Goal: Task Accomplishment & Management: Manage account settings

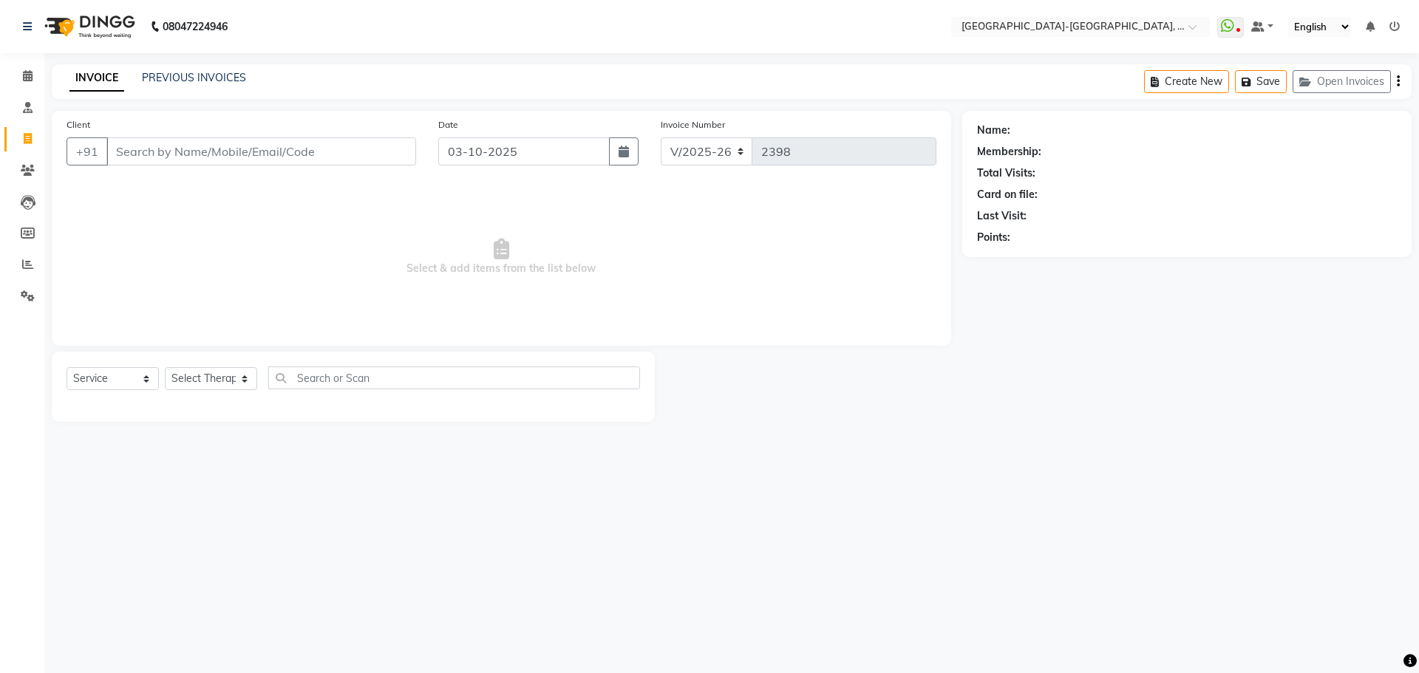
select select "5851"
select select "service"
click at [188, 389] on select "Select Therapist Adakho Bone Hridziia Iris Katene Kholu Mayio Mohit Moru P Hrii…" at bounding box center [211, 378] width 92 height 23
select select "66850"
click at [165, 367] on select "Select Therapist Adakho Bone Hridziia Iris Katene Kholu Mayio Mohit Moru P Hrii…" at bounding box center [211, 378] width 92 height 23
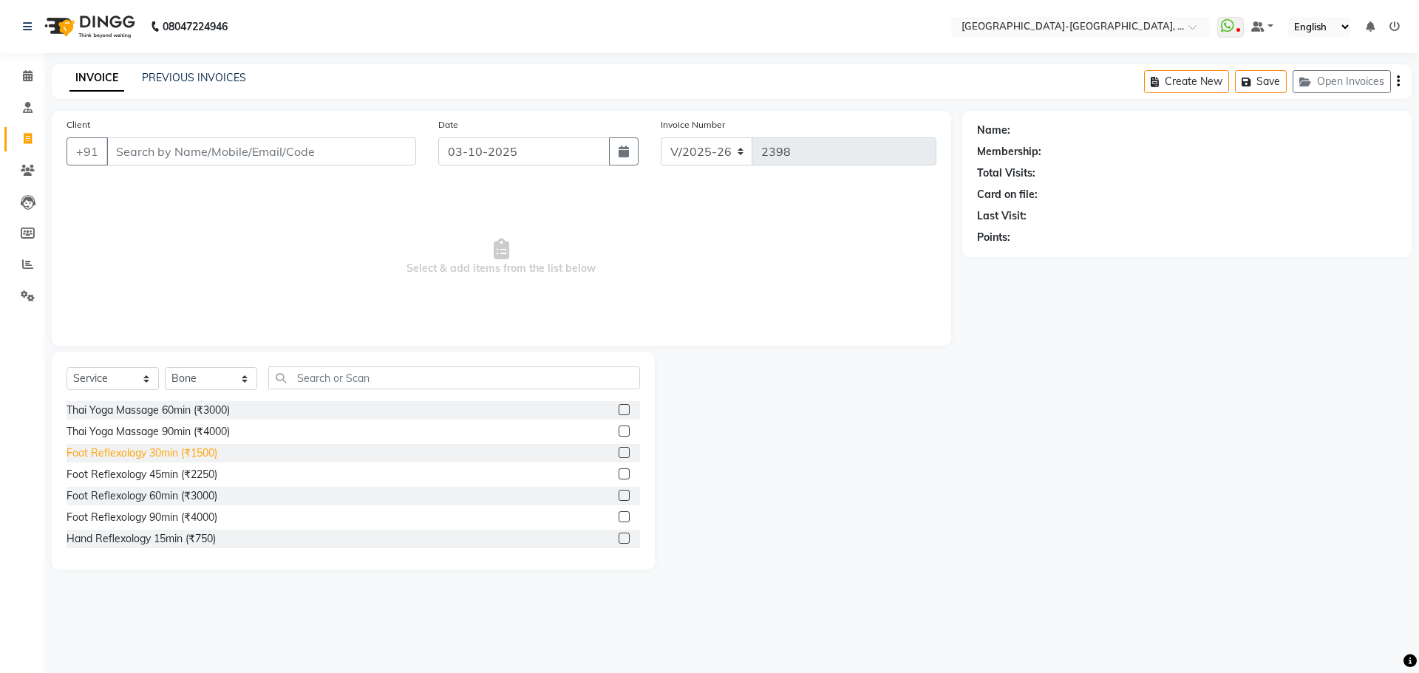
click at [197, 459] on div "Foot Reflexology 30min (₹1500)" at bounding box center [142, 454] width 151 height 16
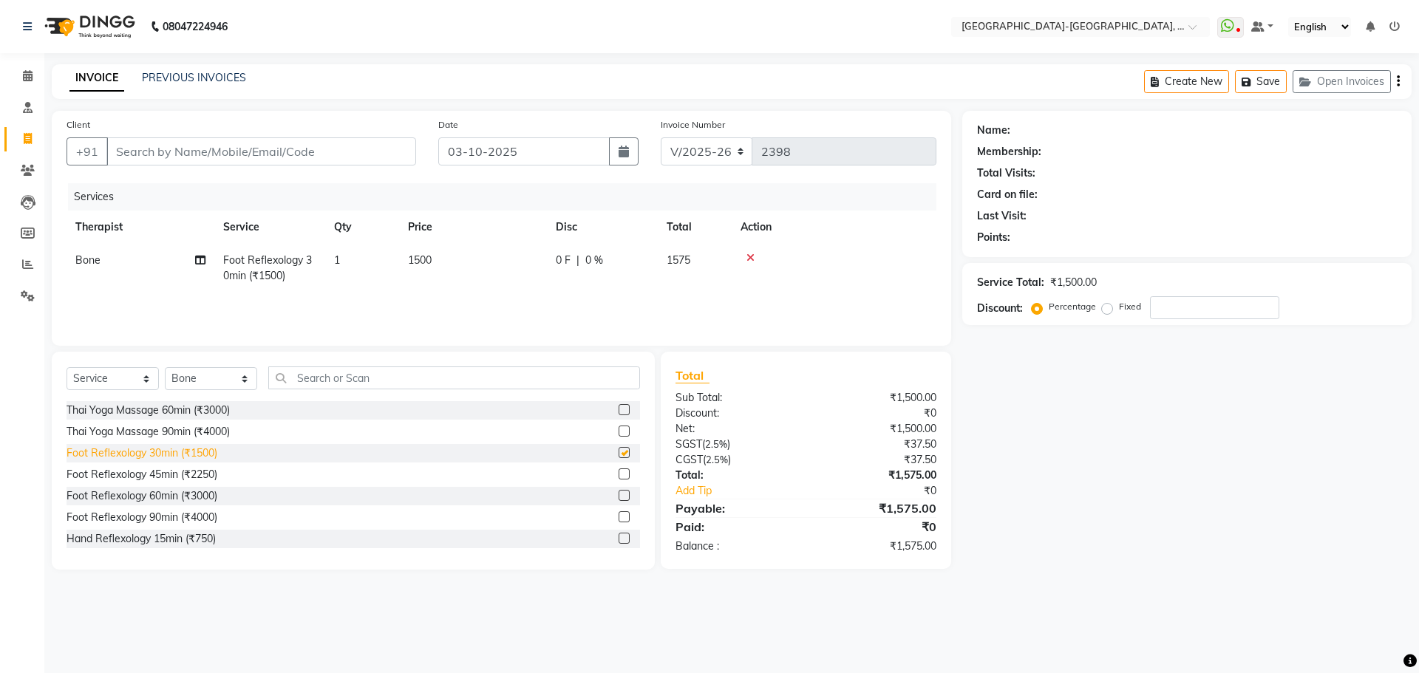
checkbox input "false"
click at [285, 151] on input "Client" at bounding box center [261, 151] width 310 height 28
type input "9"
type input "0"
type input "9342488357"
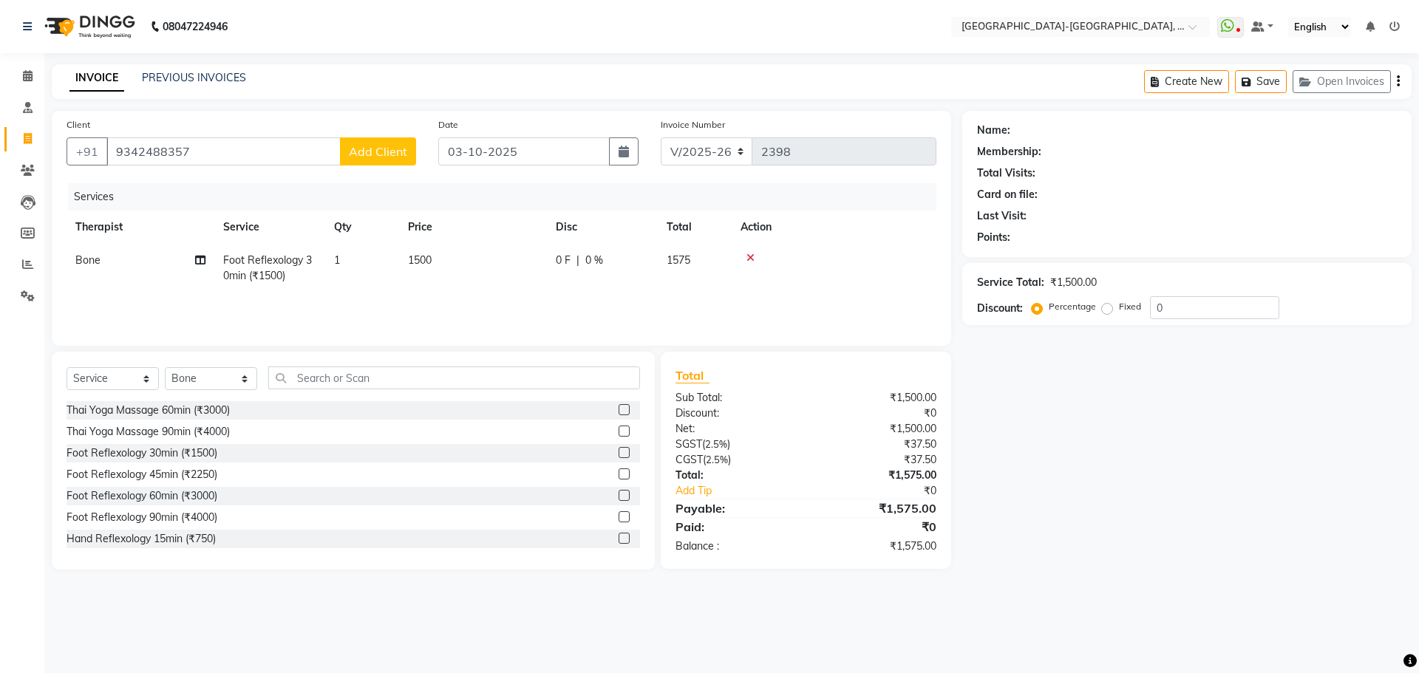
click at [380, 153] on span "Add Client" at bounding box center [378, 151] width 58 height 15
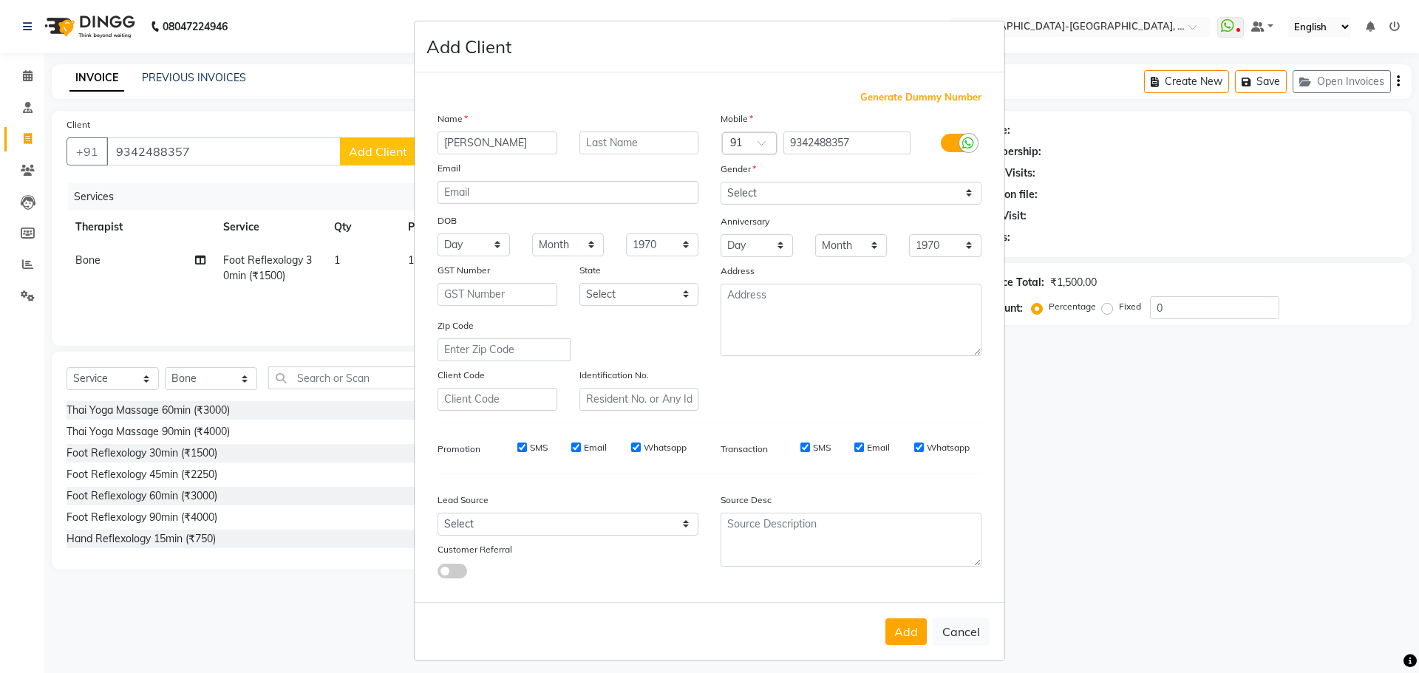
type input "[PERSON_NAME]"
click at [751, 200] on select "Select Male Female Other Prefer Not To Say" at bounding box center [851, 193] width 261 height 23
select select "male"
click at [721, 182] on select "Select Male Female Other Prefer Not To Say" at bounding box center [851, 193] width 261 height 23
click at [906, 636] on button "Add" at bounding box center [905, 632] width 41 height 27
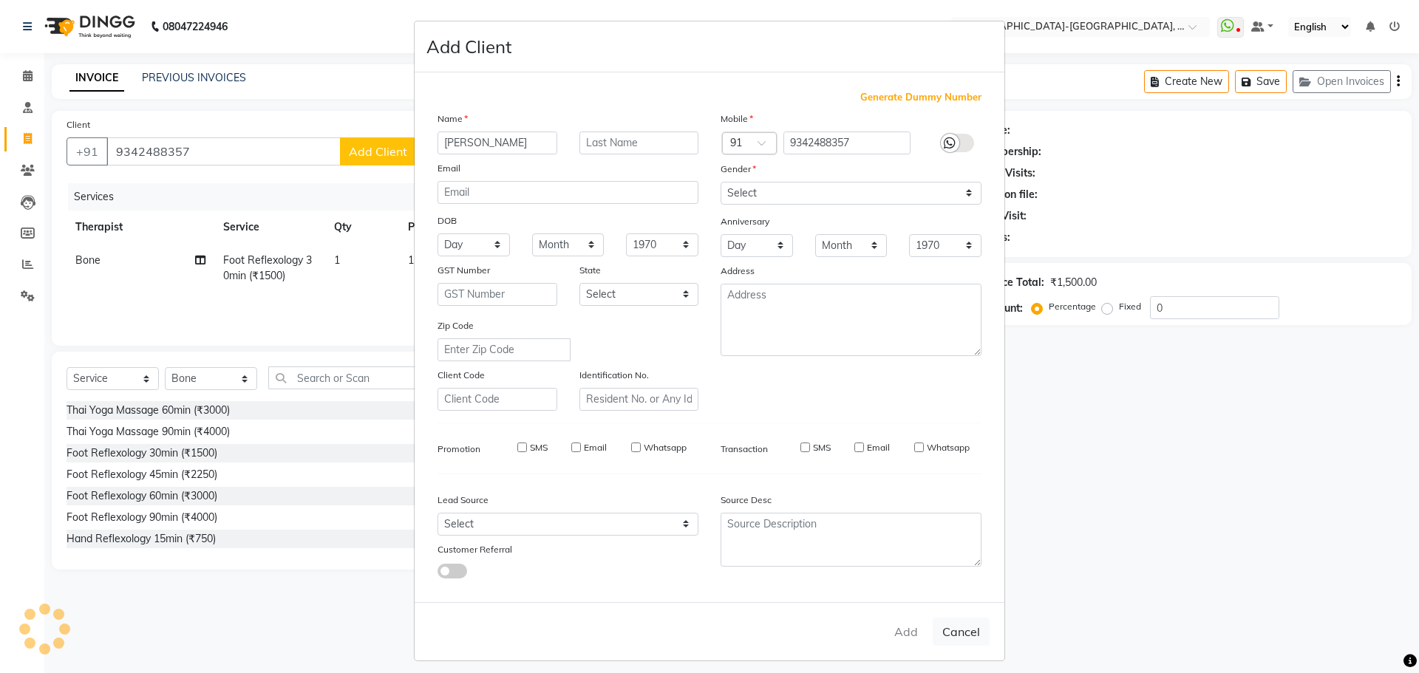
select select
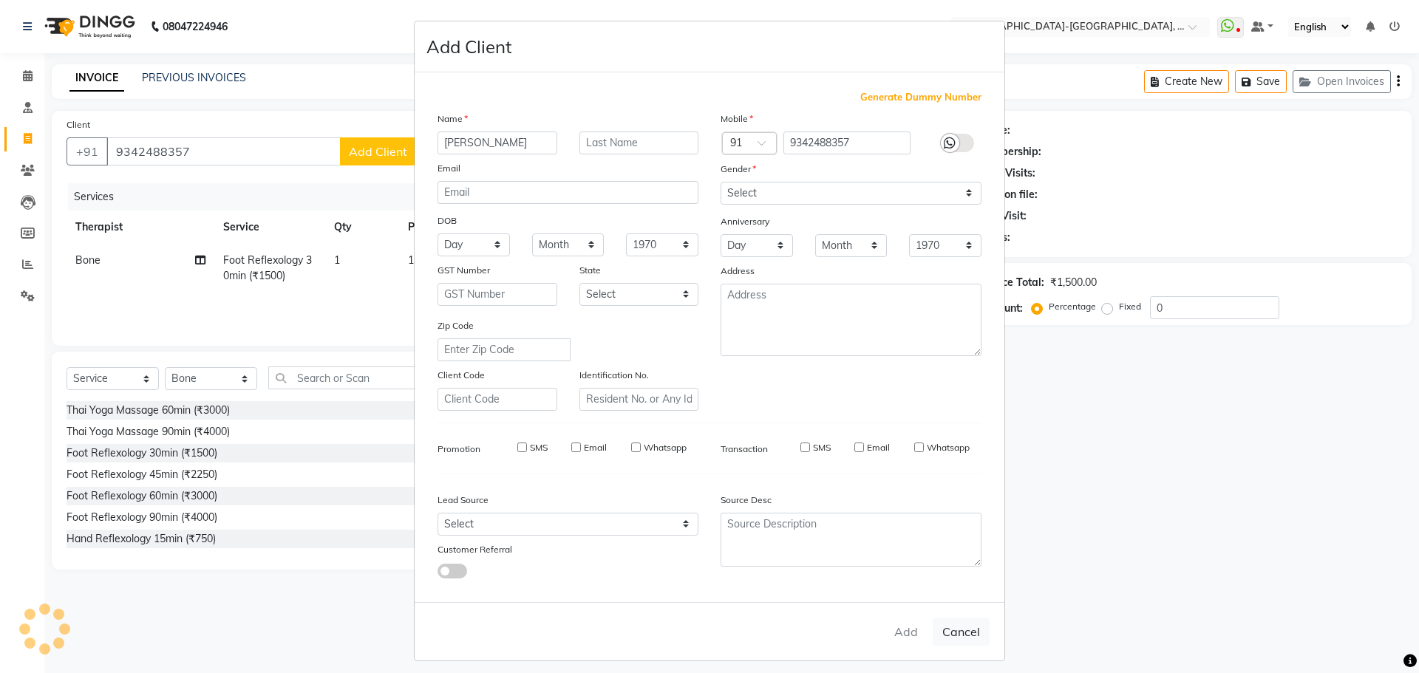
select select
checkbox input "false"
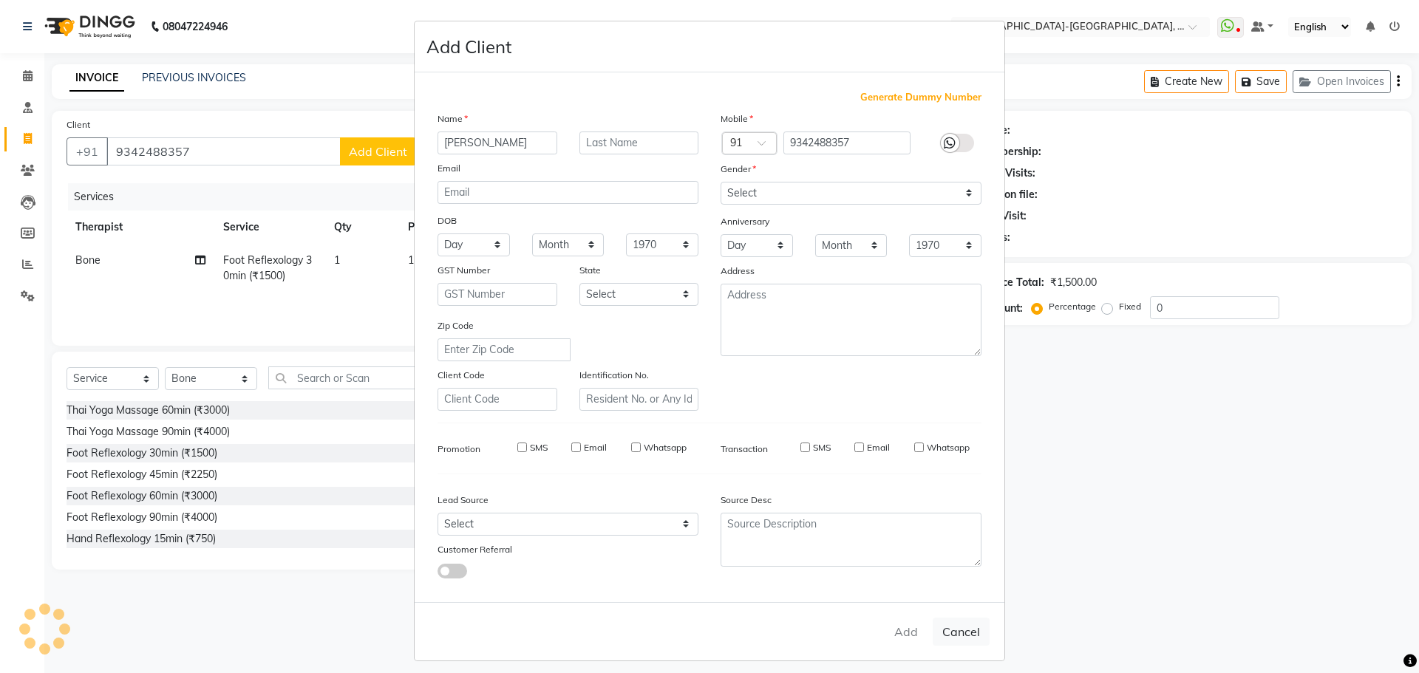
checkbox input "false"
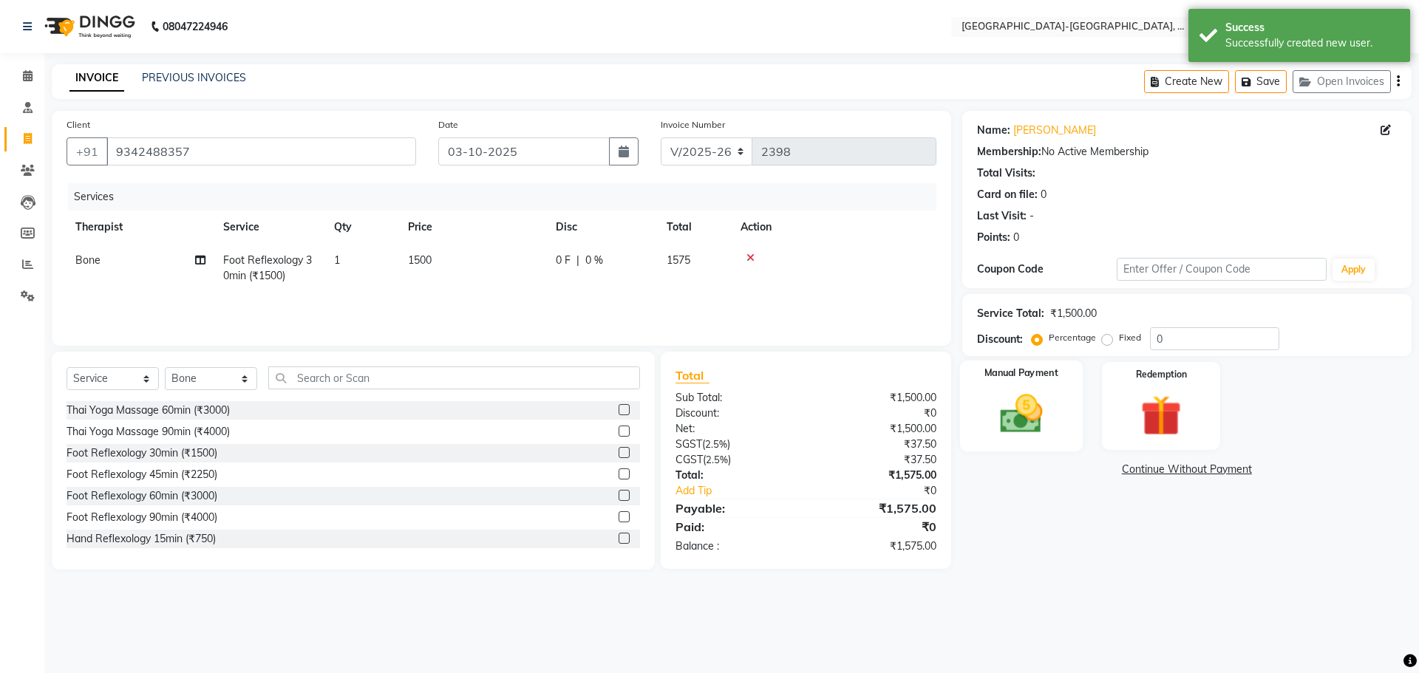
click at [1024, 427] on img at bounding box center [1021, 413] width 69 height 49
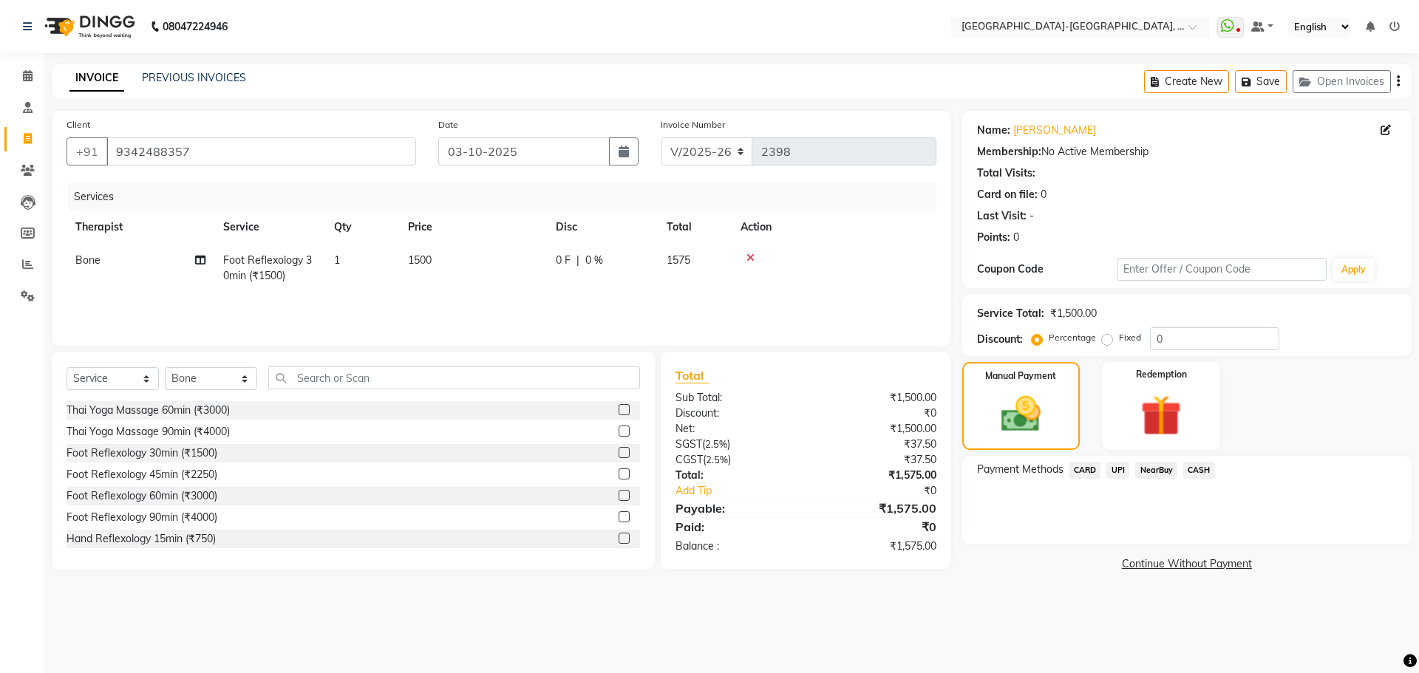
click at [1091, 470] on span "CARD" at bounding box center [1085, 470] width 32 height 17
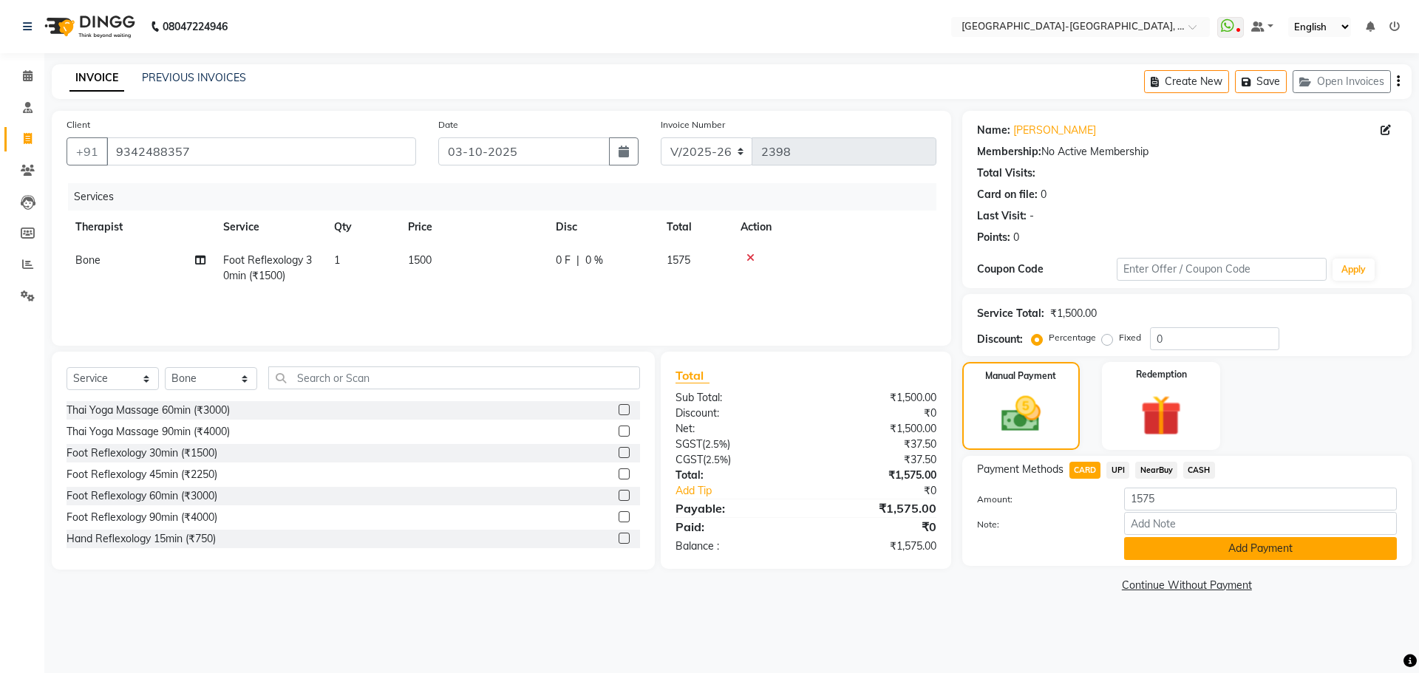
click at [1210, 545] on button "Add Payment" at bounding box center [1260, 548] width 273 height 23
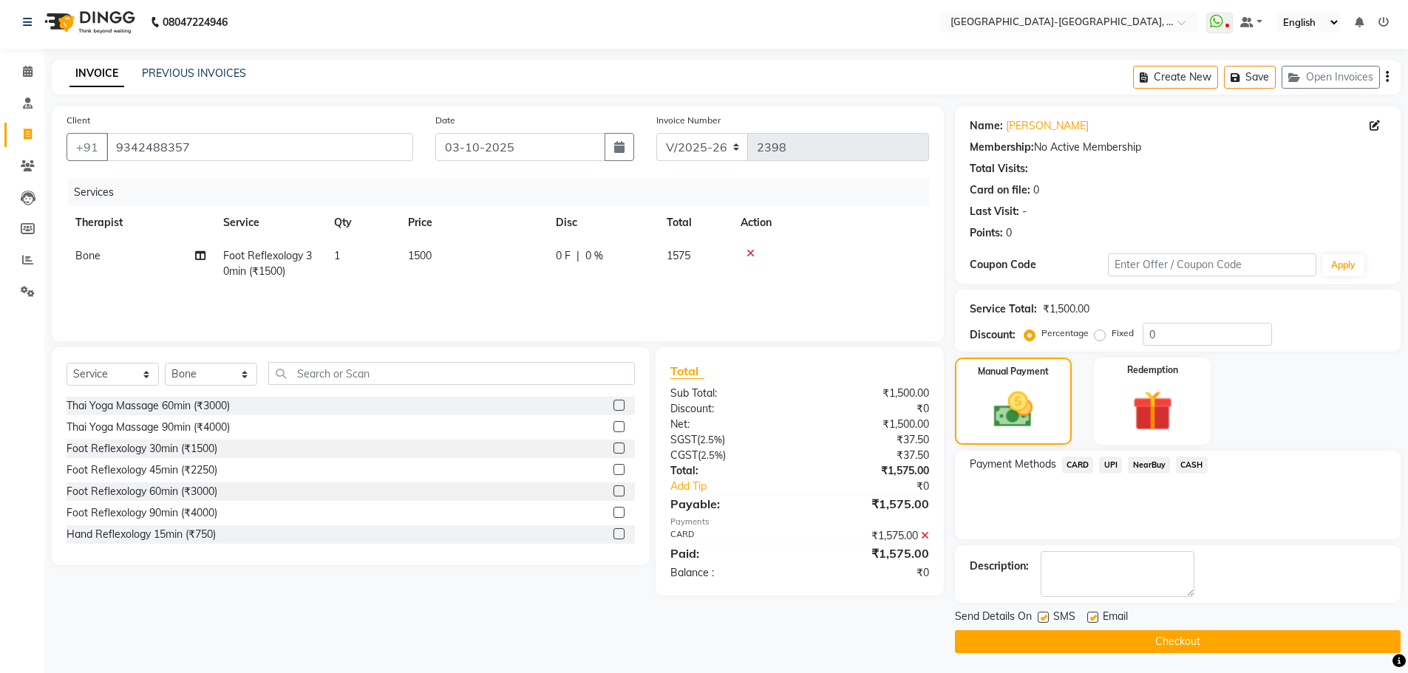
scroll to position [7, 0]
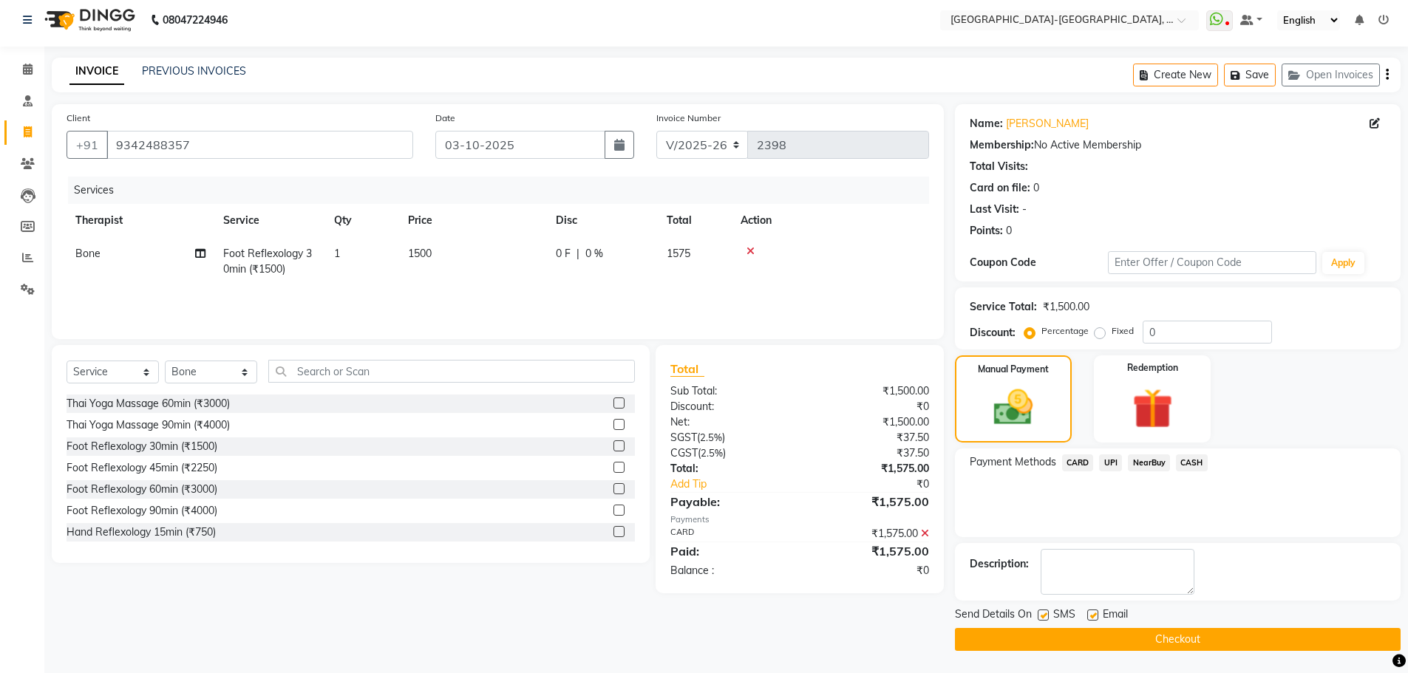
click at [1196, 641] on button "Checkout" at bounding box center [1178, 639] width 446 height 23
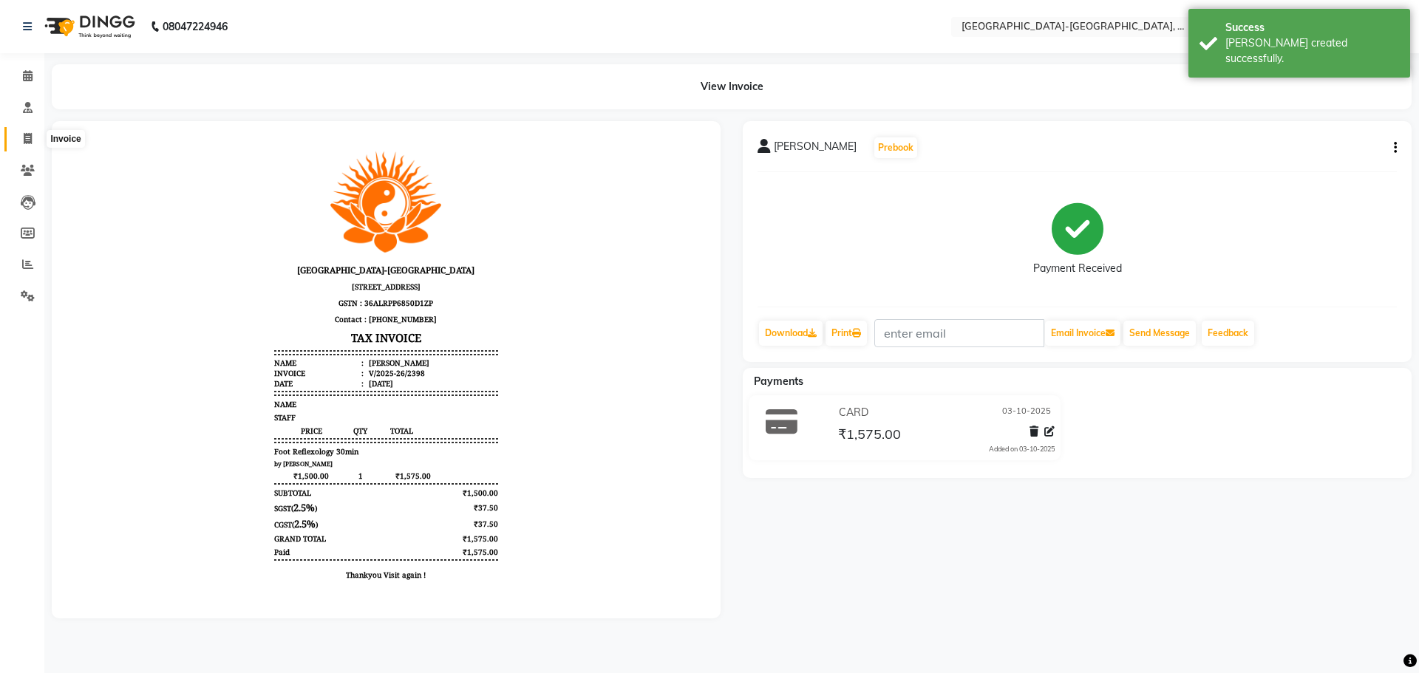
click at [20, 134] on span at bounding box center [28, 139] width 26 height 17
select select "service"
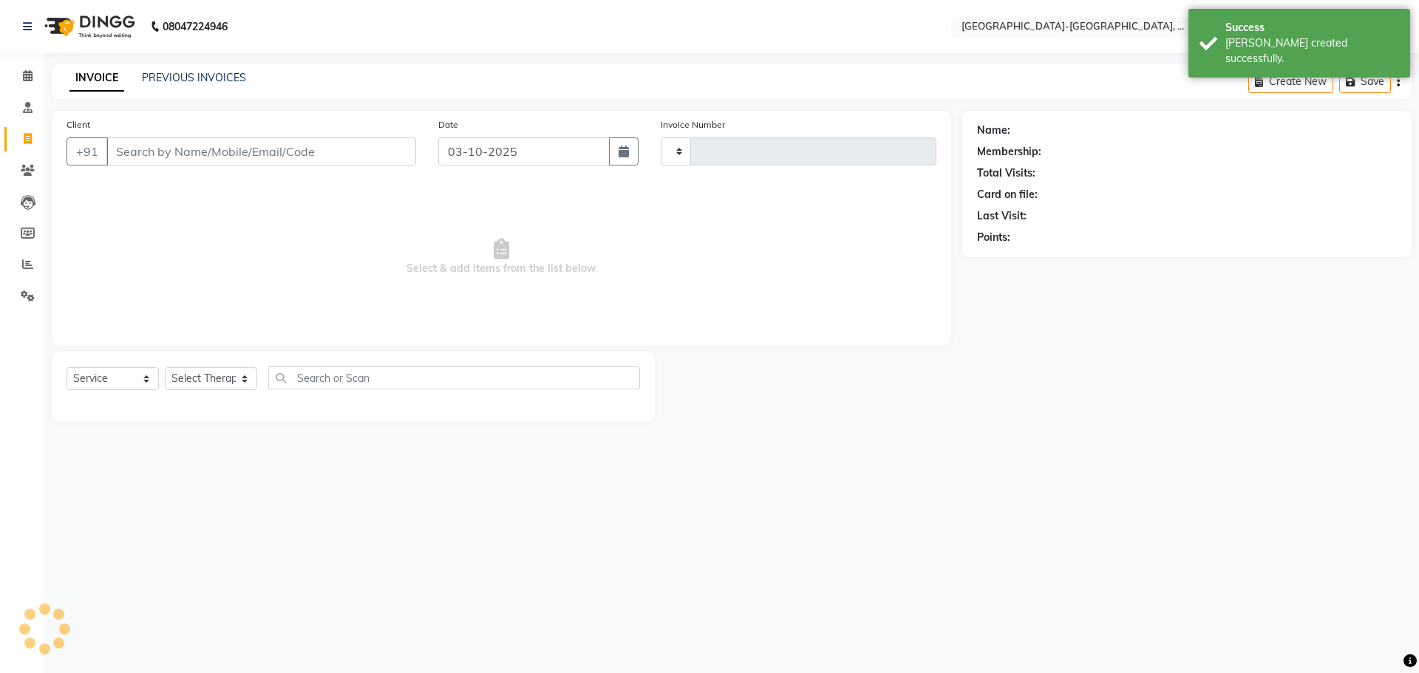
type input "2399"
select select "5851"
click at [179, 72] on link "PREVIOUS INVOICES" at bounding box center [194, 77] width 104 height 13
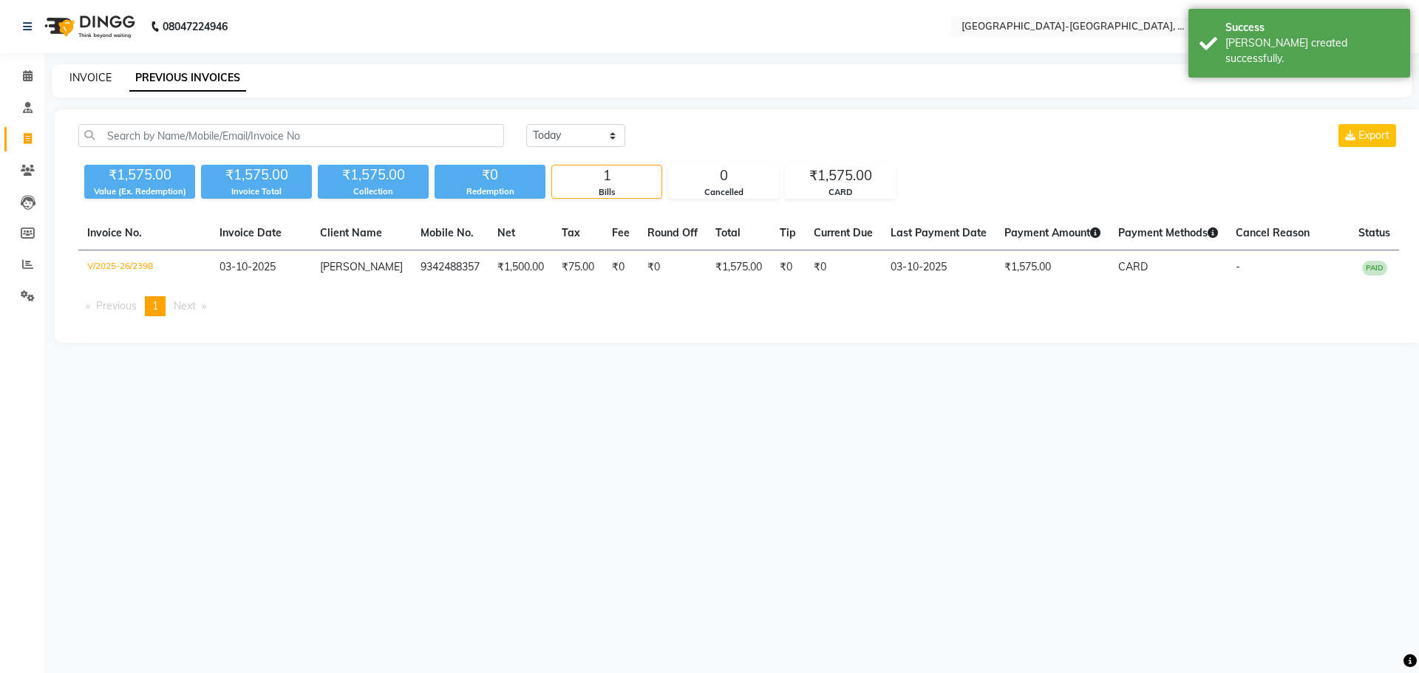
click at [87, 78] on link "INVOICE" at bounding box center [90, 77] width 42 height 13
select select "5851"
select select "service"
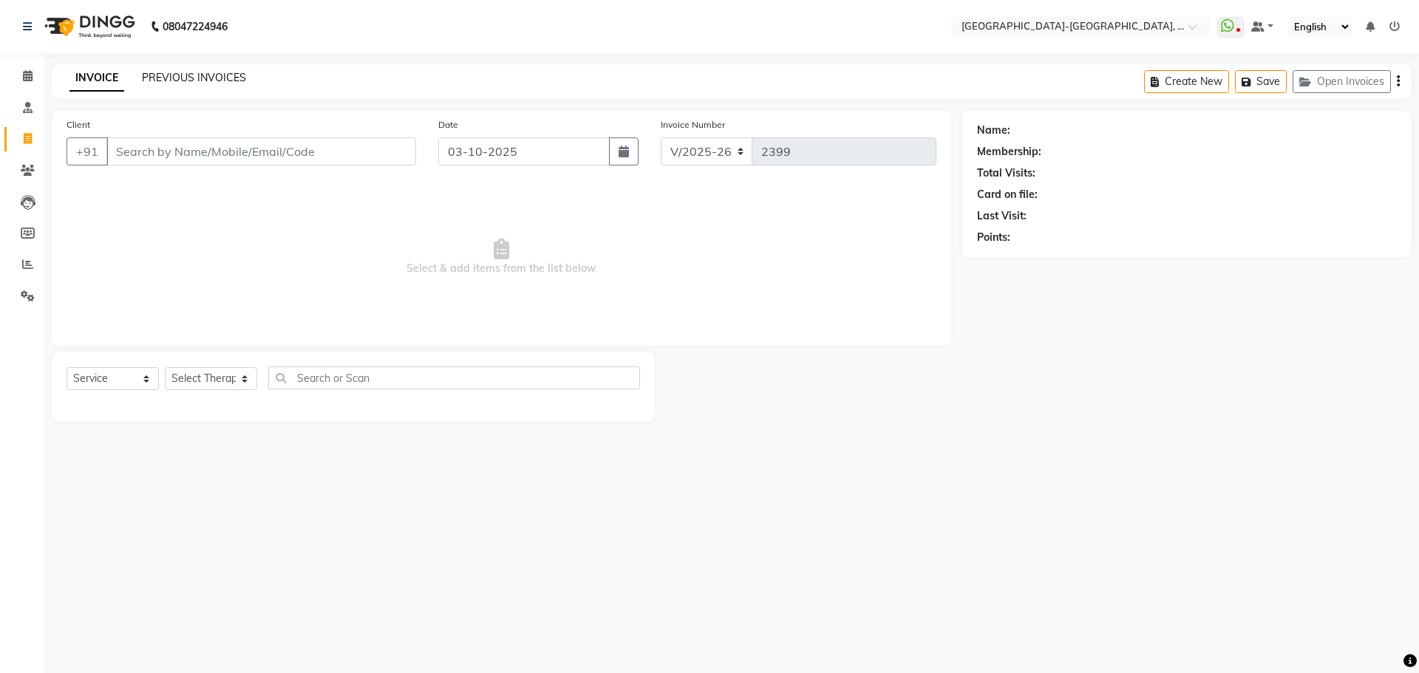
click at [191, 81] on link "PREVIOUS INVOICES" at bounding box center [194, 77] width 104 height 13
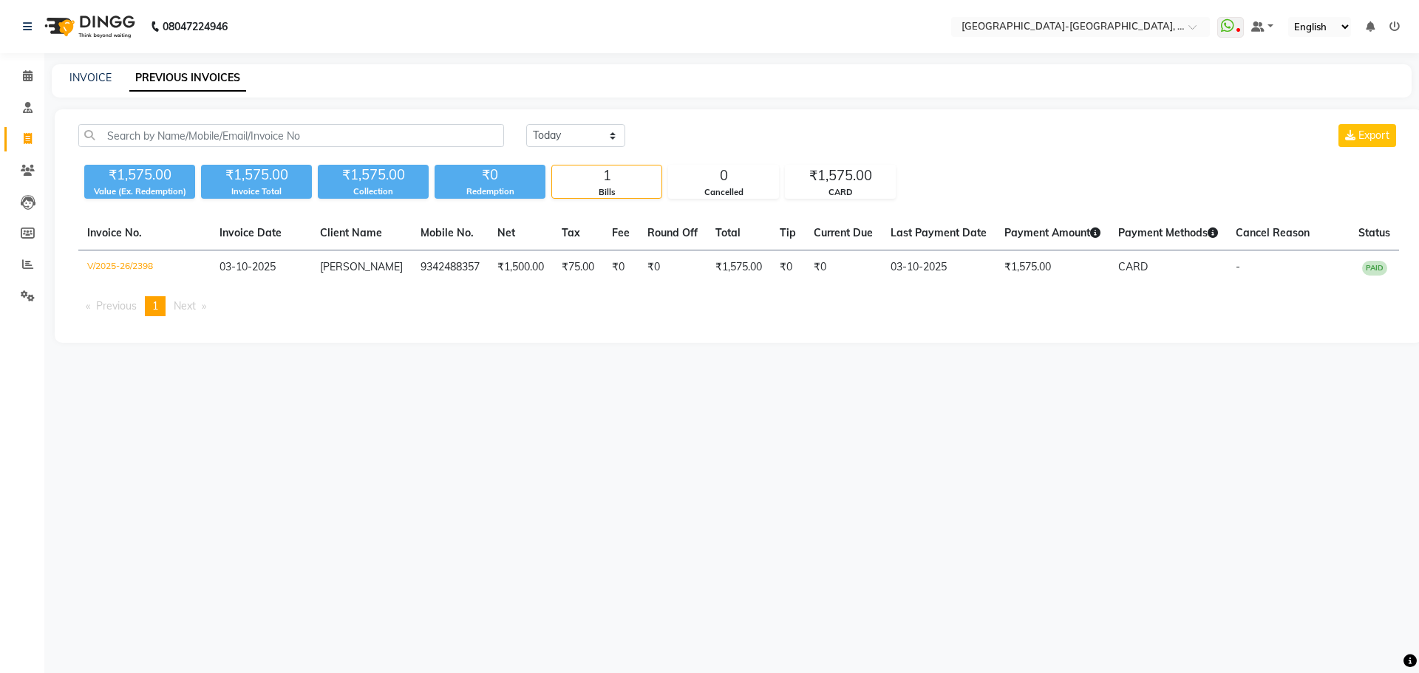
click at [103, 86] on div "INVOICE PREVIOUS INVOICES" at bounding box center [732, 80] width 1360 height 33
click at [103, 81] on link "INVOICE" at bounding box center [90, 77] width 42 height 13
select select "5851"
select select "service"
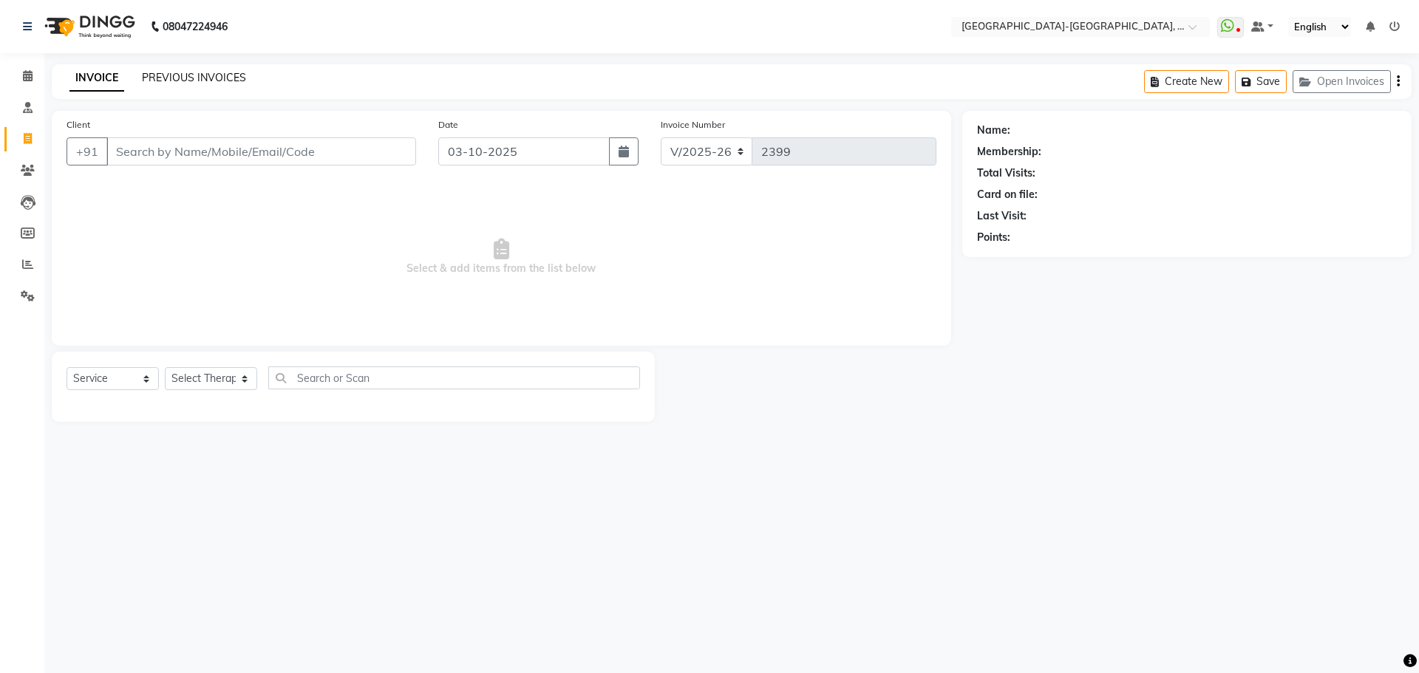
click at [169, 73] on link "PREVIOUS INVOICES" at bounding box center [194, 77] width 104 height 13
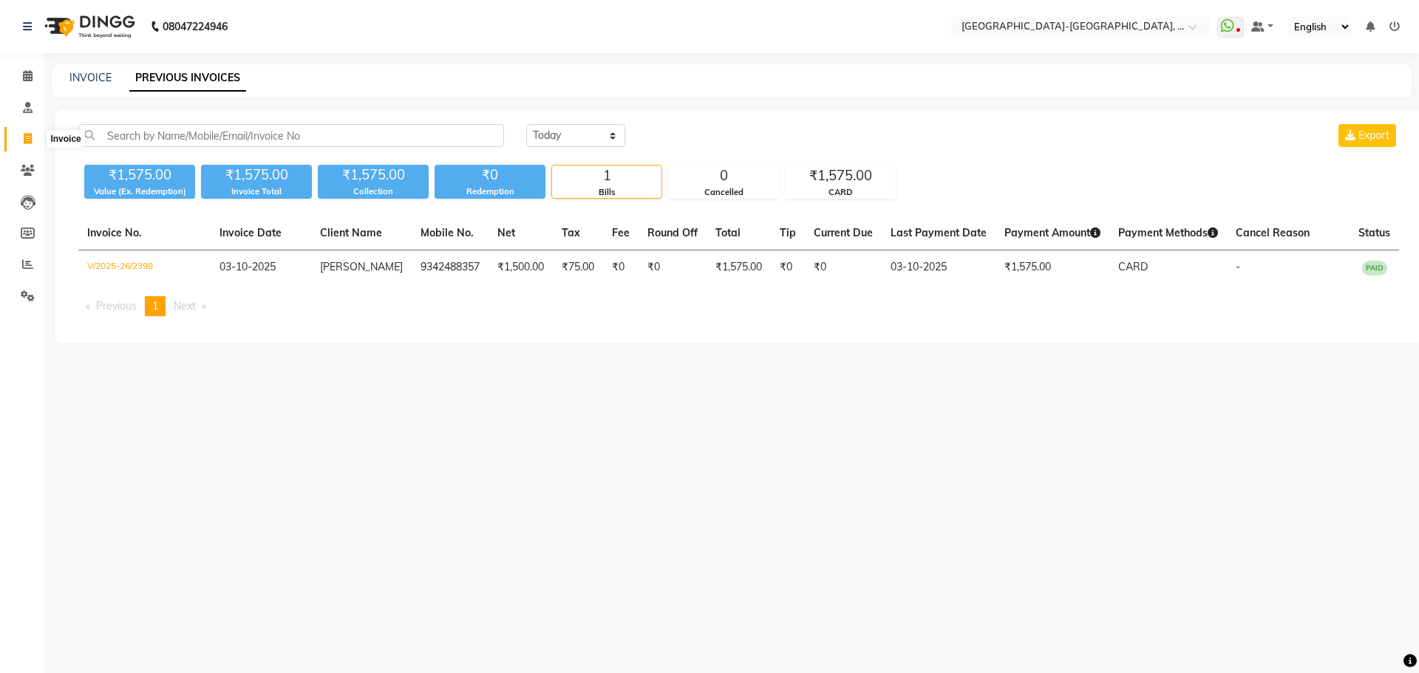
click at [24, 139] on icon at bounding box center [28, 138] width 8 height 11
select select "5851"
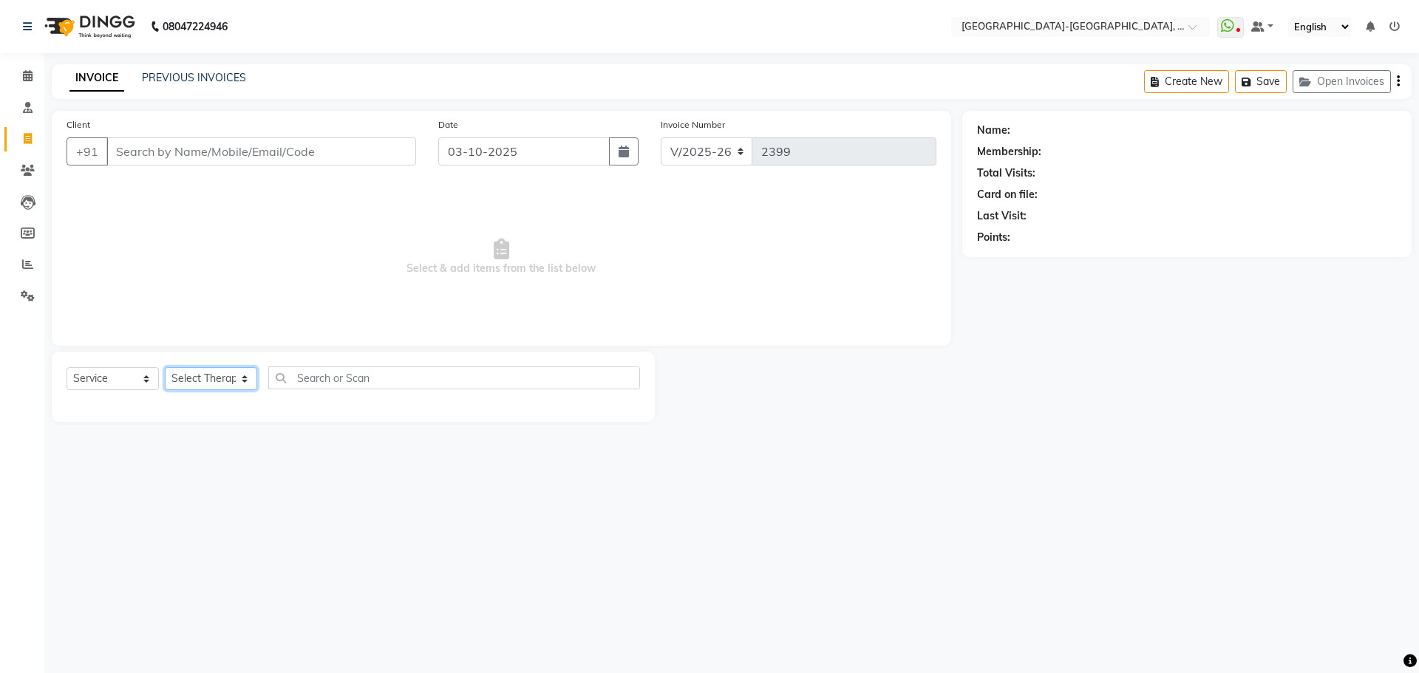
click at [201, 389] on select "Select Therapist Adakho Bone Hridziia Iris Katene Kholu Mayio Mohit Moru P Hrii…" at bounding box center [211, 378] width 92 height 23
click at [107, 377] on select "Select Service Product Membership Package Voucher Prepaid Gift Card" at bounding box center [113, 378] width 92 height 23
select select "package"
click at [67, 367] on select "Select Service Product Membership Package Voucher Prepaid Gift Card" at bounding box center [113, 378] width 92 height 23
click at [189, 369] on select "Select Therapist Adakho Bone Hridziia Iris Katene Kholu Mayio Mohit Moru P Hrii…" at bounding box center [211, 378] width 92 height 23
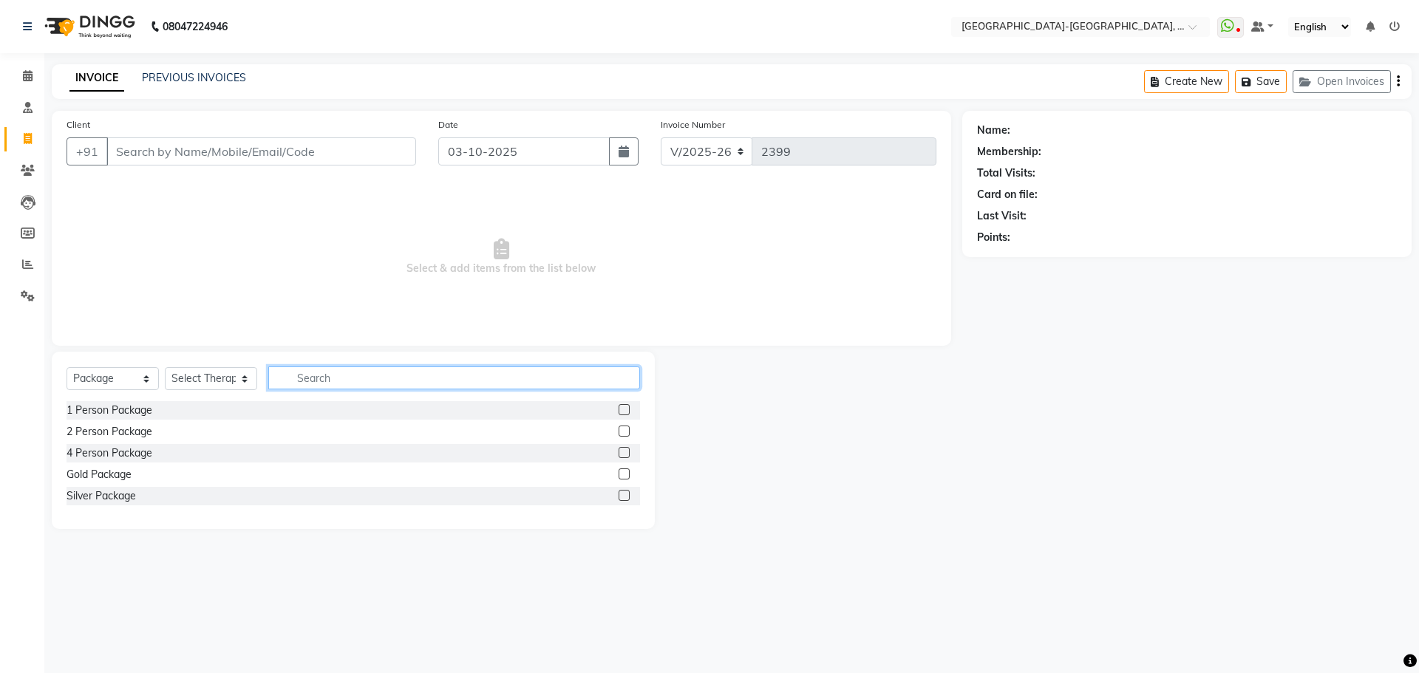
click at [324, 372] on input "text" at bounding box center [454, 378] width 372 height 23
click at [514, 155] on input "03-10-2025" at bounding box center [524, 151] width 172 height 28
select select "10"
select select "2025"
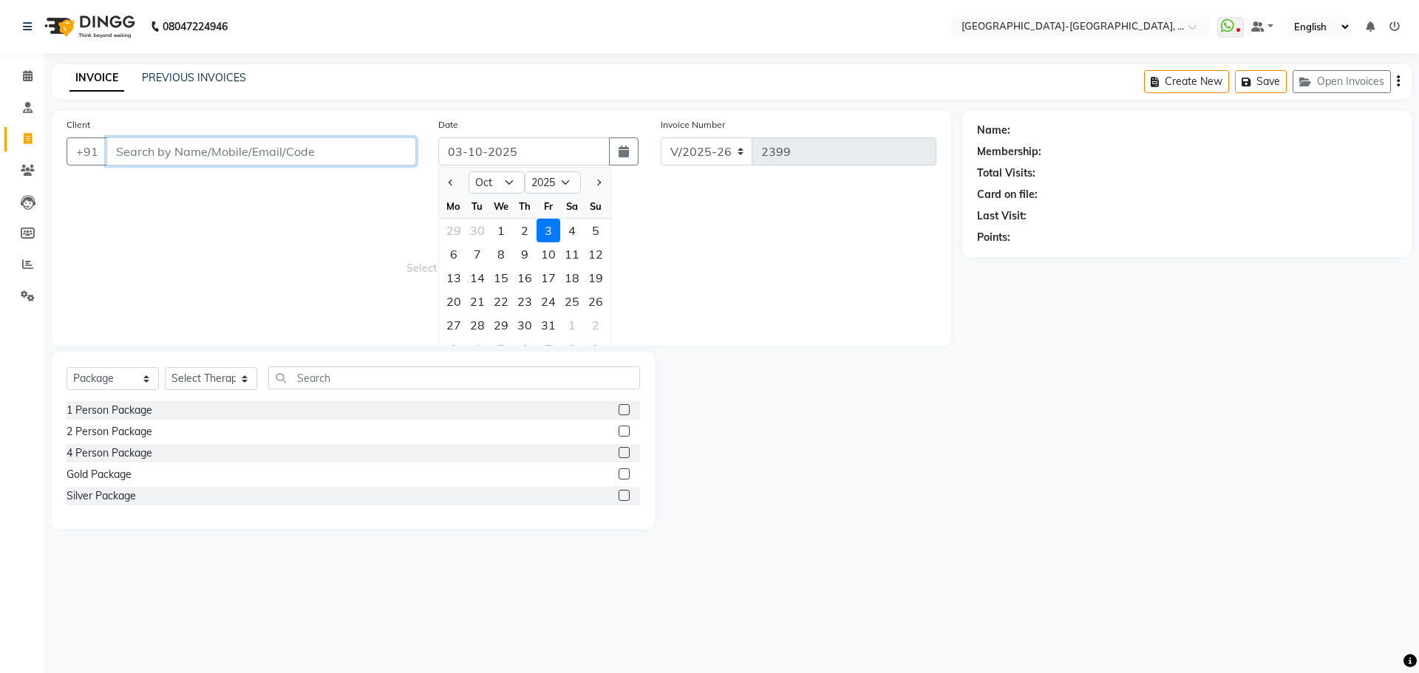
click at [330, 150] on input "Client" at bounding box center [261, 151] width 310 height 28
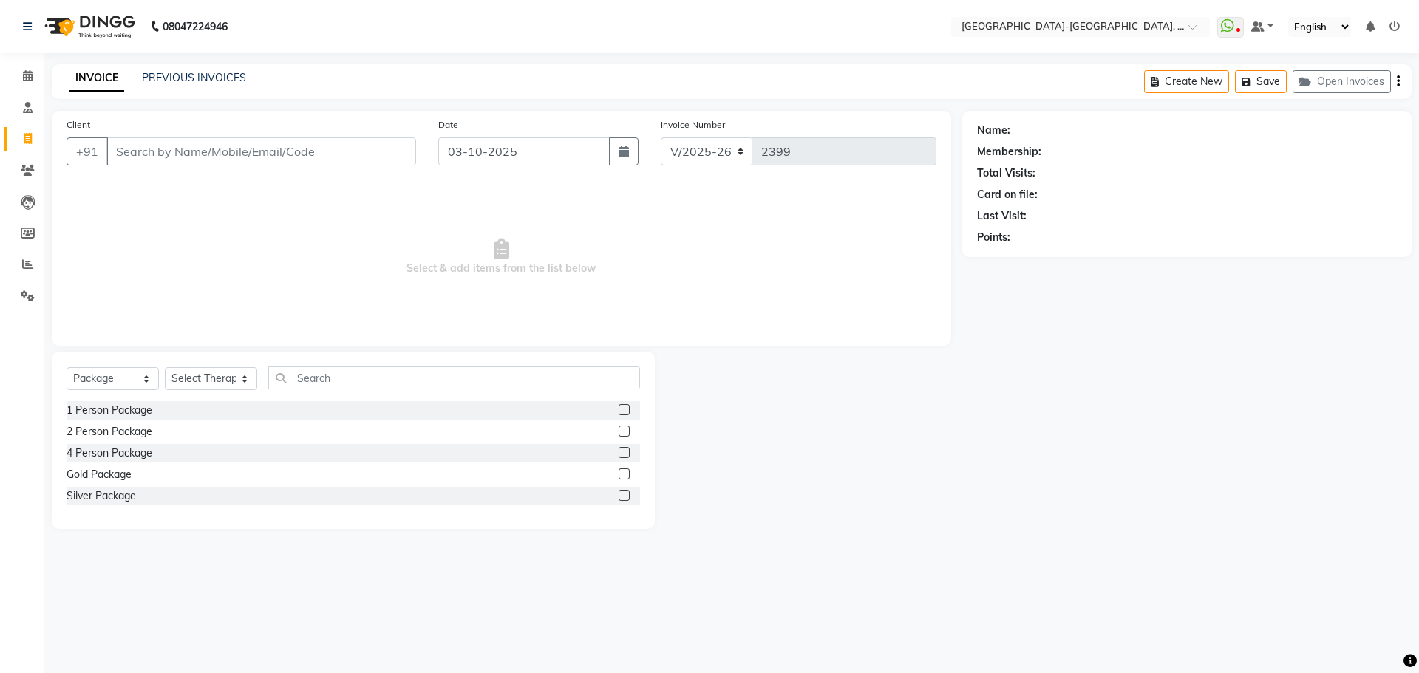
click at [725, 536] on main "INVOICE PREVIOUS INVOICES Create New Save Open Invoices Client +91 Date 03-10-2…" at bounding box center [731, 307] width 1374 height 487
click at [203, 386] on select "Select Therapist Adakho Bone Hridziia Iris Katene Kholu Mayio Mohit Moru P Hrii…" at bounding box center [211, 378] width 92 height 23
click at [122, 381] on select "Select Service Product Membership Package Voucher Prepaid Gift Card" at bounding box center [113, 378] width 92 height 23
click at [126, 381] on select "Select Service Product Membership Package Voucher Prepaid Gift Card" at bounding box center [113, 378] width 92 height 23
click at [267, 158] on input "Client" at bounding box center [261, 151] width 310 height 28
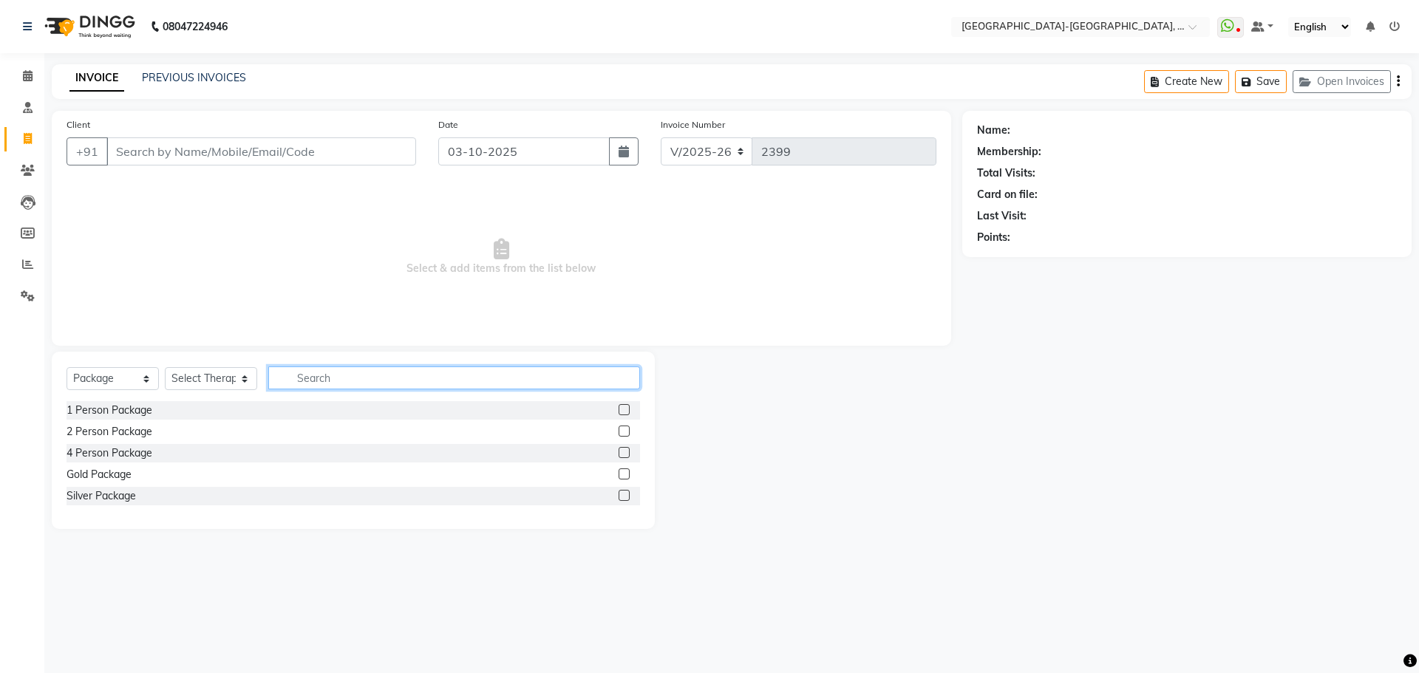
click at [339, 381] on input "text" at bounding box center [454, 378] width 372 height 23
click at [349, 378] on input "head of" at bounding box center [443, 378] width 351 height 23
type input "h"
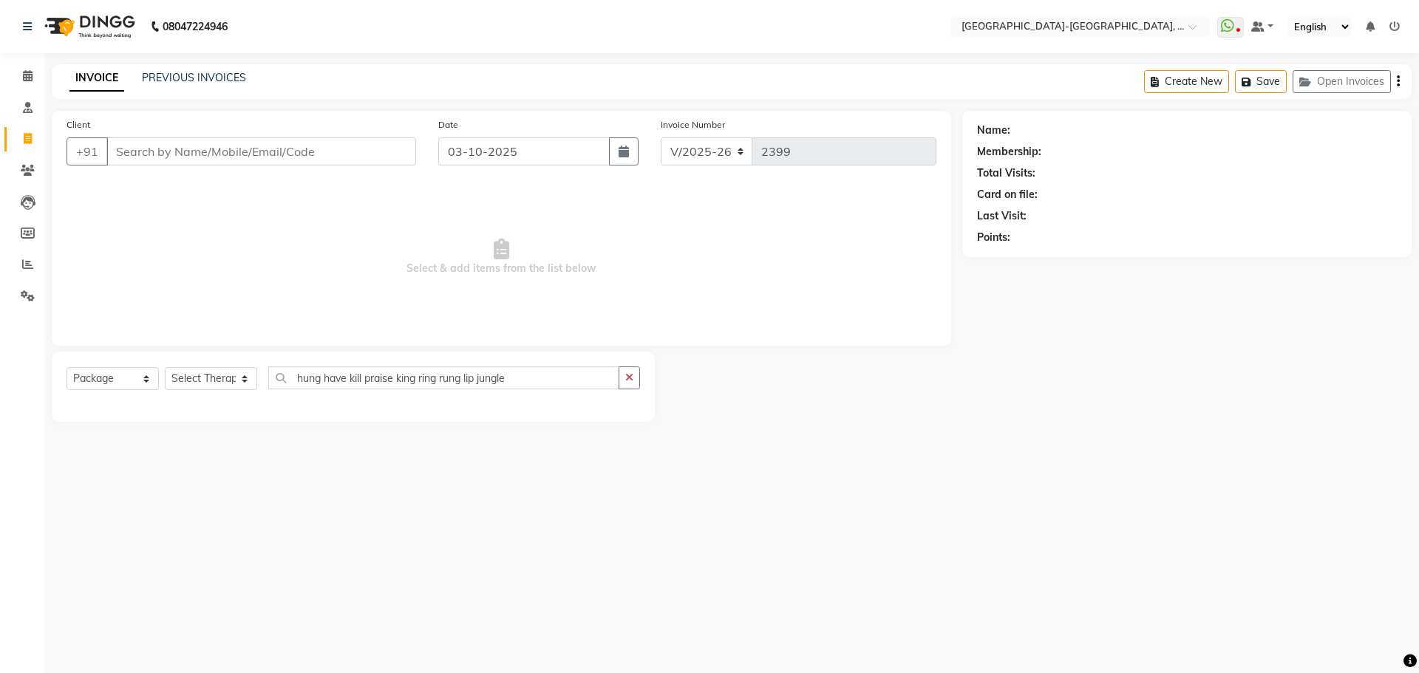
drag, startPoint x: 869, startPoint y: 248, endPoint x: 593, endPoint y: 567, distance: 421.7
click at [593, 567] on div "08047224946 Select Location × Akshar Wellness Center-kothaguda, Kothaguda Whats…" at bounding box center [709, 336] width 1419 height 673
drag, startPoint x: 1125, startPoint y: 67, endPoint x: 843, endPoint y: 64, distance: 282.3
drag, startPoint x: 843, startPoint y: 64, endPoint x: 480, endPoint y: 559, distance: 614.9
click at [480, 559] on div "08047224946 Select Location × Akshar Wellness Center-kothaguda, Kothaguda Whats…" at bounding box center [709, 336] width 1419 height 673
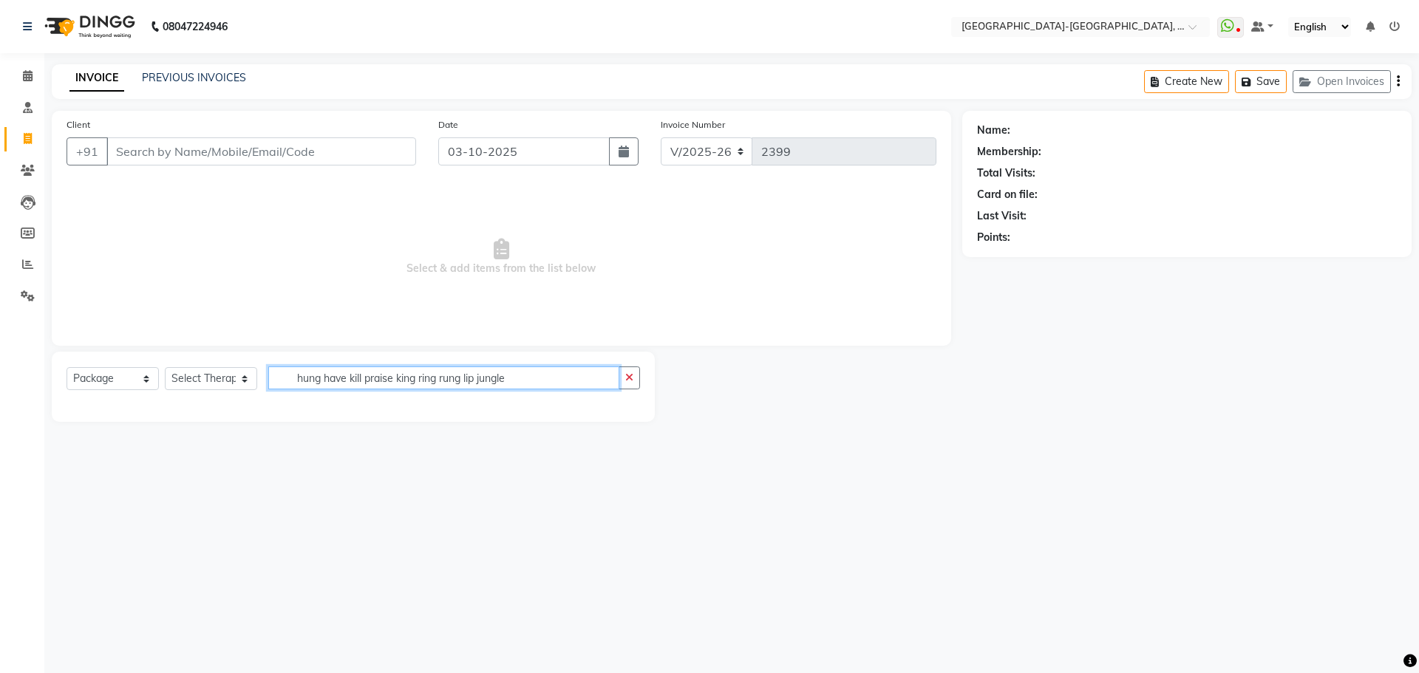
click at [512, 383] on input "hung have kill praise king ring rung lip jungle" at bounding box center [443, 378] width 351 height 23
type input "hung have kill praise king ring rung lip jungle frog front flop prom praise hum…"
click at [624, 381] on button "button" at bounding box center [629, 378] width 21 height 23
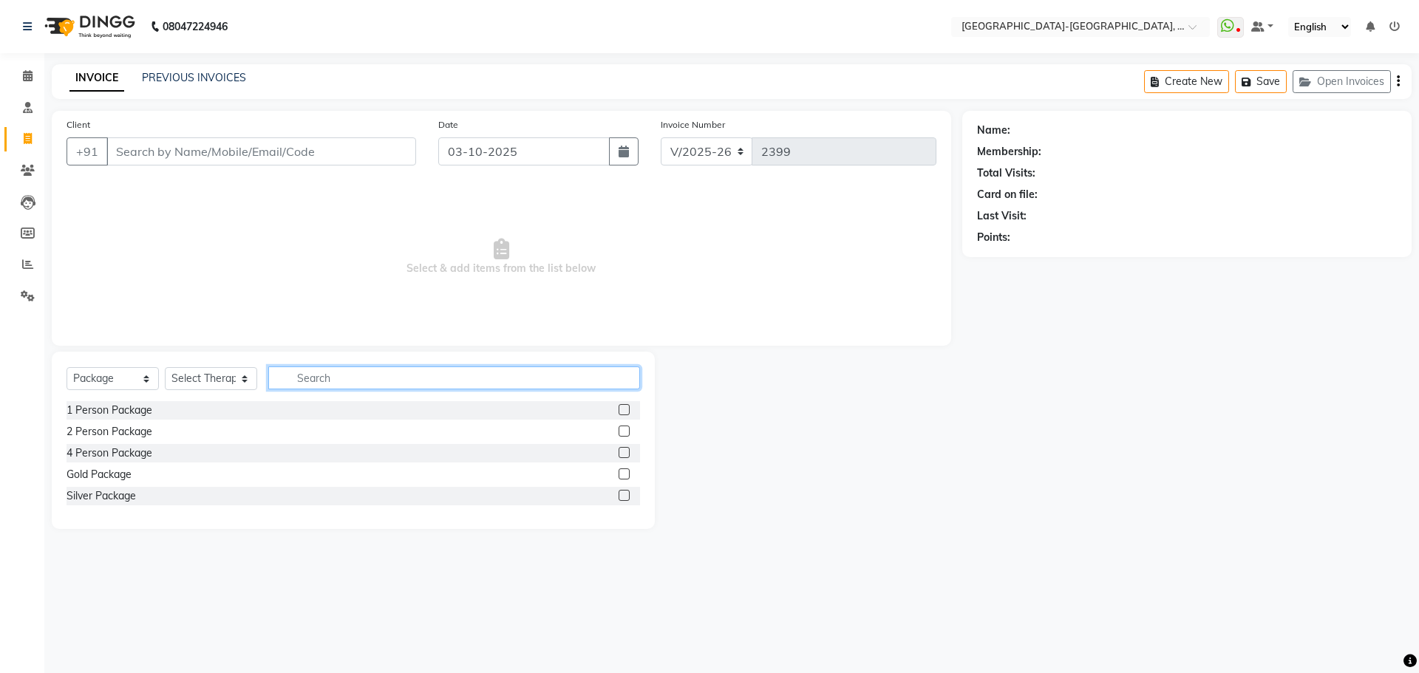
click at [397, 376] on input "text" at bounding box center [454, 378] width 372 height 23
click at [398, 376] on input "text" at bounding box center [454, 378] width 372 height 23
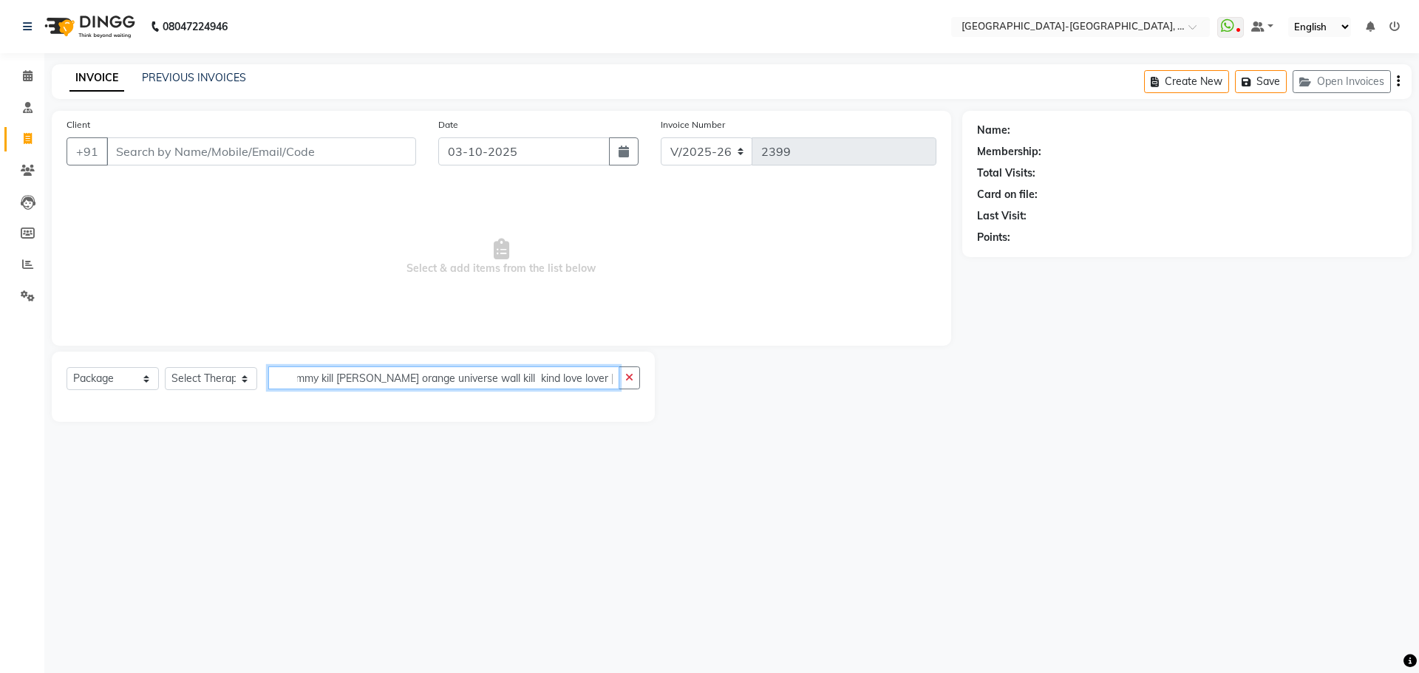
scroll to position [0, 50]
type input "girl trill yummy kill roger orange universe wall kill kind love lover hill jack…"
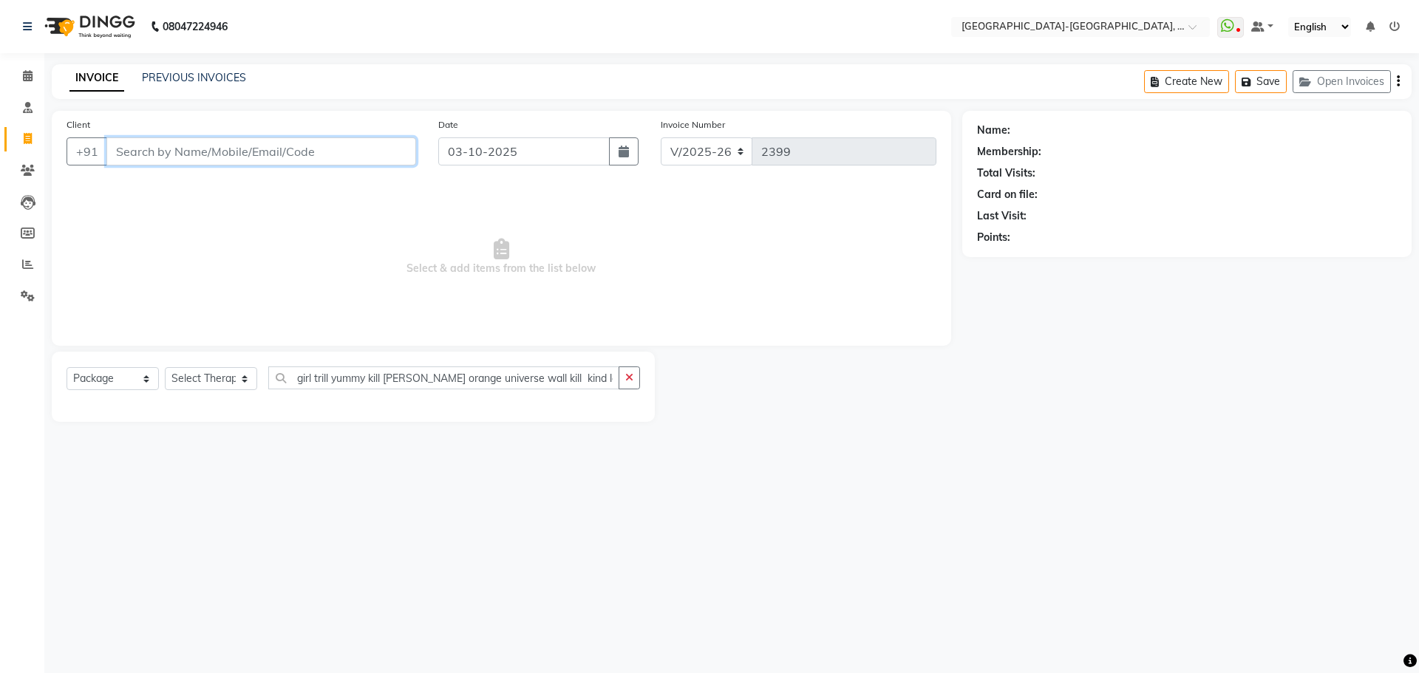
click at [295, 157] on input "Client" at bounding box center [261, 151] width 310 height 28
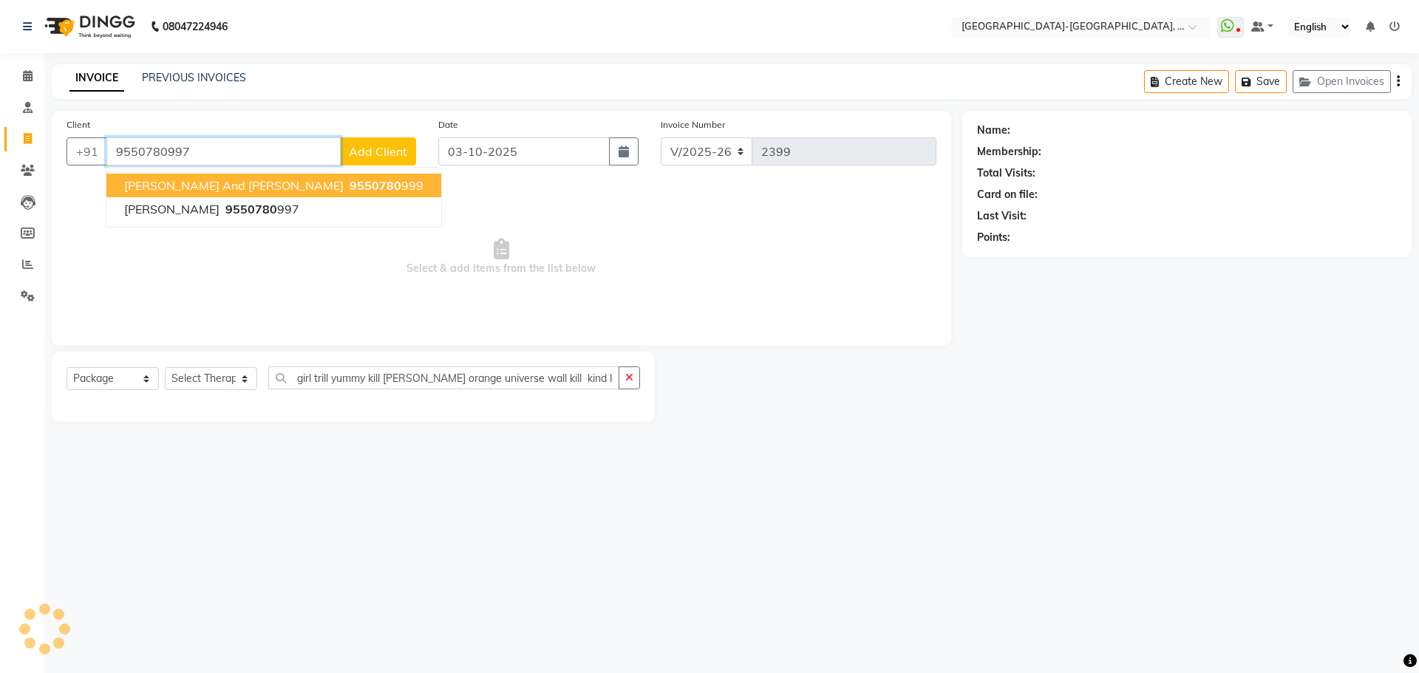
type input "9550780997"
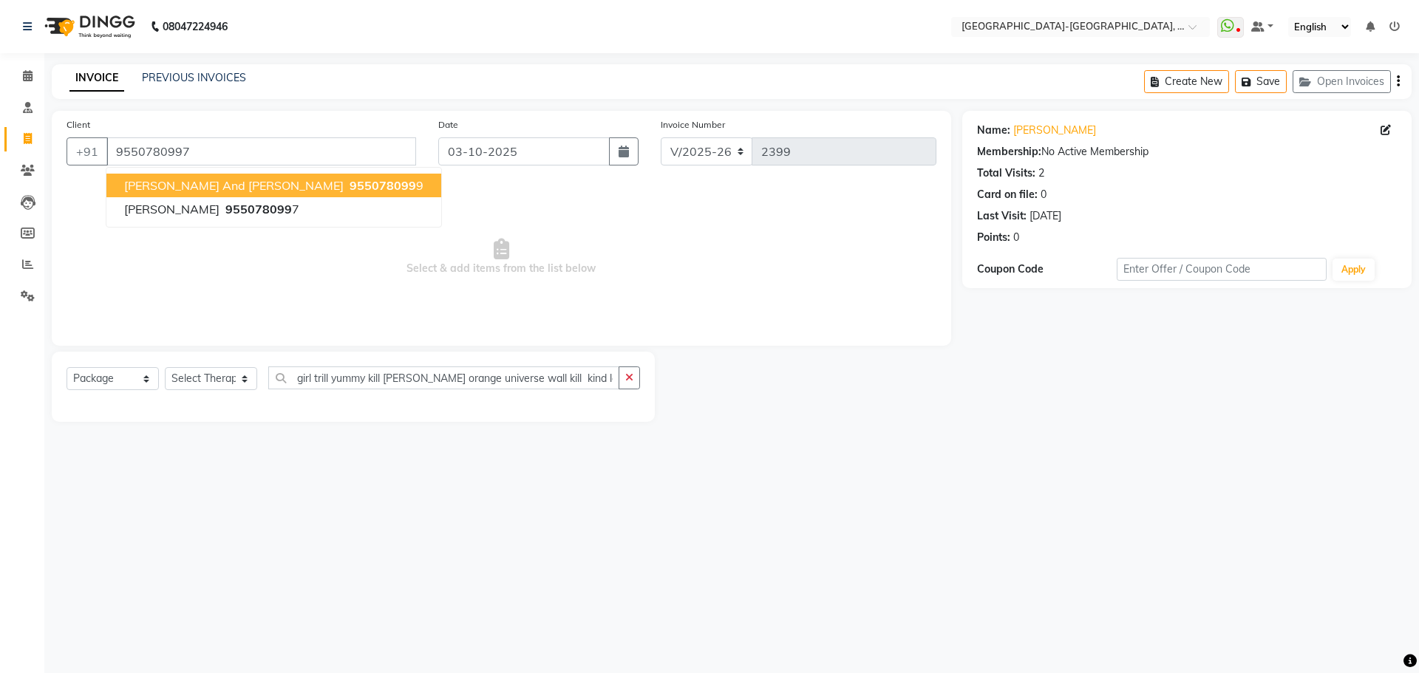
click at [269, 172] on ngb-typeahead-window "Nishanth and Maitri 955078099 9 Mythri 955078099 7" at bounding box center [274, 197] width 336 height 61
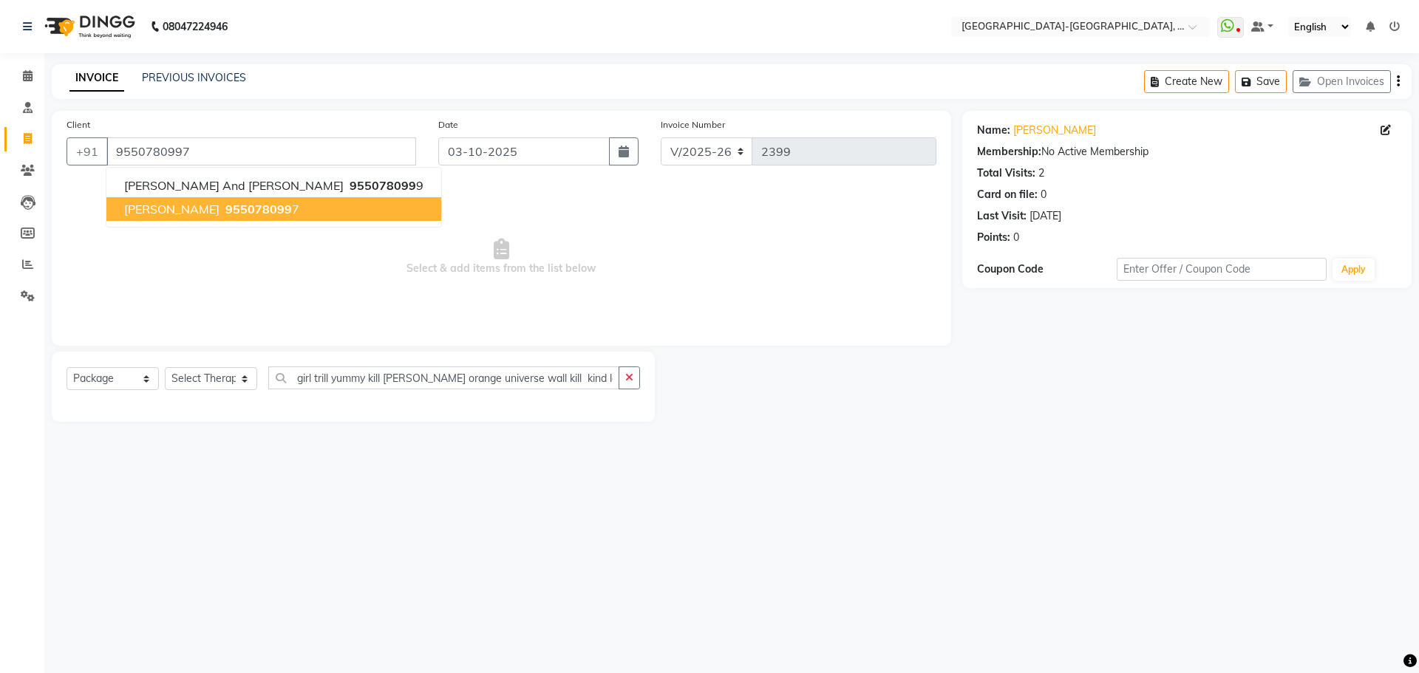
click at [247, 202] on button "Mythri 955078099 7" at bounding box center [273, 209] width 335 height 24
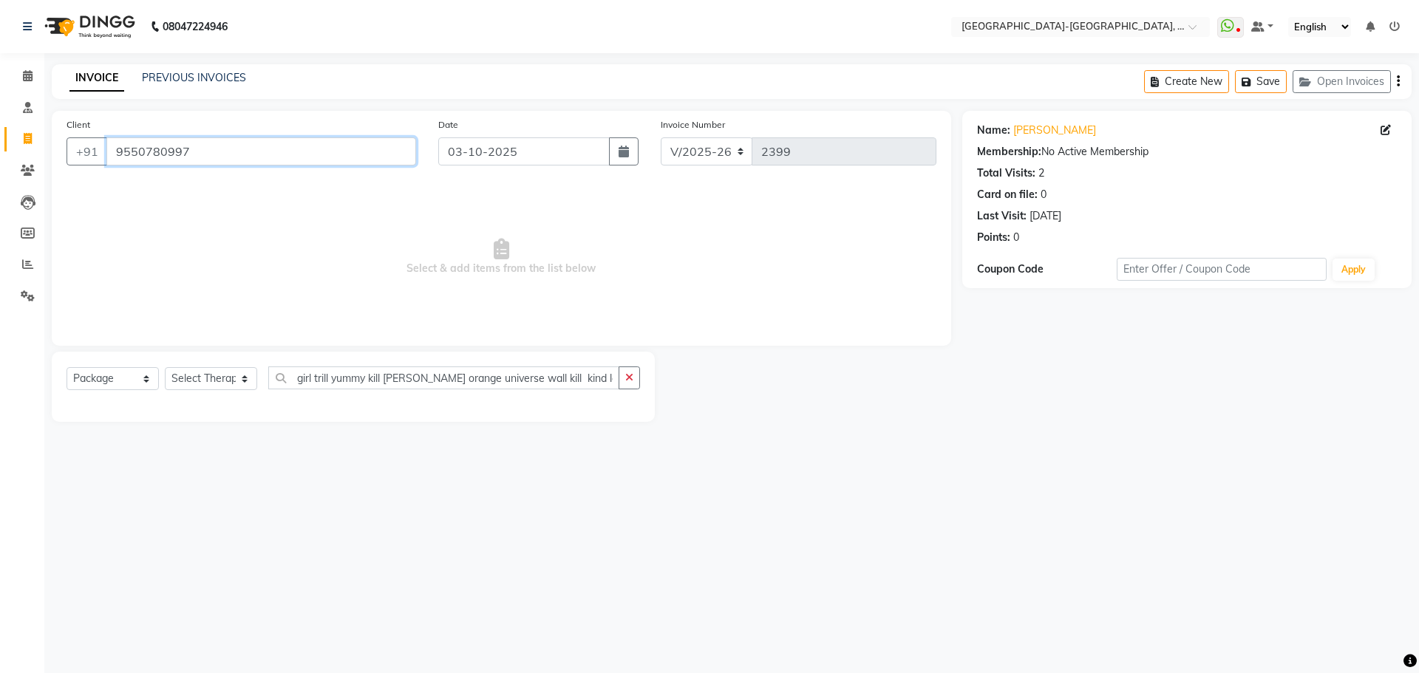
click at [208, 156] on input "9550780997" at bounding box center [261, 151] width 310 height 28
click at [636, 384] on button "button" at bounding box center [629, 378] width 21 height 23
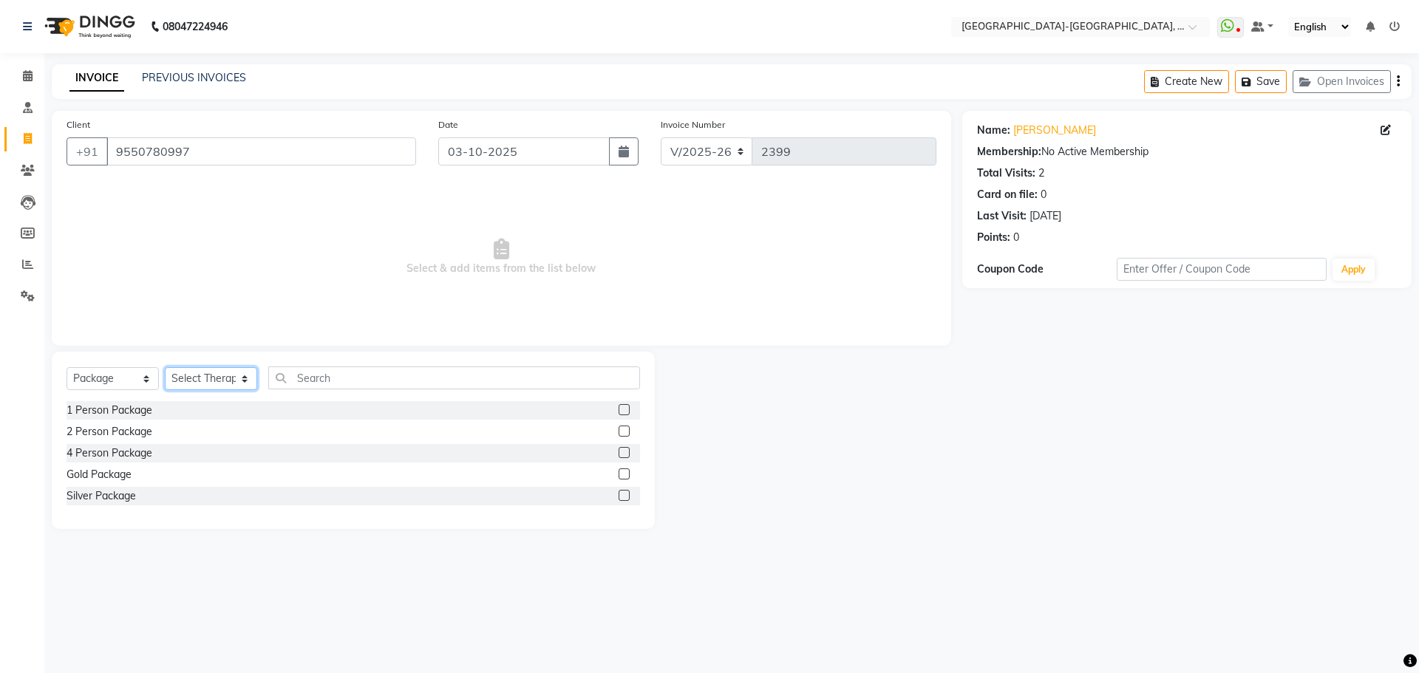
click at [191, 380] on select "Select Therapist Adakho Bone Hridziia Iris Katene Kholu Mayio Mohit Moru P Hrii…" at bounding box center [211, 378] width 92 height 23
click at [95, 374] on select "Select Service Product Membership Package Voucher Prepaid Gift Card" at bounding box center [113, 378] width 92 height 23
select select "service"
click at [67, 367] on select "Select Service Product Membership Package Voucher Prepaid Gift Card" at bounding box center [113, 378] width 92 height 23
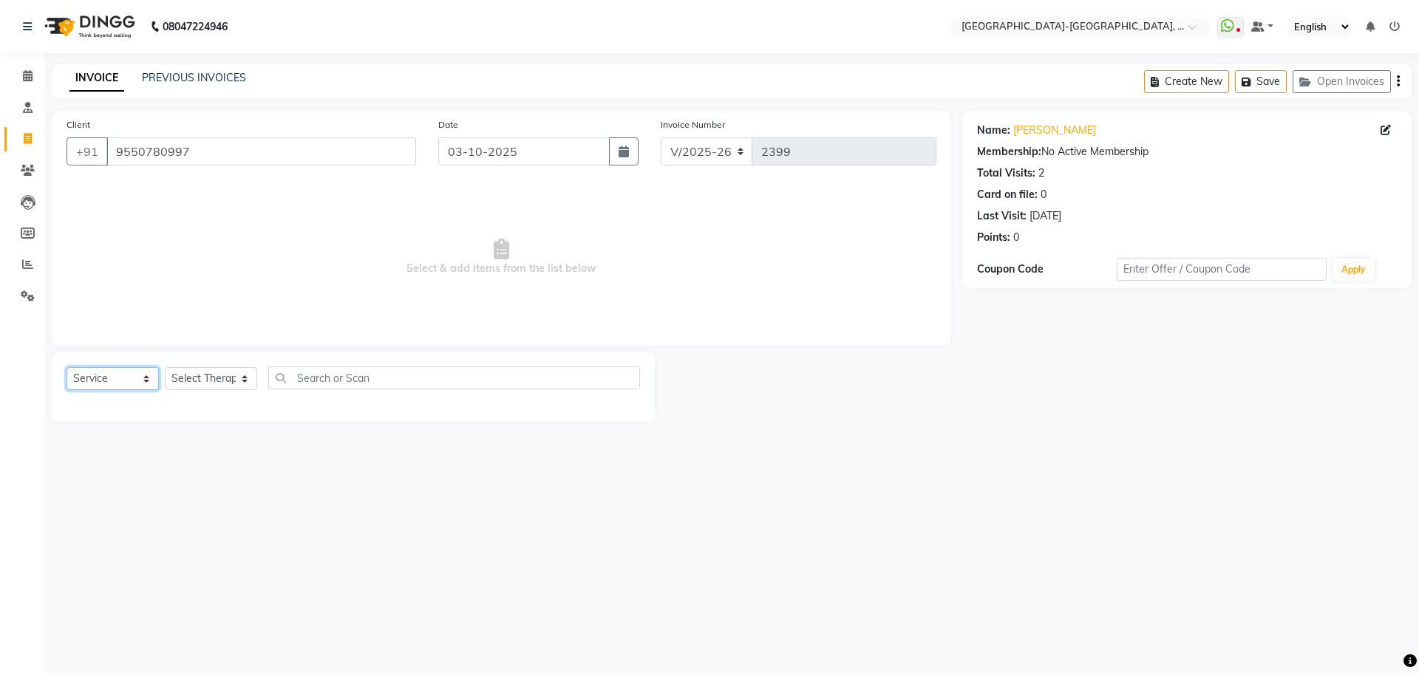
click at [102, 375] on select "Select Service Product Membership Package Voucher Prepaid Gift Card" at bounding box center [113, 378] width 92 height 23
click at [219, 373] on select "Select Therapist Adakho Bone Hridziia Iris Katene Kholu Mayio Mohit Moru P Hrii…" at bounding box center [211, 378] width 92 height 23
select select "49851"
click at [165, 367] on select "Select Therapist Adakho Bone Hridziia Iris Katene Kholu Mayio Mohit Moru P Hrii…" at bounding box center [211, 378] width 92 height 23
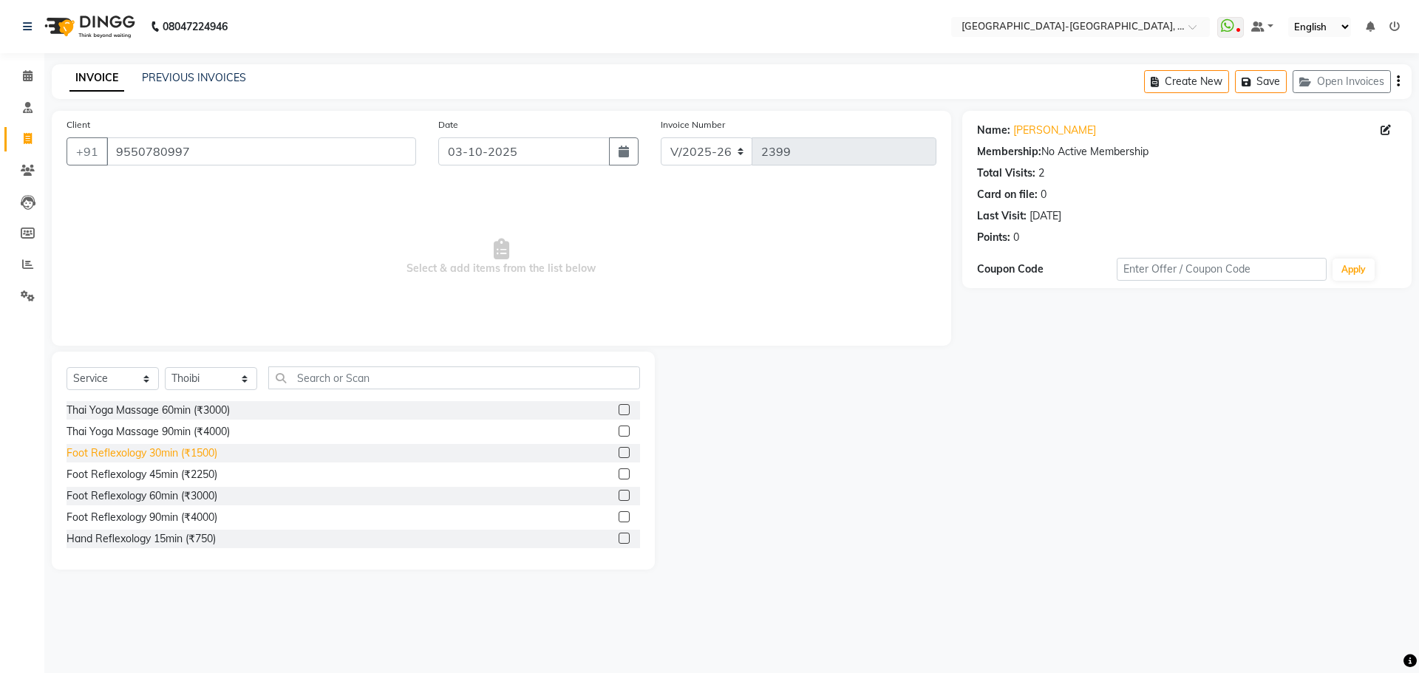
click at [177, 454] on div "Foot Reflexology 30min (₹1500)" at bounding box center [142, 454] width 151 height 16
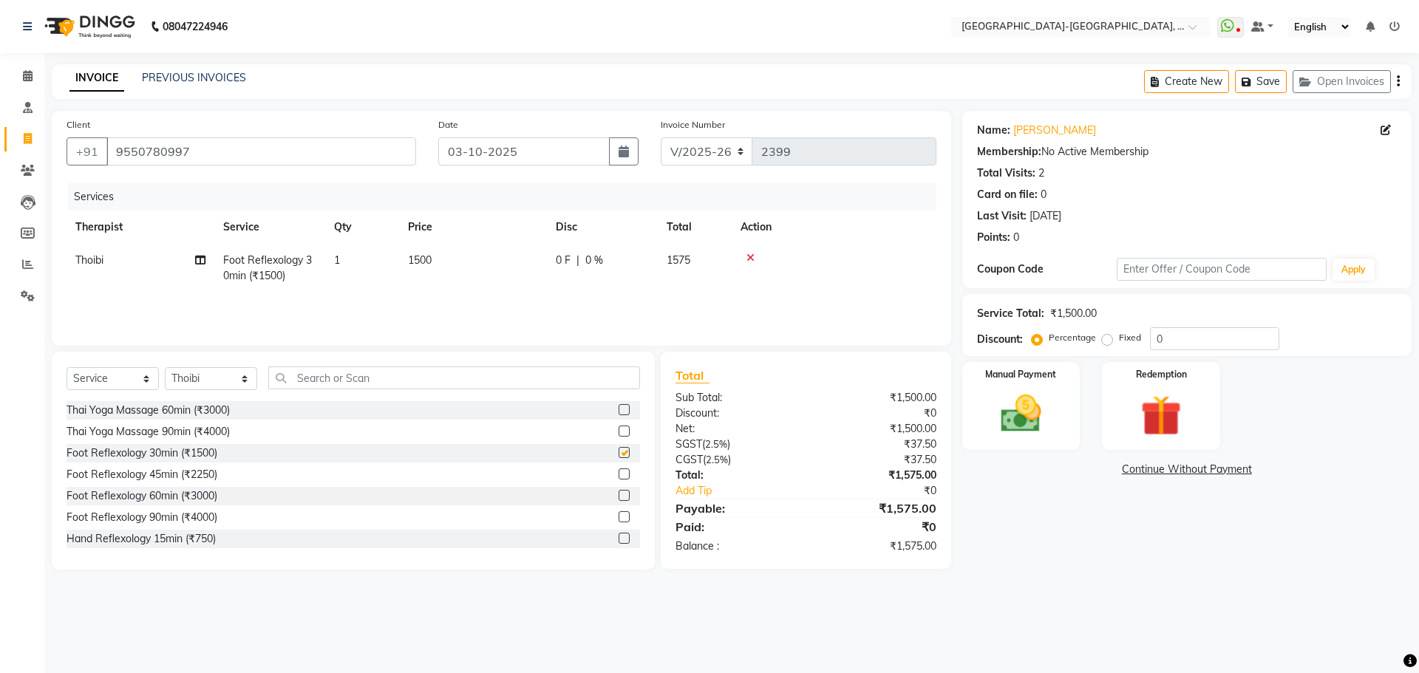
checkbox input "false"
click at [1004, 426] on img at bounding box center [1021, 413] width 69 height 49
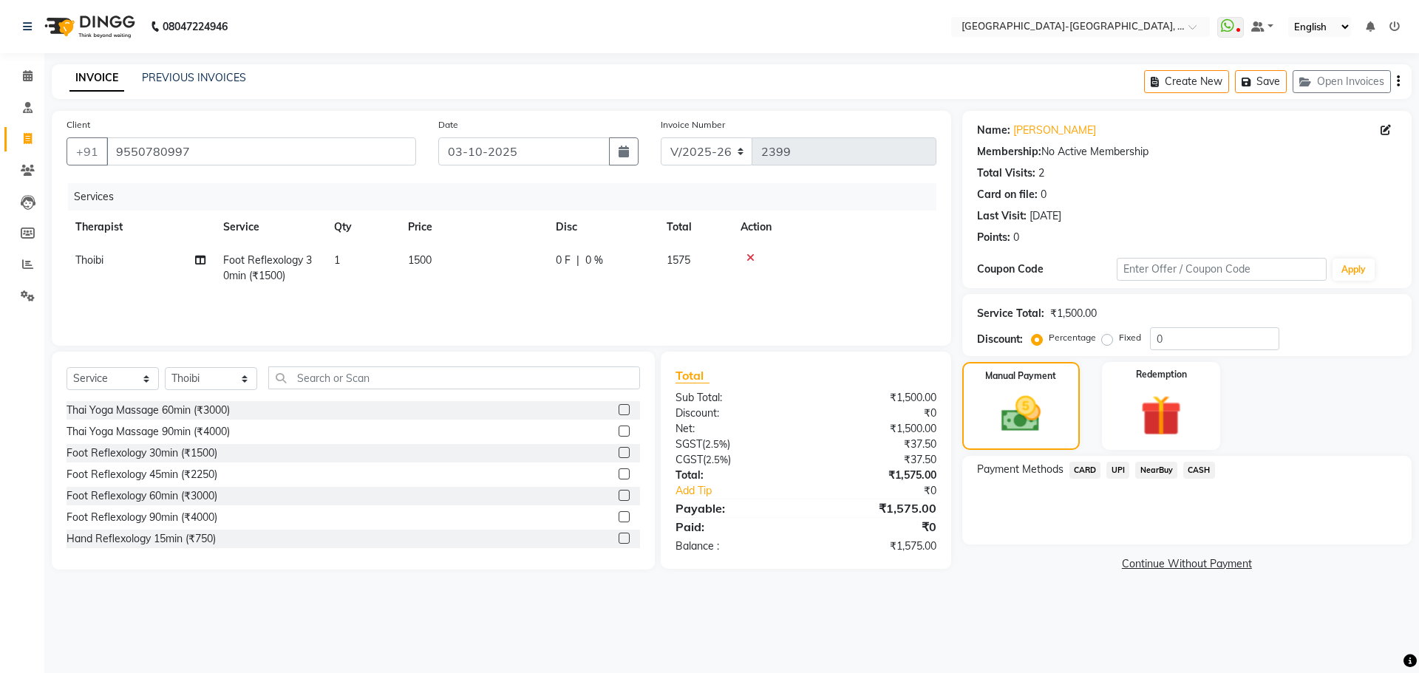
click at [1083, 474] on span "CARD" at bounding box center [1085, 470] width 32 height 17
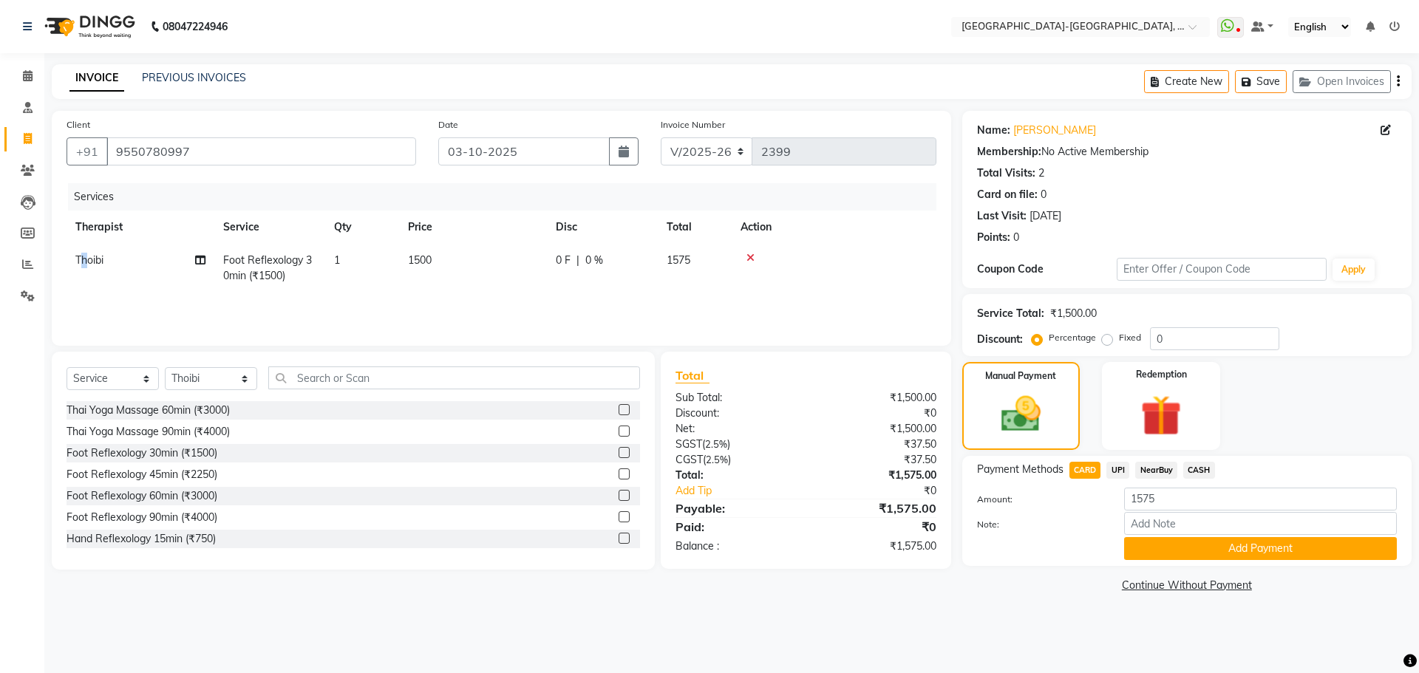
click at [85, 265] on span "Thoibi" at bounding box center [89, 259] width 28 height 13
select select "49851"
click at [122, 265] on select "Adakho Bone Hridziia Iris Katene Kholu Mayio Mohit Moru P Hriidziio Sahriini Sa…" at bounding box center [140, 264] width 130 height 23
select select "90648"
click at [117, 259] on select "Adakho Bone Hridziia Iris Katene Kholu Mayio Mohit Moru P Hriidziio Sahriini Sa…" at bounding box center [140, 264] width 130 height 23
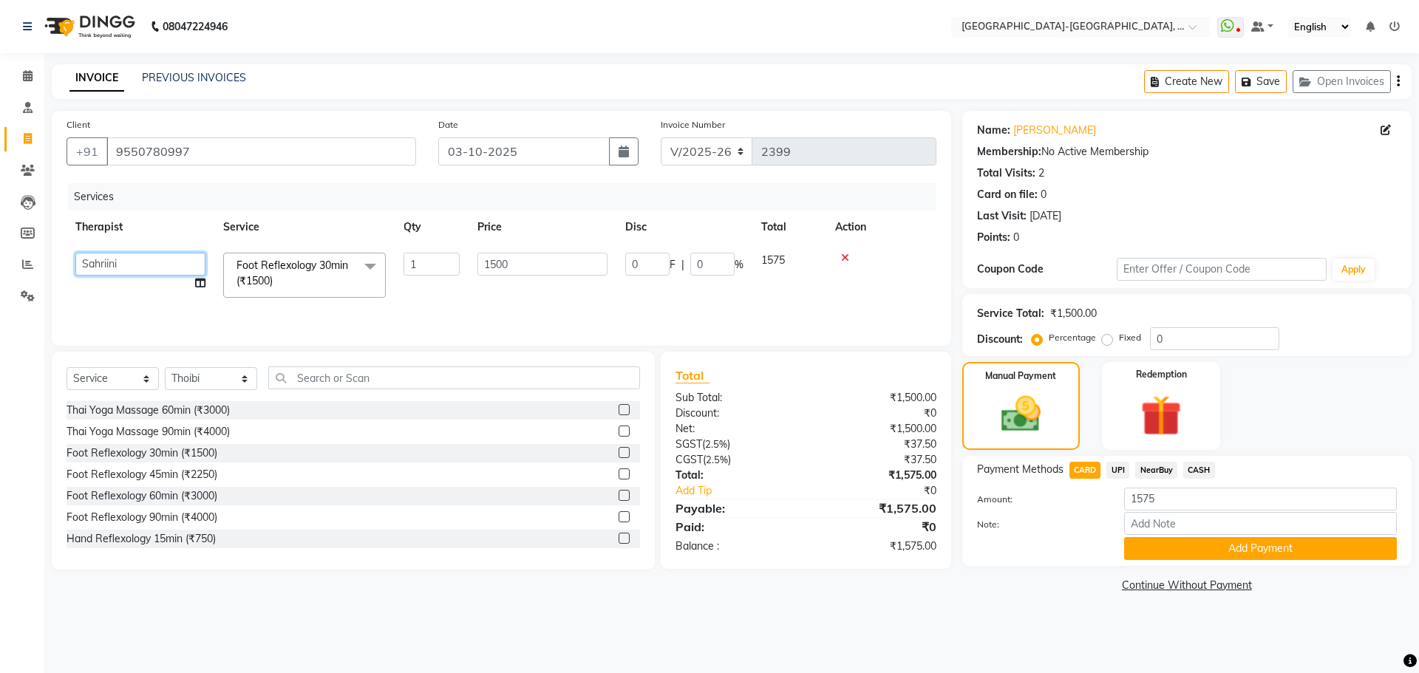
click at [161, 259] on select "Adakho Bone Hridziia Iris Katene Kholu Mayio Mohit Moru P Hriidziio Sahriini Sa…" at bounding box center [140, 264] width 130 height 23
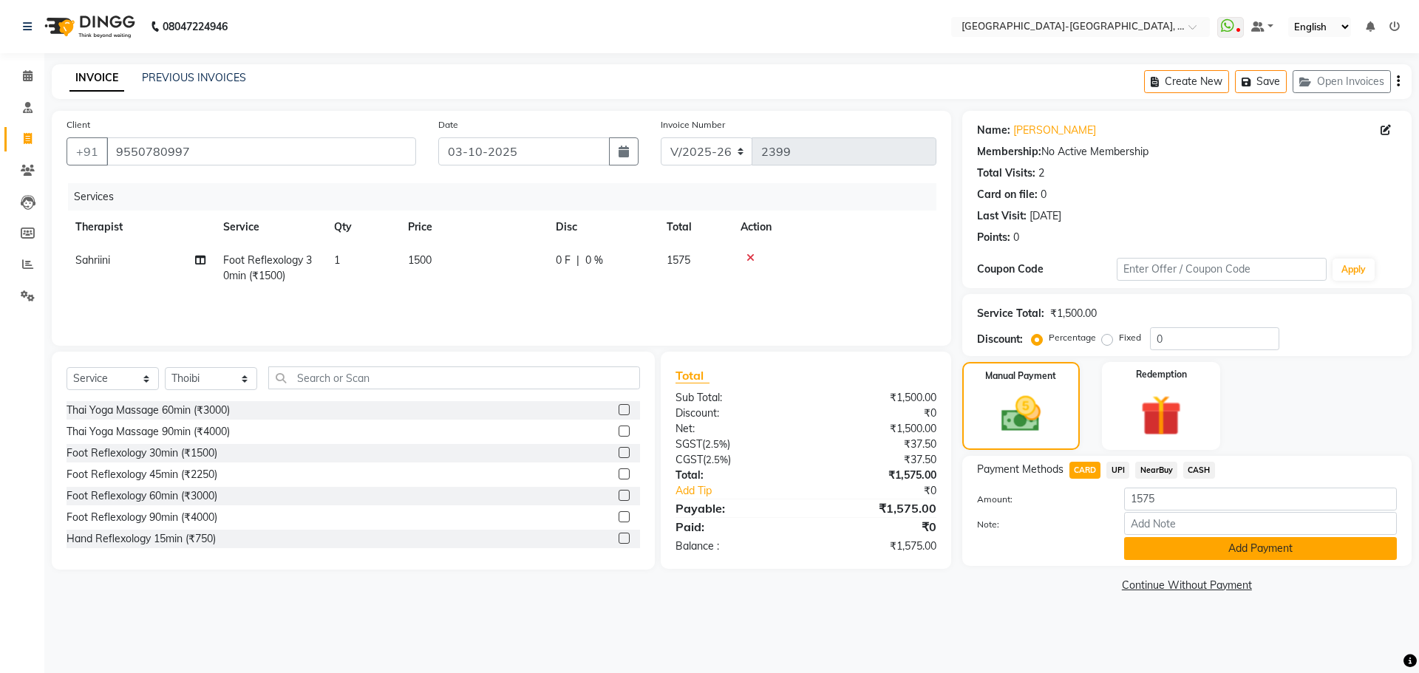
click at [1288, 540] on button "Add Payment" at bounding box center [1260, 548] width 273 height 23
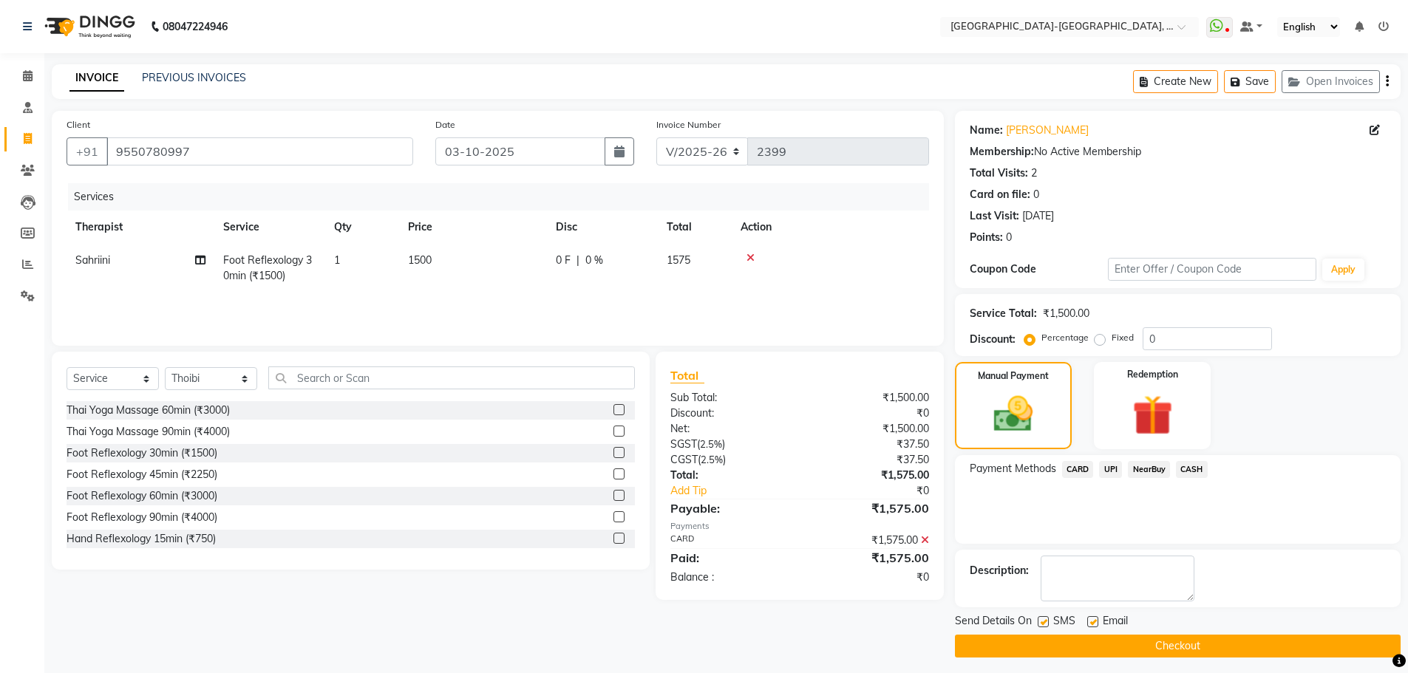
click at [1238, 644] on button "Checkout" at bounding box center [1178, 646] width 446 height 23
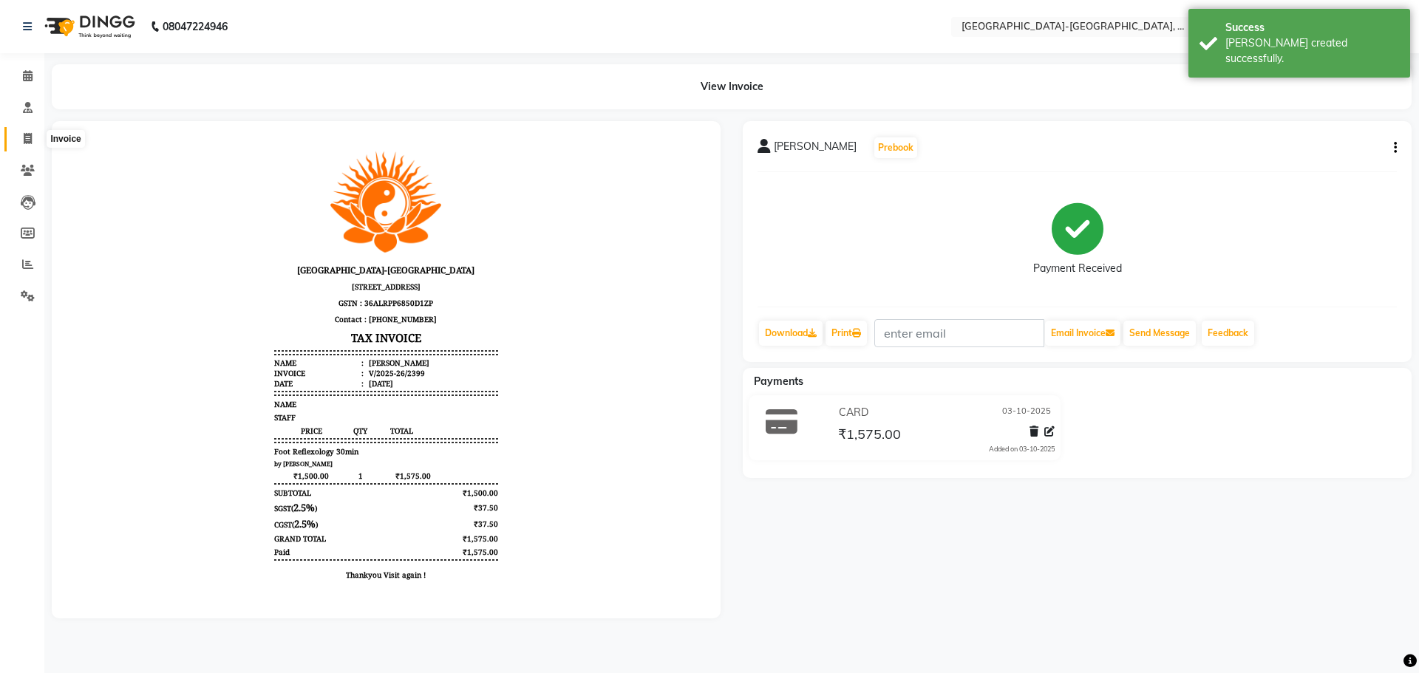
click at [28, 143] on icon at bounding box center [28, 138] width 8 height 11
select select "service"
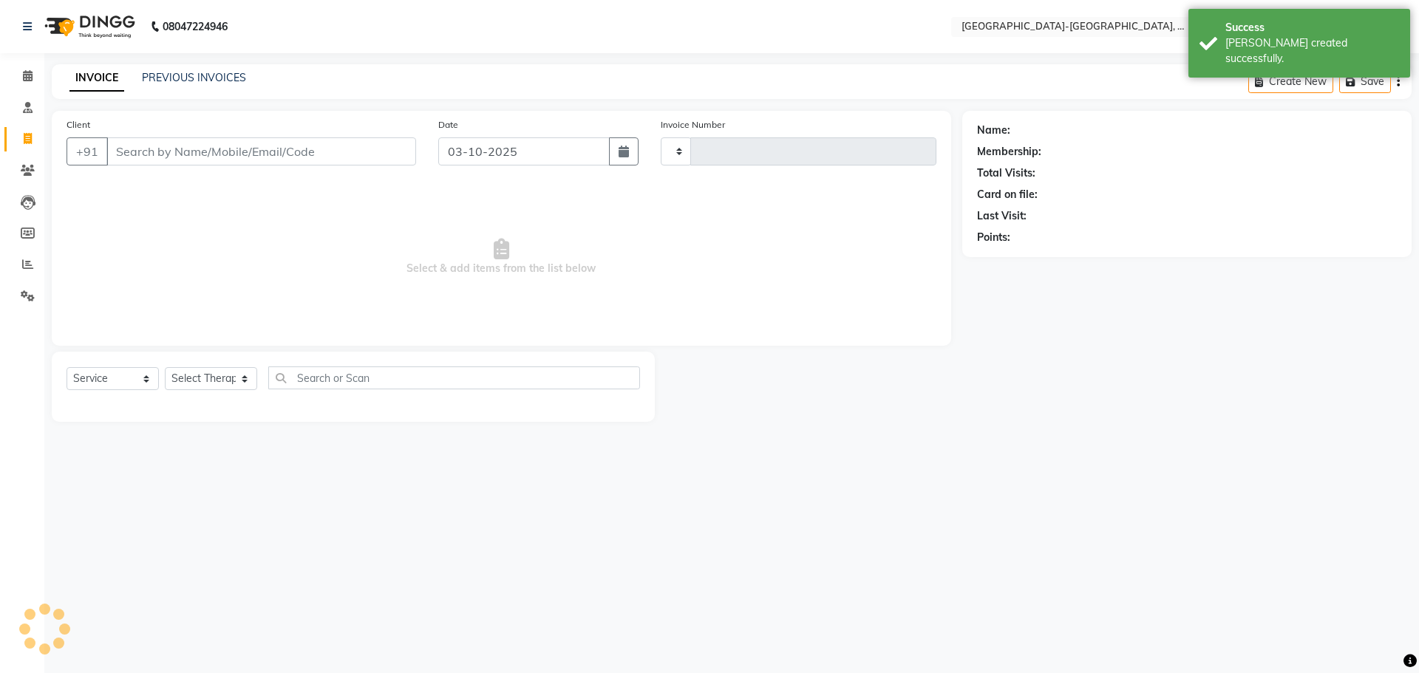
type input "2400"
select select "5851"
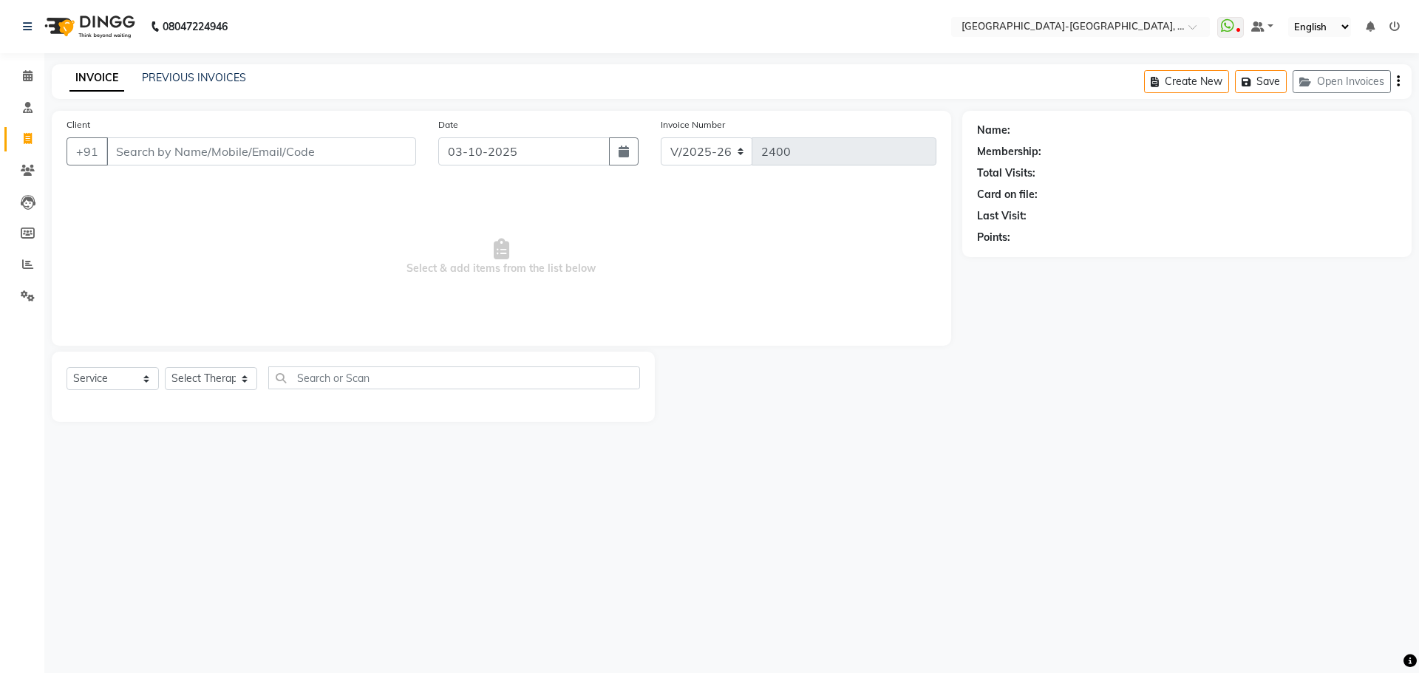
drag, startPoint x: 267, startPoint y: 145, endPoint x: 248, endPoint y: 155, distance: 21.2
click at [256, 150] on input "Client" at bounding box center [261, 151] width 310 height 28
type input "7997766779"
click at [107, 384] on select "Select Service Product Membership Package Voucher Prepaid Gift Card" at bounding box center [113, 378] width 92 height 23
click at [67, 367] on select "Select Service Product Membership Package Voucher Prepaid Gift Card" at bounding box center [113, 378] width 92 height 23
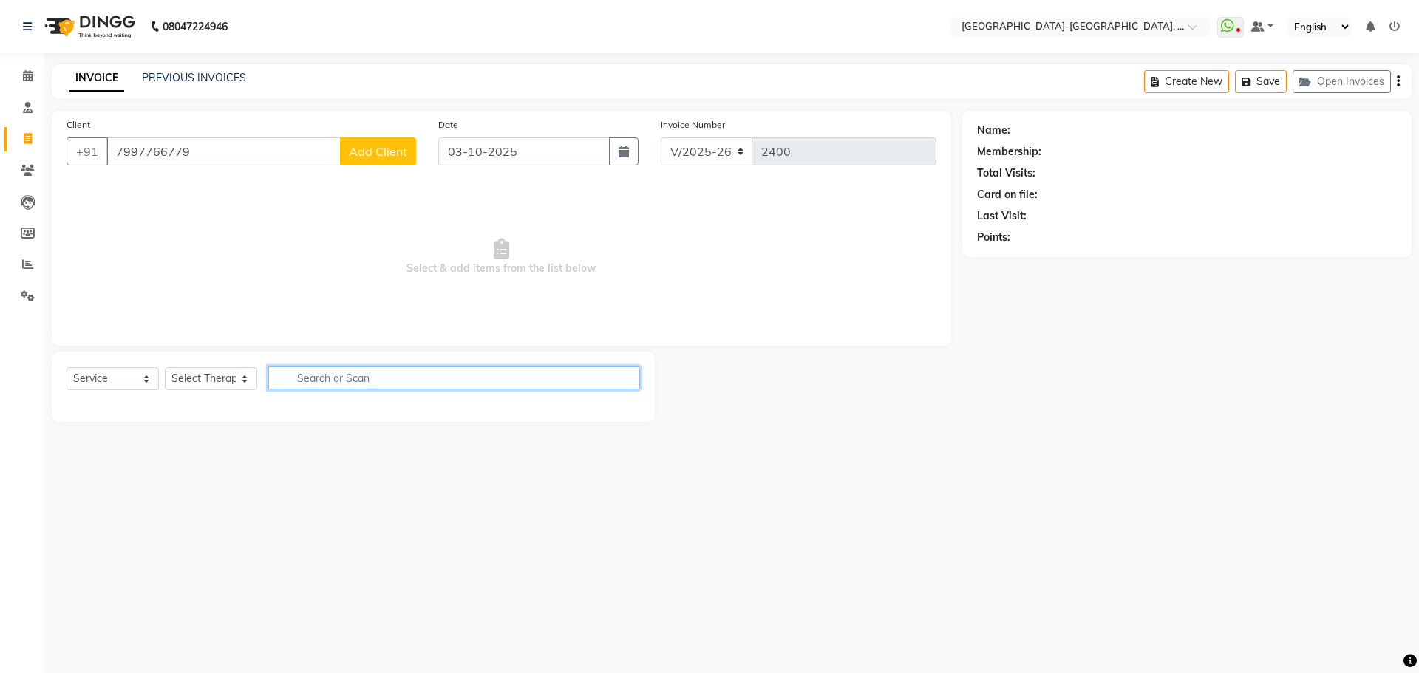
click at [352, 378] on input "text" at bounding box center [454, 378] width 372 height 23
click at [222, 158] on input "7997766779" at bounding box center [223, 151] width 234 height 28
click at [368, 158] on span "Add Client" at bounding box center [378, 151] width 58 height 15
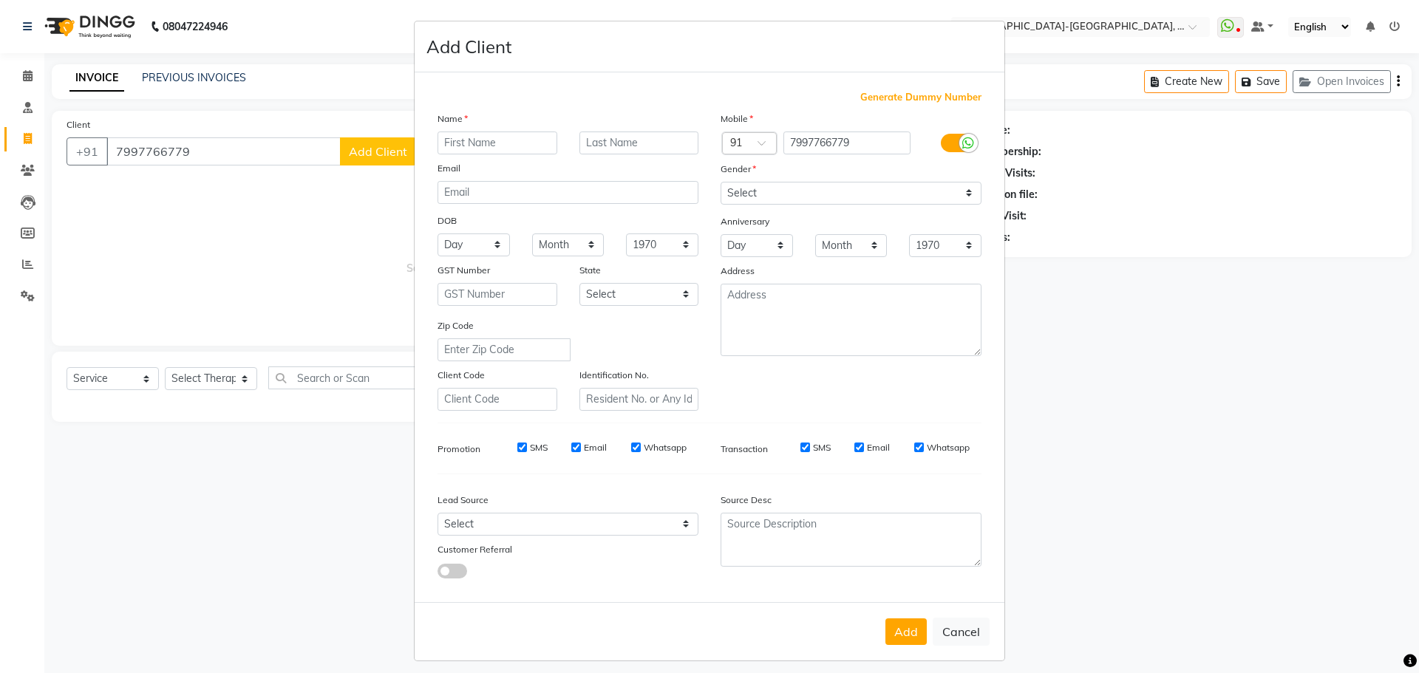
click at [262, 157] on ngb-modal-window "Add Client Generate Dummy Number Name Email DOB Day 01 02 03 04 05 06 07 08 09 …" at bounding box center [709, 336] width 1419 height 673
click at [226, 149] on ngb-modal-window "Add Client Generate Dummy Number Name Email DOB Day 01 02 03 04 05 06 07 08 09 …" at bounding box center [709, 336] width 1419 height 673
click at [103, 369] on ngb-modal-window "Add Client Generate Dummy Number Name Email DOB Day 01 02 03 04 05 06 07 08 09 …" at bounding box center [709, 336] width 1419 height 673
click at [193, 369] on ngb-modal-window "Add Client Generate Dummy Number Name Email DOB Day 01 02 03 04 05 06 07 08 09 …" at bounding box center [709, 336] width 1419 height 673
click at [949, 627] on button "Cancel" at bounding box center [961, 632] width 57 height 28
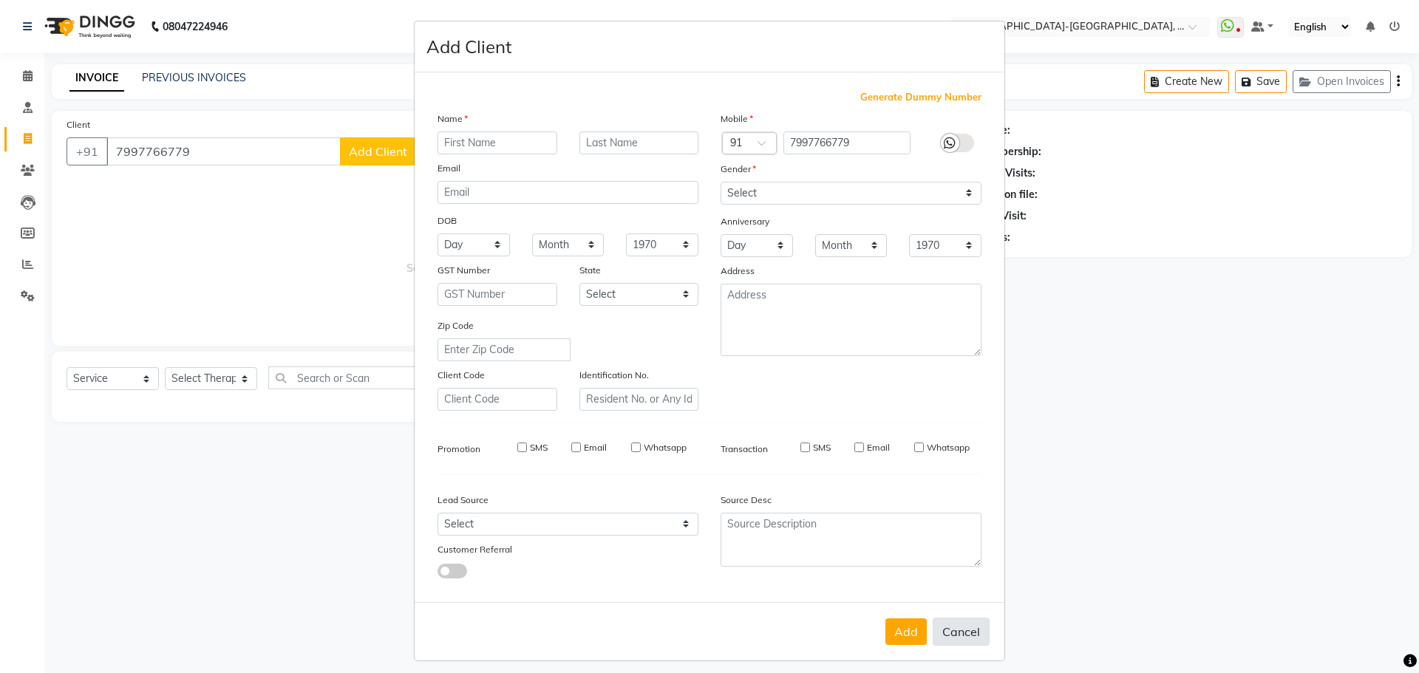
select select
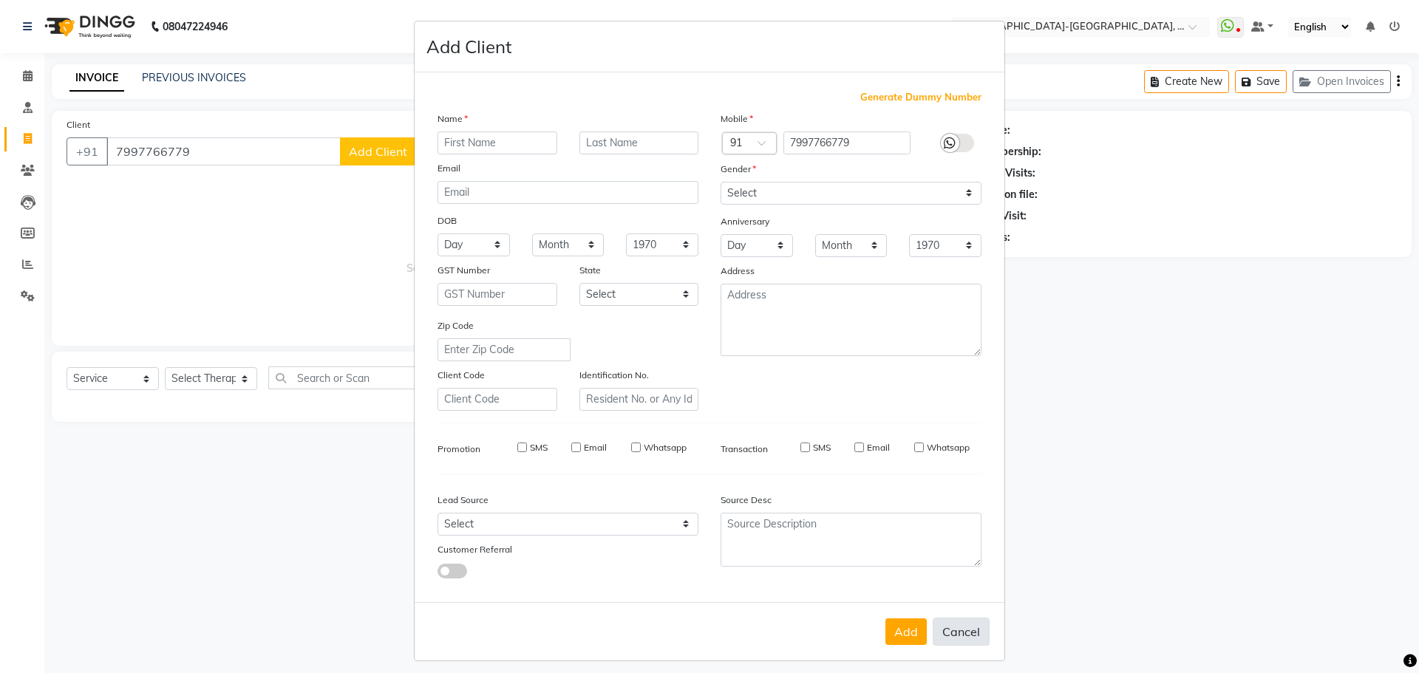
select select
checkbox input "false"
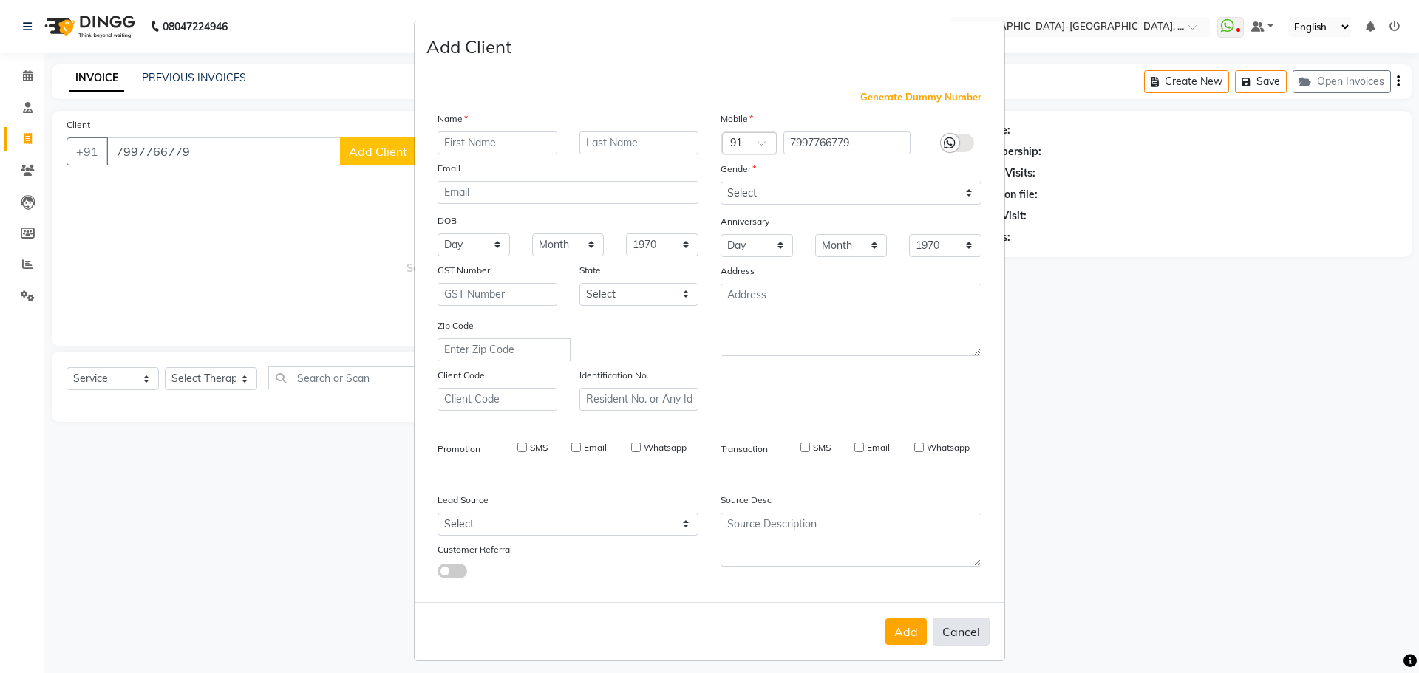
checkbox input "false"
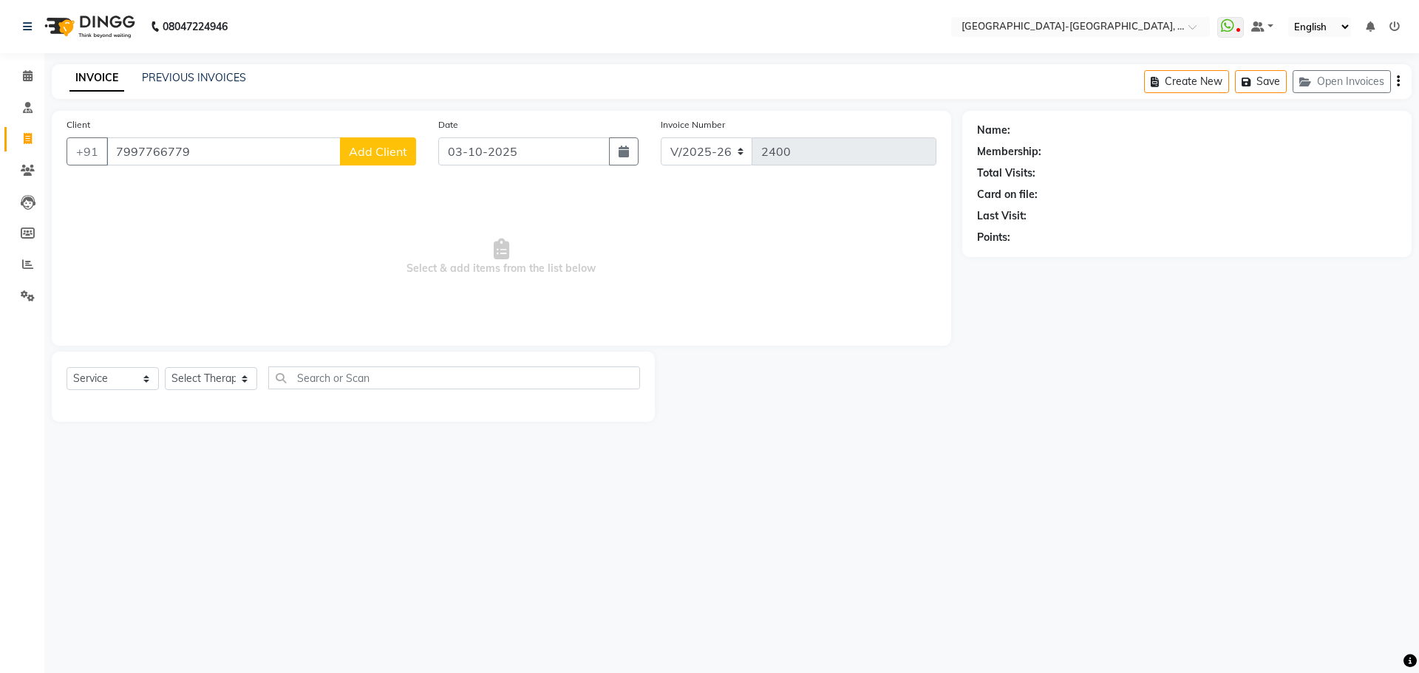
click at [82, 398] on div "Select Service Product Membership Package Voucher Prepaid Gift Card Select Ther…" at bounding box center [353, 384] width 573 height 35
click at [78, 366] on div "Select Service Product Membership Package Voucher Prepaid Gift Card Select Ther…" at bounding box center [353, 387] width 603 height 70
click at [91, 372] on select "Select Service Product Membership Package Voucher Prepaid Gift Card" at bounding box center [113, 378] width 92 height 23
click at [67, 367] on select "Select Service Product Membership Package Voucher Prepaid Gift Card" at bounding box center [113, 378] width 92 height 23
click at [114, 369] on select "Select Service Product Membership Package Voucher Prepaid Gift Card" at bounding box center [113, 378] width 92 height 23
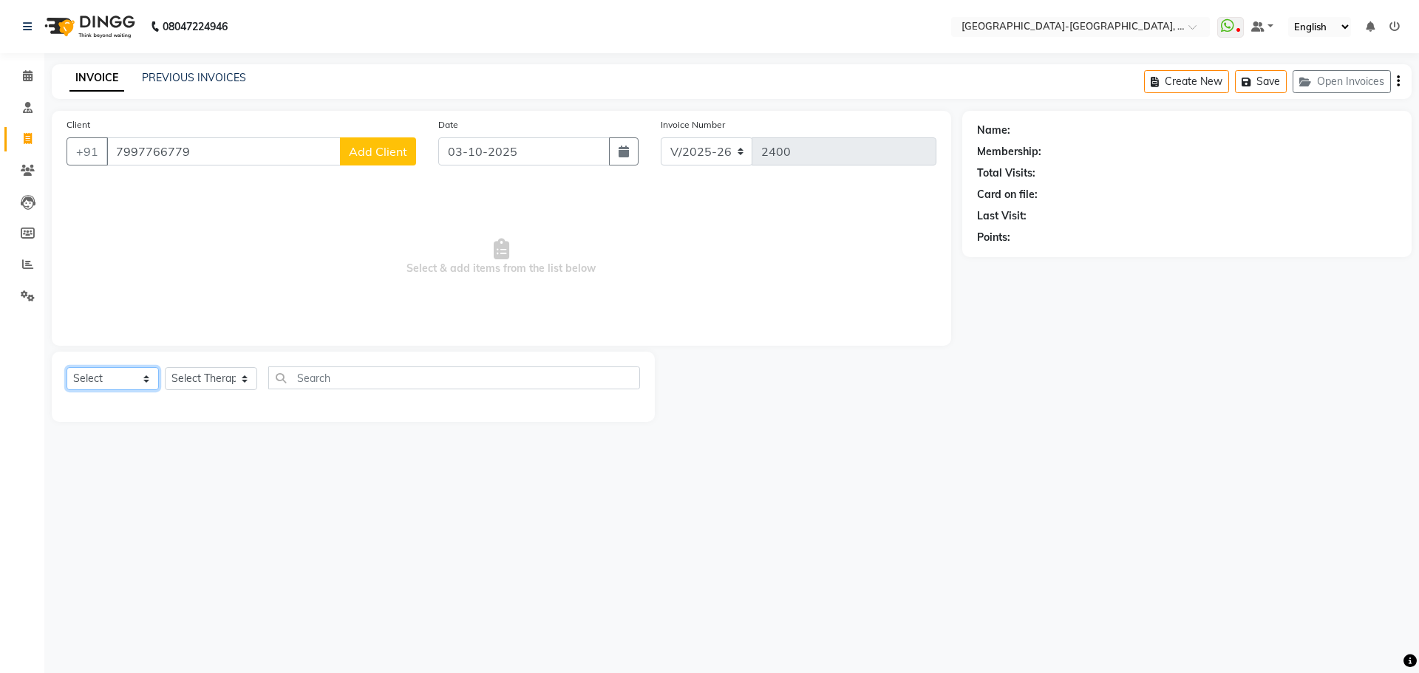
select select "service"
click at [67, 367] on select "Select Service Product Membership Package Voucher Prepaid Gift Card" at bounding box center [113, 378] width 92 height 23
click at [203, 375] on select "Select Therapist Adakho Bone Hridziia Iris Katene Kholu Mayio Mohit Moru P Hrii…" at bounding box center [211, 378] width 92 height 23
click at [321, 388] on input "text" at bounding box center [454, 378] width 372 height 23
click at [341, 380] on input "text" at bounding box center [454, 378] width 372 height 23
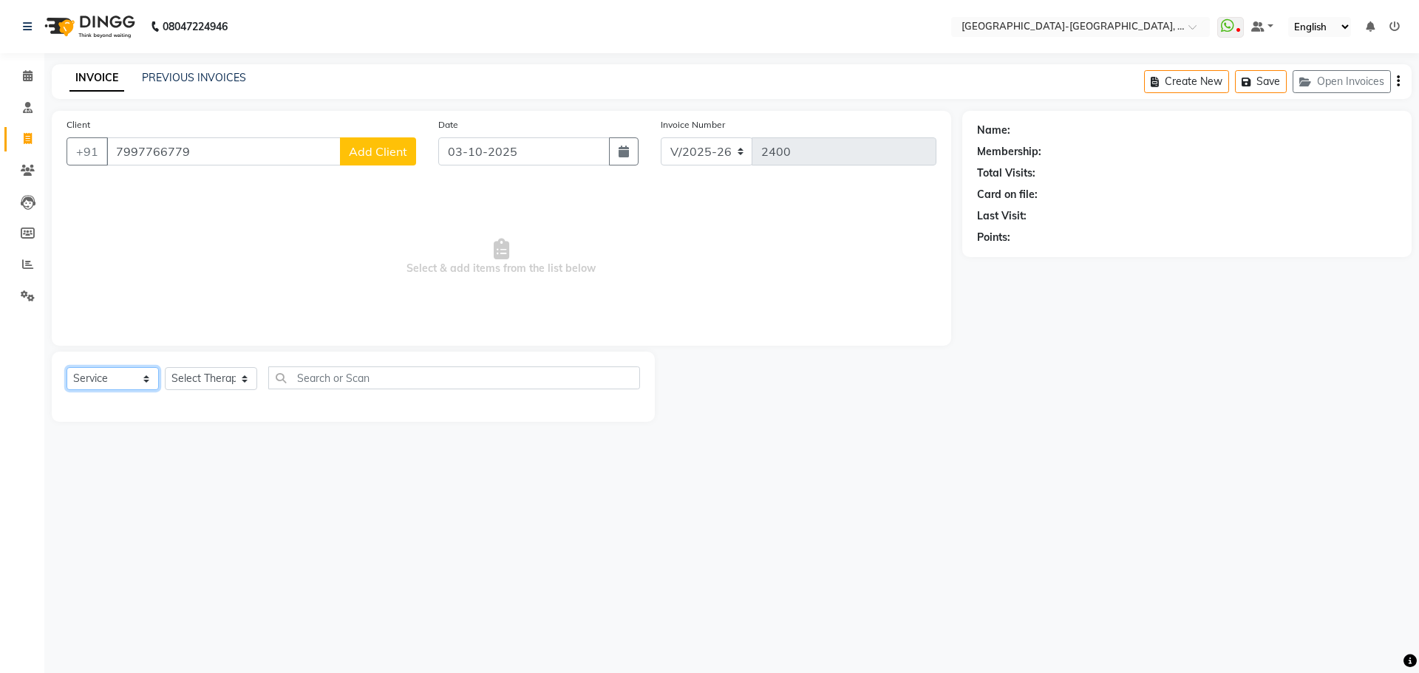
click at [128, 383] on select "Select Service Product Membership Package Voucher Prepaid Gift Card" at bounding box center [113, 378] width 92 height 23
click at [67, 367] on select "Select Service Product Membership Package Voucher Prepaid Gift Card" at bounding box center [113, 378] width 92 height 23
click at [185, 375] on select "Select Therapist Adakho Bone Hridziia Iris Katene Kholu Mayio Mohit Moru P Hrii…" at bounding box center [211, 378] width 92 height 23
select select "90645"
click at [165, 367] on select "Select Therapist Adakho Bone Hridziia Iris Katene Kholu Mayio Mohit Moru P Hrii…" at bounding box center [211, 378] width 92 height 23
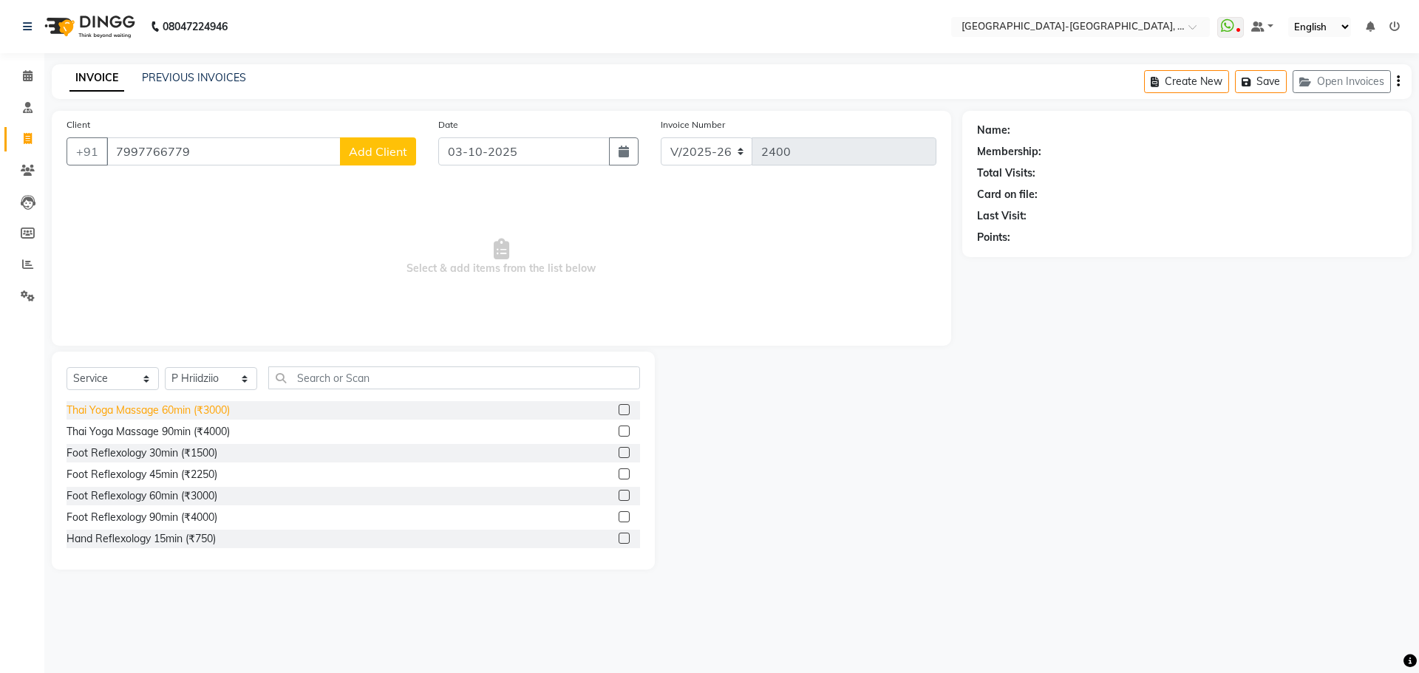
click at [186, 405] on div "Thai Yoga Massage 60min (₹3000)" at bounding box center [148, 411] width 163 height 16
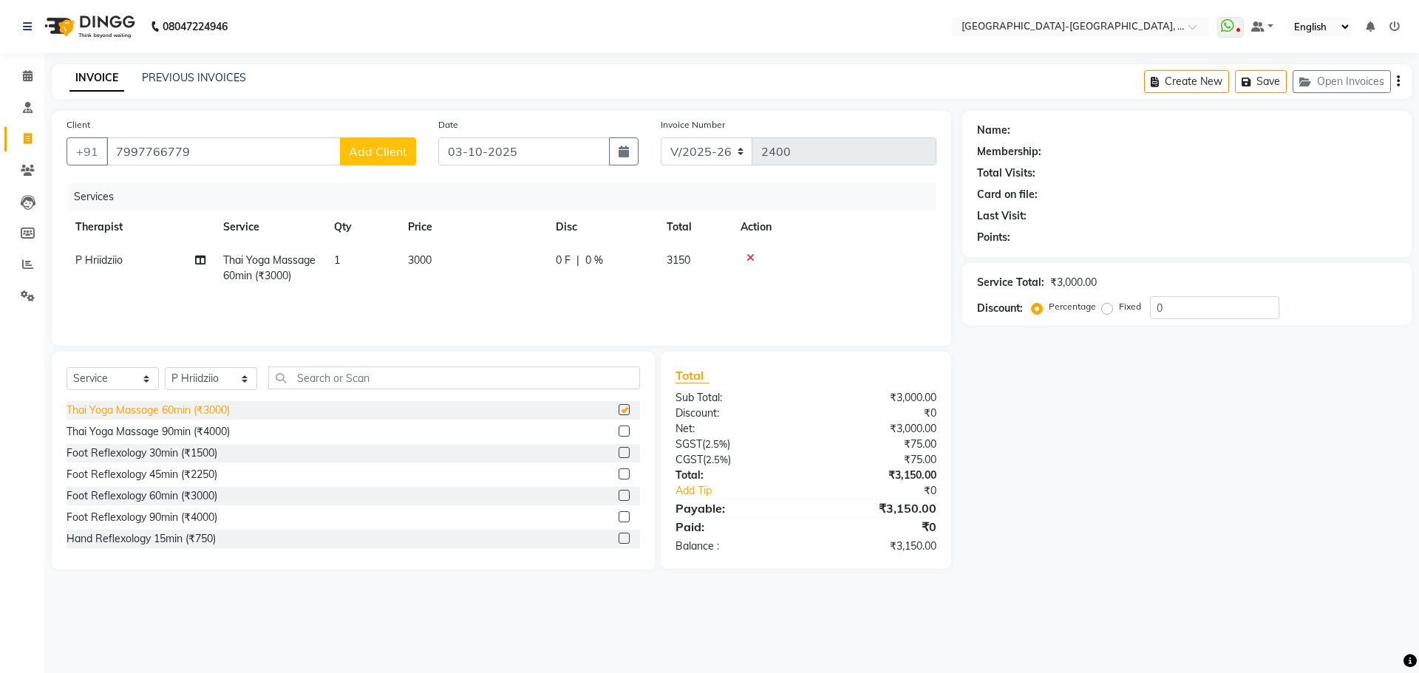
checkbox input "false"
click at [302, 388] on input "text" at bounding box center [454, 378] width 372 height 23
click at [266, 410] on div "Thai Yoga Massage 60min (₹3000)" at bounding box center [353, 410] width 573 height 18
click at [98, 377] on select "Select Service Product Membership Package Voucher Prepaid Gift Card" at bounding box center [113, 378] width 92 height 23
click at [67, 367] on select "Select Service Product Membership Package Voucher Prepaid Gift Card" at bounding box center [113, 378] width 92 height 23
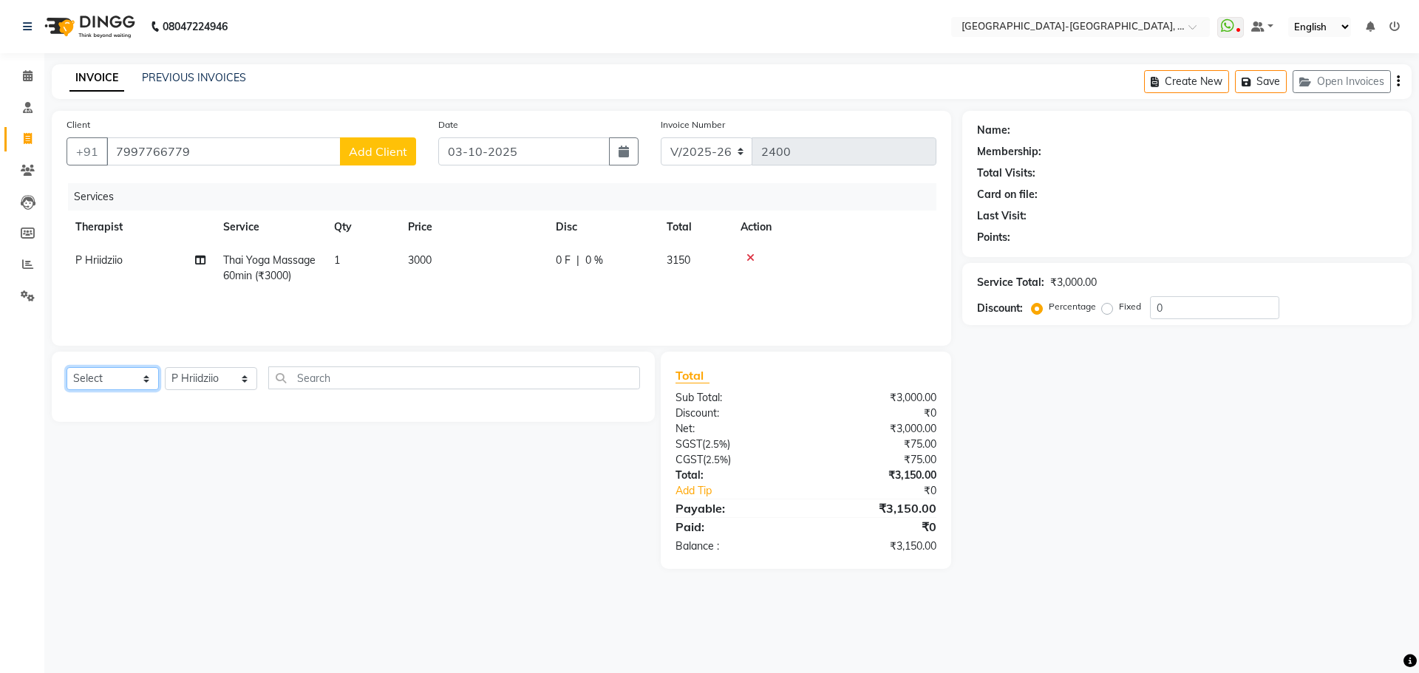
click at [101, 379] on select "Select Service Product Membership Package Voucher Prepaid Gift Card" at bounding box center [113, 378] width 92 height 23
select select "service"
click at [67, 367] on select "Select Service Product Membership Package Voucher Prepaid Gift Card" at bounding box center [113, 378] width 92 height 23
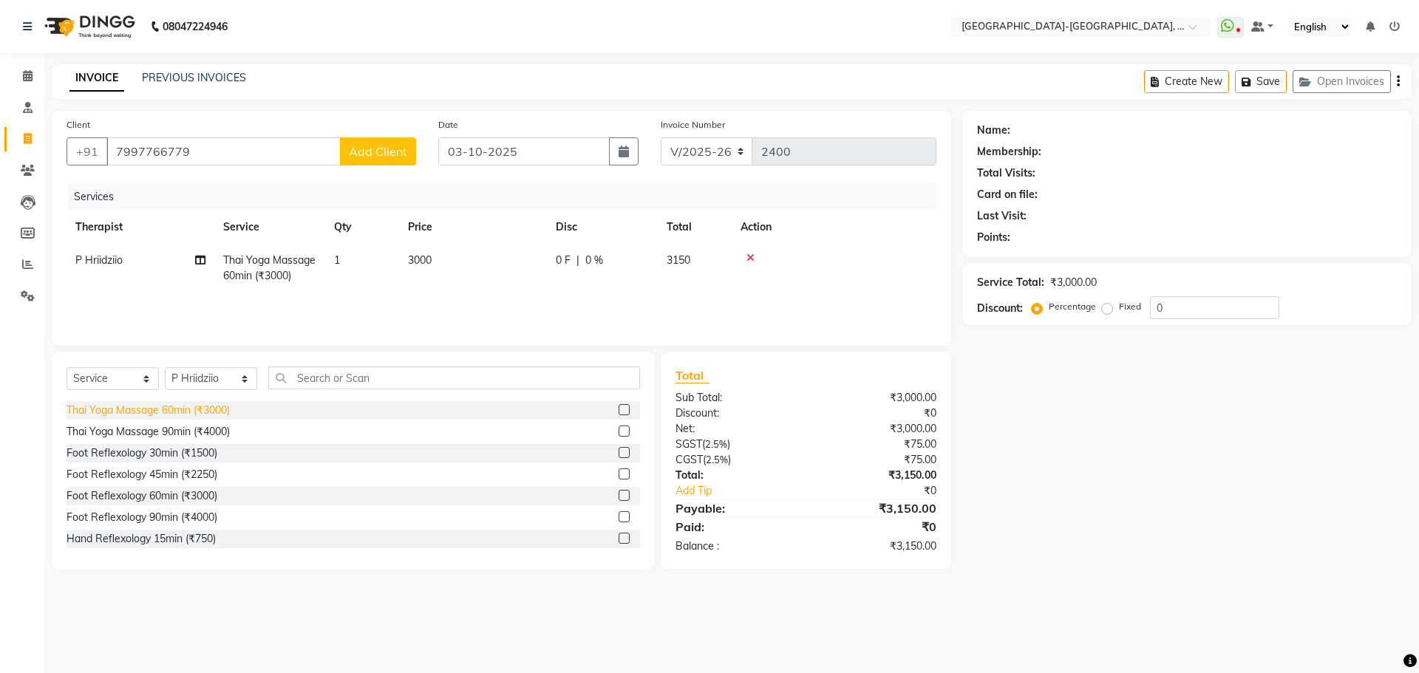
click at [101, 412] on div "Thai Yoga Massage 60min (₹3000)" at bounding box center [148, 411] width 163 height 16
checkbox input "false"
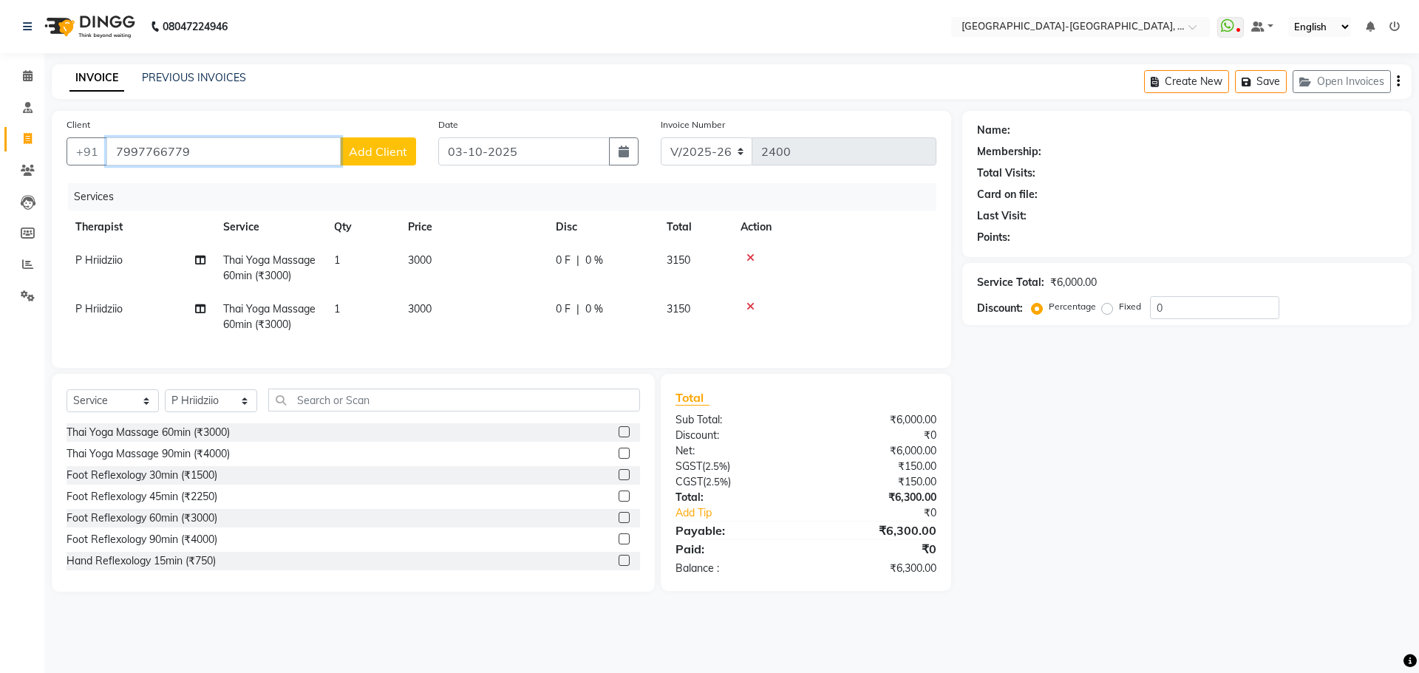
click at [210, 156] on input "7997766779" at bounding box center [223, 151] width 234 height 28
click at [745, 304] on div at bounding box center [833, 307] width 187 height 10
click at [754, 302] on icon at bounding box center [750, 307] width 8 height 10
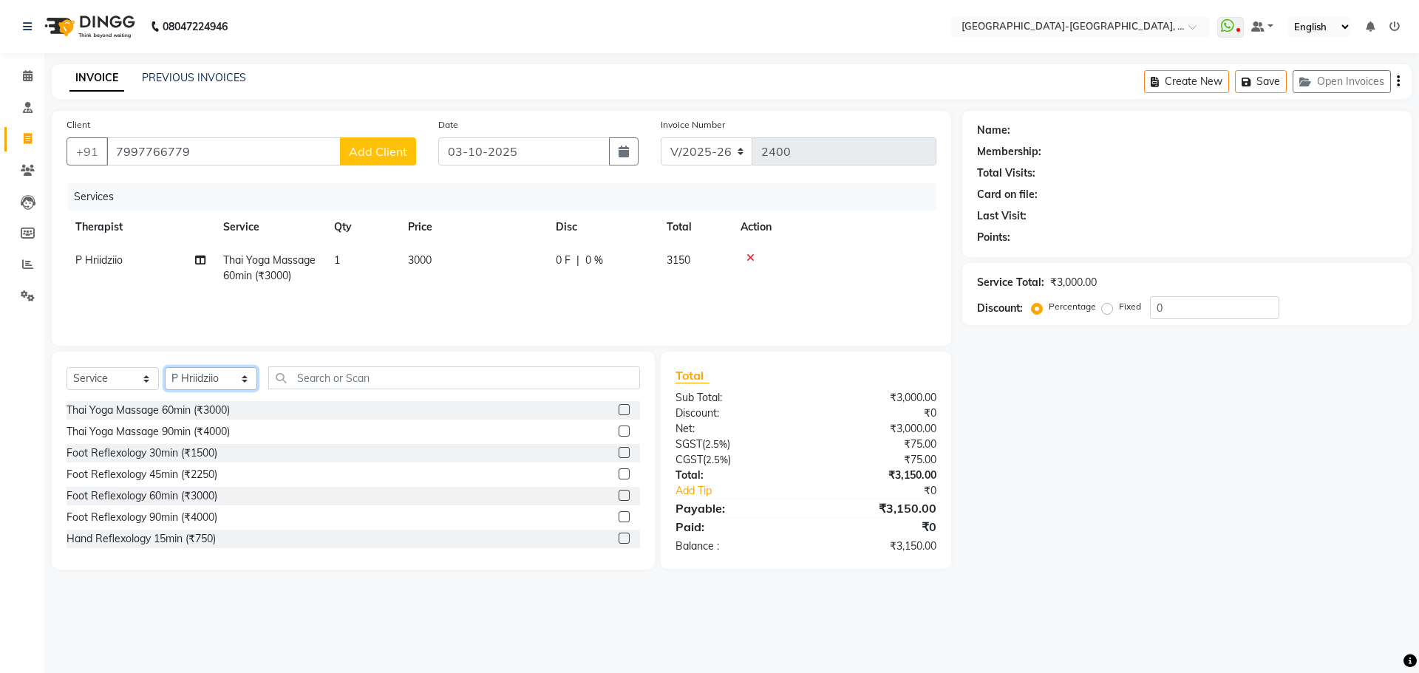
click at [198, 370] on select "Select Therapist Adakho Bone Hridziia Iris Katene Kholu Mayio Mohit Moru P Hrii…" at bounding box center [211, 378] width 92 height 23
select select "40942"
click at [165, 367] on select "Select Therapist Adakho Bone Hridziia Iris Katene Kholu Mayio Mohit Moru P Hrii…" at bounding box center [211, 378] width 92 height 23
click at [131, 262] on td "P Hriidziio" at bounding box center [141, 268] width 148 height 49
select select "90645"
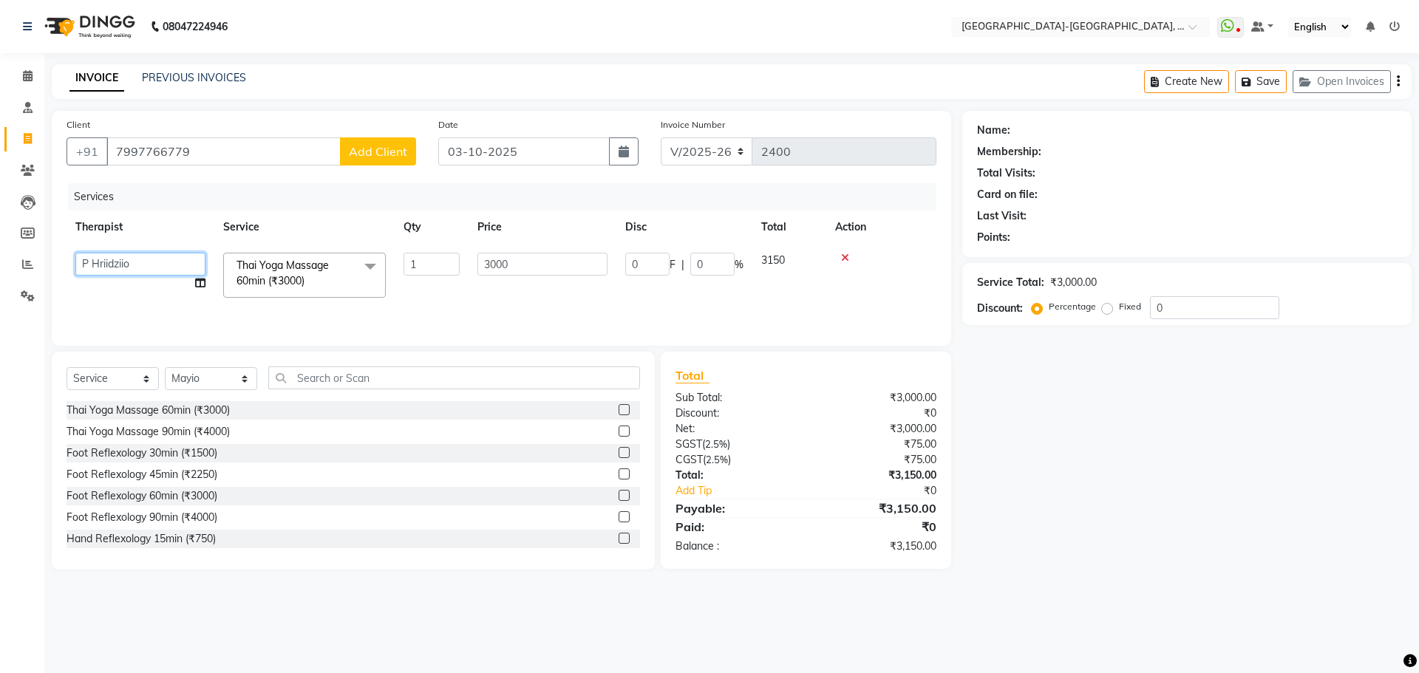
click at [120, 262] on select "Adakho Bone Hridziia Iris Katene Kholu Mayio Mohit Moru P Hriidziio Sahriini Sa…" at bounding box center [140, 264] width 130 height 23
select select "40942"
click at [177, 155] on input "7997766779" at bounding box center [223, 151] width 234 height 28
drag, startPoint x: 206, startPoint y: 151, endPoint x: 133, endPoint y: 150, distance: 73.2
click at [173, 151] on input "7997766779" at bounding box center [223, 151] width 234 height 28
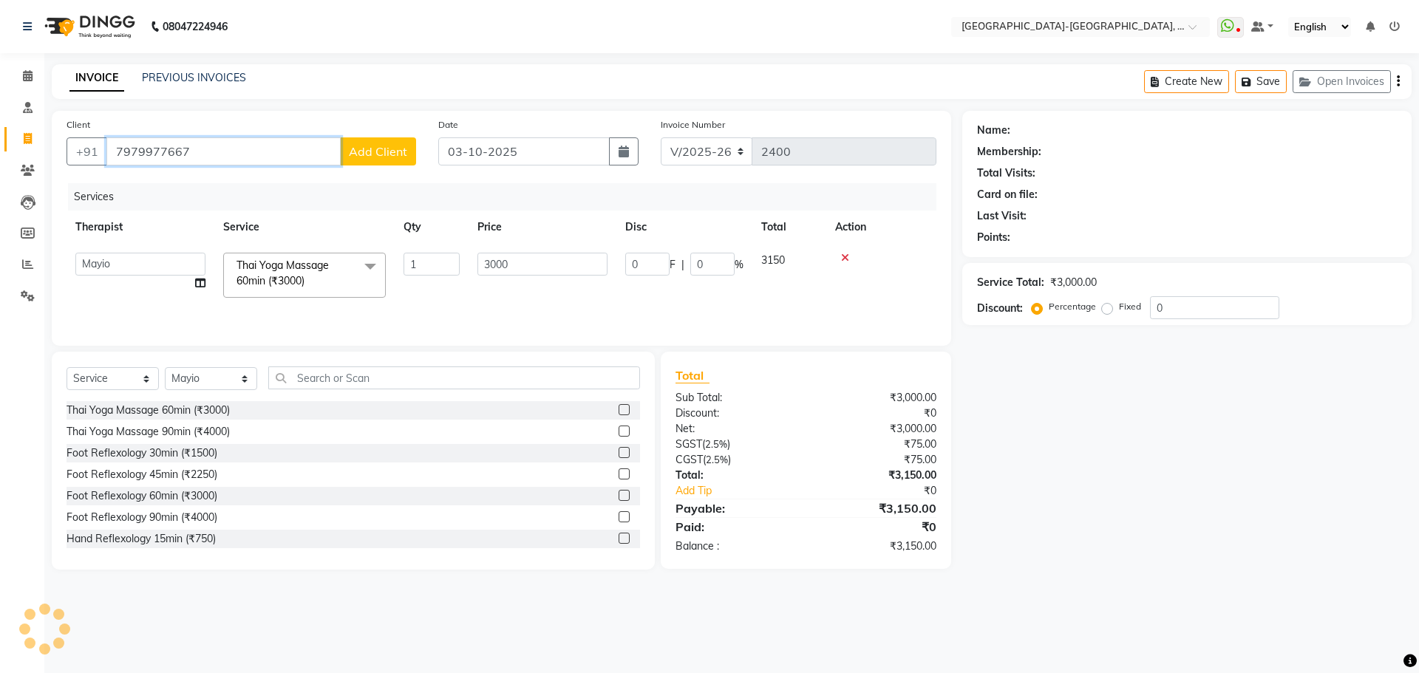
click at [216, 154] on input "7979977667" at bounding box center [223, 151] width 234 height 28
drag, startPoint x: 216, startPoint y: 154, endPoint x: 129, endPoint y: 159, distance: 87.4
click at [129, 159] on input "7979977667" at bounding box center [223, 151] width 234 height 28
type input "7979977667"
click at [209, 77] on link "PREVIOUS INVOICES" at bounding box center [194, 77] width 104 height 13
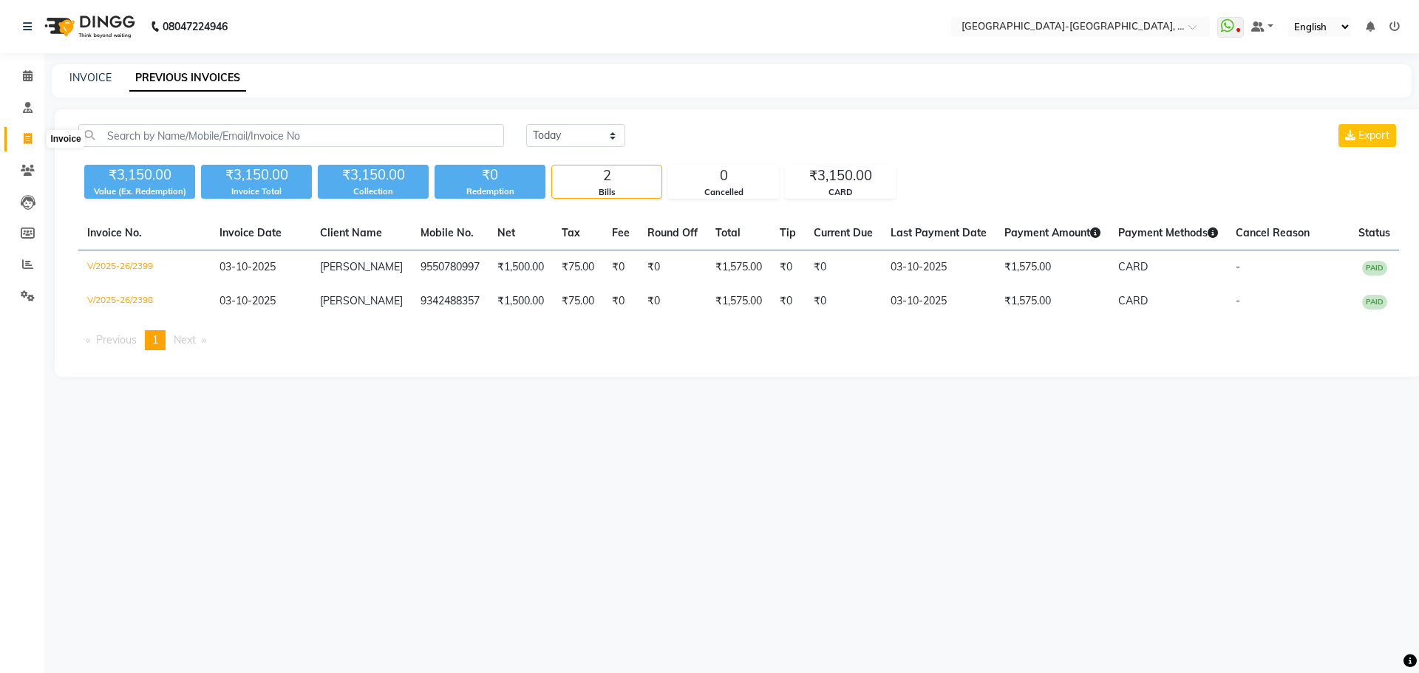
click at [21, 137] on span at bounding box center [28, 139] width 26 height 17
select select "5851"
select select "service"
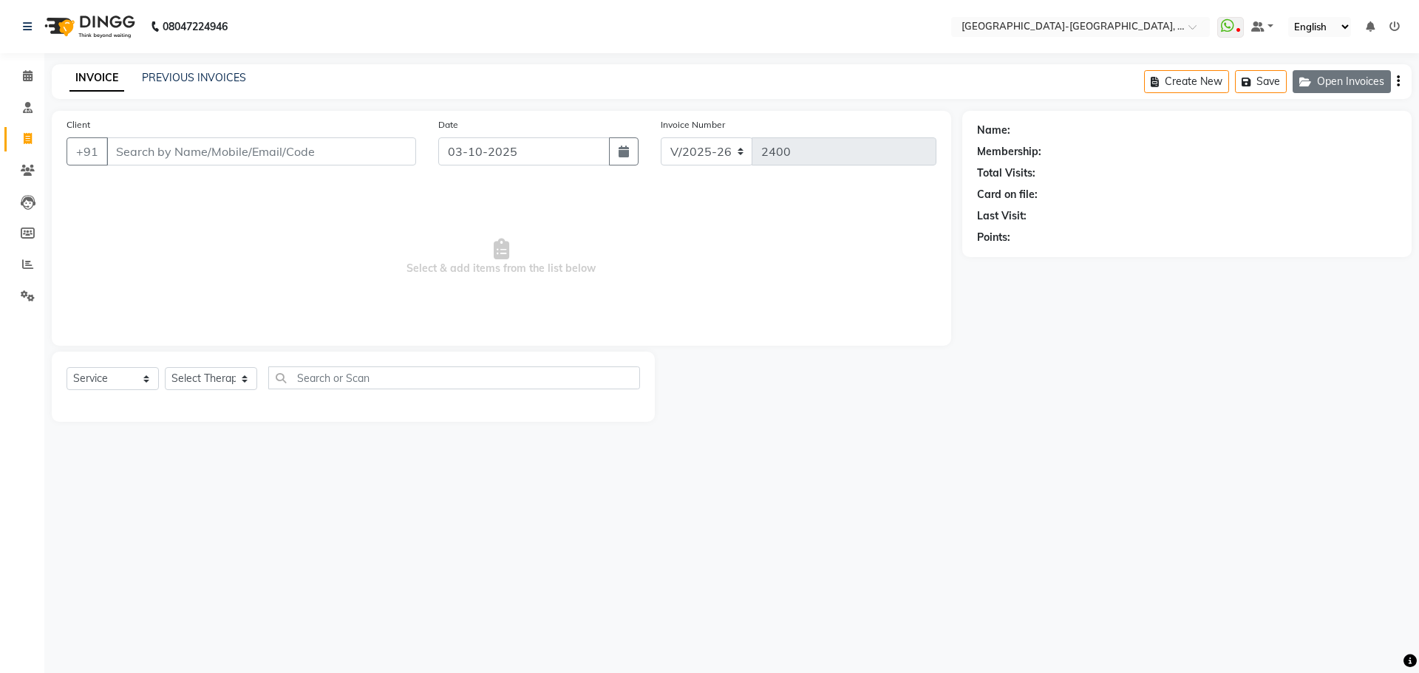
click at [1323, 81] on button "Open Invoices" at bounding box center [1341, 81] width 98 height 23
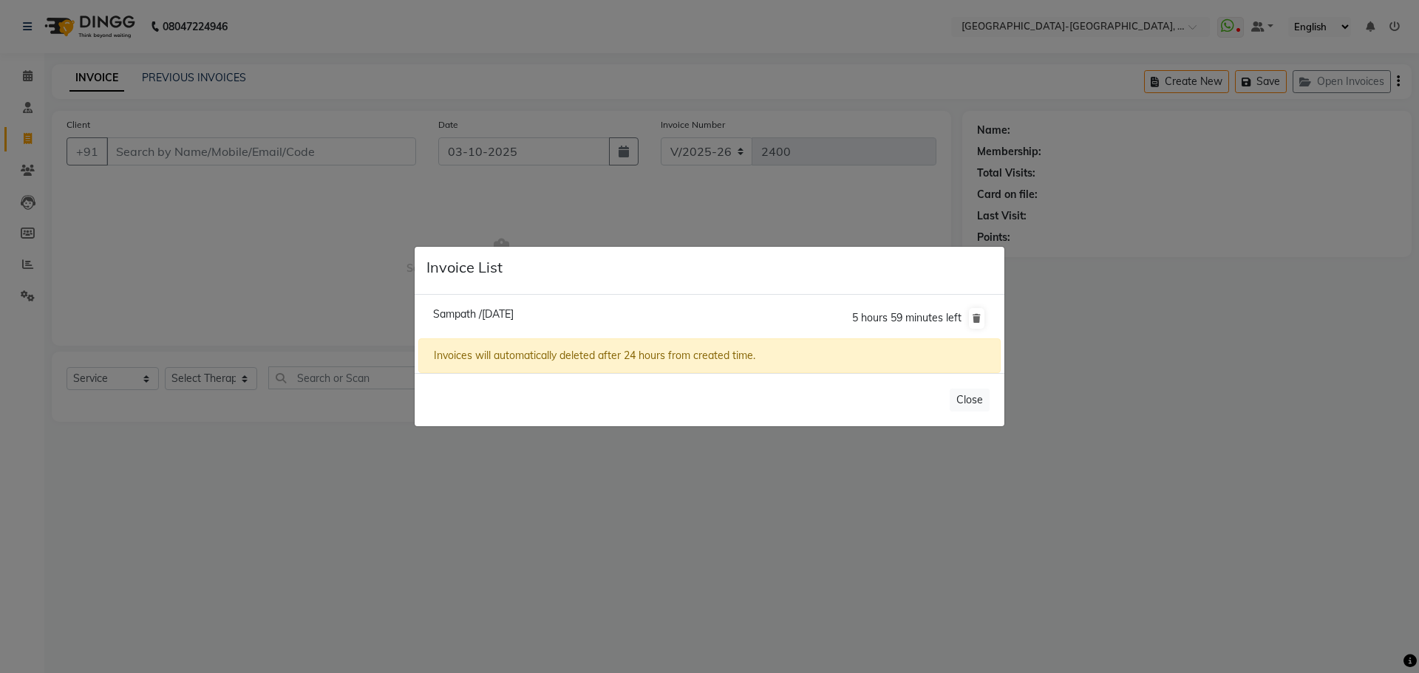
click at [490, 317] on span "Sampath /02 October 2025" at bounding box center [473, 313] width 81 height 13
type input "9704115582"
type input "02-10-2025"
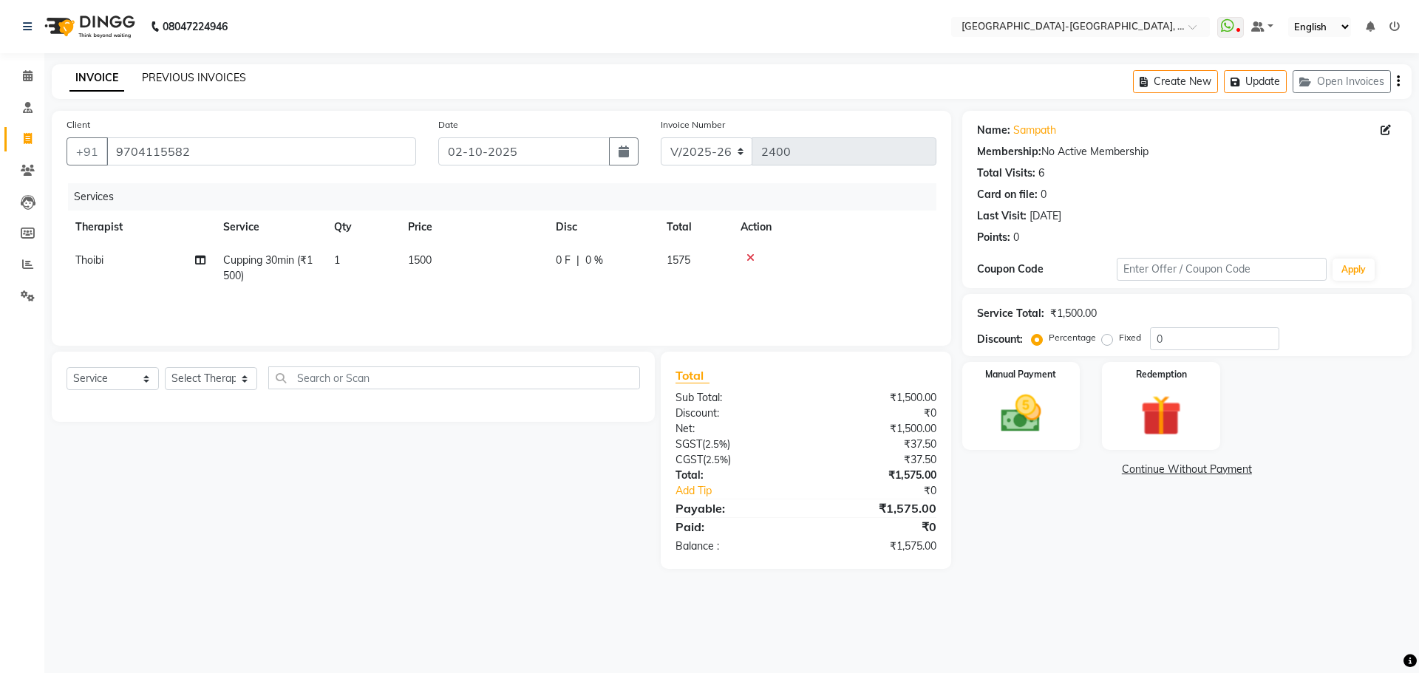
click at [225, 76] on link "PREVIOUS INVOICES" at bounding box center [194, 77] width 104 height 13
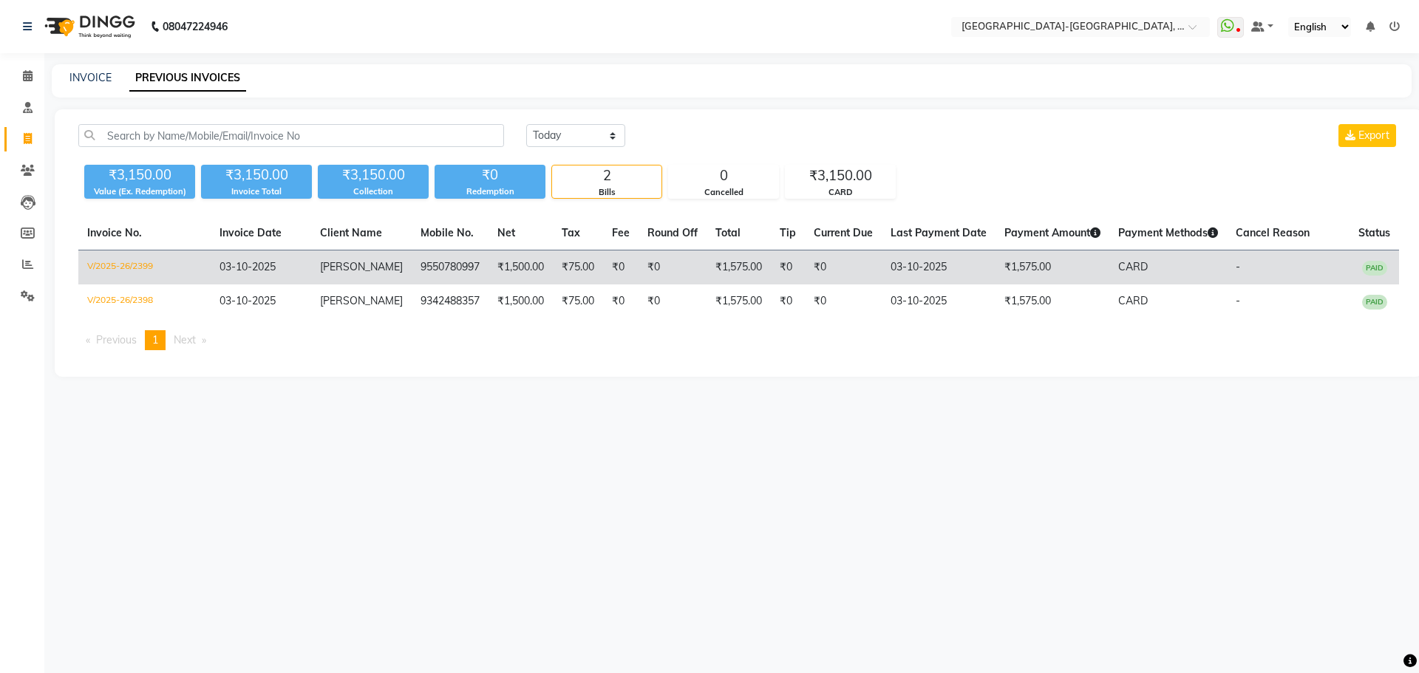
click at [306, 257] on td "03-10-2025" at bounding box center [261, 268] width 101 height 35
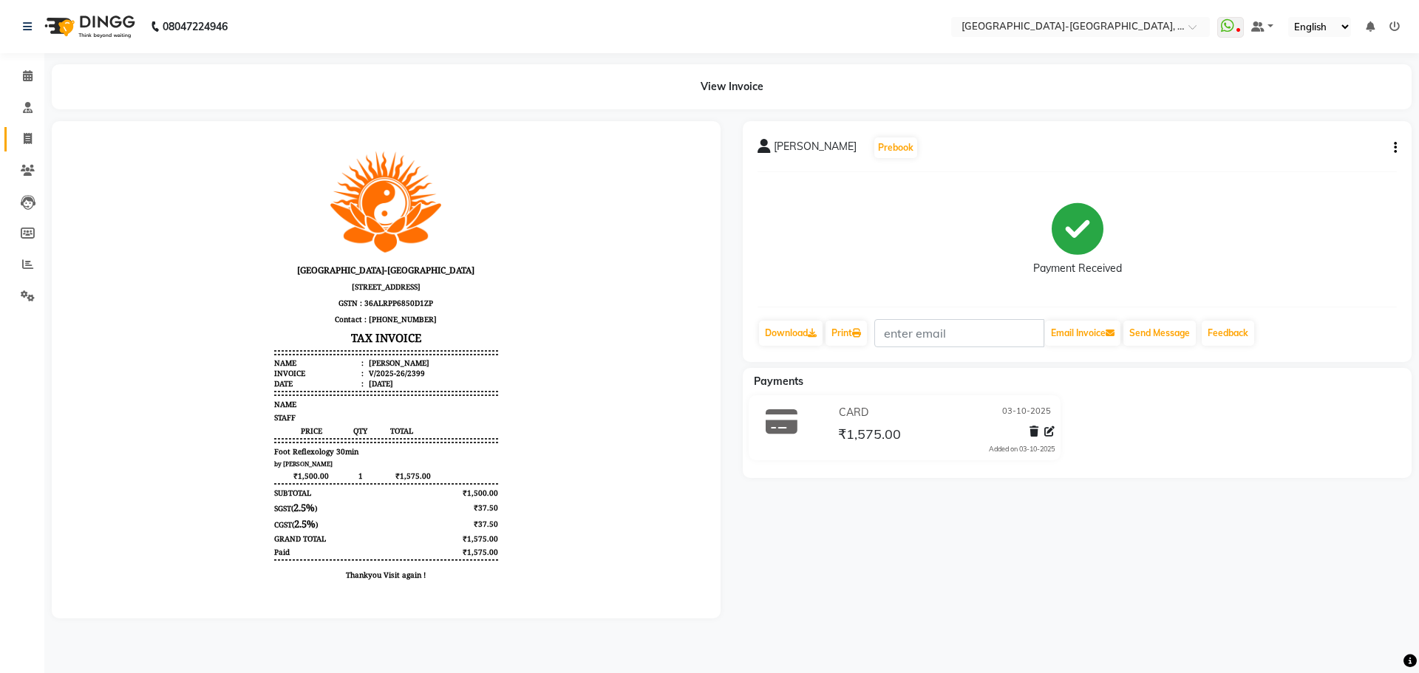
drag, startPoint x: 27, startPoint y: 130, endPoint x: 143, endPoint y: 7, distance: 168.8
click at [27, 131] on link "Invoice" at bounding box center [21, 139] width 35 height 24
select select "service"
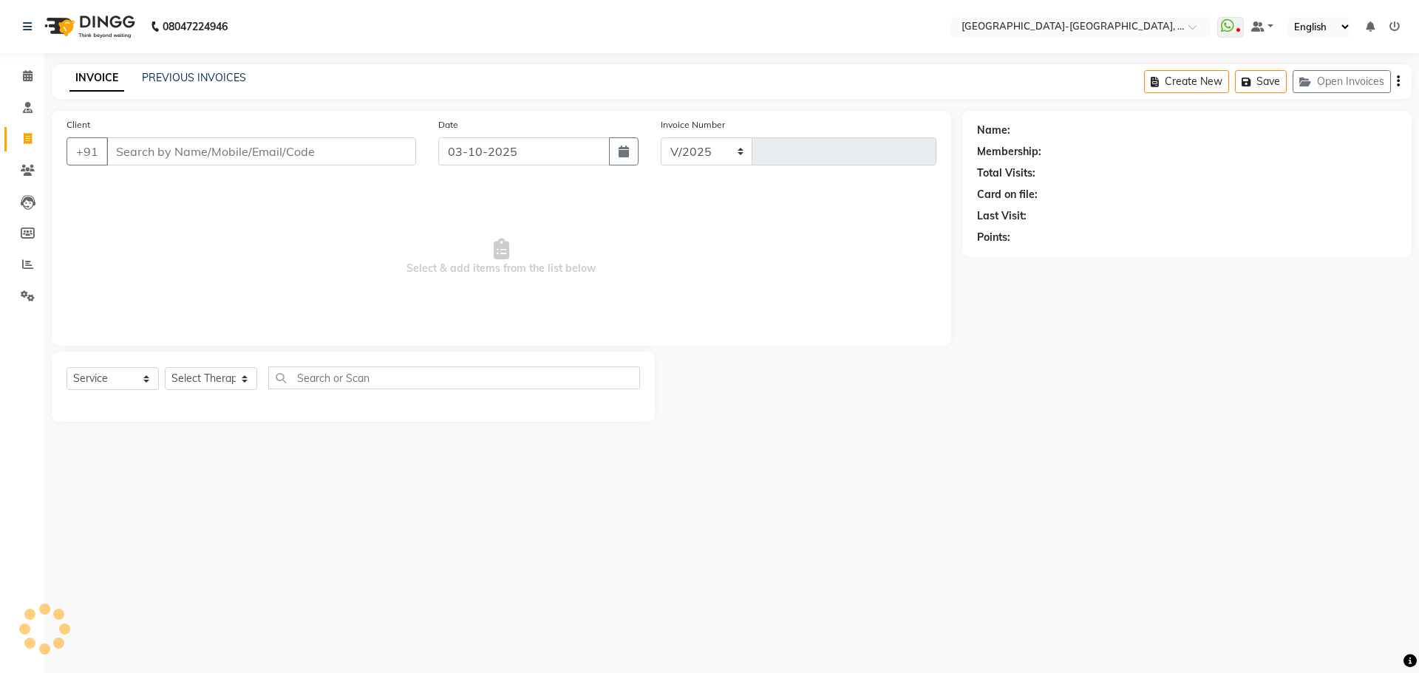
select select "5851"
type input "2400"
click at [27, 143] on icon at bounding box center [28, 138] width 8 height 11
select select "5851"
select select "service"
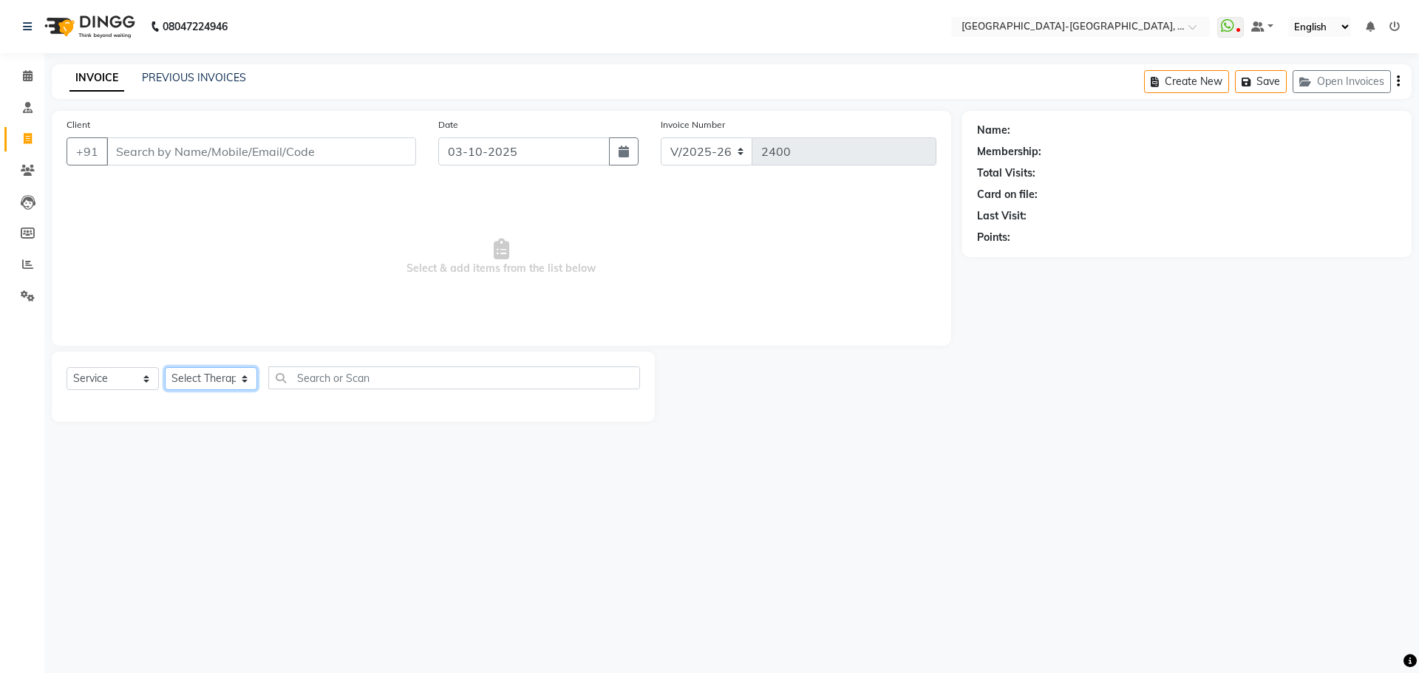
drag, startPoint x: 237, startPoint y: 372, endPoint x: 210, endPoint y: 399, distance: 38.1
click at [234, 374] on select "Select Therapist Adakho Bone Hridziia Iris Katene Kholu Mayio Mohit Moru P Hrii…" at bounding box center [211, 378] width 92 height 23
select select "66849"
click at [165, 367] on select "Select Therapist Adakho Bone Hridziia Iris Katene Kholu Mayio Mohit Moru P Hrii…" at bounding box center [211, 378] width 92 height 23
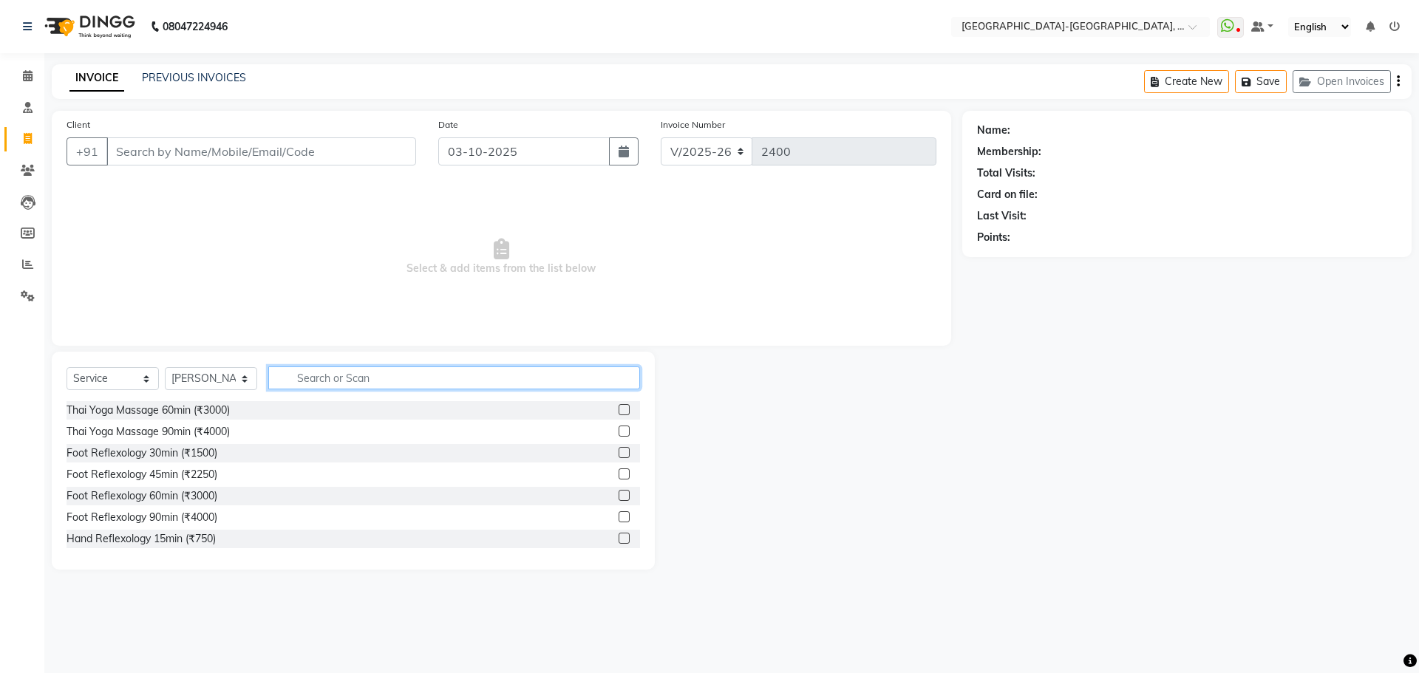
click at [359, 378] on input "text" at bounding box center [454, 378] width 372 height 23
click at [158, 425] on div "Thai Yoga Massage 90min (₹4000)" at bounding box center [148, 432] width 163 height 16
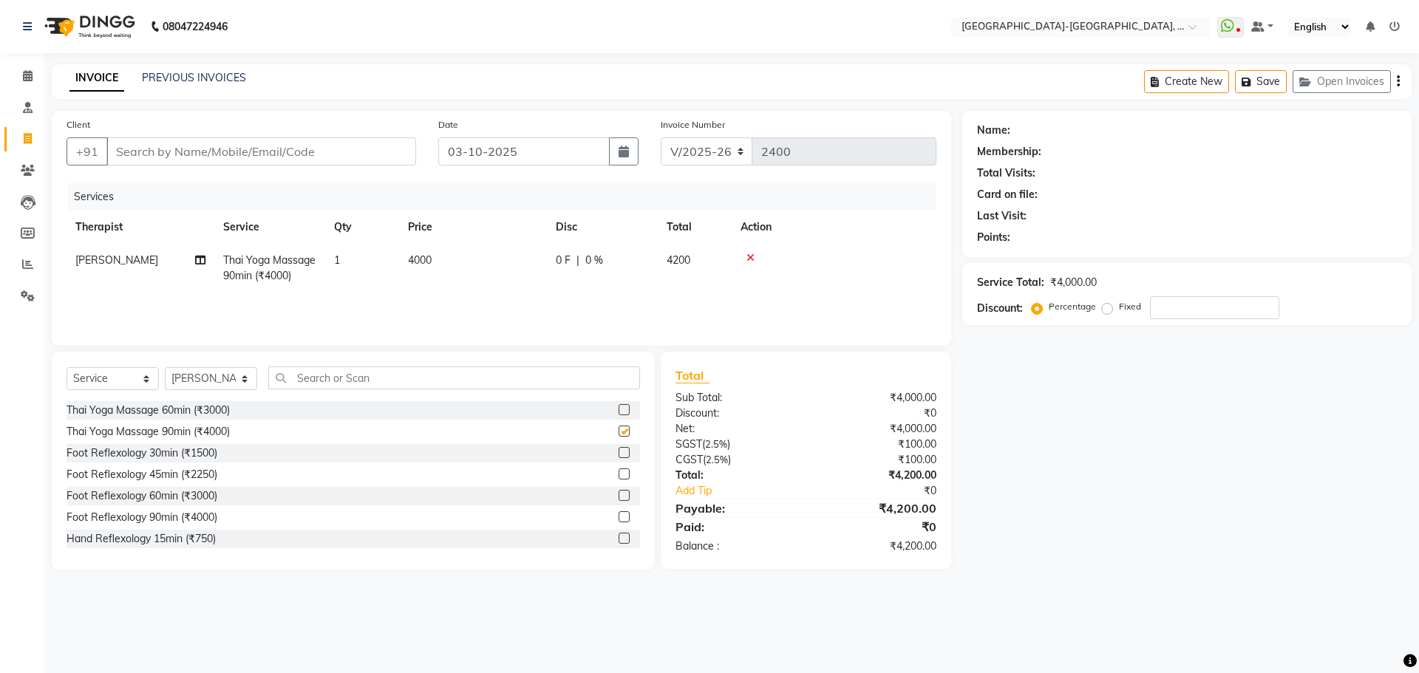
checkbox input "false"
click at [201, 144] on input "Client" at bounding box center [261, 151] width 310 height 28
click at [181, 149] on input "Client" at bounding box center [261, 151] width 310 height 28
click at [176, 155] on input "Client" at bounding box center [261, 151] width 310 height 28
type input "9"
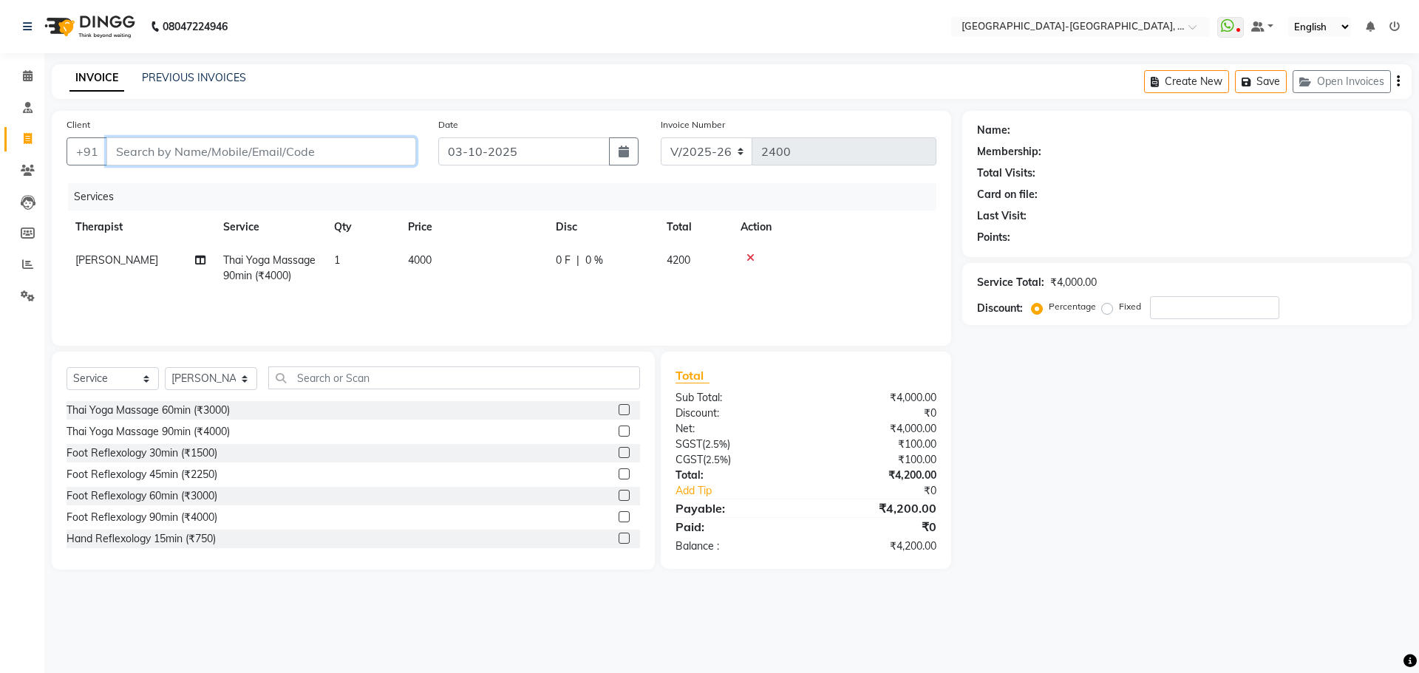
type input "0"
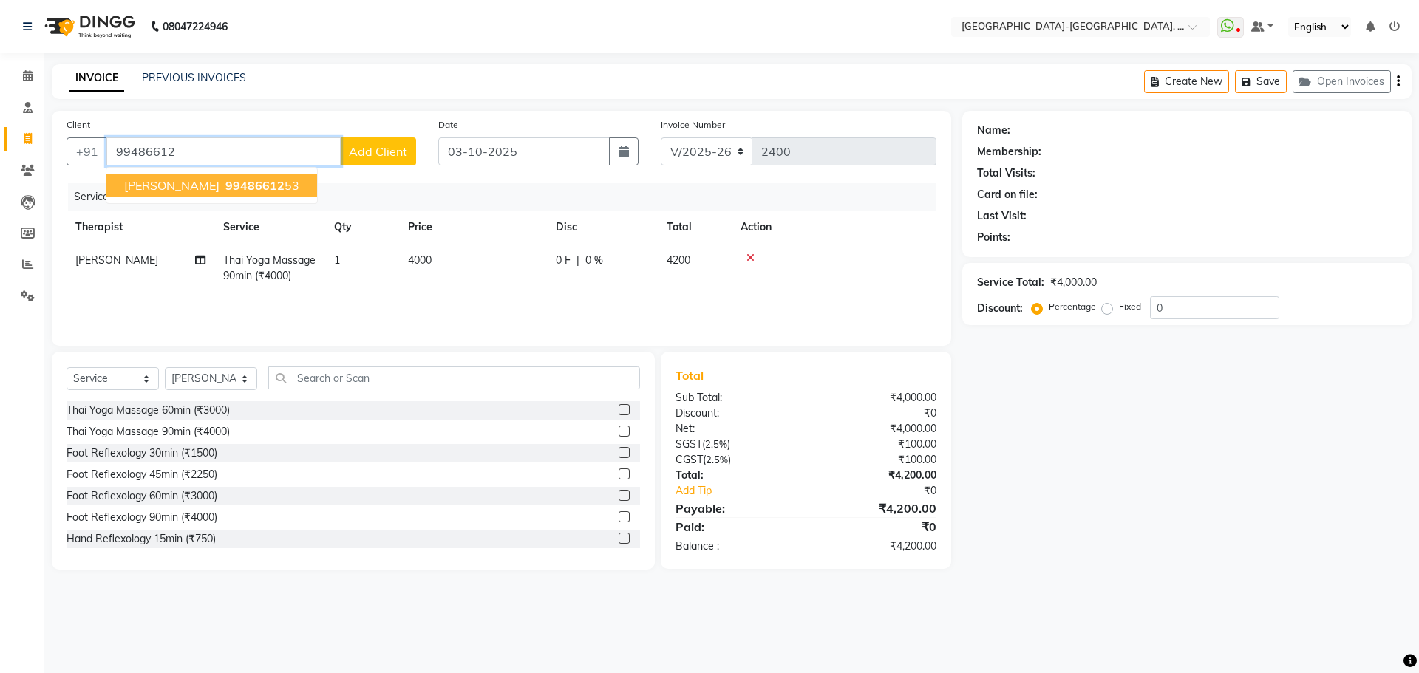
click at [227, 185] on ngb-highlight "99486612 53" at bounding box center [260, 185] width 77 height 15
type input "9948661253"
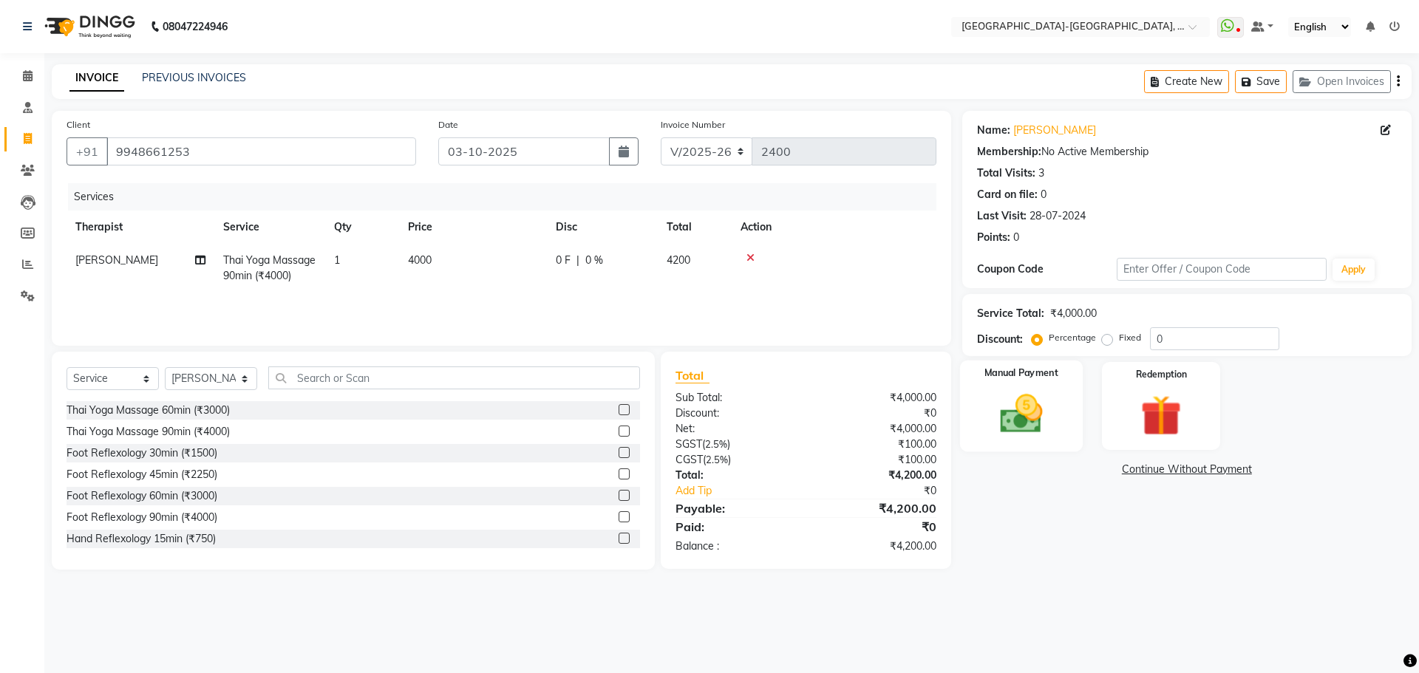
click at [1042, 402] on img at bounding box center [1021, 413] width 69 height 49
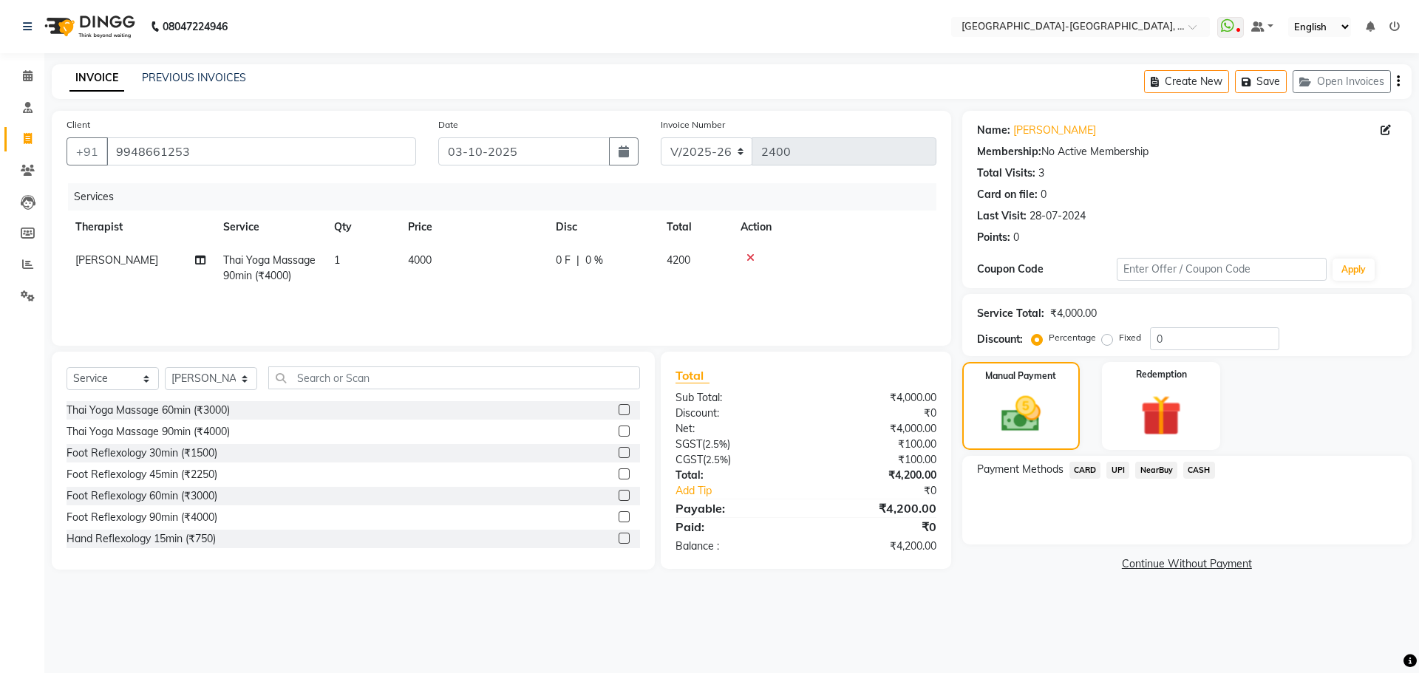
click at [1117, 472] on span "UPI" at bounding box center [1117, 470] width 23 height 17
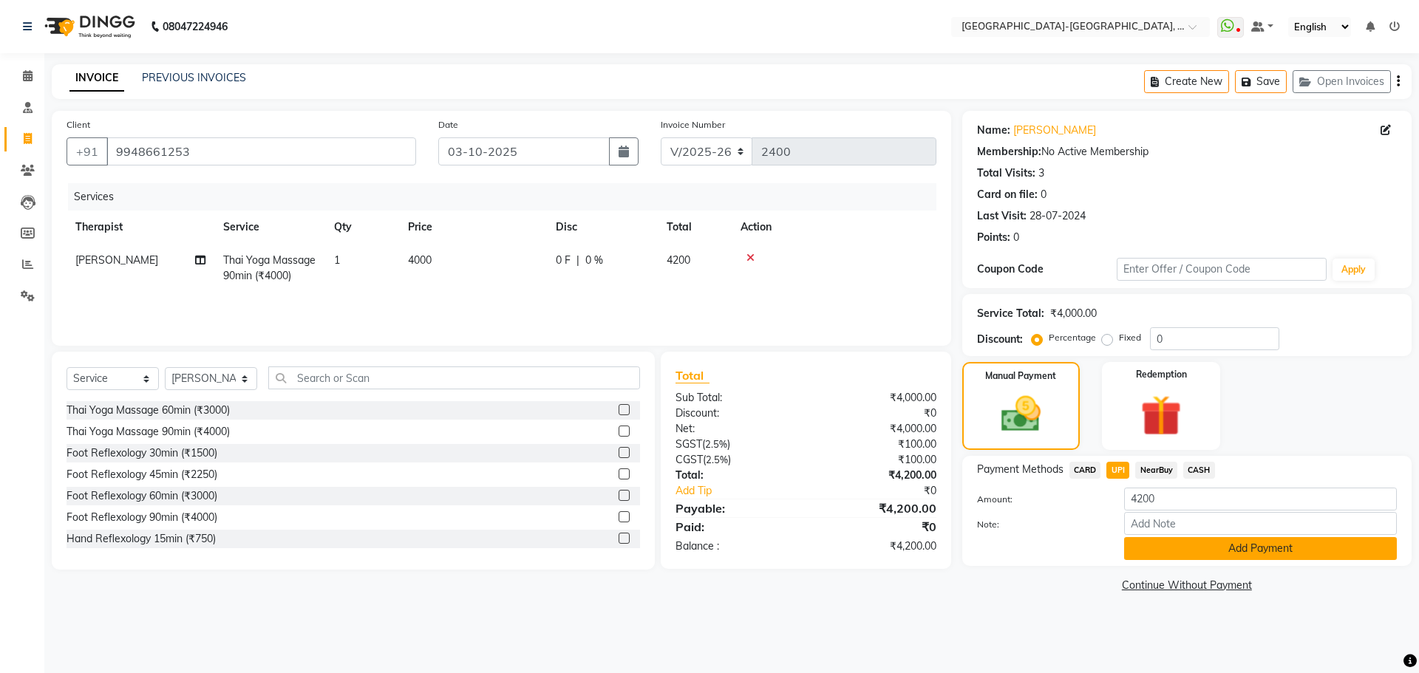
click at [1171, 548] on button "Add Payment" at bounding box center [1260, 548] width 273 height 23
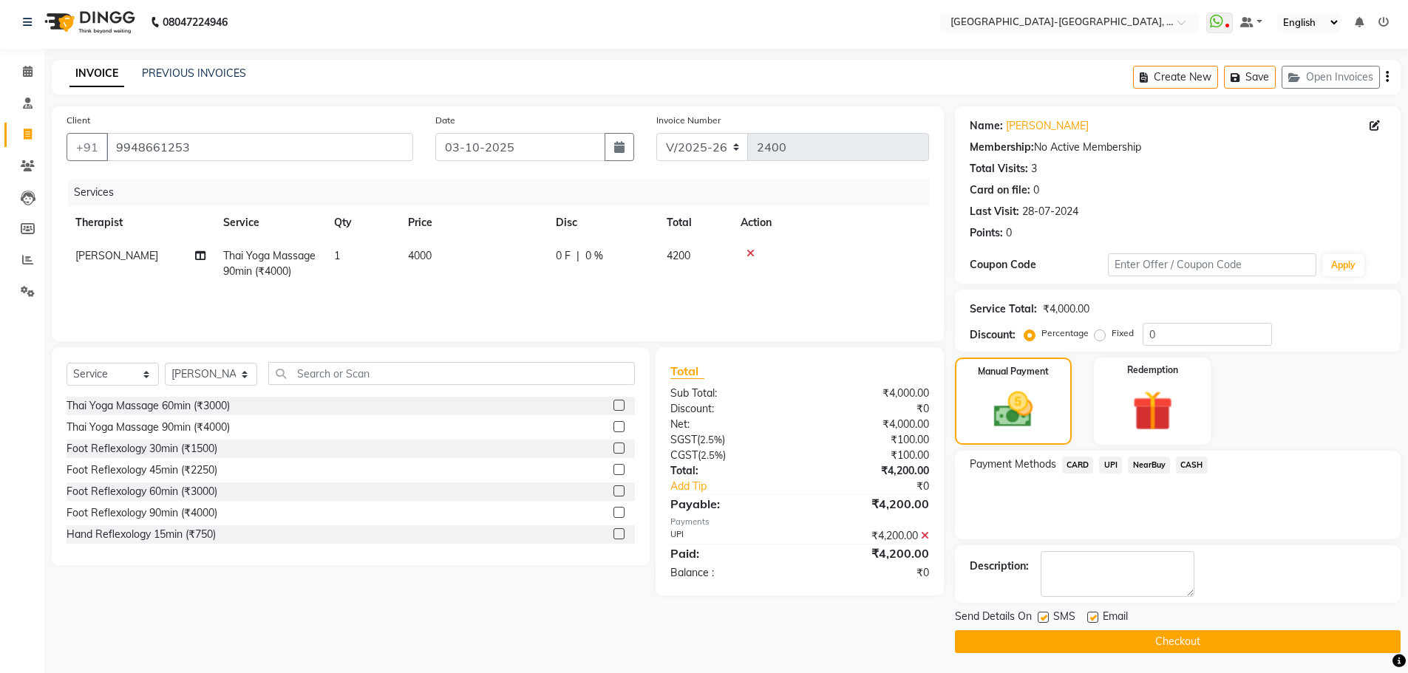
scroll to position [7, 0]
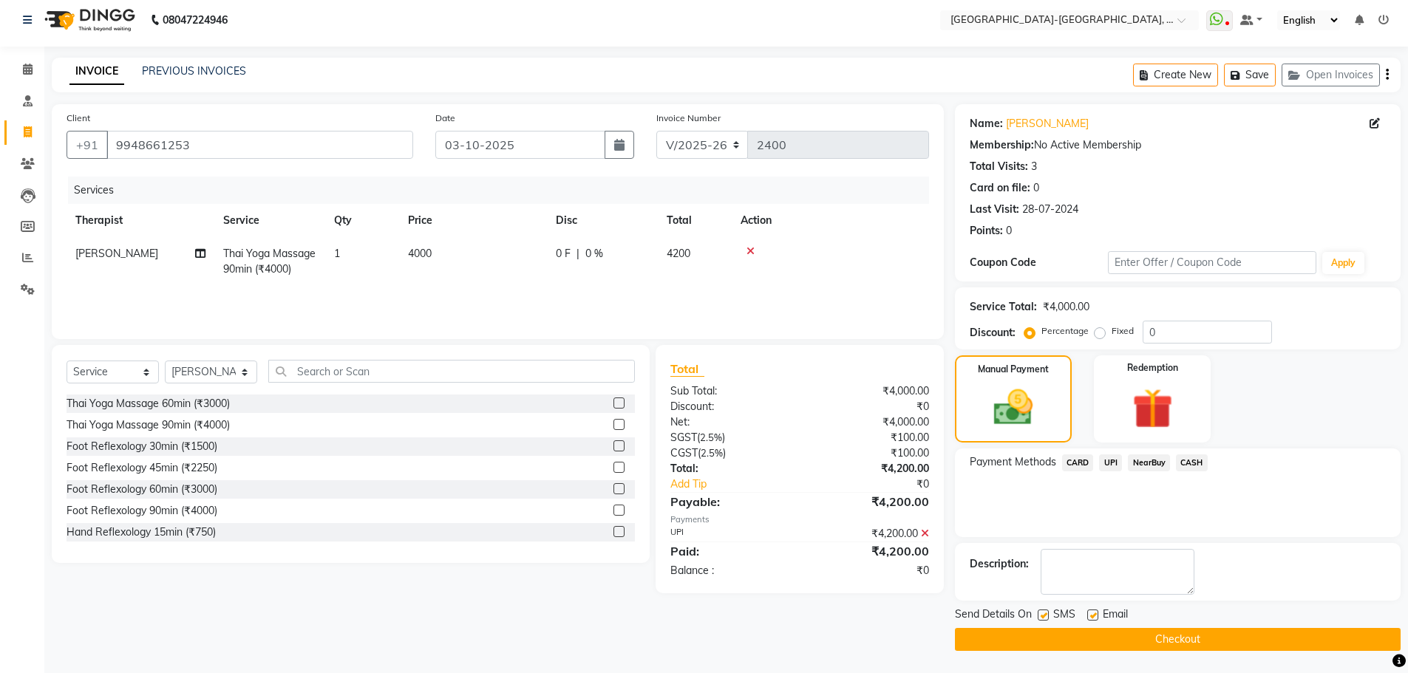
click at [1167, 638] on button "Checkout" at bounding box center [1178, 639] width 446 height 23
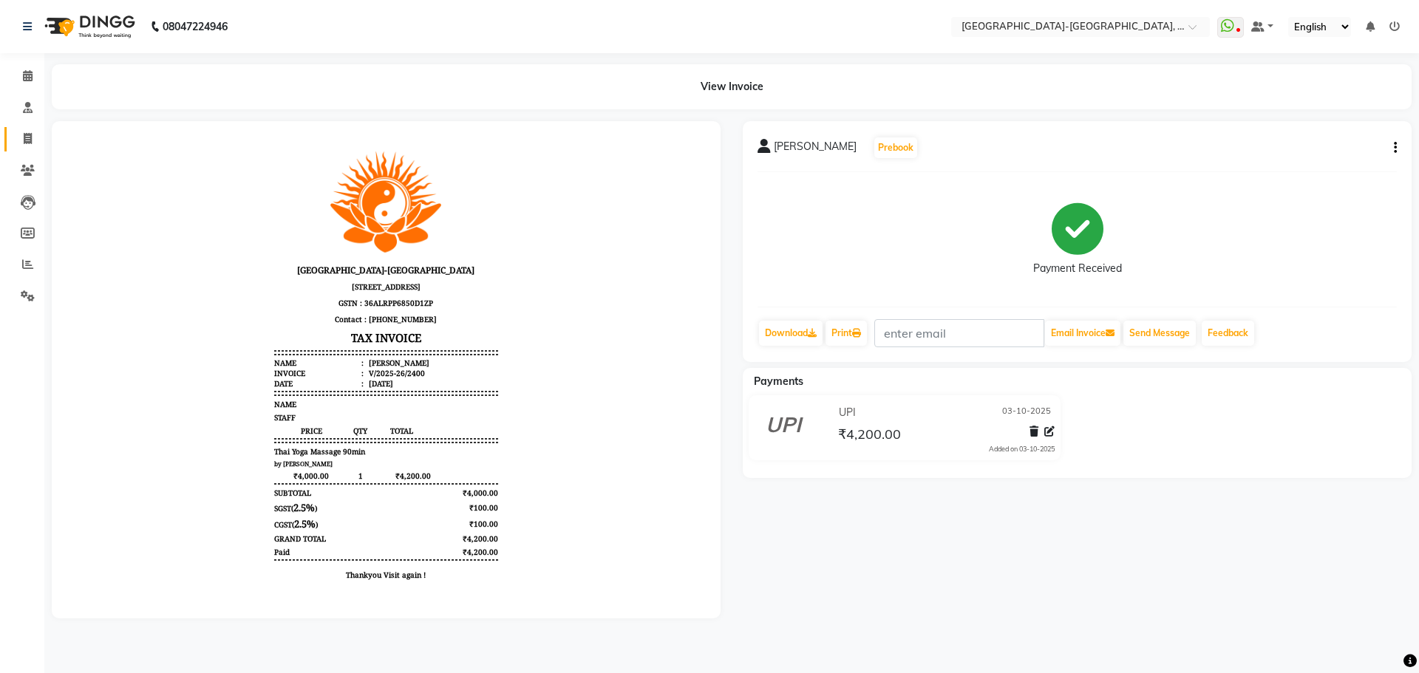
click at [30, 139] on icon at bounding box center [28, 138] width 8 height 11
select select "service"
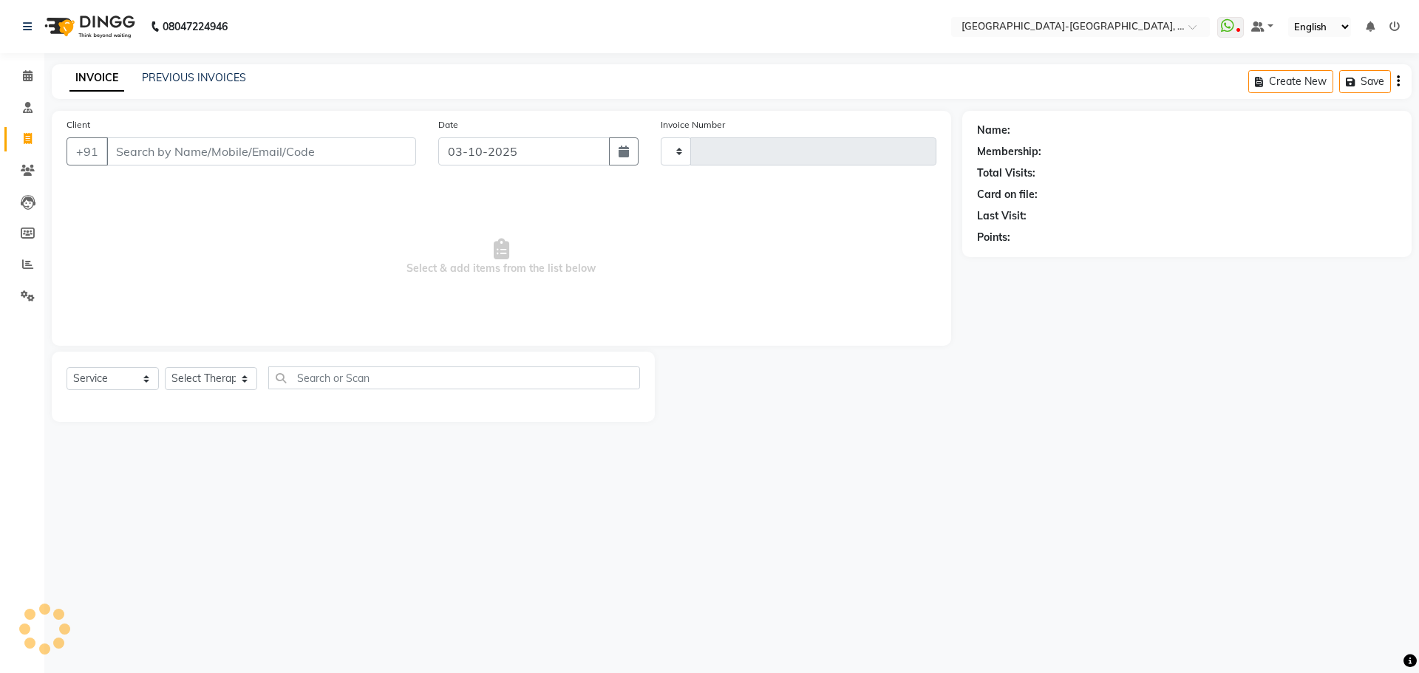
type input "2401"
select select "5851"
click at [196, 91] on div "INVOICE PREVIOUS INVOICES Create New Save Open Invoices" at bounding box center [732, 81] width 1360 height 35
click at [198, 81] on link "PREVIOUS INVOICES" at bounding box center [194, 77] width 104 height 13
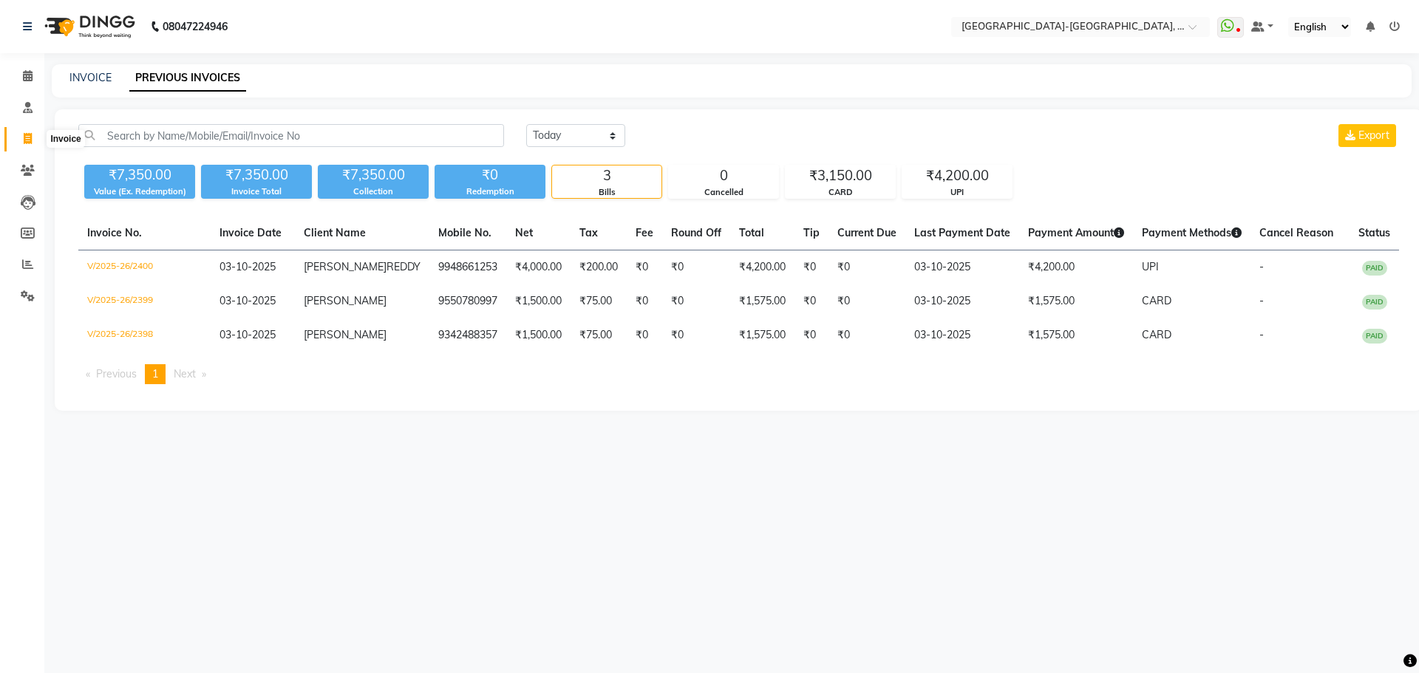
click at [38, 136] on span at bounding box center [28, 139] width 26 height 17
select select "5851"
select select "service"
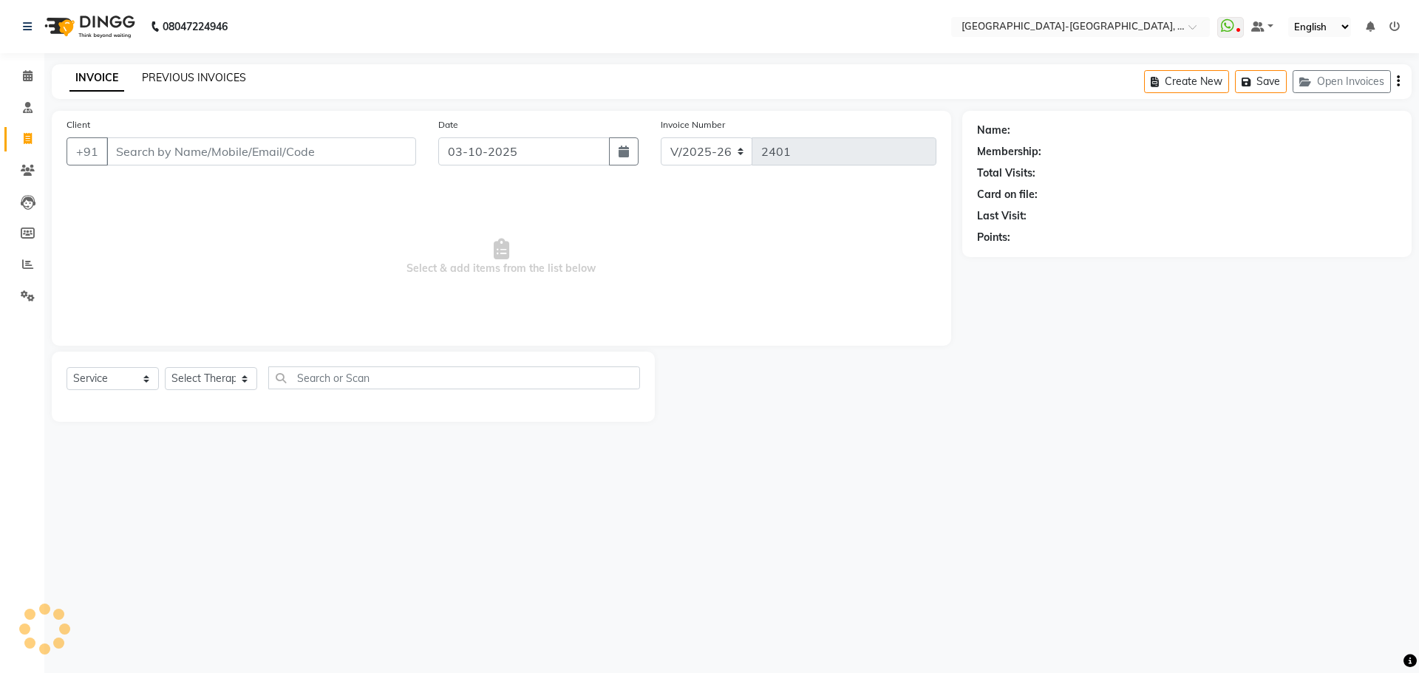
click at [211, 73] on link "PREVIOUS INVOICES" at bounding box center [194, 77] width 104 height 13
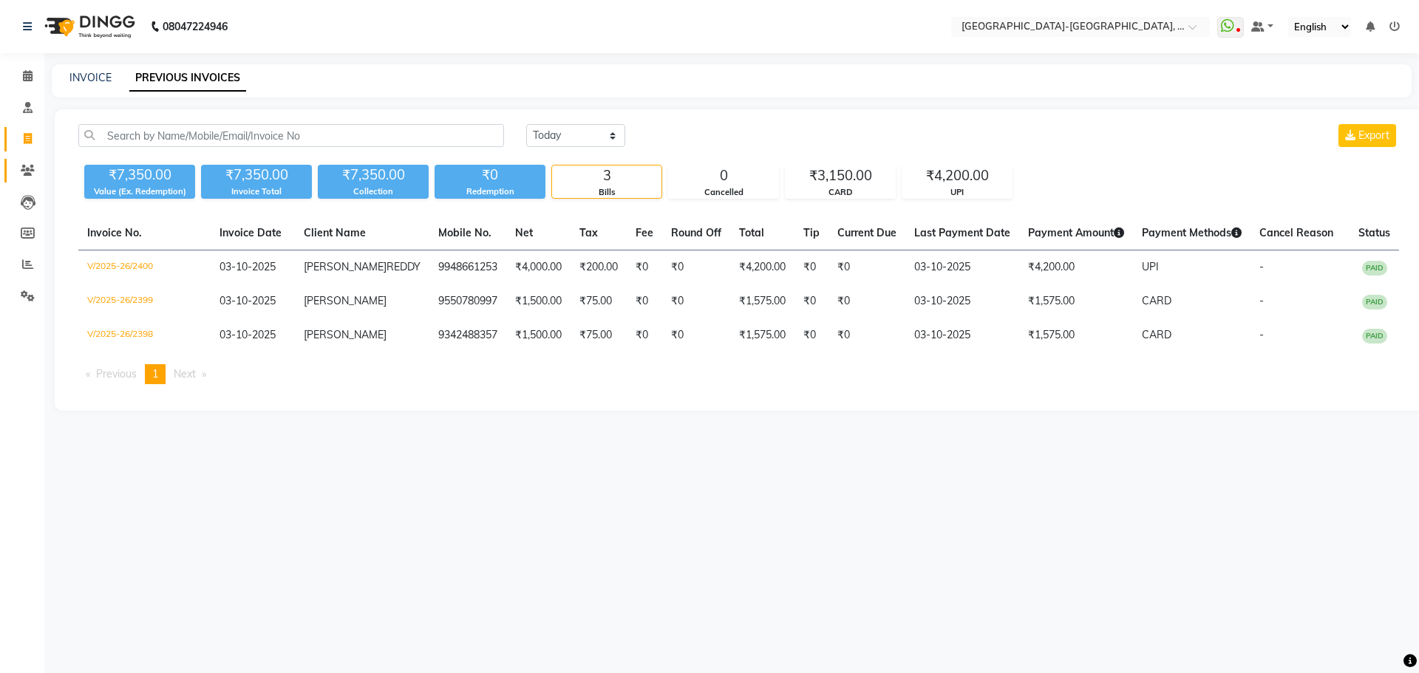
click at [25, 172] on icon at bounding box center [28, 170] width 14 height 11
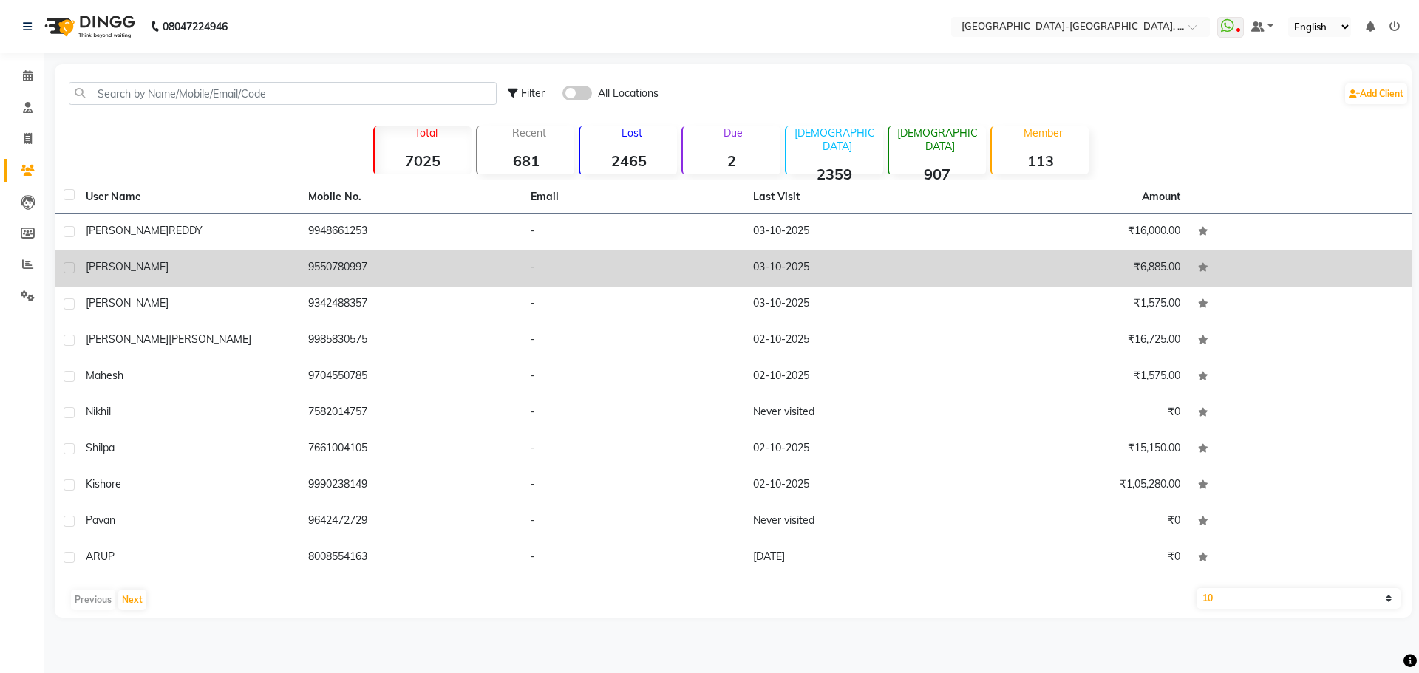
drag, startPoint x: 245, startPoint y: 237, endPoint x: 274, endPoint y: 241, distance: 29.1
click at [245, 237] on div "PADMAJA REDDY" at bounding box center [188, 231] width 205 height 16
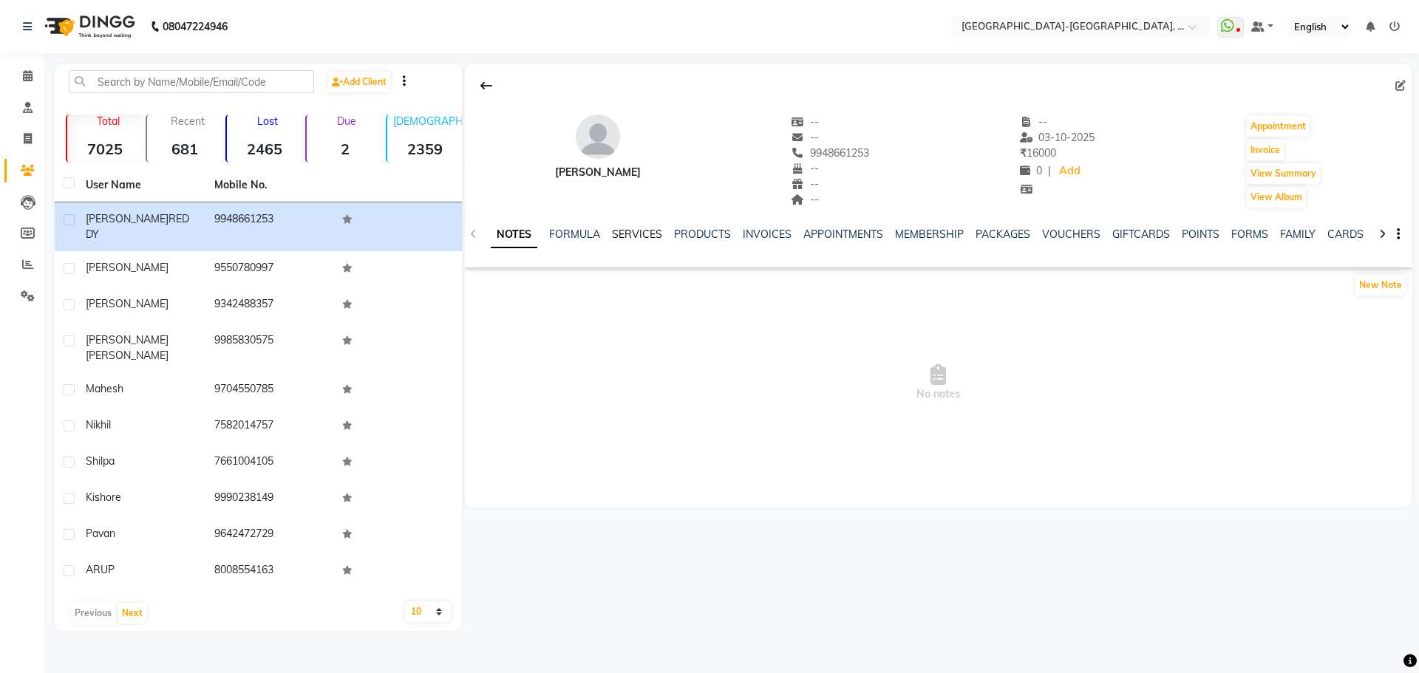
click at [617, 235] on link "SERVICES" at bounding box center [637, 234] width 50 height 13
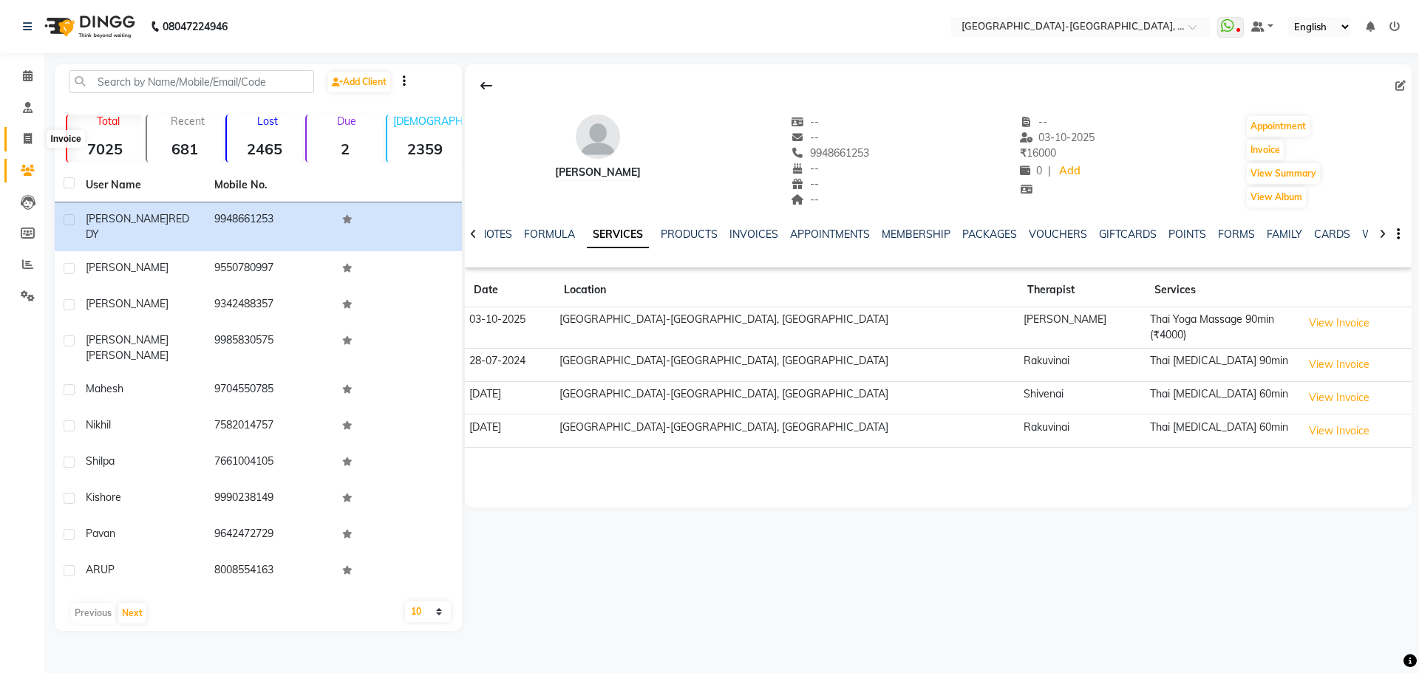
click at [29, 135] on icon at bounding box center [28, 138] width 8 height 11
select select "5851"
select select "service"
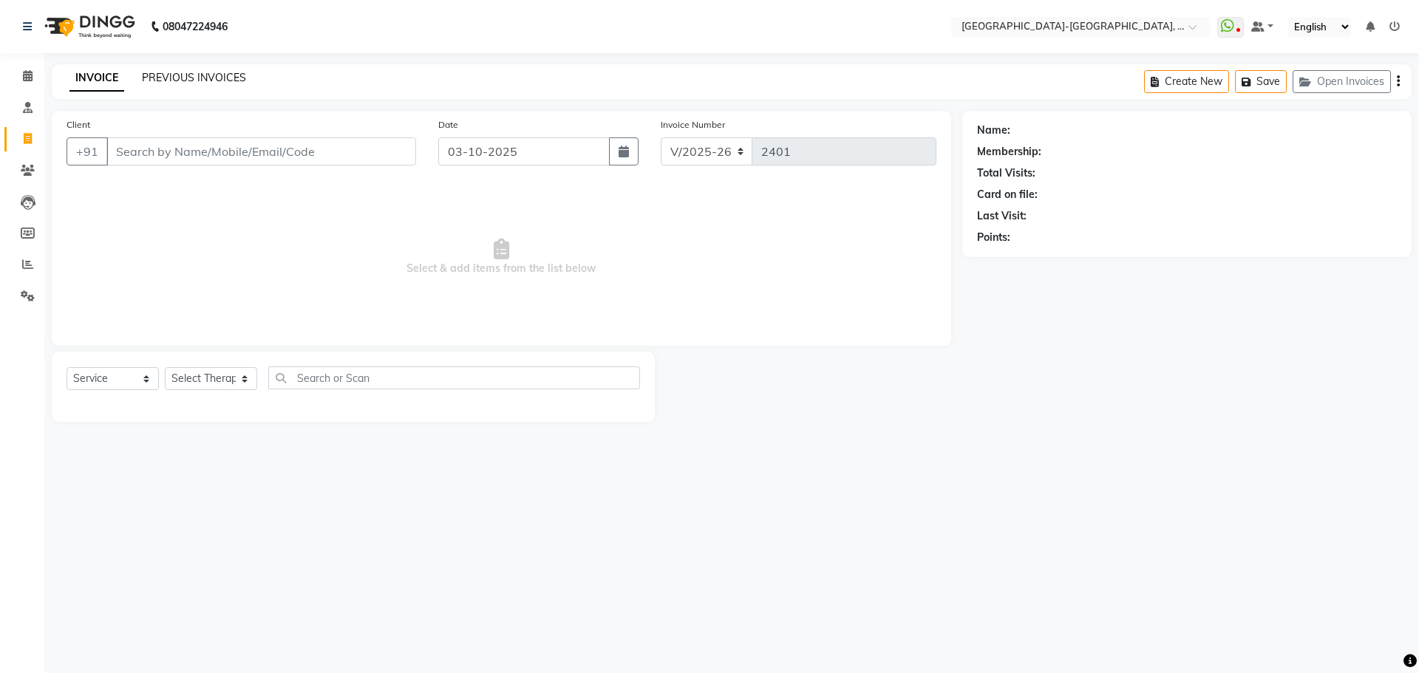
click at [197, 83] on link "PREVIOUS INVOICES" at bounding box center [194, 77] width 104 height 13
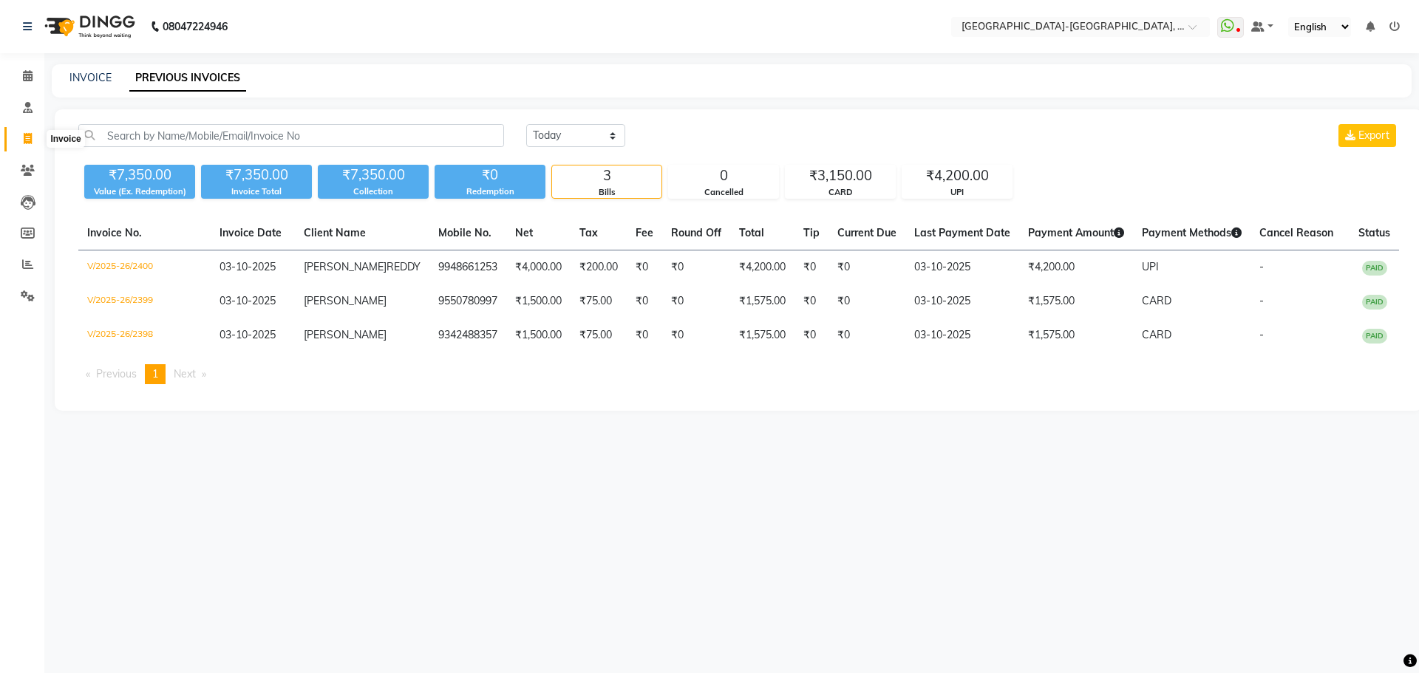
click at [24, 141] on icon at bounding box center [28, 138] width 8 height 11
select select "5851"
select select "service"
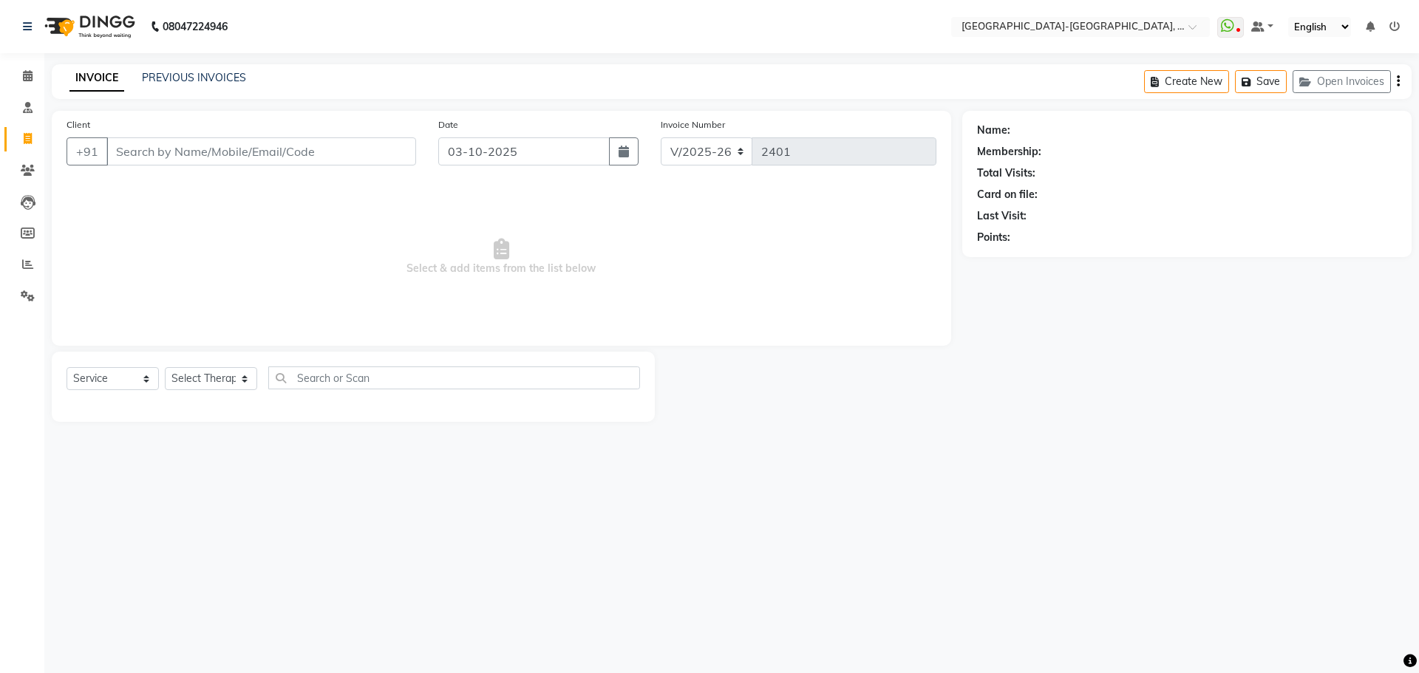
click at [168, 166] on div "Client +91" at bounding box center [241, 147] width 372 height 61
click at [177, 146] on input "Client" at bounding box center [261, 151] width 310 height 28
type input "7997766779"
click at [415, 165] on div "Client +91 7997766779 Add Client" at bounding box center [241, 147] width 372 height 61
click at [400, 162] on button "Add Client" at bounding box center [378, 151] width 76 height 28
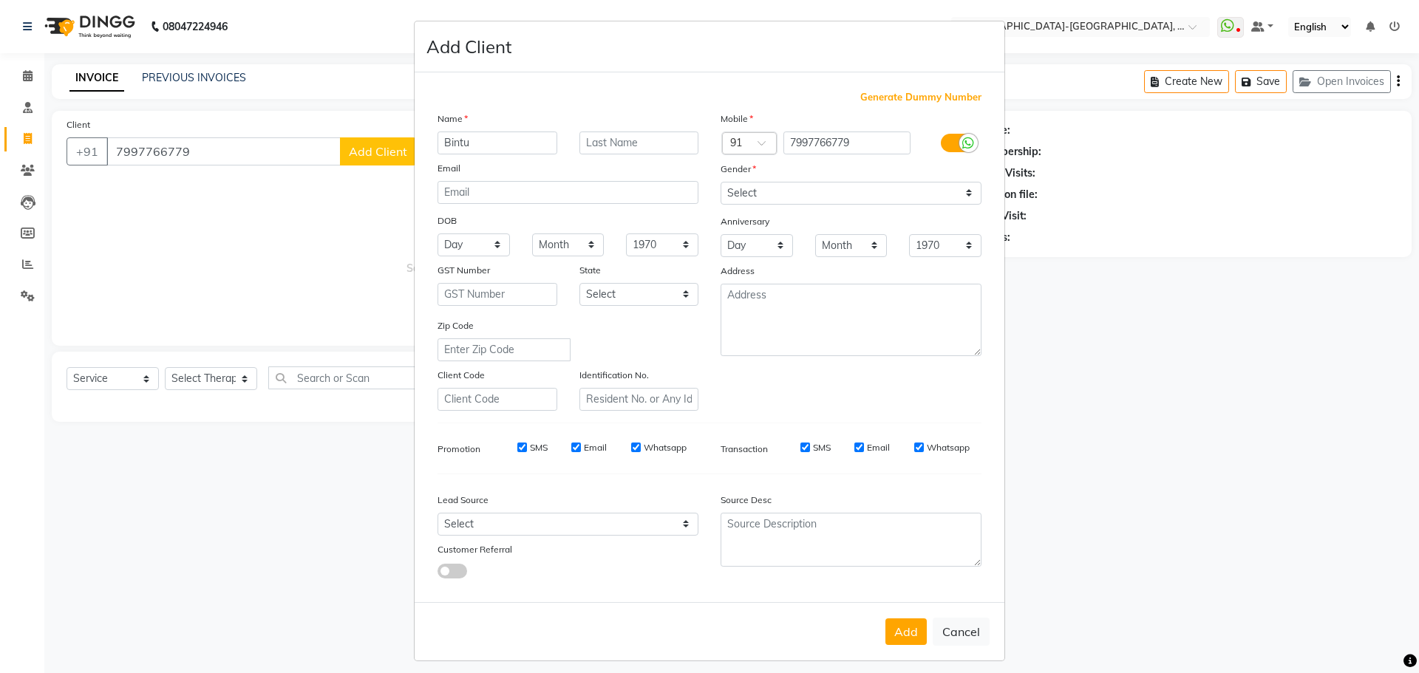
type input "Bintu"
click at [774, 188] on select "Select Male Female Other Prefer Not To Say" at bounding box center [851, 193] width 261 height 23
select select "male"
click at [721, 182] on select "Select Male Female Other Prefer Not To Say" at bounding box center [851, 193] width 261 height 23
click at [904, 633] on button "Add" at bounding box center [905, 632] width 41 height 27
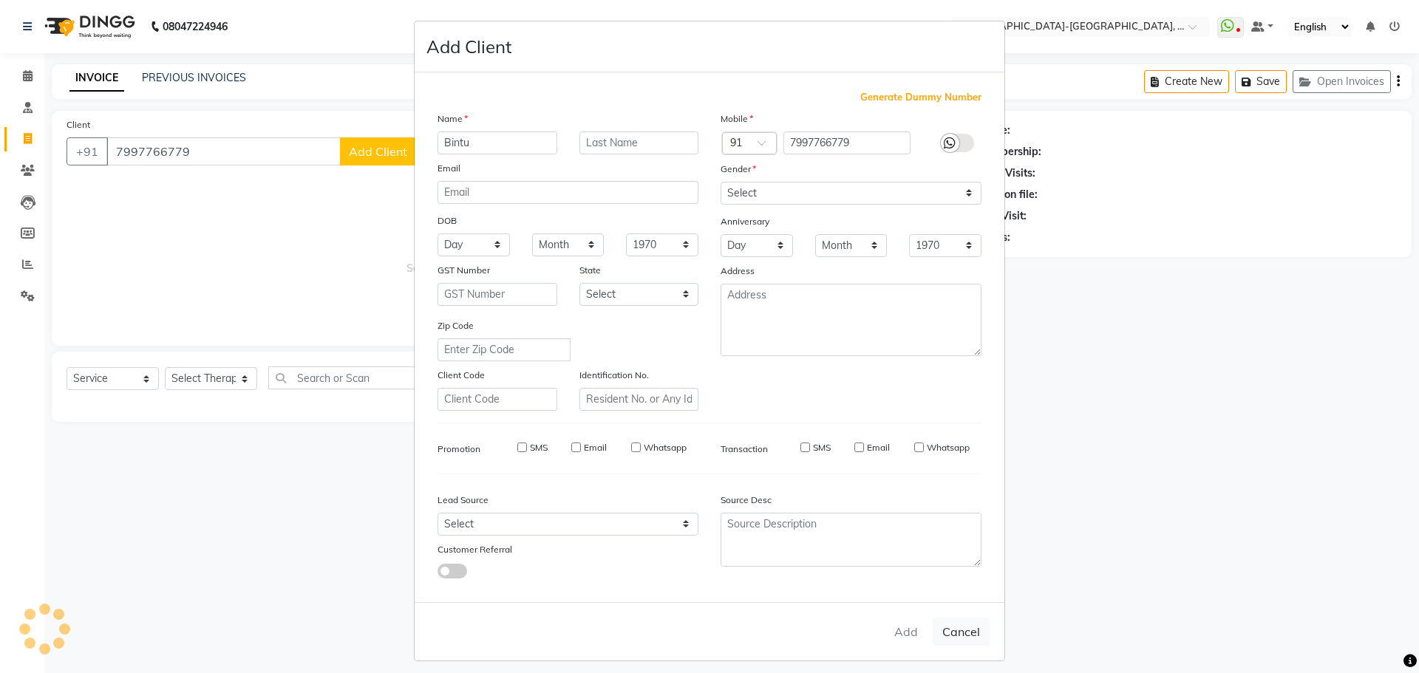
select select
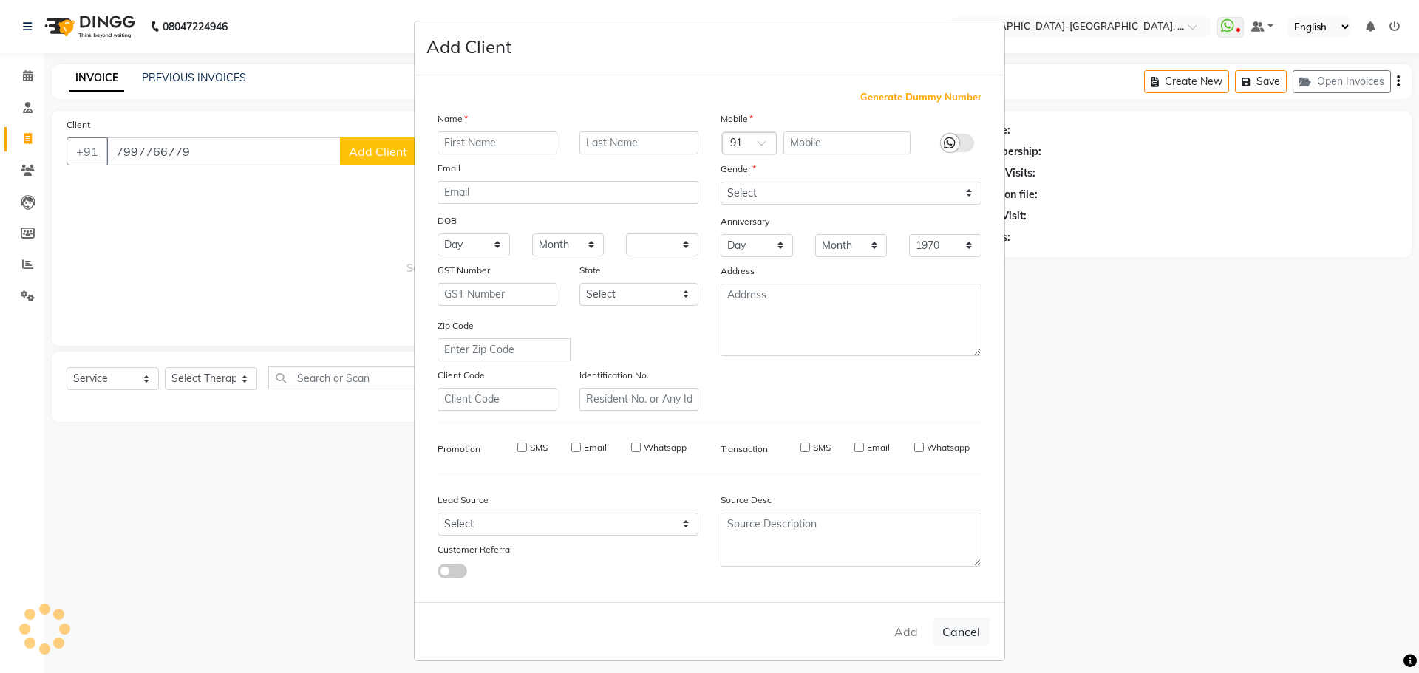
select select
checkbox input "false"
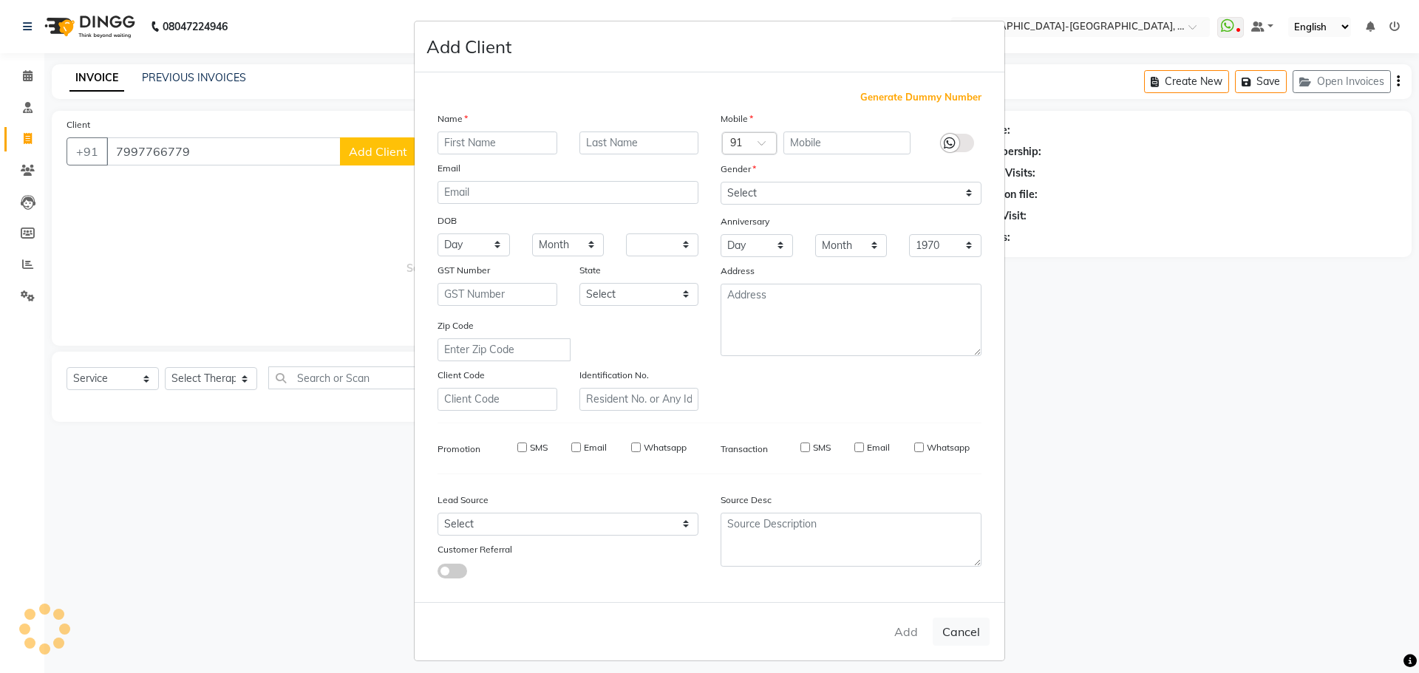
checkbox input "false"
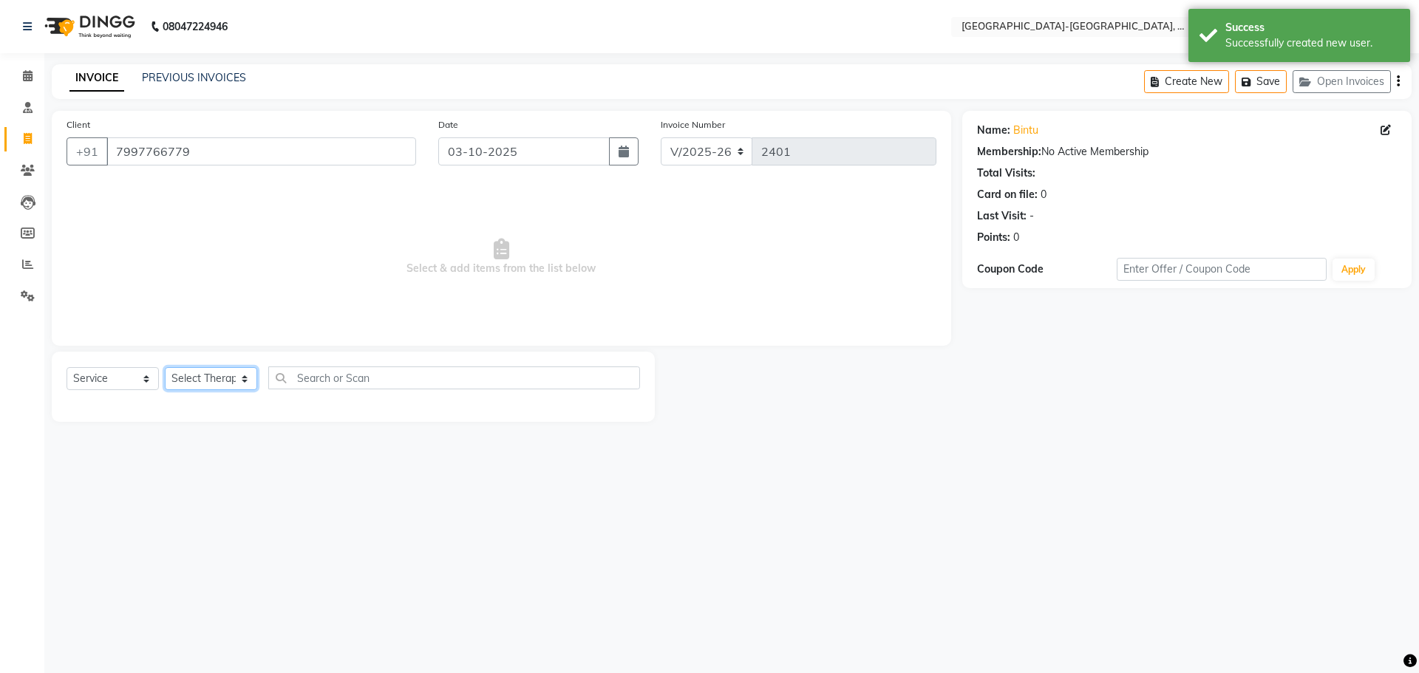
click at [219, 380] on select "Select Therapist Adakho Bone Hridziia Iris Katene Kholu Mayio Mohit Moru P Hrii…" at bounding box center [211, 378] width 92 height 23
select select "40942"
click at [165, 367] on select "Select Therapist Adakho Bone Hridziia Iris Katene Kholu Mayio Mohit Moru P Hrii…" at bounding box center [211, 378] width 92 height 23
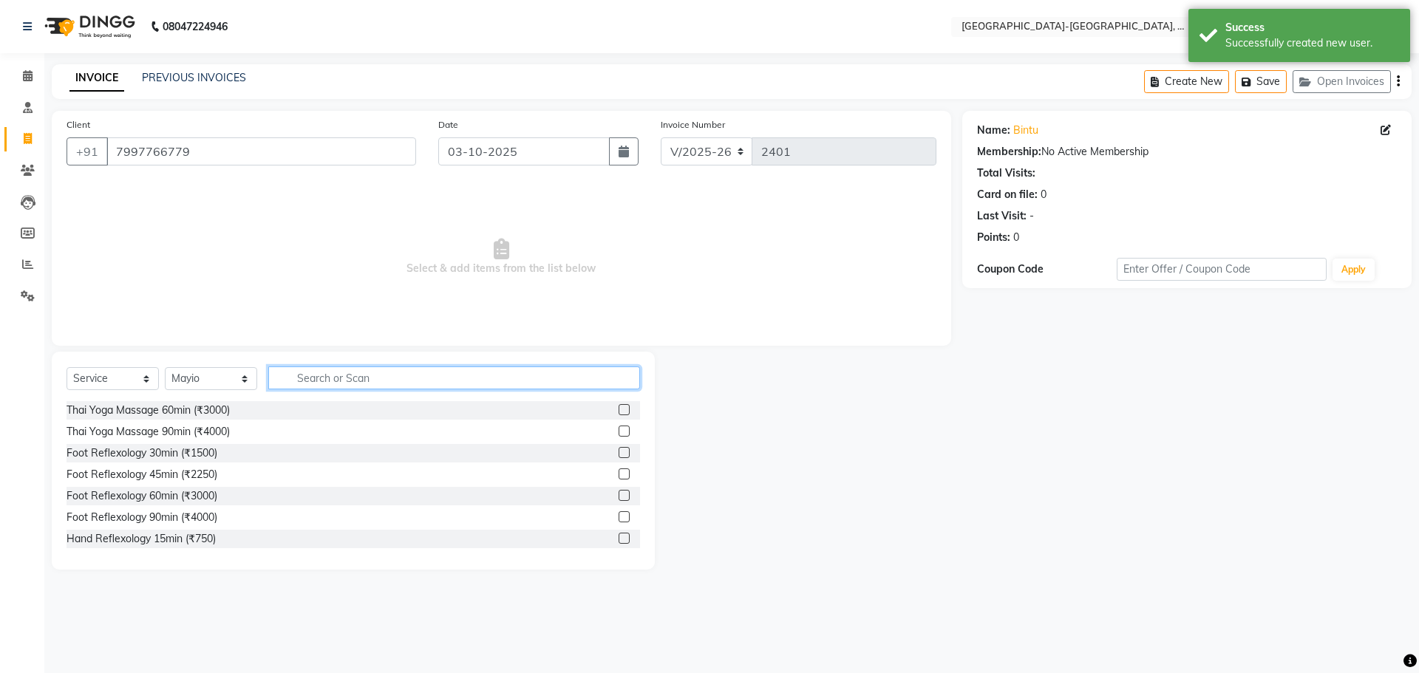
click at [355, 375] on input "text" at bounding box center [454, 378] width 372 height 23
click at [211, 412] on div "Thai Yoga Massage 60min (₹3000)" at bounding box center [148, 411] width 163 height 16
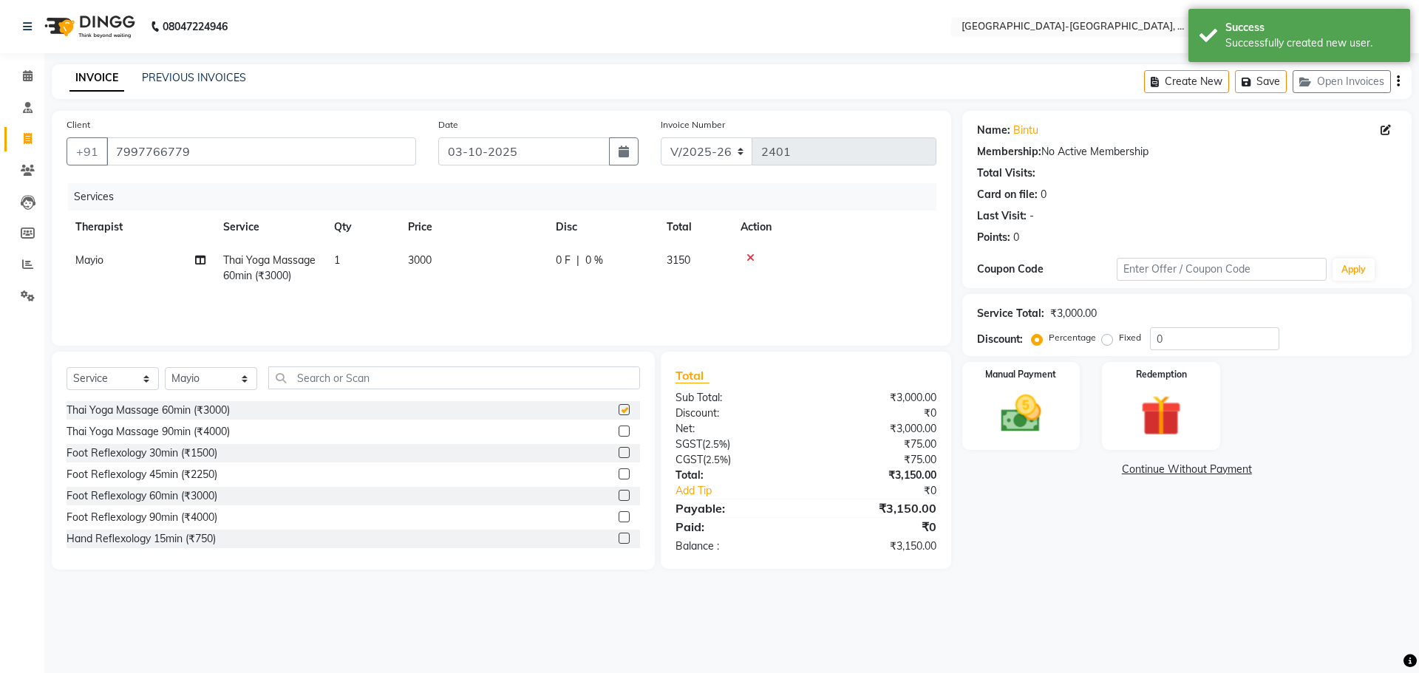
checkbox input "false"
click at [973, 407] on div "Manual Payment" at bounding box center [1020, 406] width 123 height 91
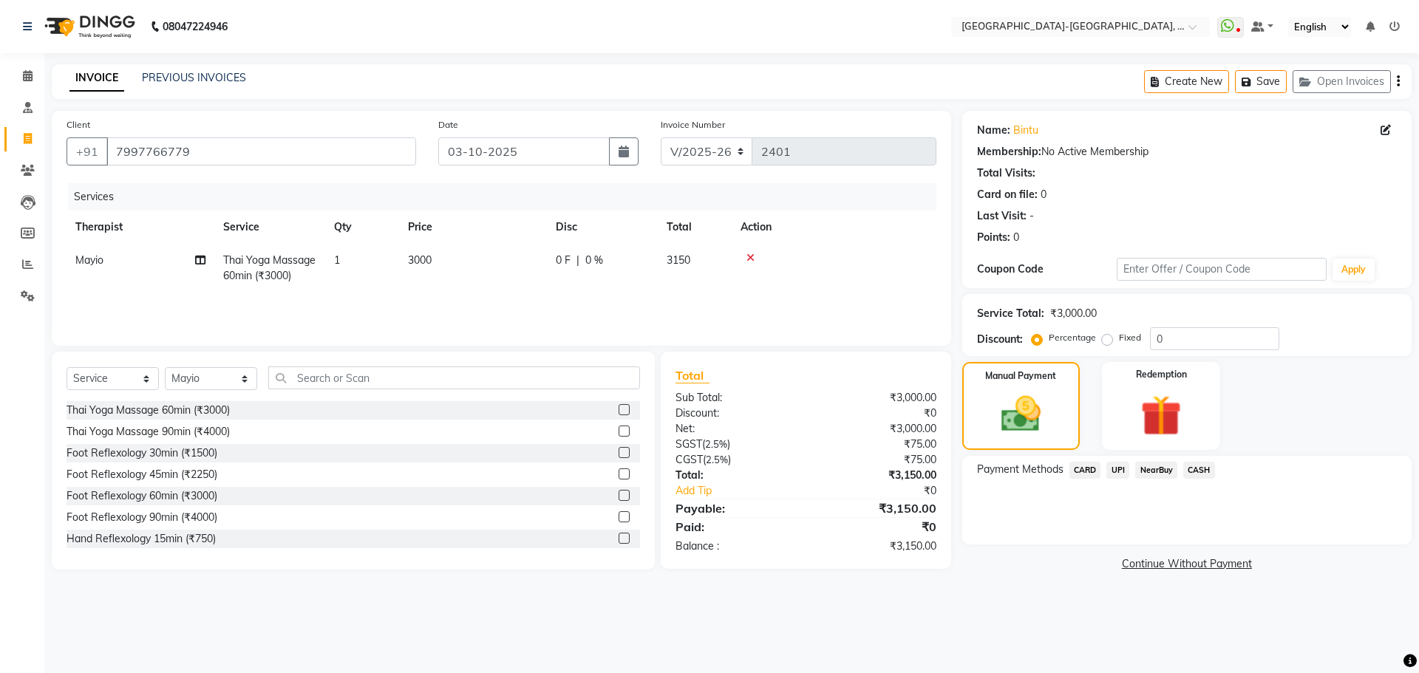
click at [1083, 472] on span "CARD" at bounding box center [1085, 470] width 32 height 17
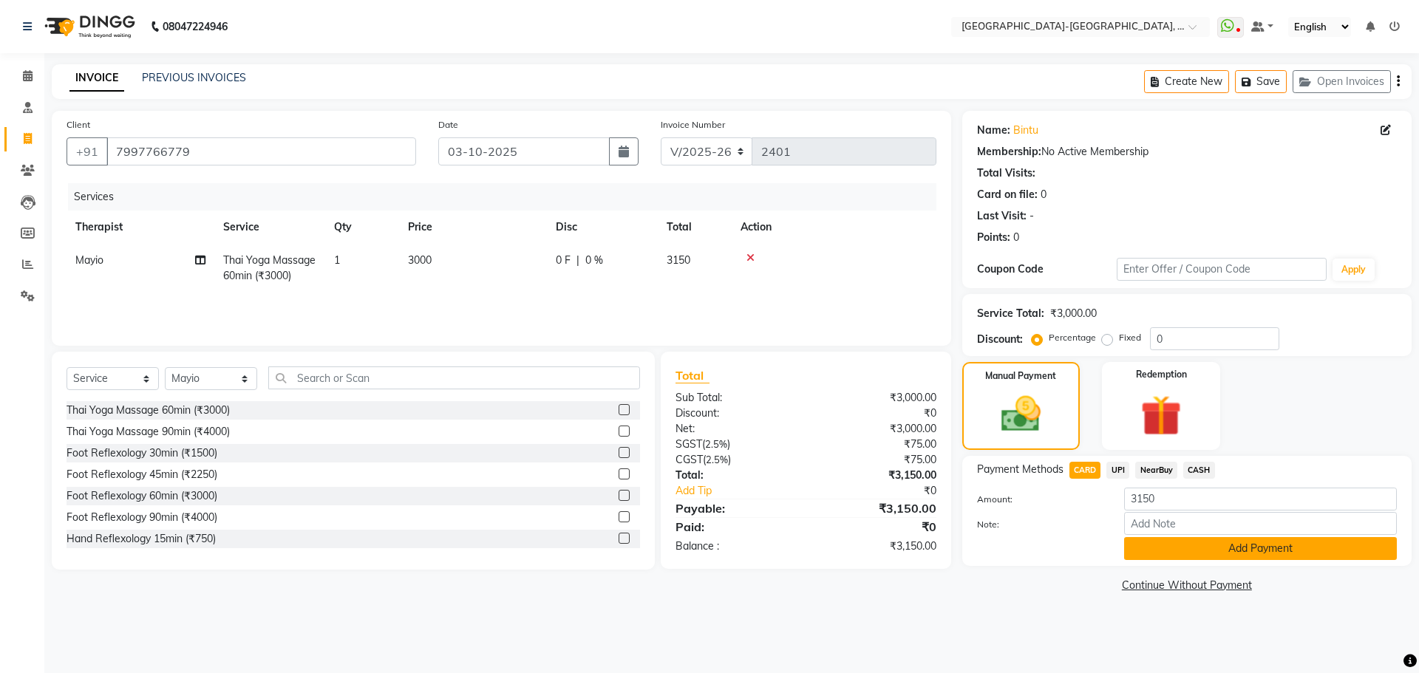
click at [1189, 545] on button "Add Payment" at bounding box center [1260, 548] width 273 height 23
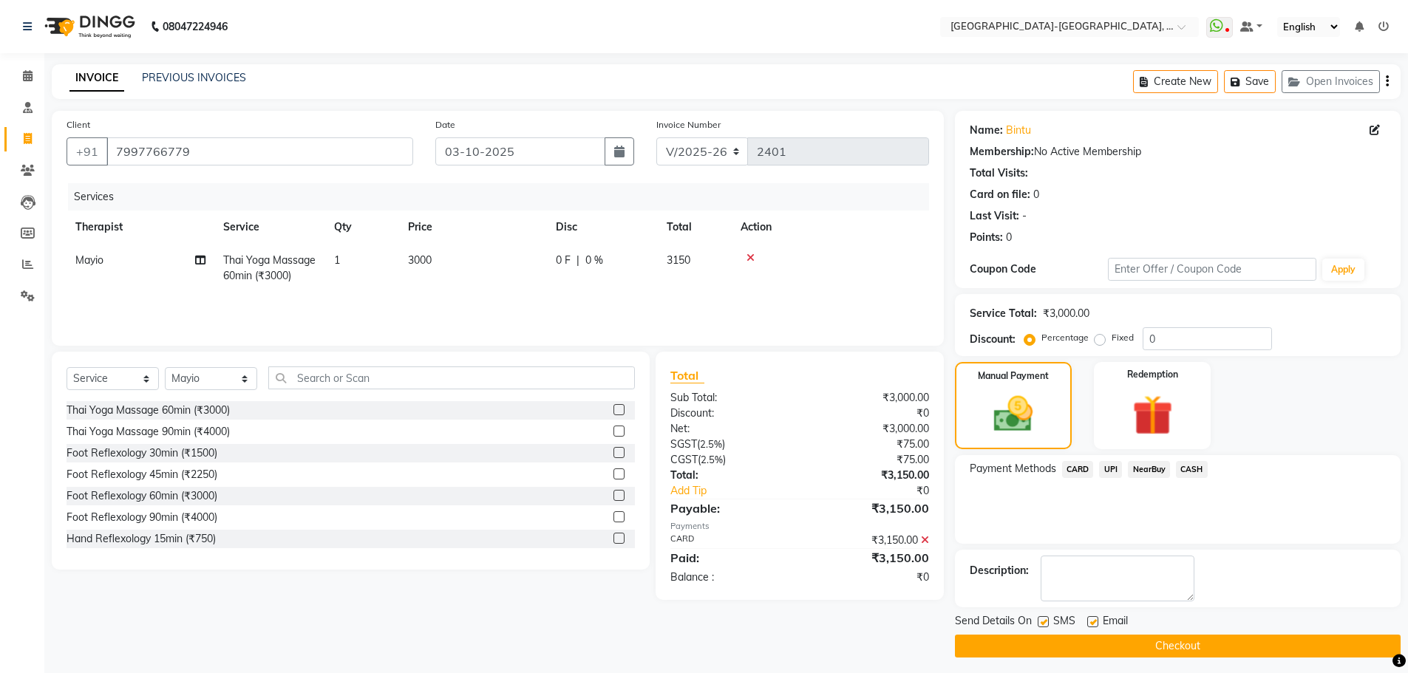
scroll to position [7, 0]
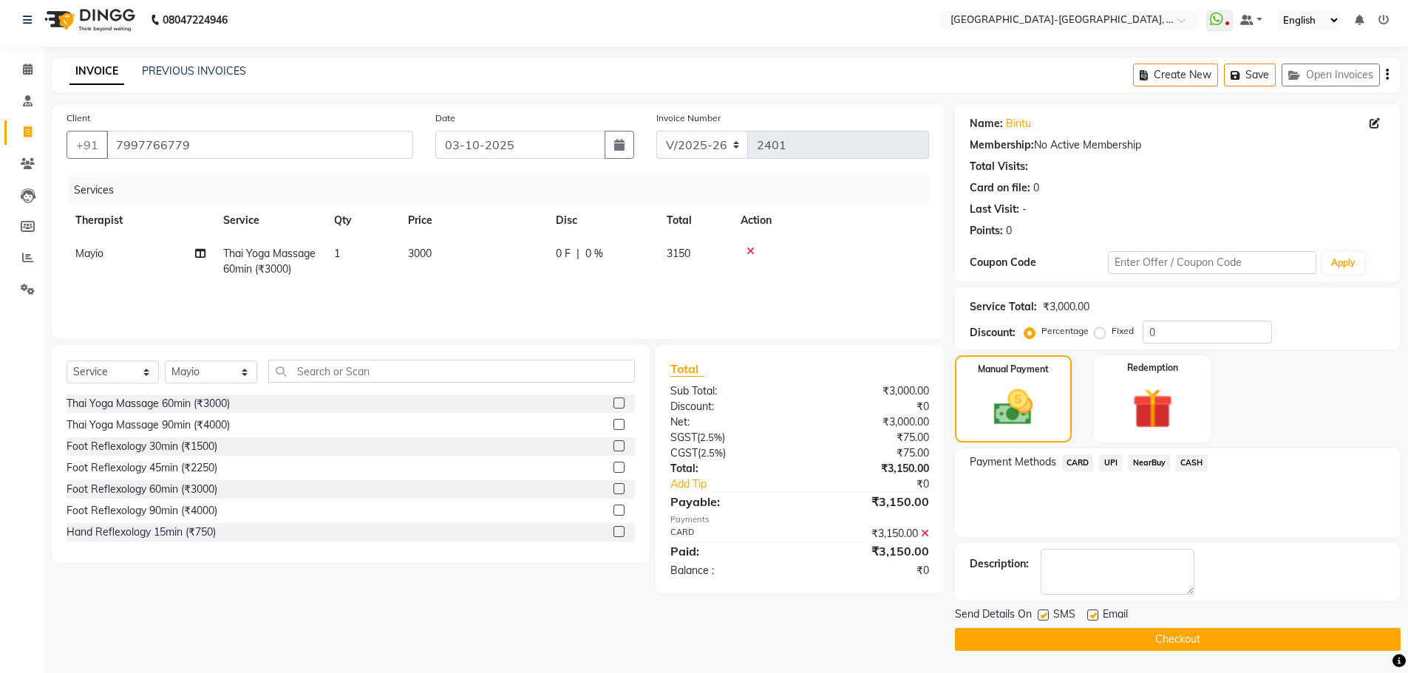
click at [1121, 645] on button "Checkout" at bounding box center [1178, 639] width 446 height 23
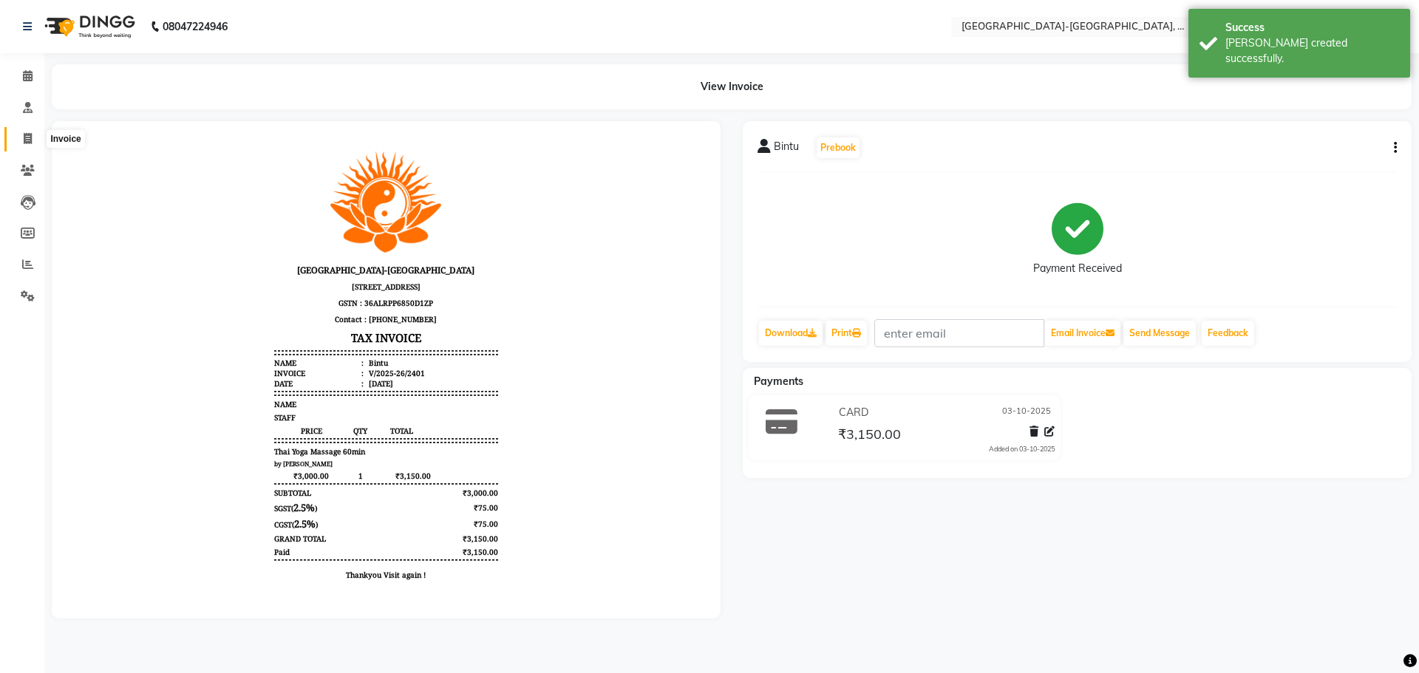
click at [26, 134] on icon at bounding box center [28, 138] width 8 height 11
select select "5851"
select select "service"
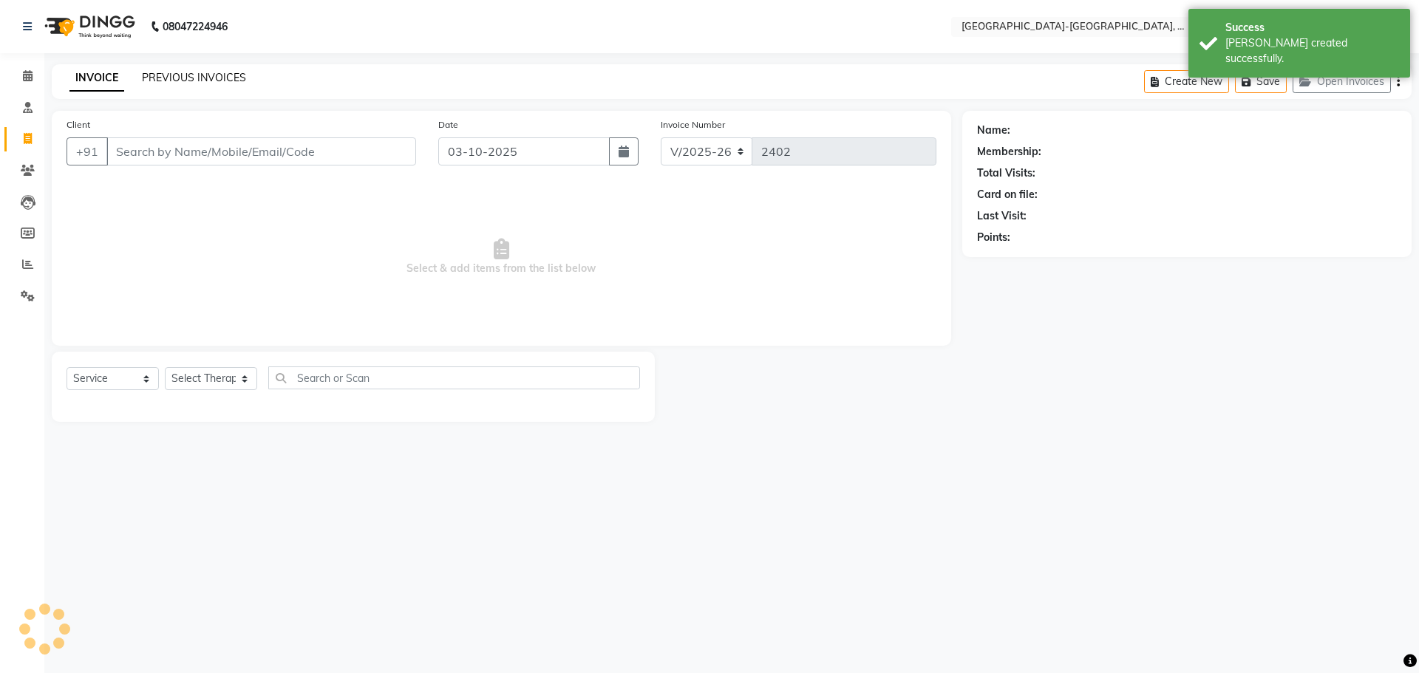
click at [201, 81] on link "PREVIOUS INVOICES" at bounding box center [194, 77] width 104 height 13
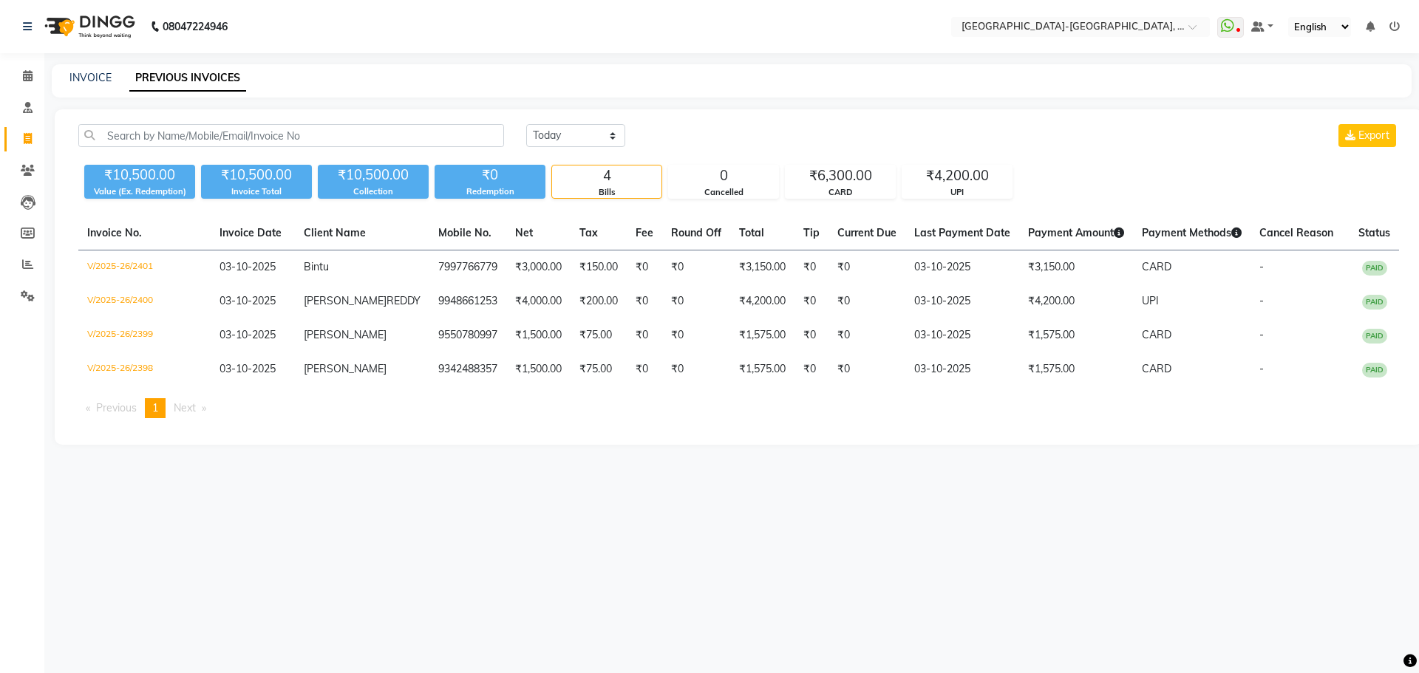
click at [27, 134] on icon at bounding box center [28, 138] width 8 height 11
select select "service"
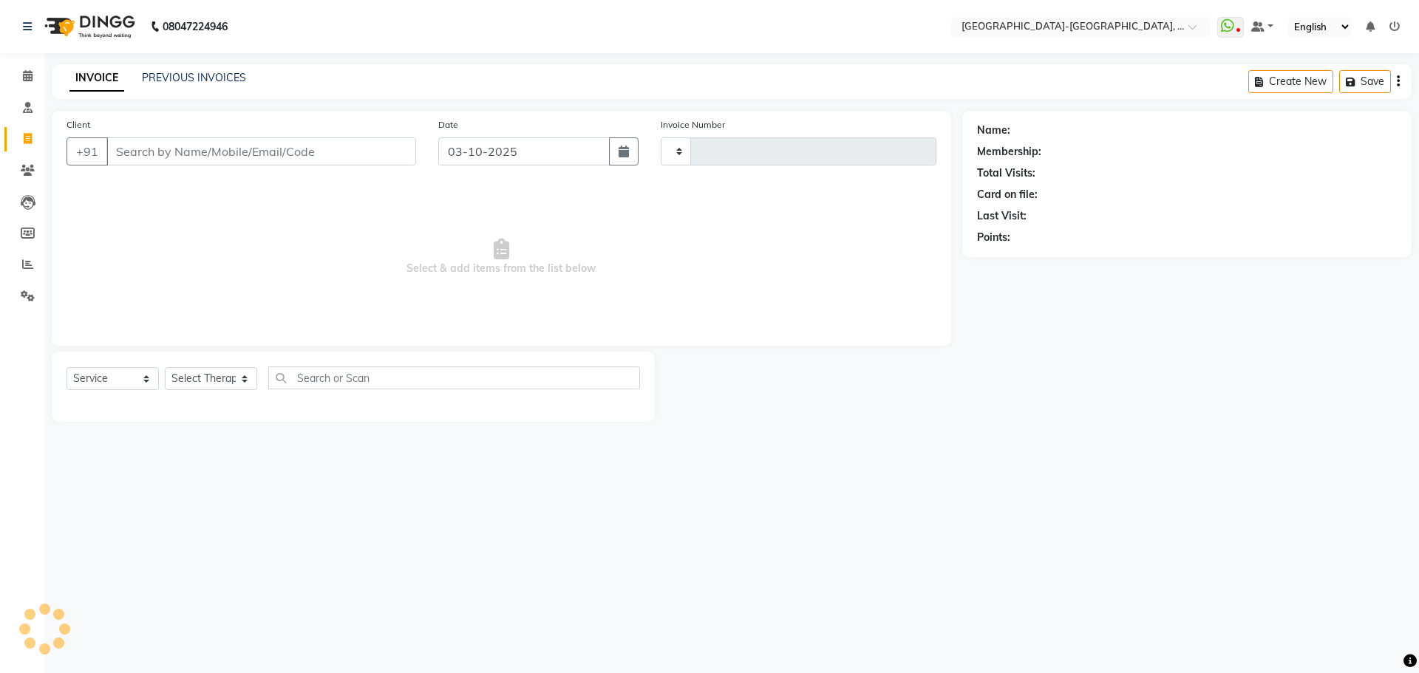
type input "2402"
select select "5851"
click at [154, 161] on input "Client" at bounding box center [261, 151] width 310 height 28
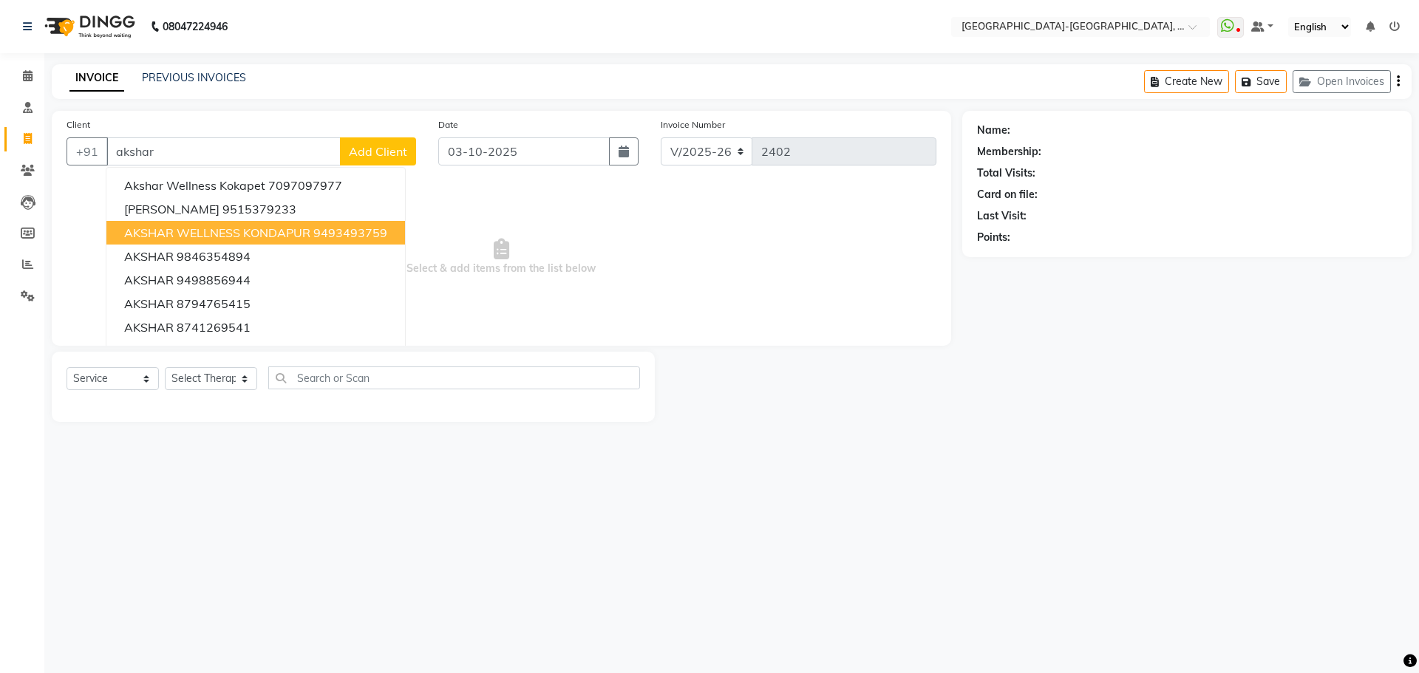
click at [322, 233] on ngb-highlight "9493493759" at bounding box center [350, 232] width 74 height 15
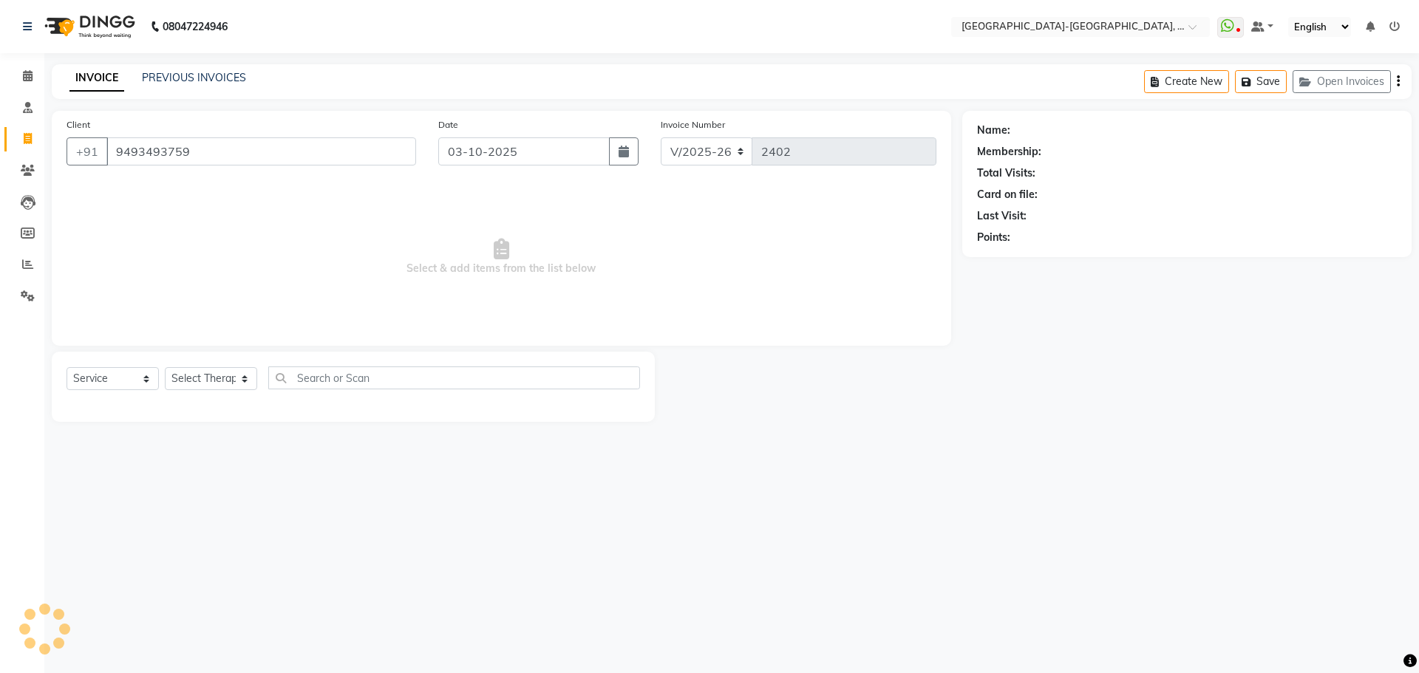
type input "9493493759"
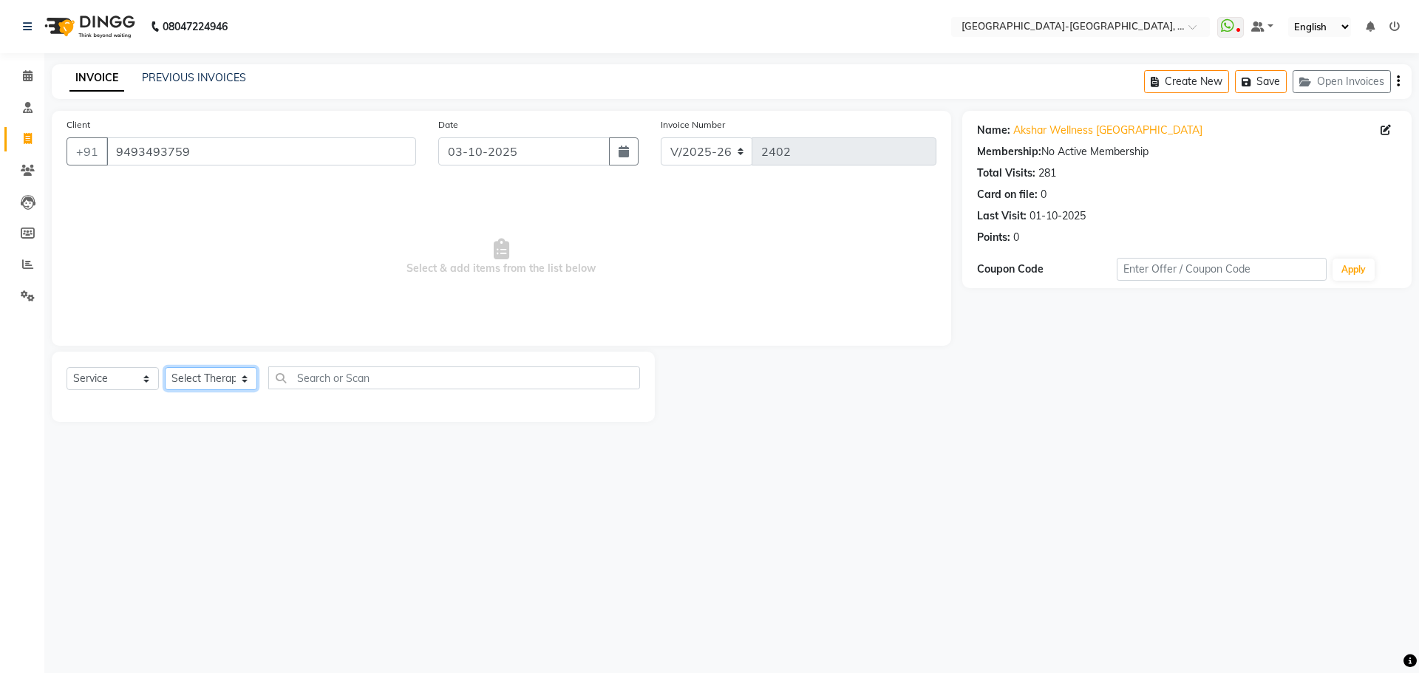
click at [225, 390] on select "Select Therapist Adakho Bone Hridziia Iris Katene Kholu Mayio Mohit Moru P Hrii…" at bounding box center [211, 378] width 92 height 23
select select "49851"
click at [165, 367] on select "Select Therapist Adakho Bone Hridziia Iris Katene Kholu Mayio Mohit Moru P Hrii…" at bounding box center [211, 378] width 92 height 23
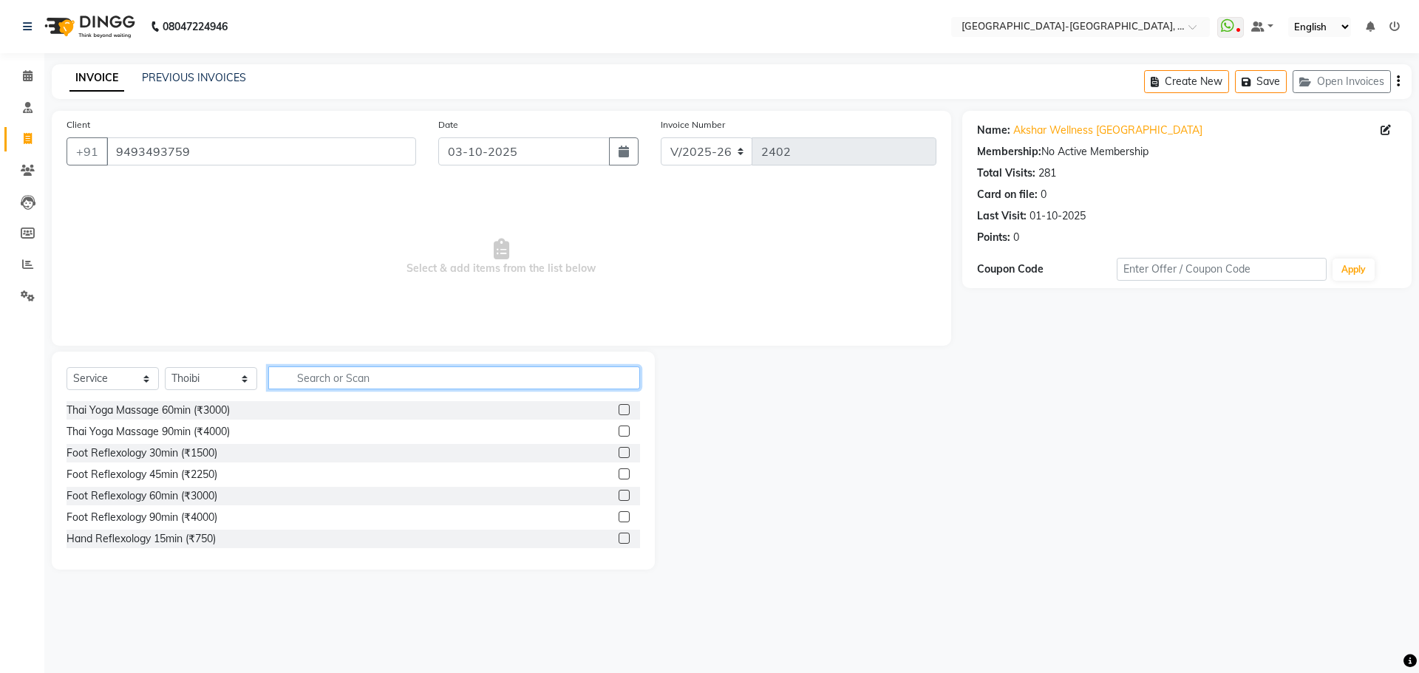
click at [345, 380] on input "text" at bounding box center [454, 378] width 372 height 23
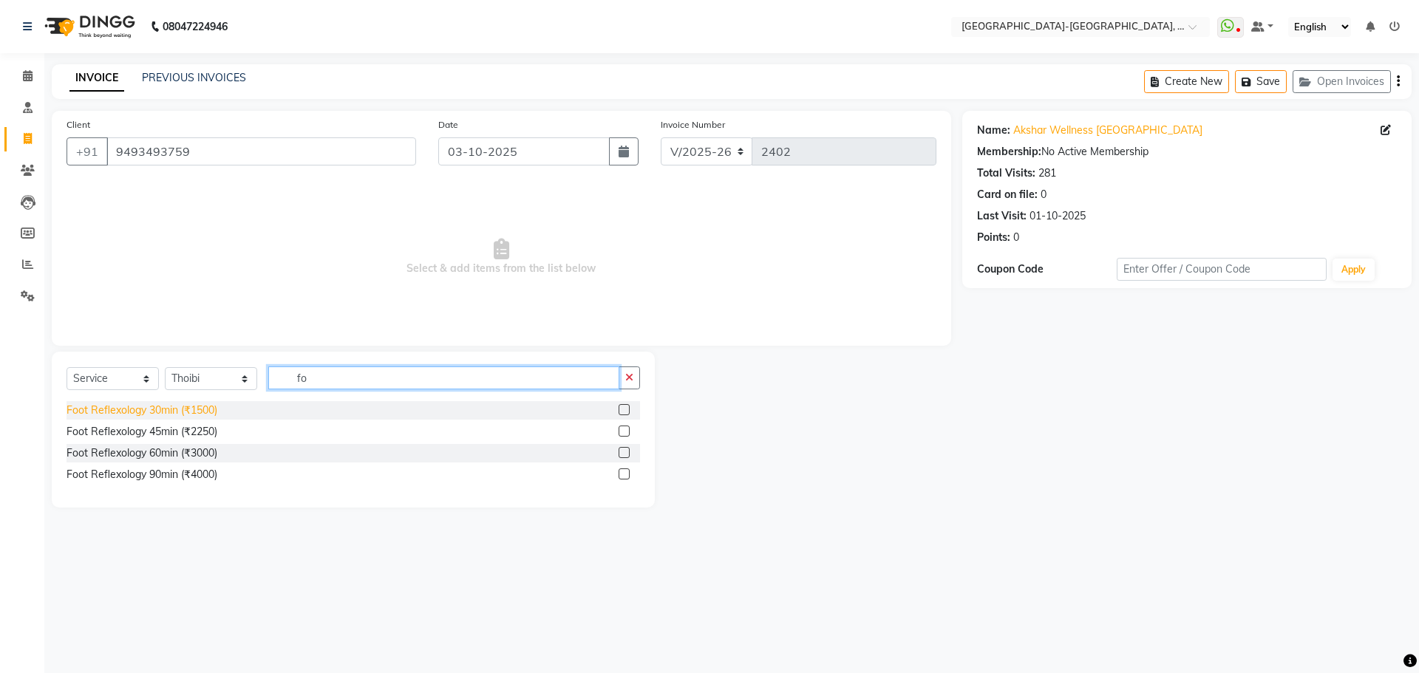
type input "fo"
click at [191, 410] on div "Foot Reflexology 30min (₹1500)" at bounding box center [142, 411] width 151 height 16
checkbox input "false"
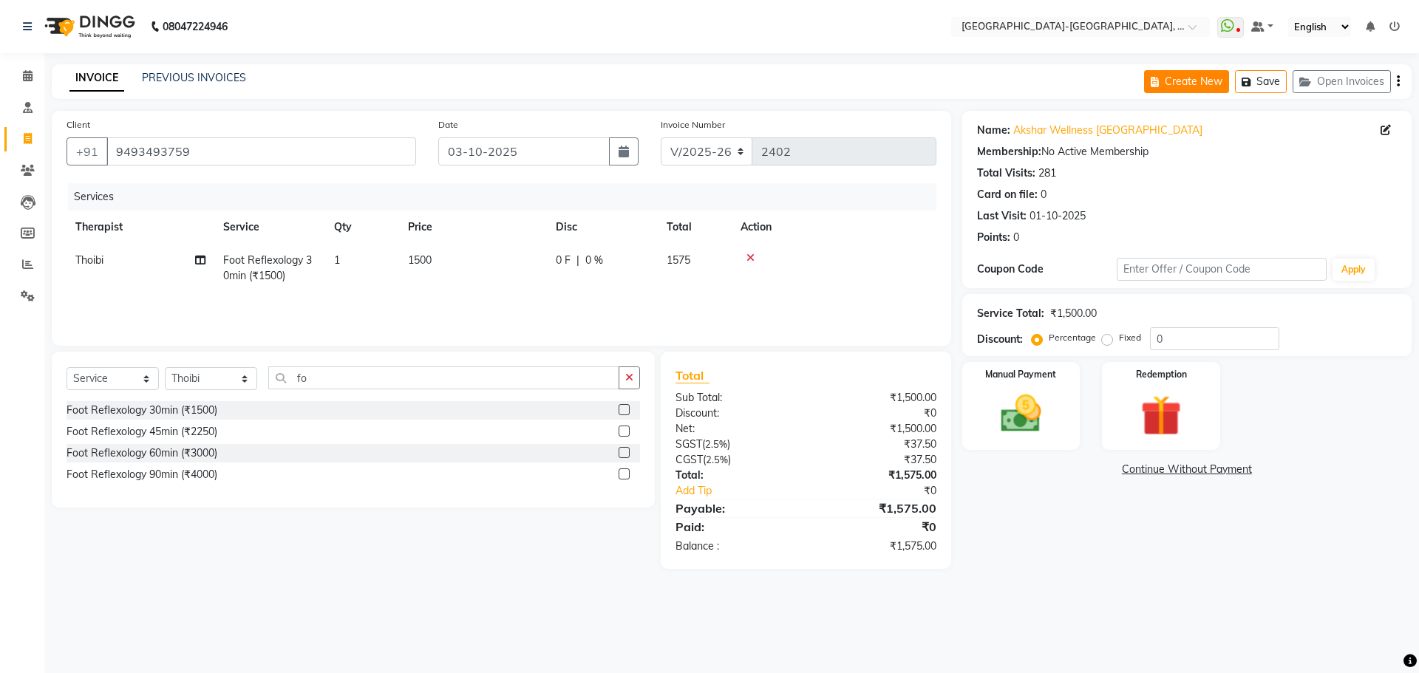
click at [1188, 75] on button "Create New" at bounding box center [1186, 81] width 85 height 23
select select "service"
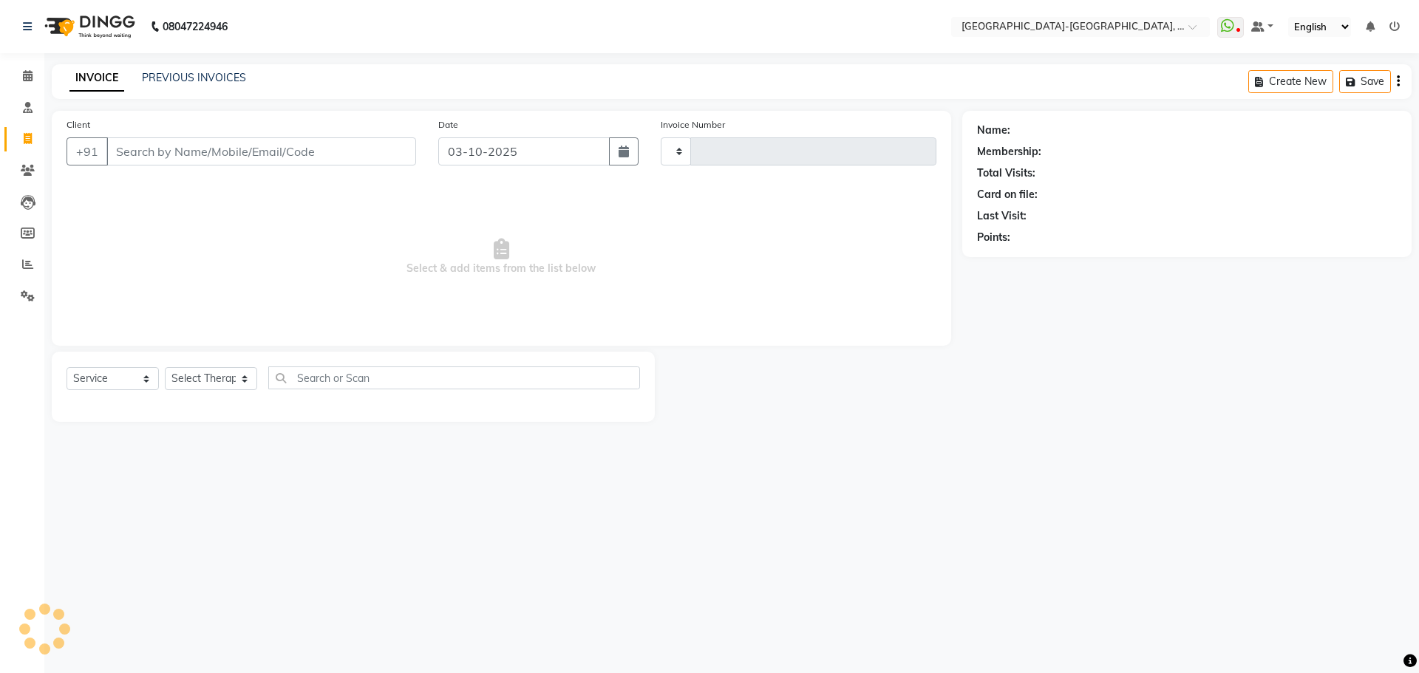
type input "2402"
select select "5851"
click at [237, 151] on input "Client" at bounding box center [261, 151] width 310 height 28
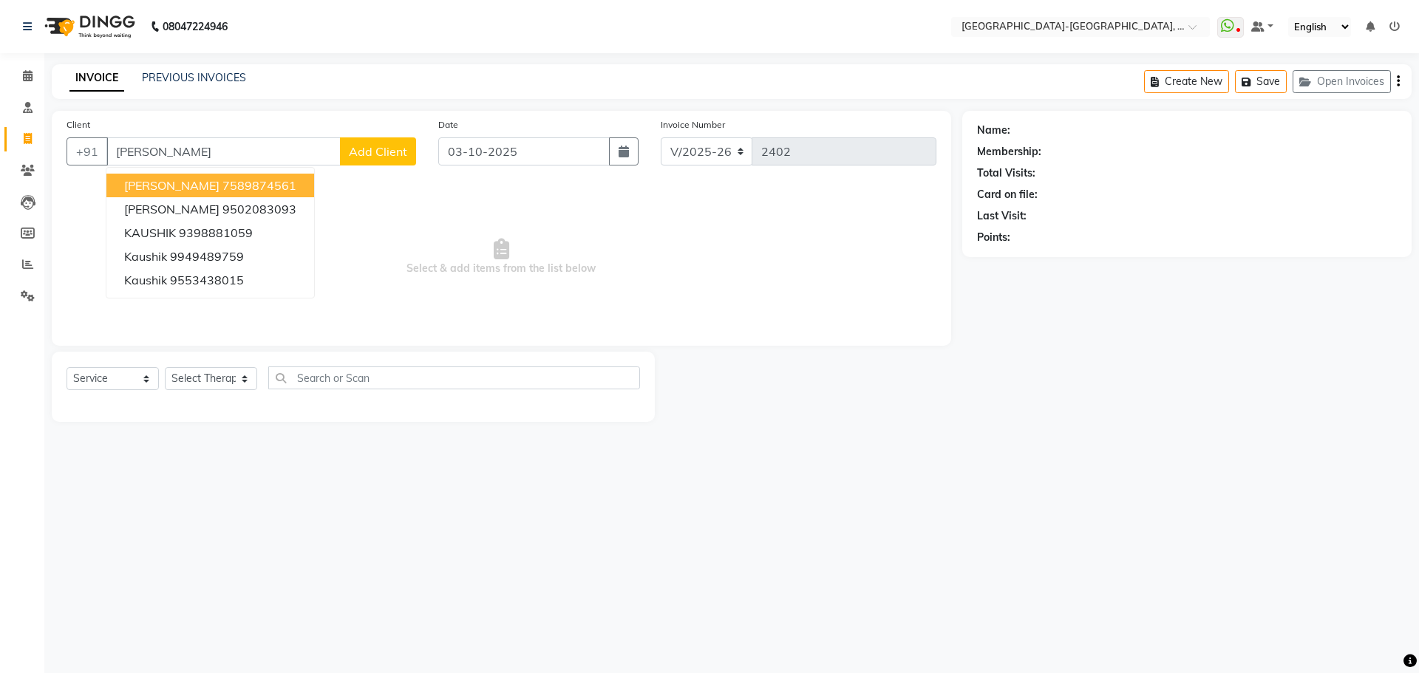
click at [222, 185] on ngb-highlight "7589874561" at bounding box center [259, 185] width 74 height 15
type input "7589874561"
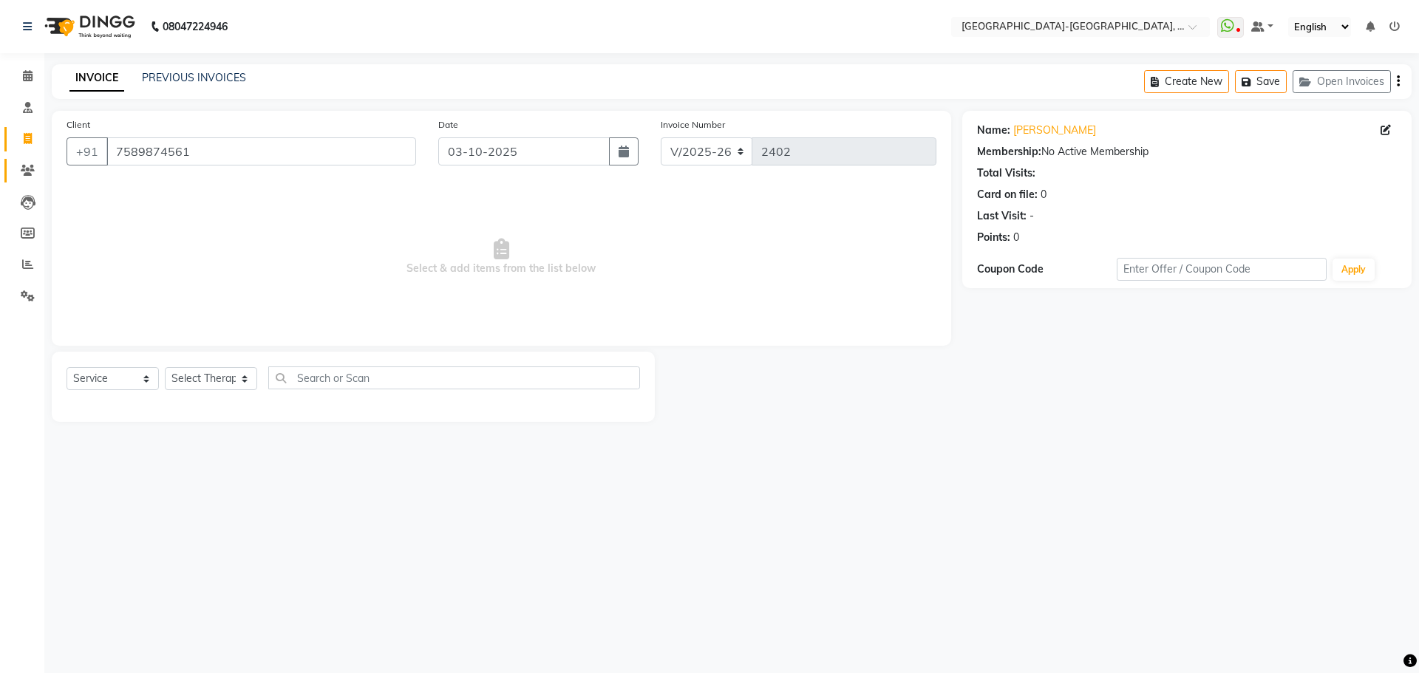
click at [30, 171] on icon at bounding box center [28, 170] width 14 height 11
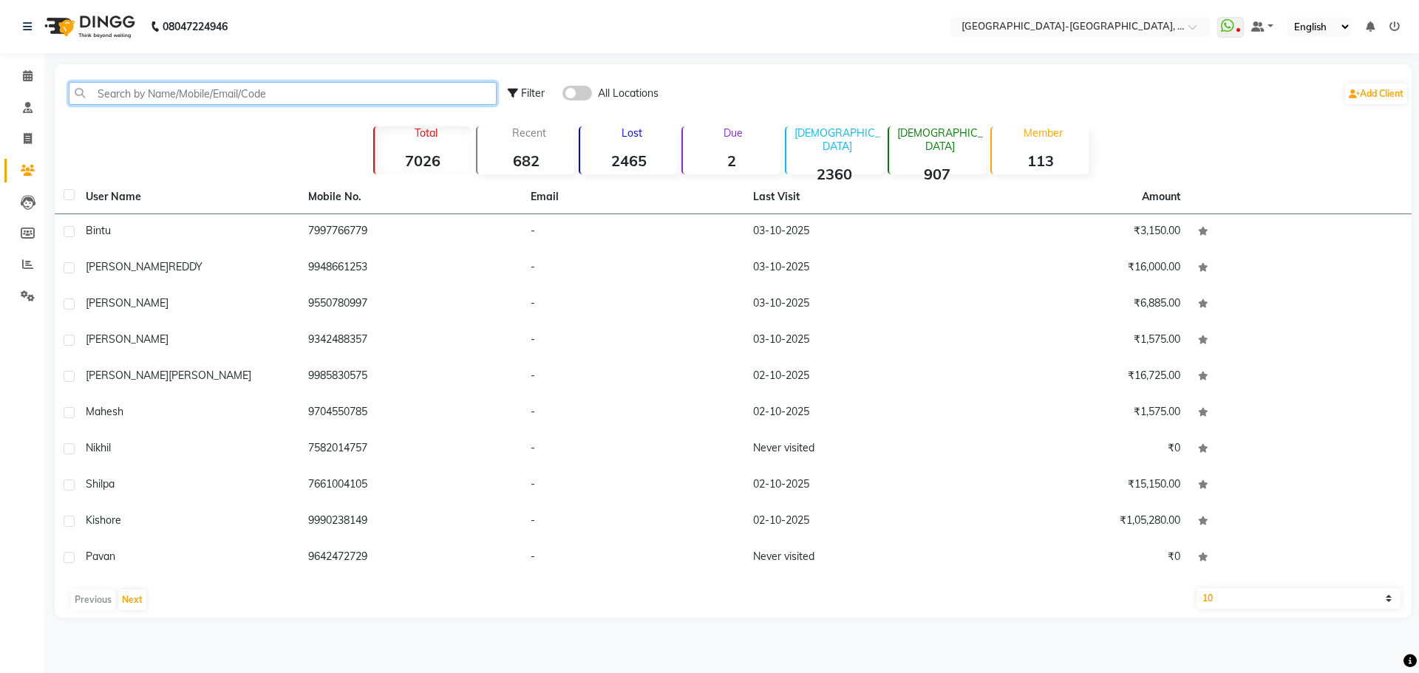
click at [256, 96] on input "text" at bounding box center [283, 93] width 428 height 23
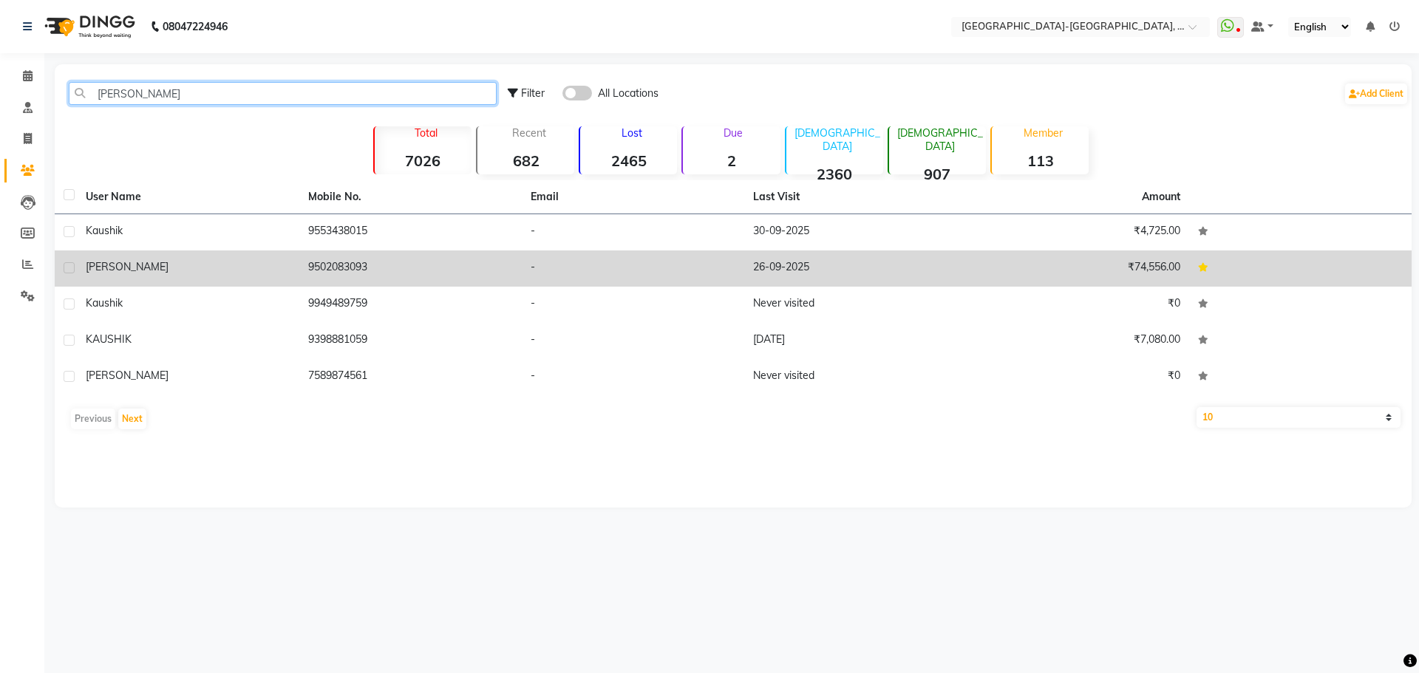
type input "kaus"
click at [116, 262] on span "Kausiki" at bounding box center [127, 266] width 83 height 13
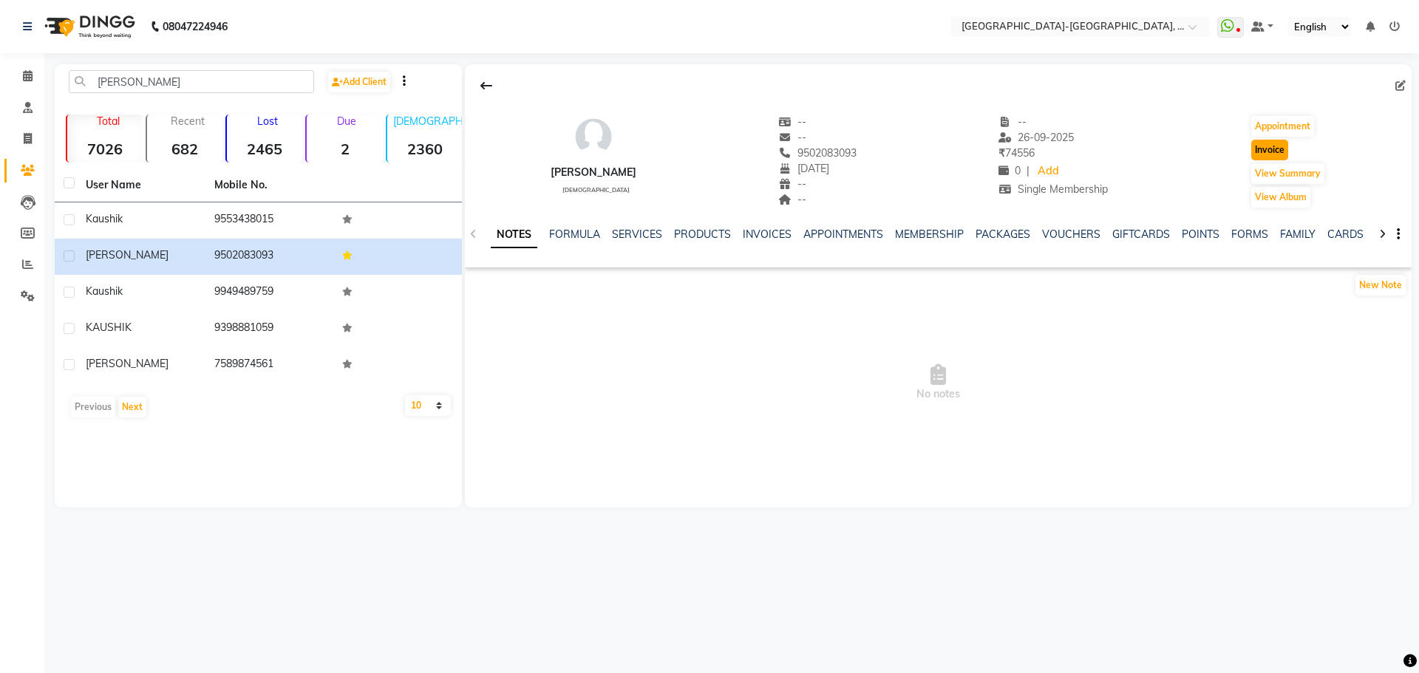
click at [1265, 152] on button "Invoice" at bounding box center [1269, 150] width 37 height 21
select select "service"
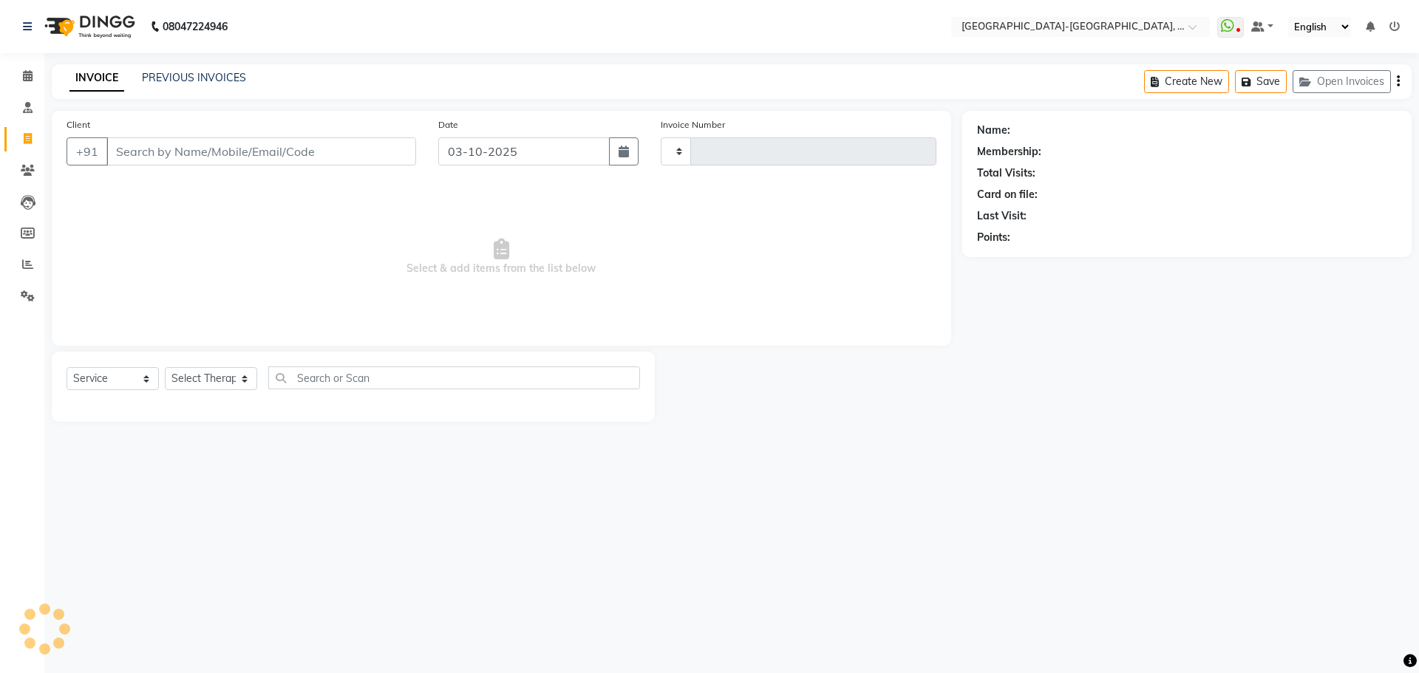
type input "2402"
select select "5851"
type input "9502083093"
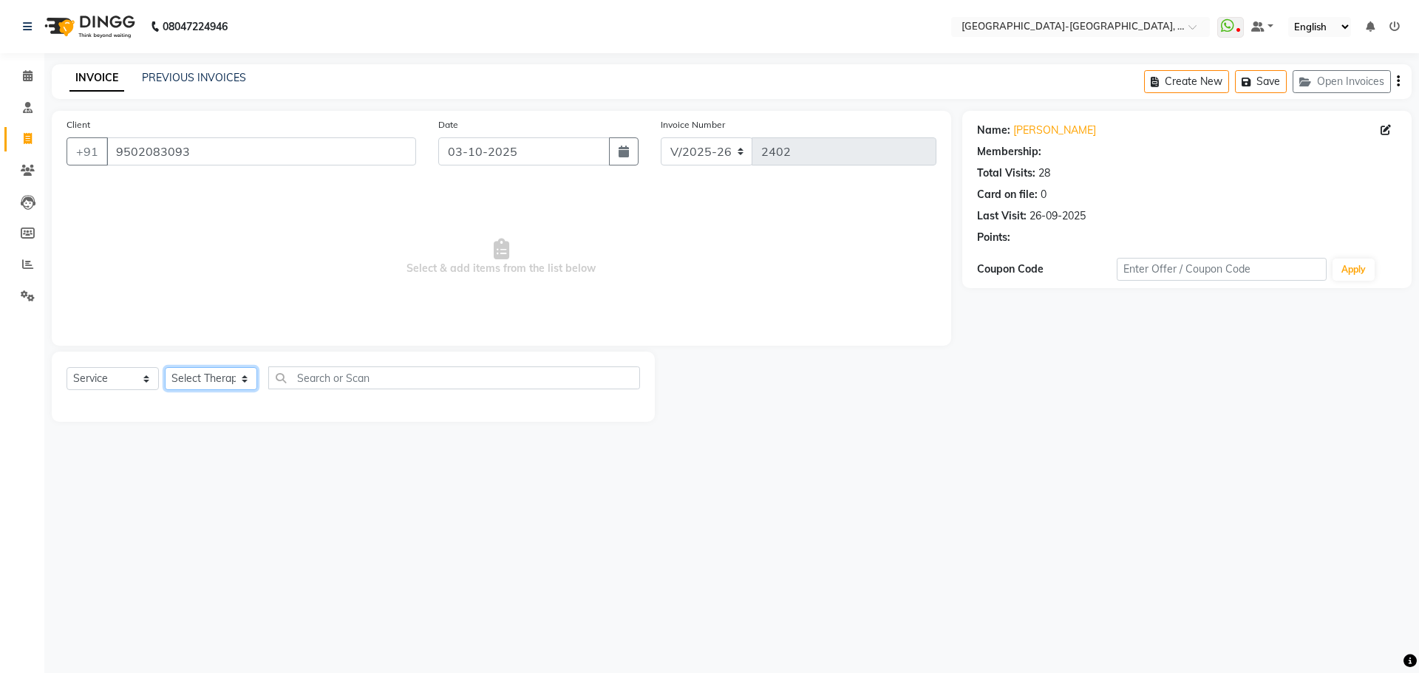
click at [214, 379] on select "Select Therapist Adakho Bone Hridziia Iris Katene Kholu Mayio Mohit Moru P Hrii…" at bounding box center [211, 378] width 92 height 23
select select "1: Object"
select select "66849"
click at [165, 367] on select "Select Therapist Adakho Bone Hridziia Iris Katene Kholu Mayio Mohit Moru P Hrii…" at bounding box center [211, 378] width 92 height 23
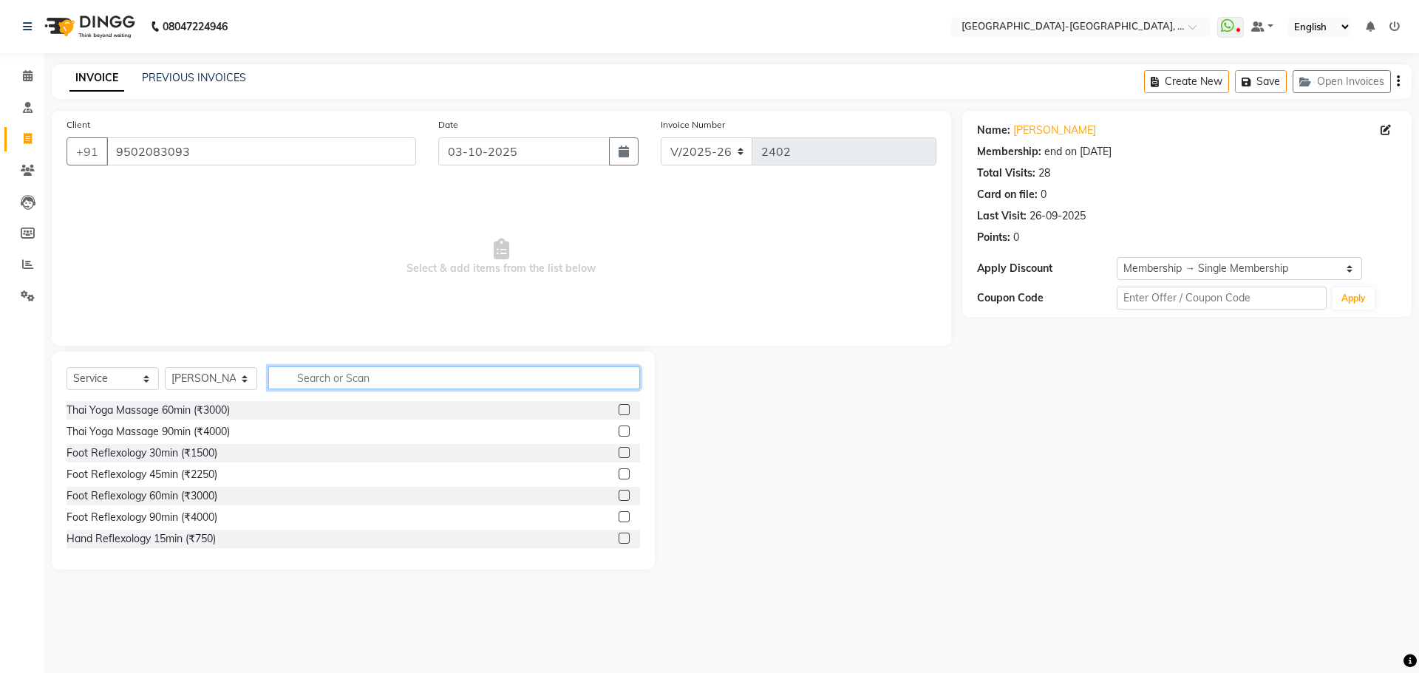
click at [352, 373] on input "text" at bounding box center [454, 378] width 372 height 23
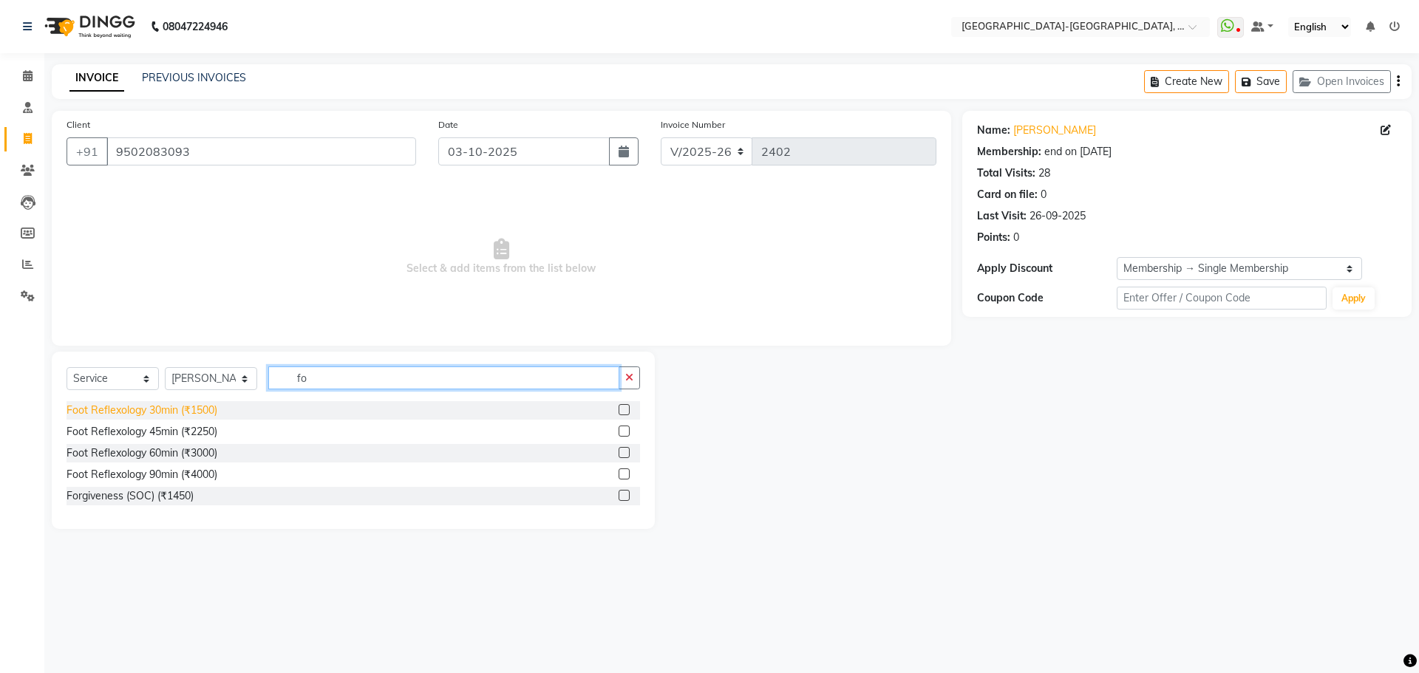
type input "fo"
click at [196, 414] on div "Foot Reflexology 30min (₹1500)" at bounding box center [142, 411] width 151 height 16
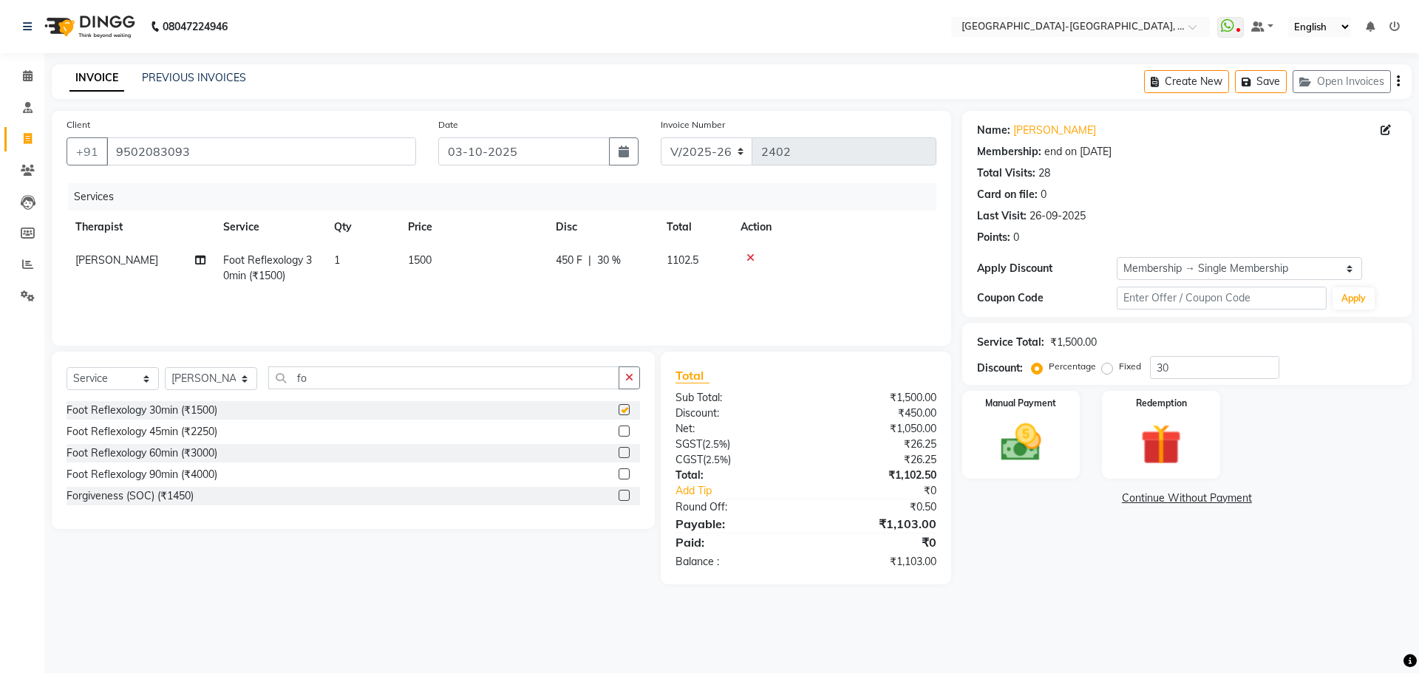
checkbox input "false"
drag, startPoint x: 306, startPoint y: 378, endPoint x: 283, endPoint y: 397, distance: 29.9
click at [235, 400] on div "Select Service Product Membership Package Voucher Prepaid Gift Card Select Ther…" at bounding box center [353, 384] width 573 height 35
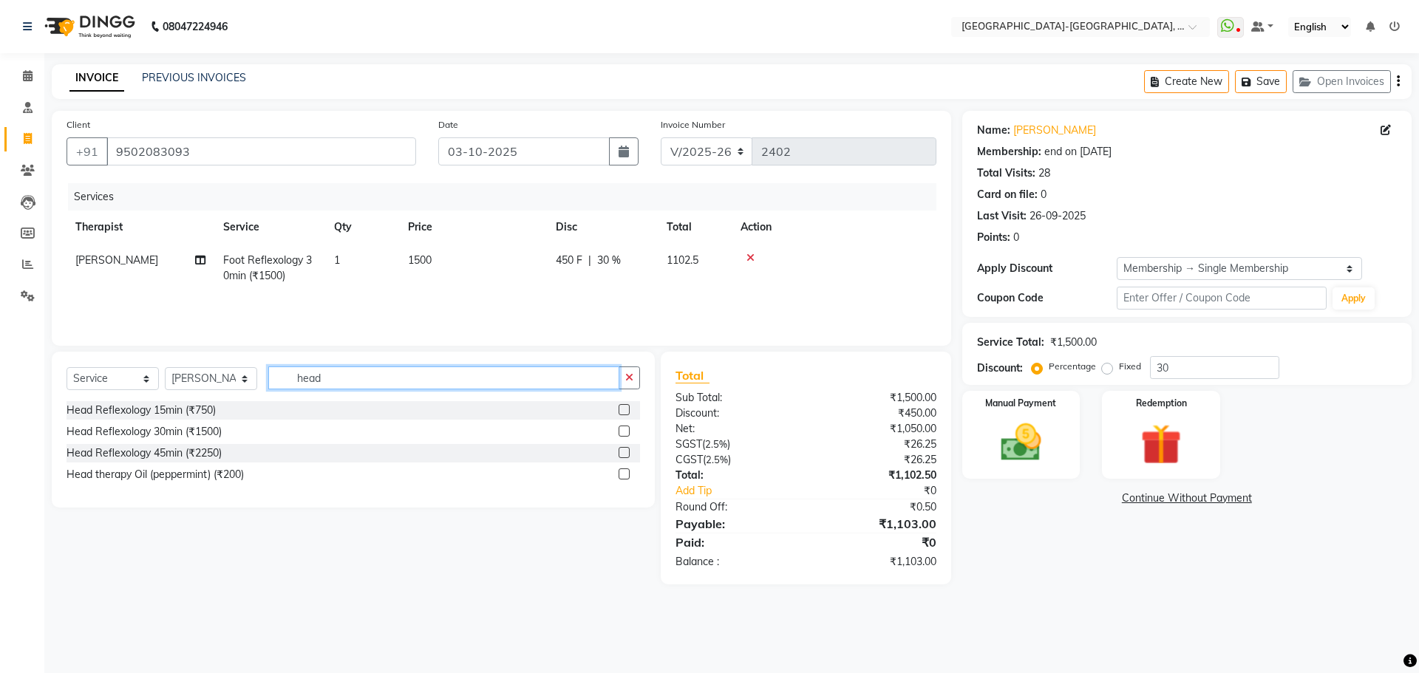
type input "head"
click at [209, 430] on div "Head Reflexology 30min (₹1500)" at bounding box center [144, 432] width 155 height 16
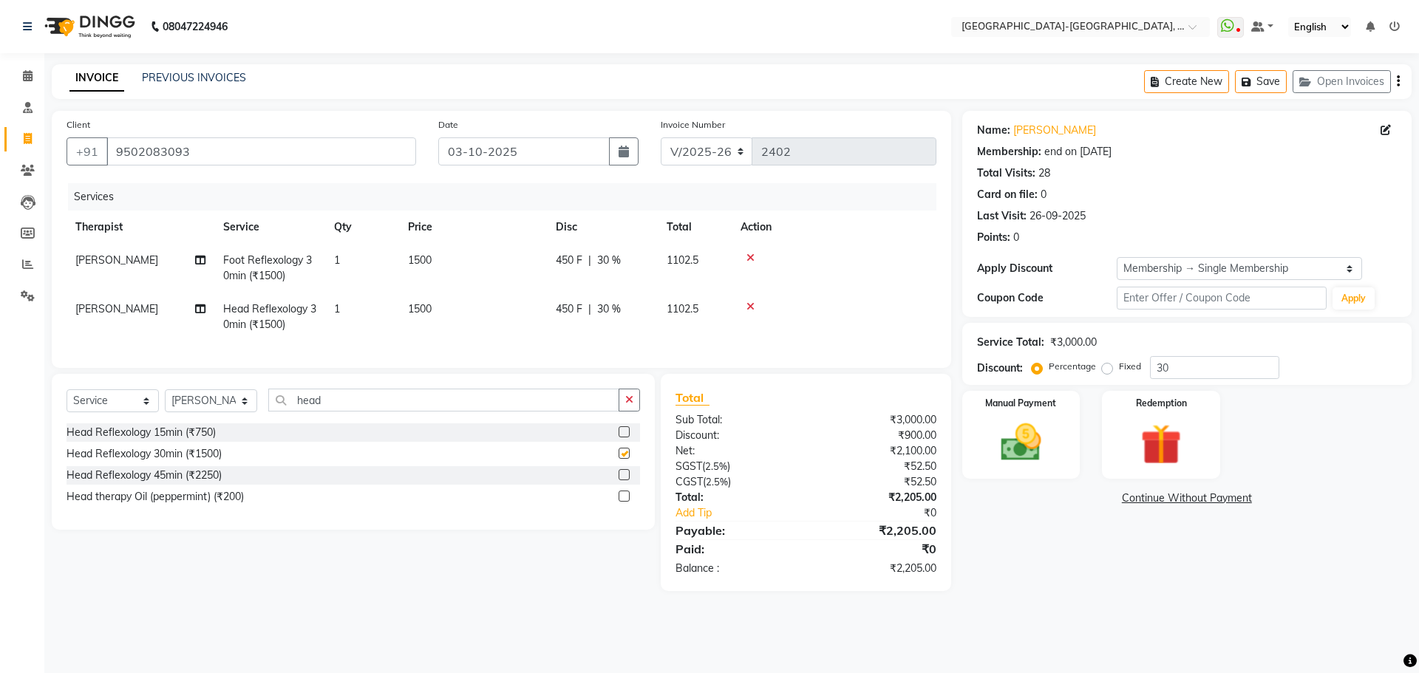
checkbox input "false"
click at [1276, 75] on button "Save" at bounding box center [1261, 81] width 52 height 23
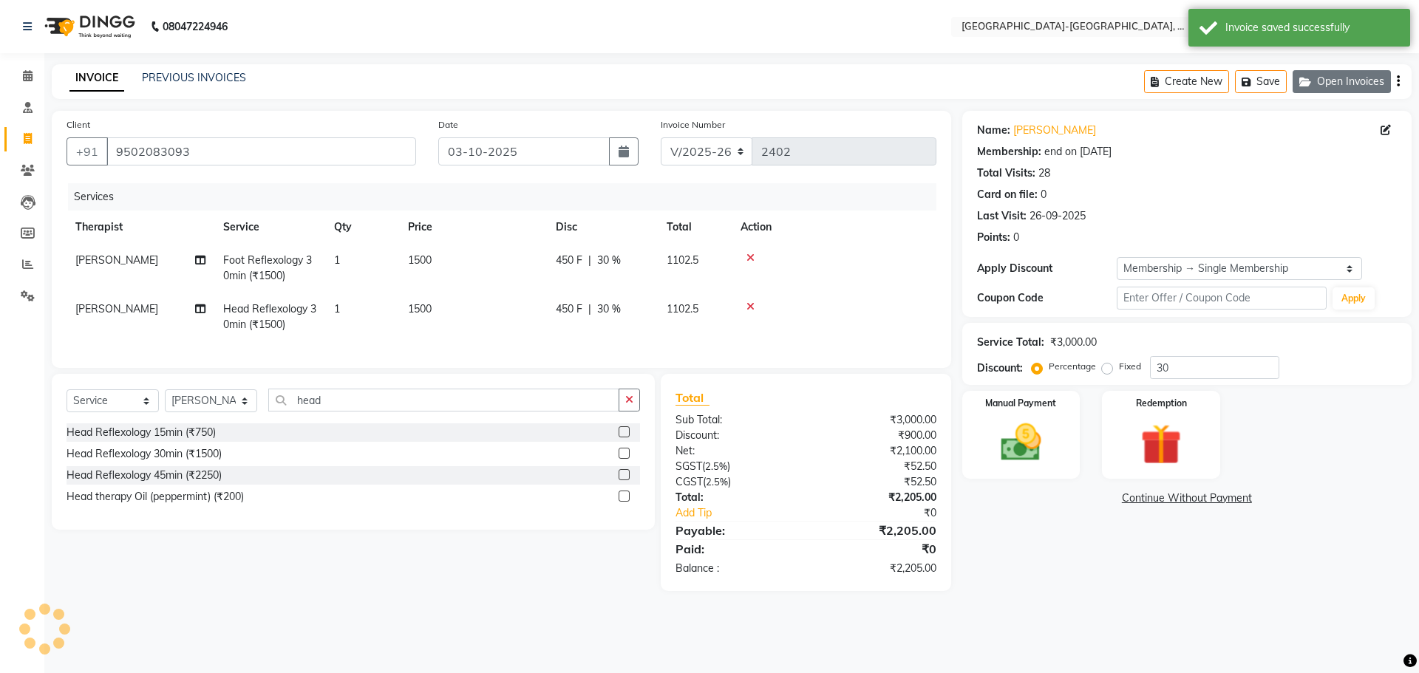
click at [1333, 81] on button "Open Invoices" at bounding box center [1341, 81] width 98 height 23
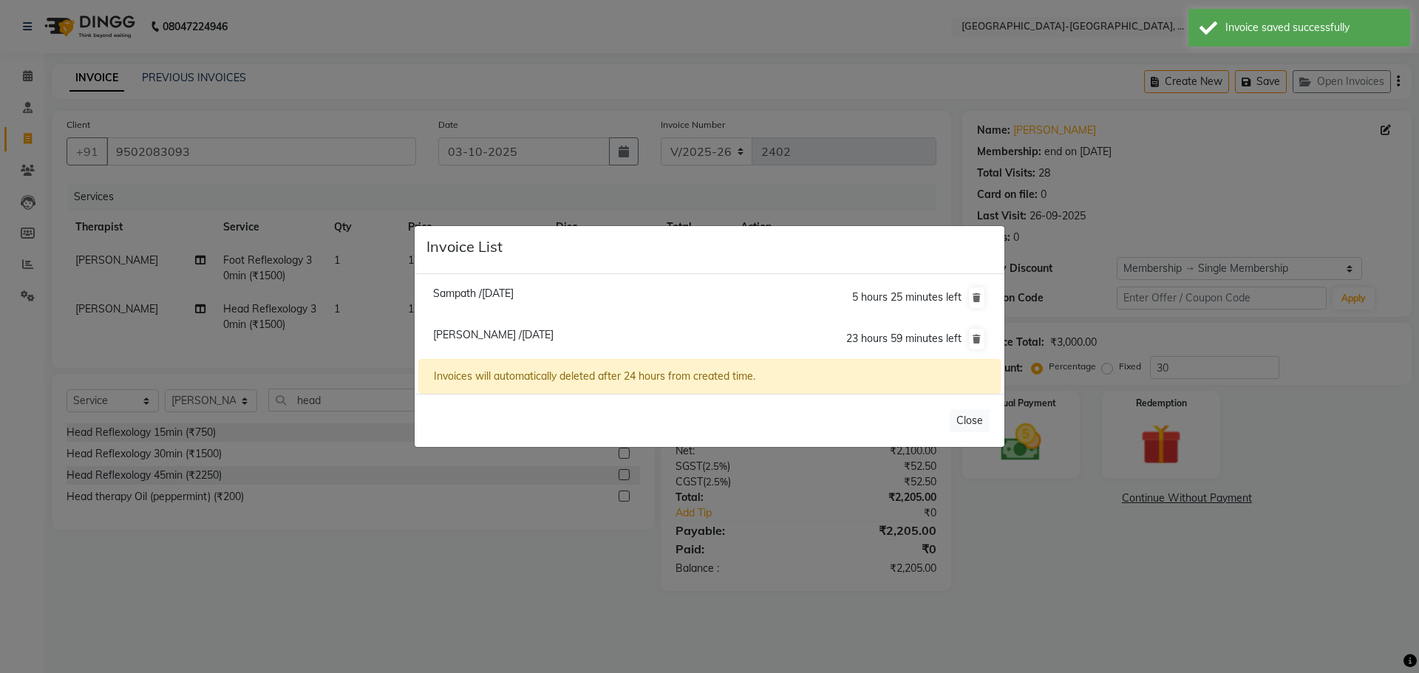
drag, startPoint x: 980, startPoint y: 298, endPoint x: 994, endPoint y: 315, distance: 22.0
click at [981, 298] on icon at bounding box center [976, 297] width 8 height 9
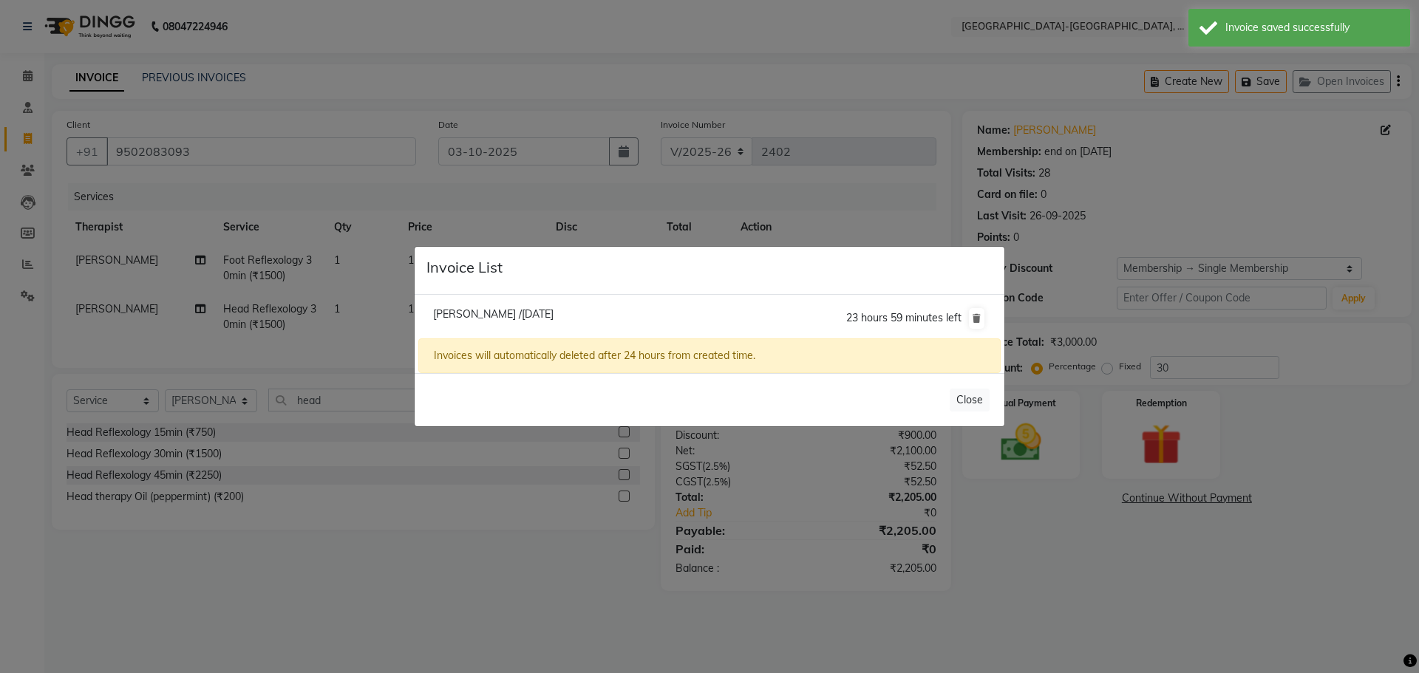
click at [1087, 466] on ngb-modal-window "Invoice List Kausiki /03 October 2025 23 hours 59 minutes left Invoices will au…" at bounding box center [709, 336] width 1419 height 673
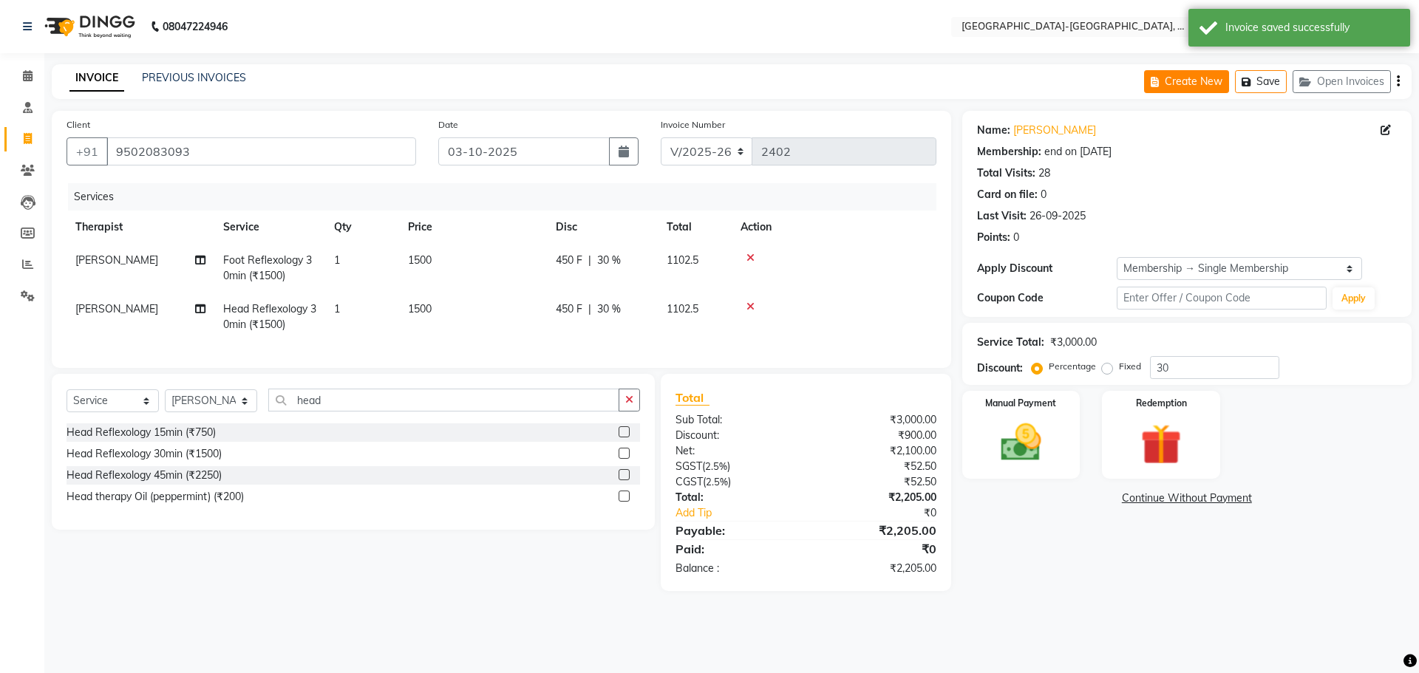
click at [1216, 91] on button "Create New" at bounding box center [1186, 81] width 85 height 23
select select "5851"
select select "service"
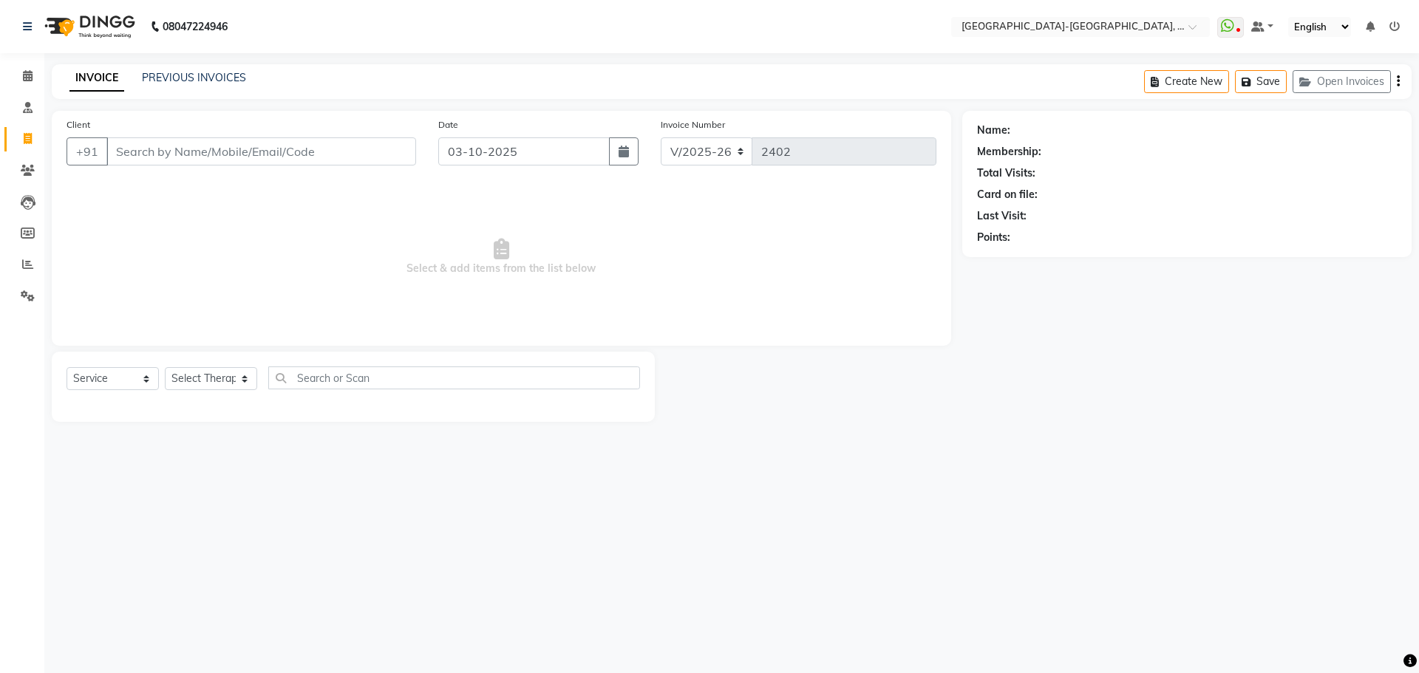
click at [131, 154] on input "Client" at bounding box center [261, 151] width 310 height 28
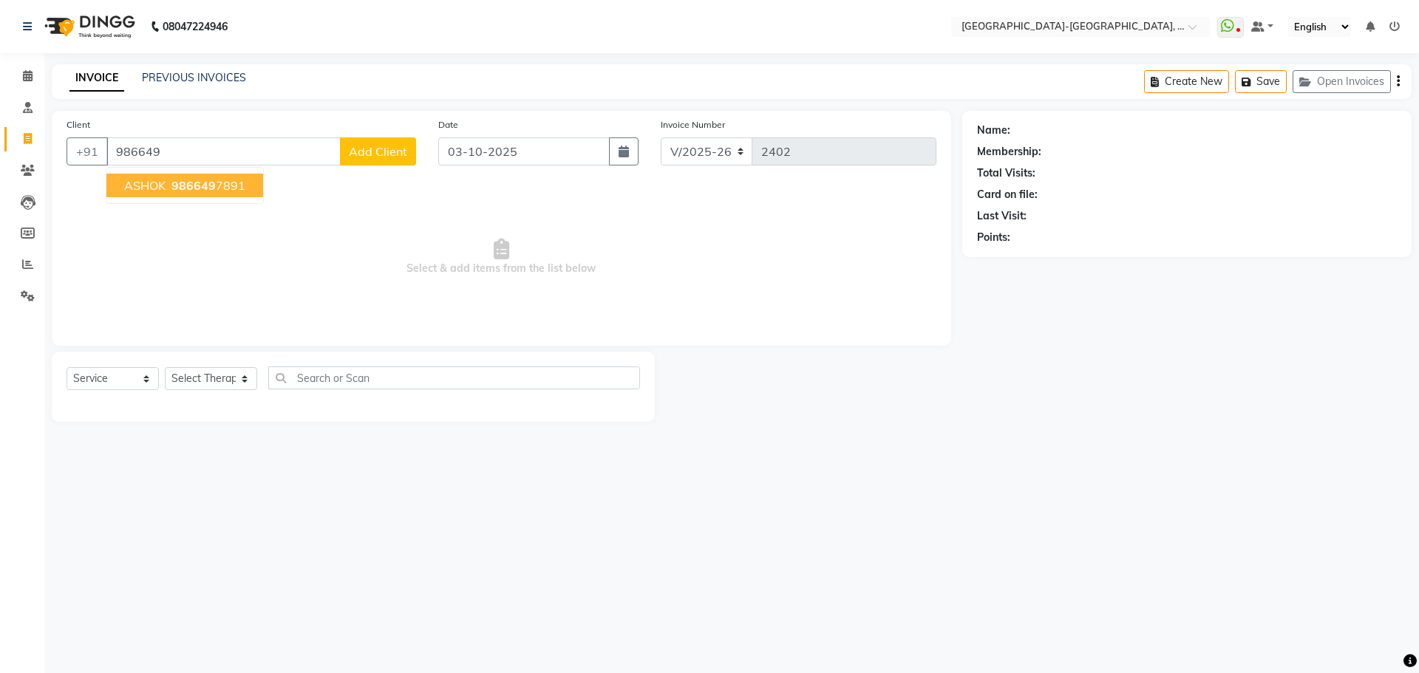
click at [196, 185] on span "986649" at bounding box center [193, 185] width 44 height 15
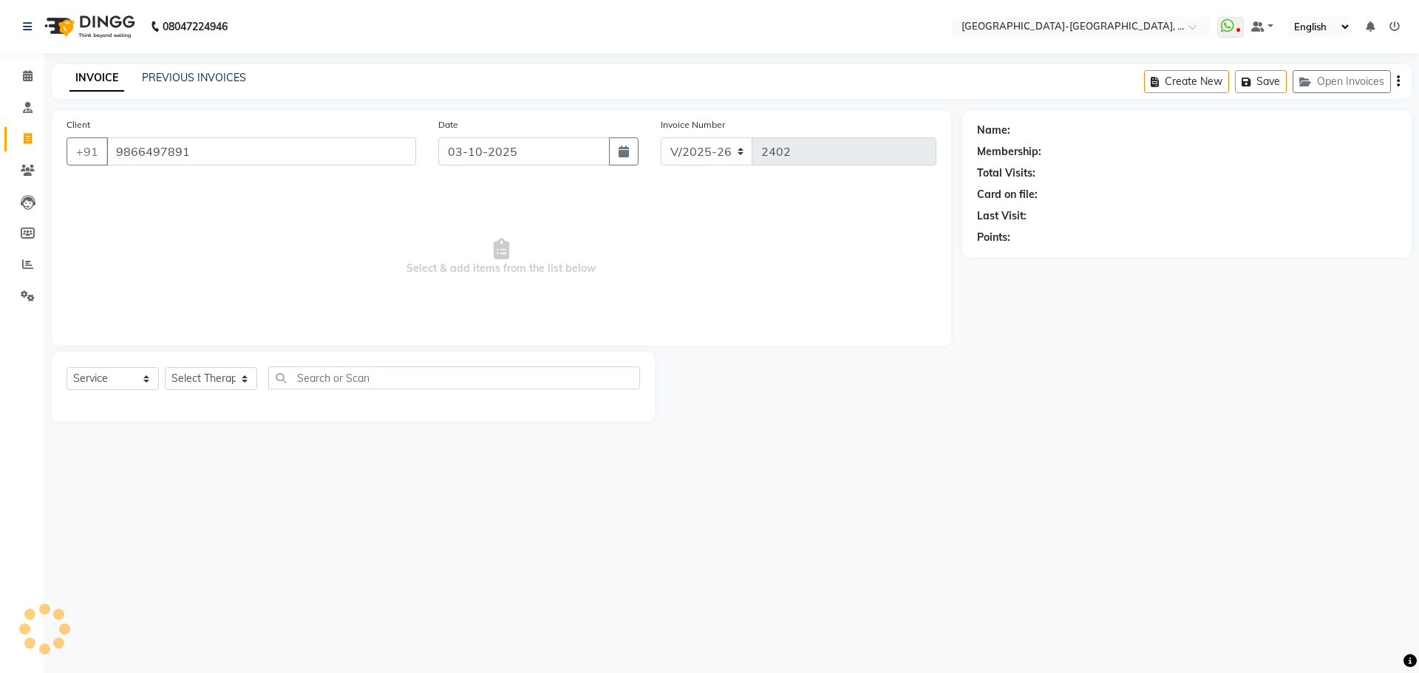
type input "9866497891"
click at [1032, 132] on link "Ashok" at bounding box center [1028, 131] width 30 height 16
click at [244, 377] on select "Select Therapist Adakho Bone Hridziia Iris Katene Kholu Mayio Mohit Moru P Hrii…" at bounding box center [211, 378] width 92 height 23
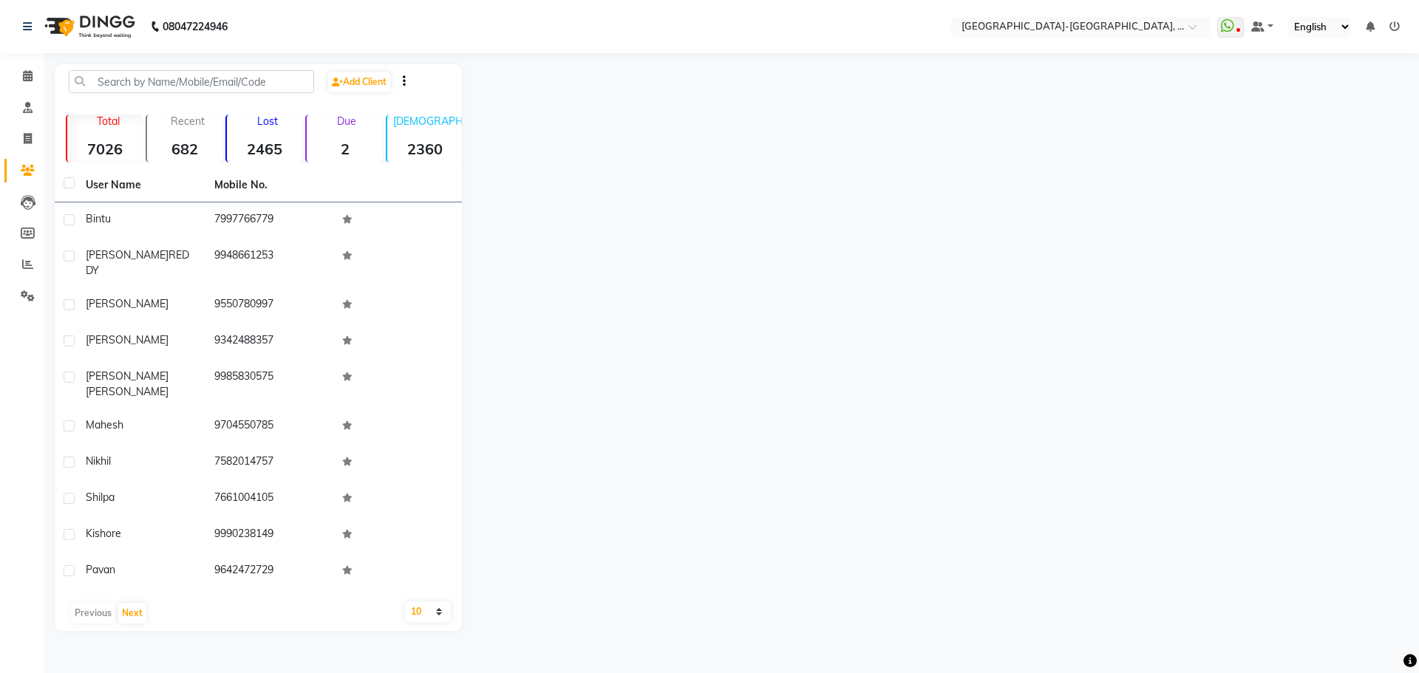
select select "service"
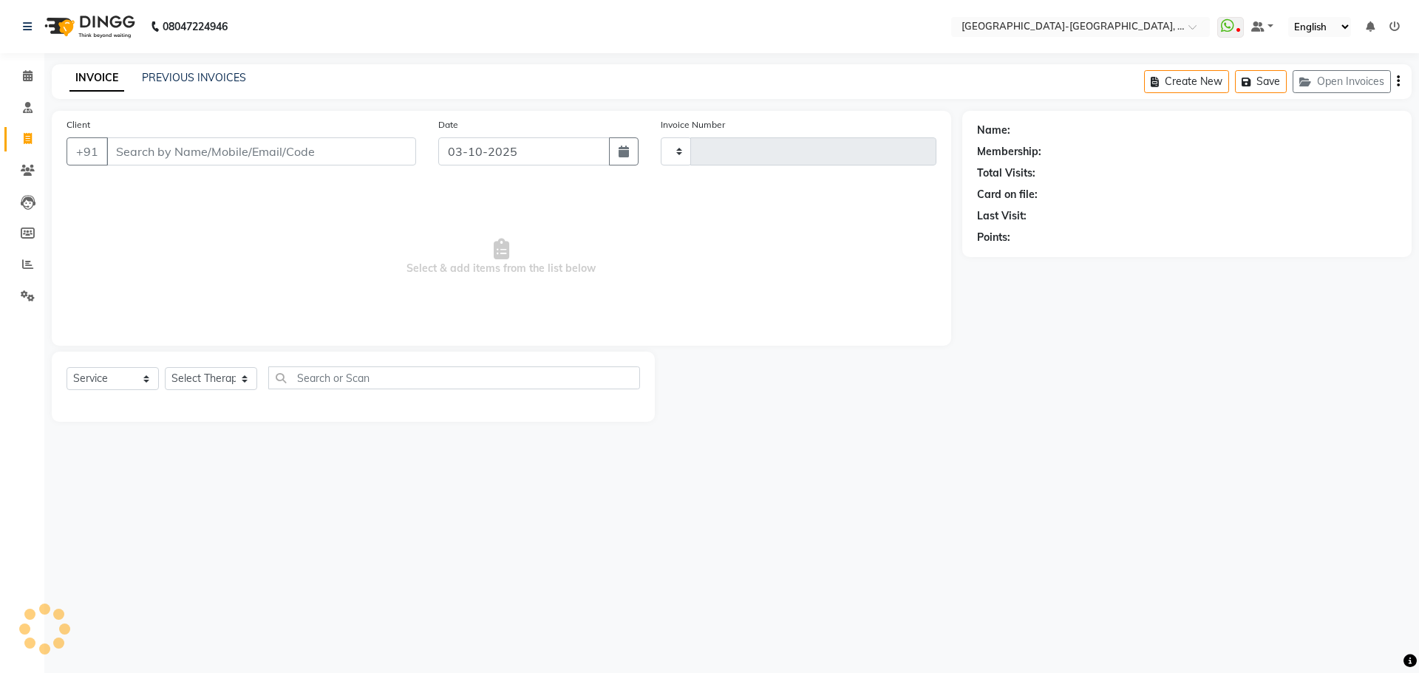
type input "2402"
select select "5851"
click at [129, 147] on input "Client" at bounding box center [261, 151] width 310 height 28
click at [1344, 72] on button "Open Invoices" at bounding box center [1341, 81] width 98 height 23
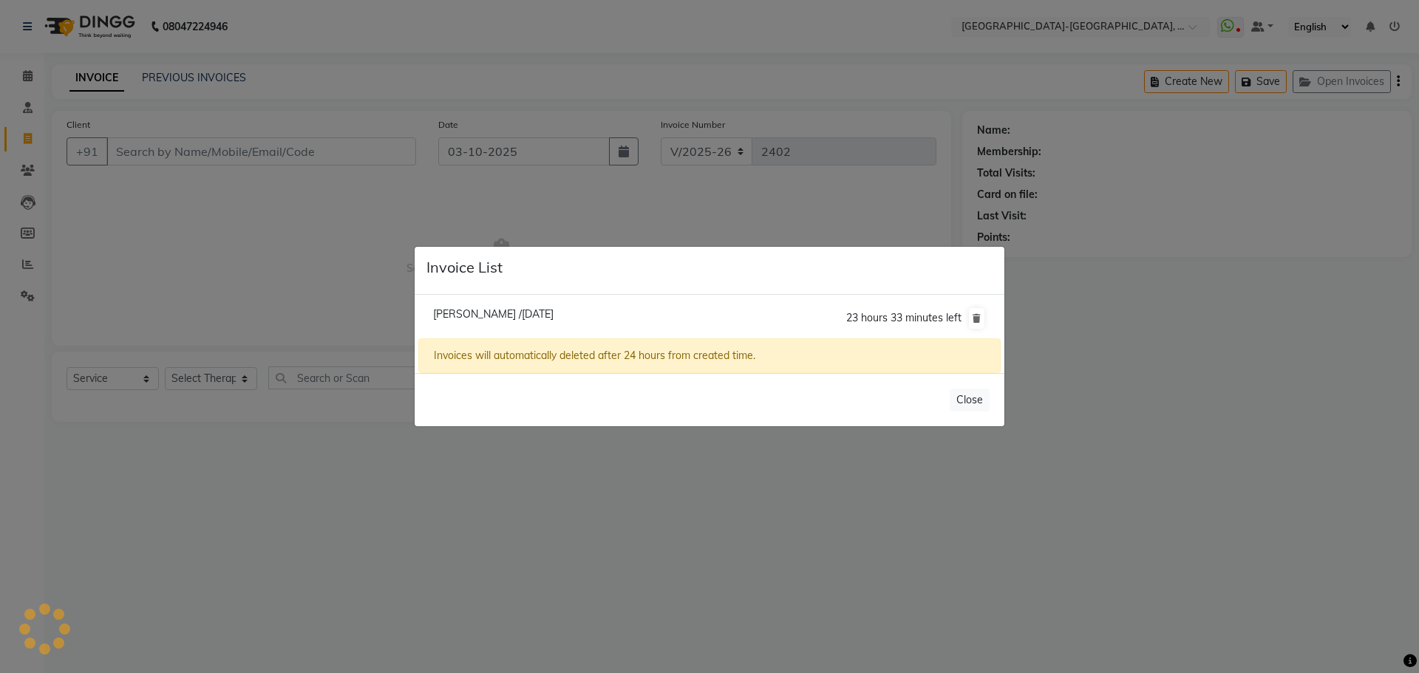
click at [644, 318] on li "Kausiki /03 October 2025 23 hours 33 minutes left" at bounding box center [709, 318] width 582 height 41
click at [515, 313] on span "Kausiki /03 October 2025" at bounding box center [493, 313] width 120 height 13
type input "9502083093"
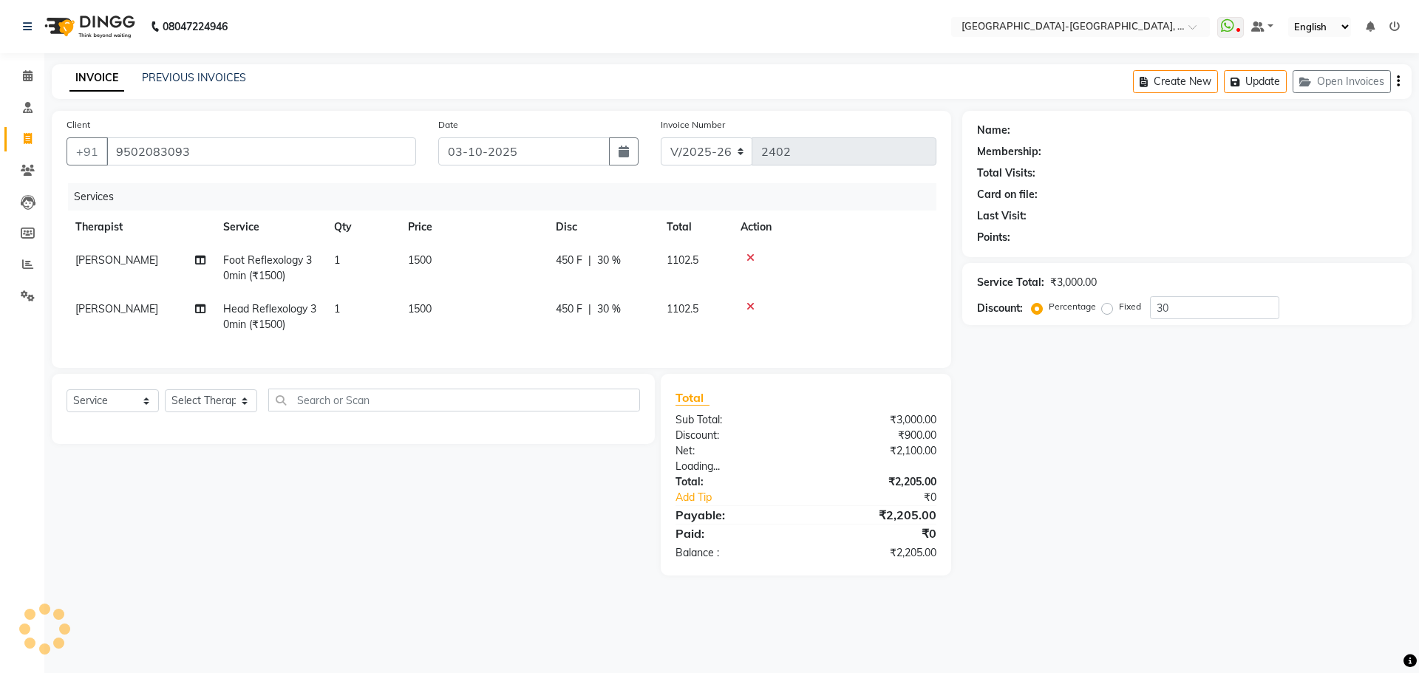
type input "0"
select select "1: Object"
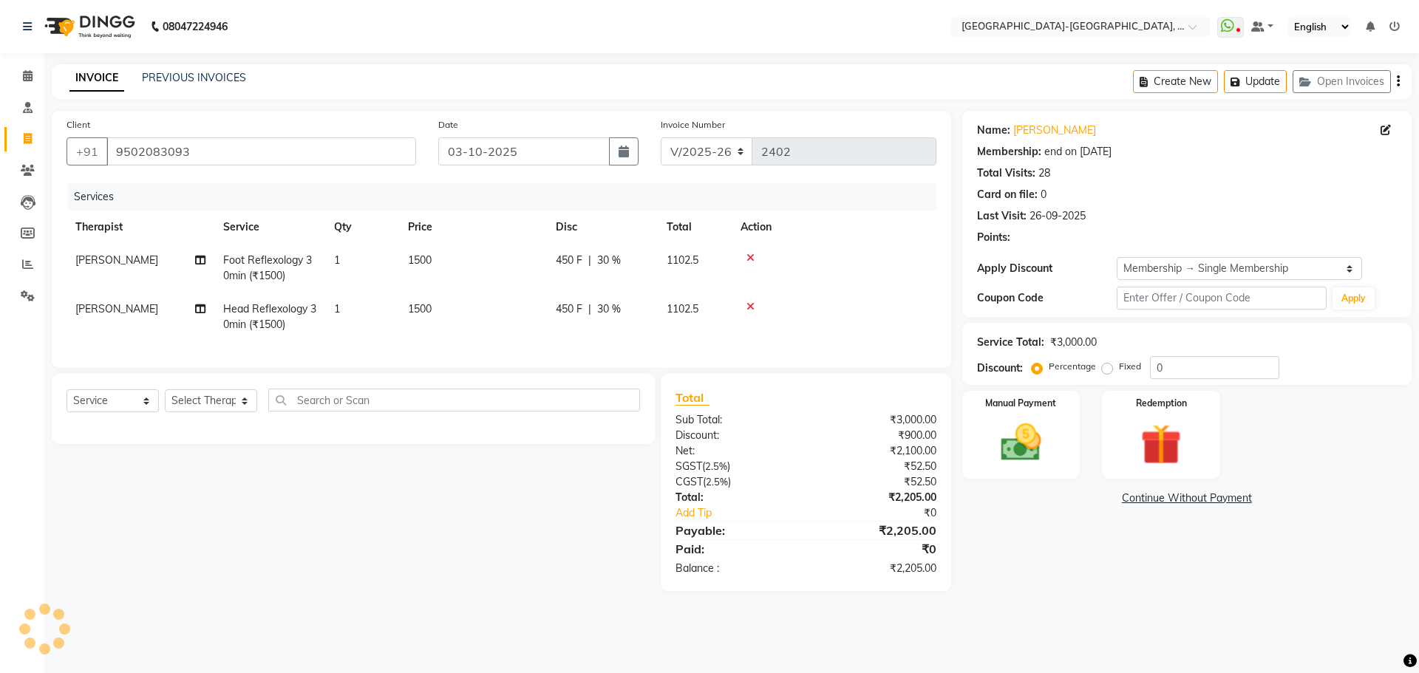
type input "30"
click at [750, 306] on icon at bounding box center [750, 307] width 8 height 10
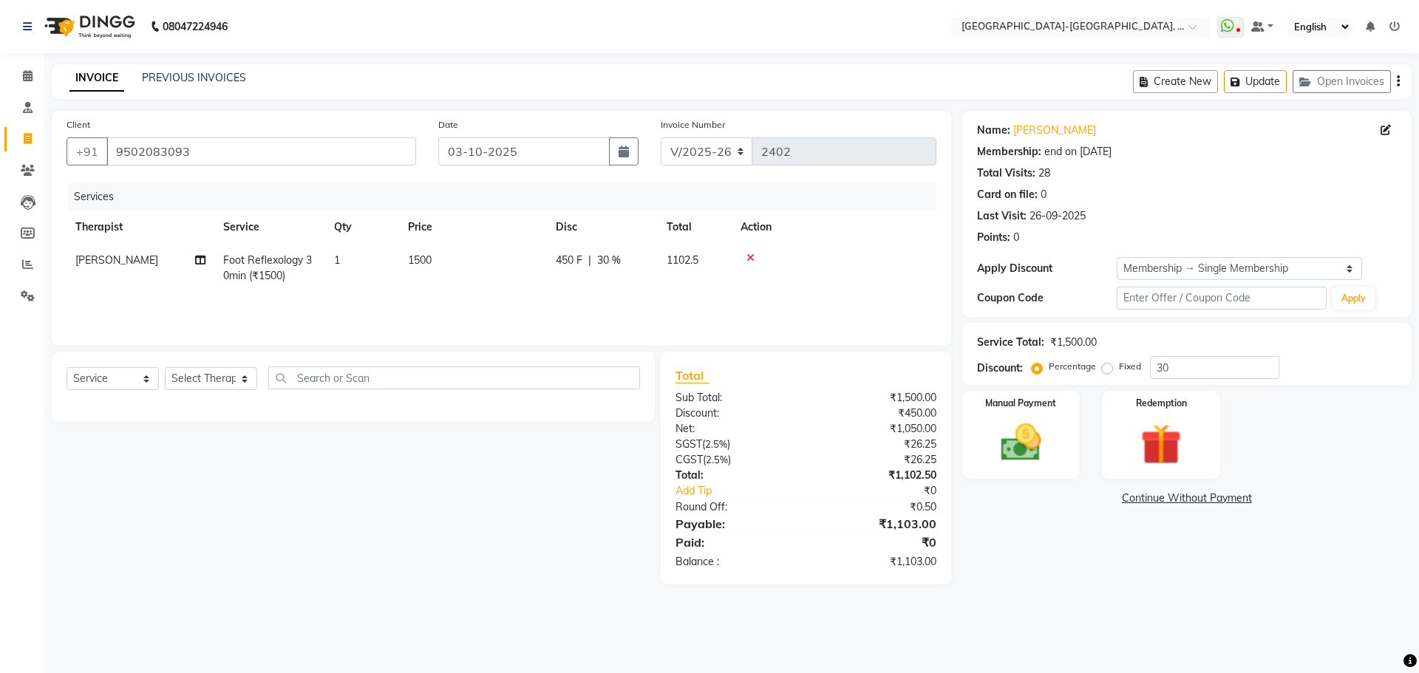
click at [751, 253] on icon at bounding box center [750, 258] width 8 height 10
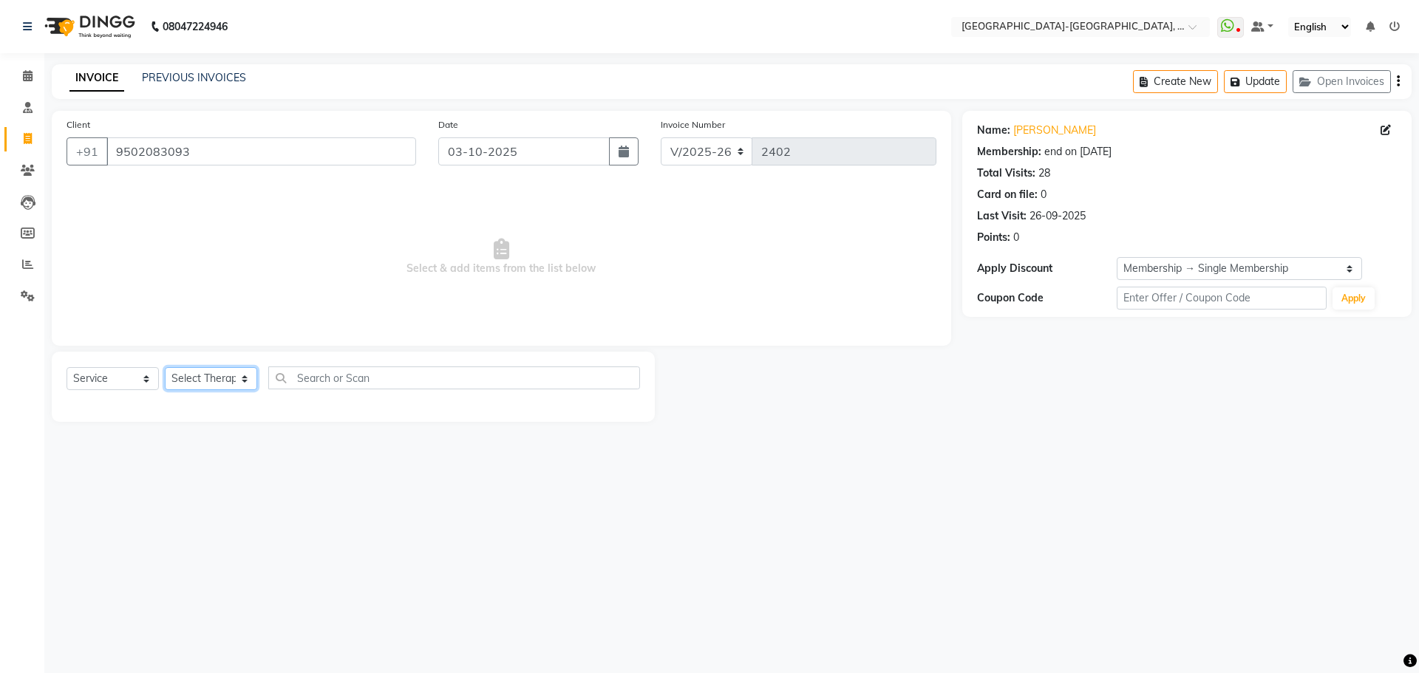
click at [242, 378] on select "Select Therapist Adakho Bone Hridziia Iris Katene Kholu Mayio Mohit Moru P Hrii…" at bounding box center [211, 378] width 92 height 23
select select "66849"
click at [165, 367] on select "Select Therapist Adakho Bone Hridziia Iris Katene Kholu Mayio Mohit Moru P Hrii…" at bounding box center [211, 378] width 92 height 23
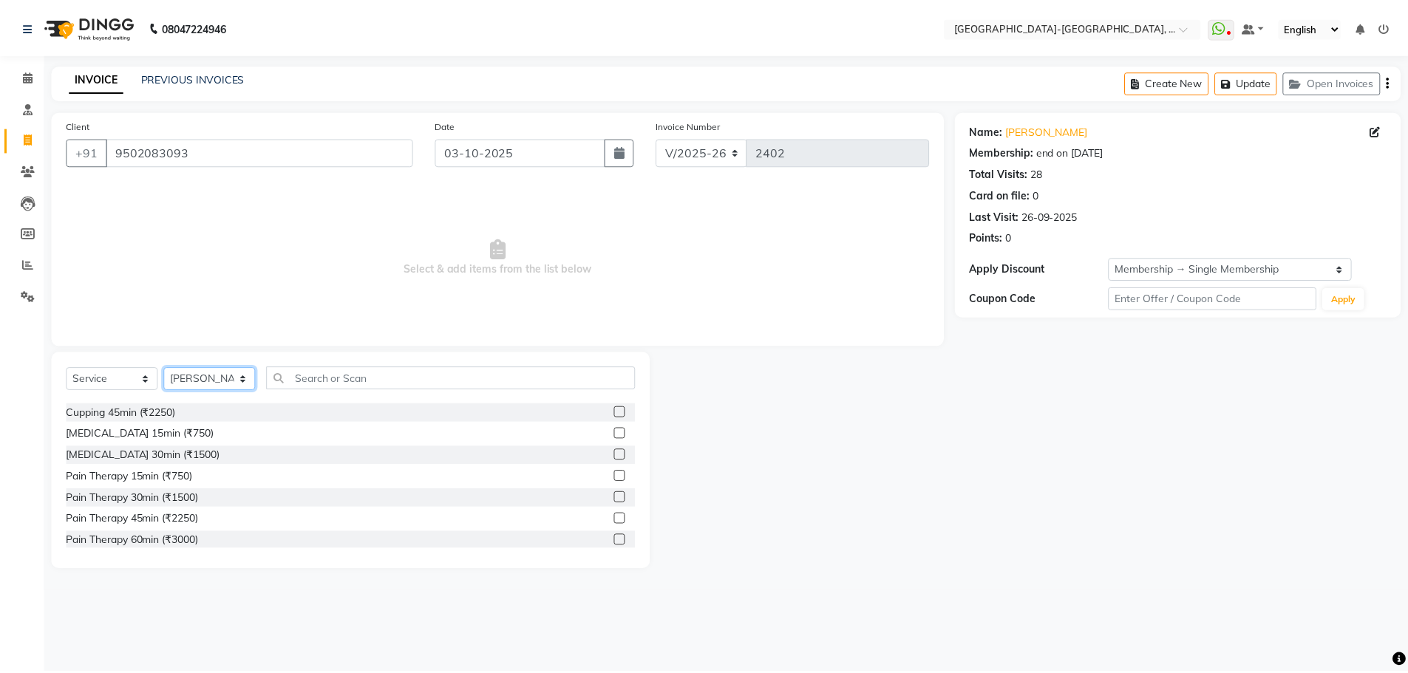
scroll to position [517, 0]
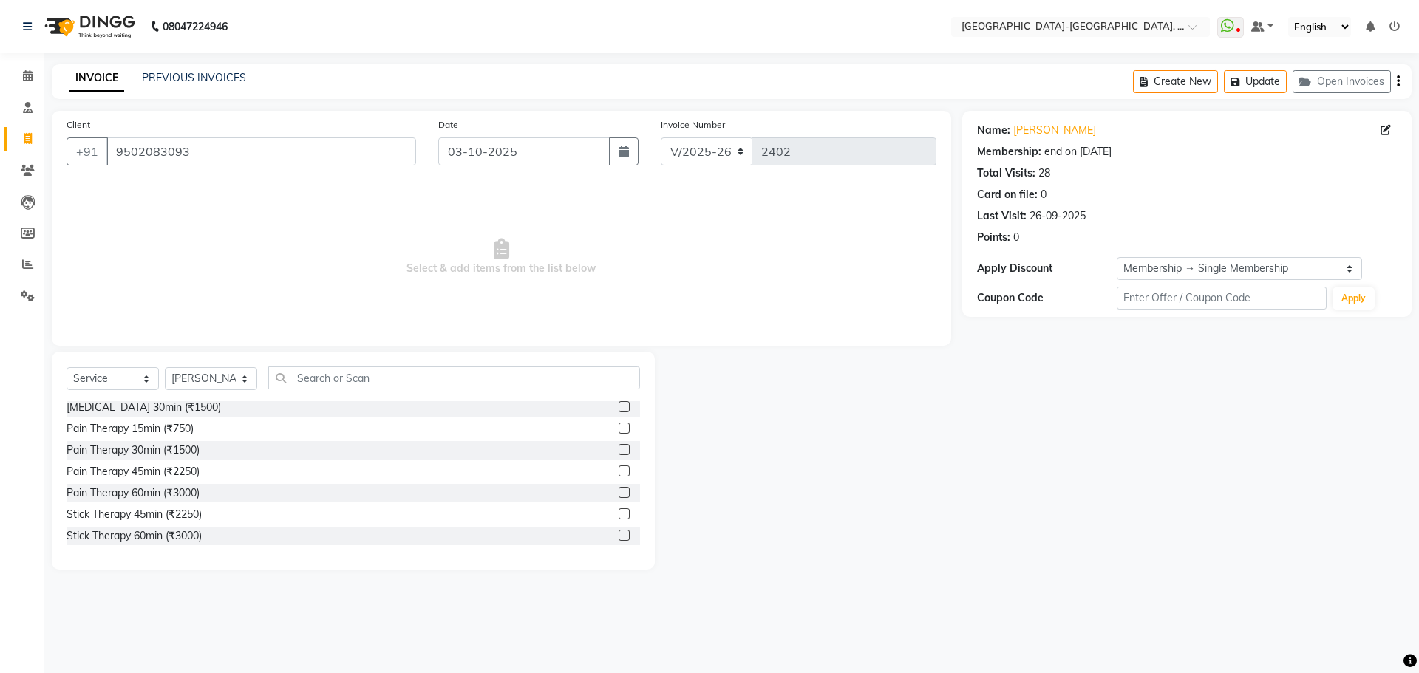
click at [619, 471] on label at bounding box center [624, 471] width 11 height 11
click at [619, 471] on input "checkbox" at bounding box center [624, 472] width 10 height 10
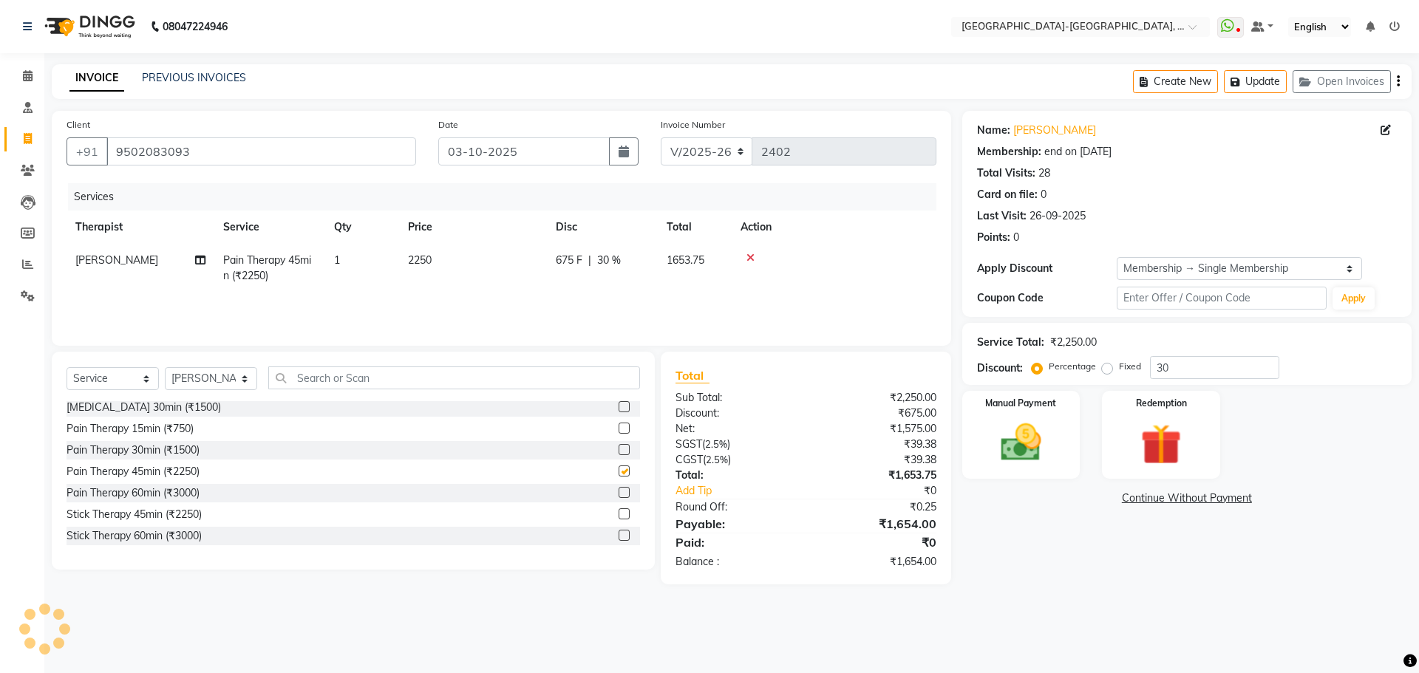
checkbox input "false"
click at [1037, 130] on link "Kausiki" at bounding box center [1054, 131] width 83 height 16
click at [1015, 433] on img at bounding box center [1021, 442] width 69 height 49
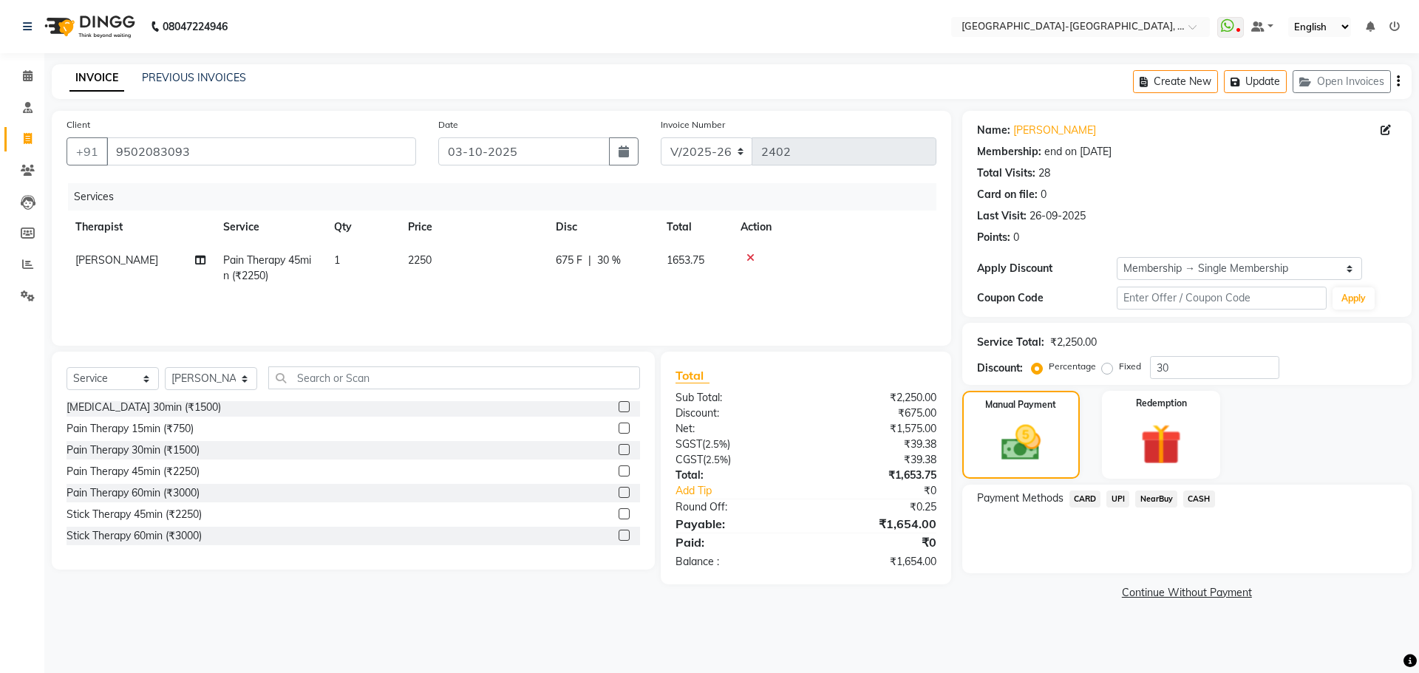
click at [1120, 495] on span "UPI" at bounding box center [1117, 499] width 23 height 17
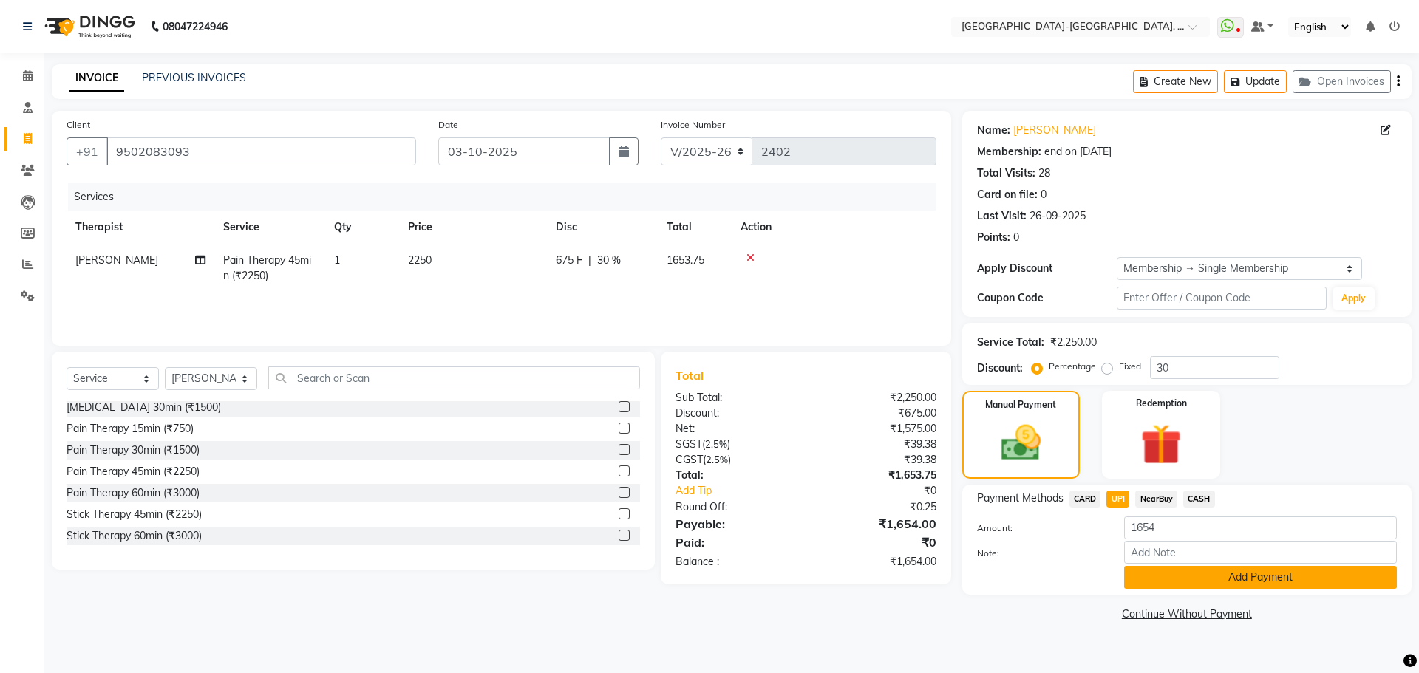
click at [1225, 577] on button "Add Payment" at bounding box center [1260, 577] width 273 height 23
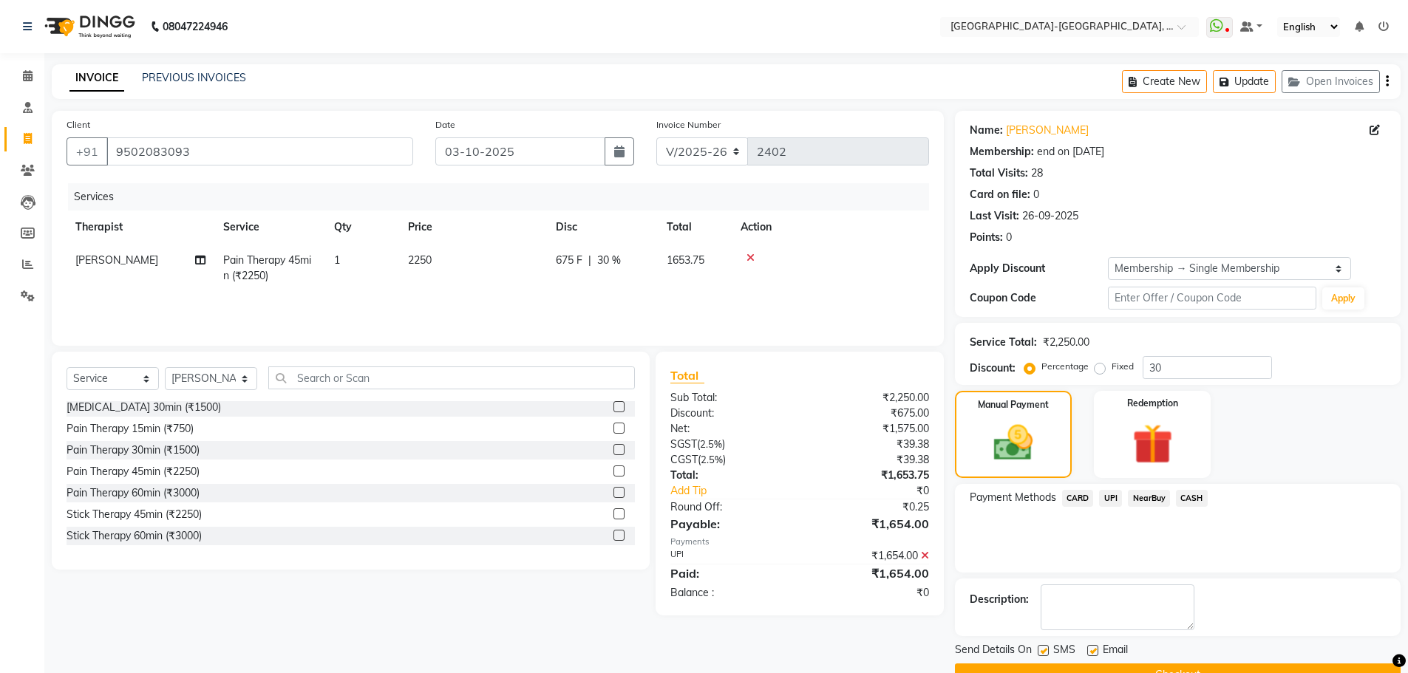
click at [1043, 647] on label at bounding box center [1043, 650] width 11 height 11
click at [1043, 647] on input "checkbox" at bounding box center [1043, 652] width 10 height 10
checkbox input "false"
click at [1091, 646] on label at bounding box center [1092, 650] width 11 height 11
click at [1091, 647] on input "checkbox" at bounding box center [1092, 652] width 10 height 10
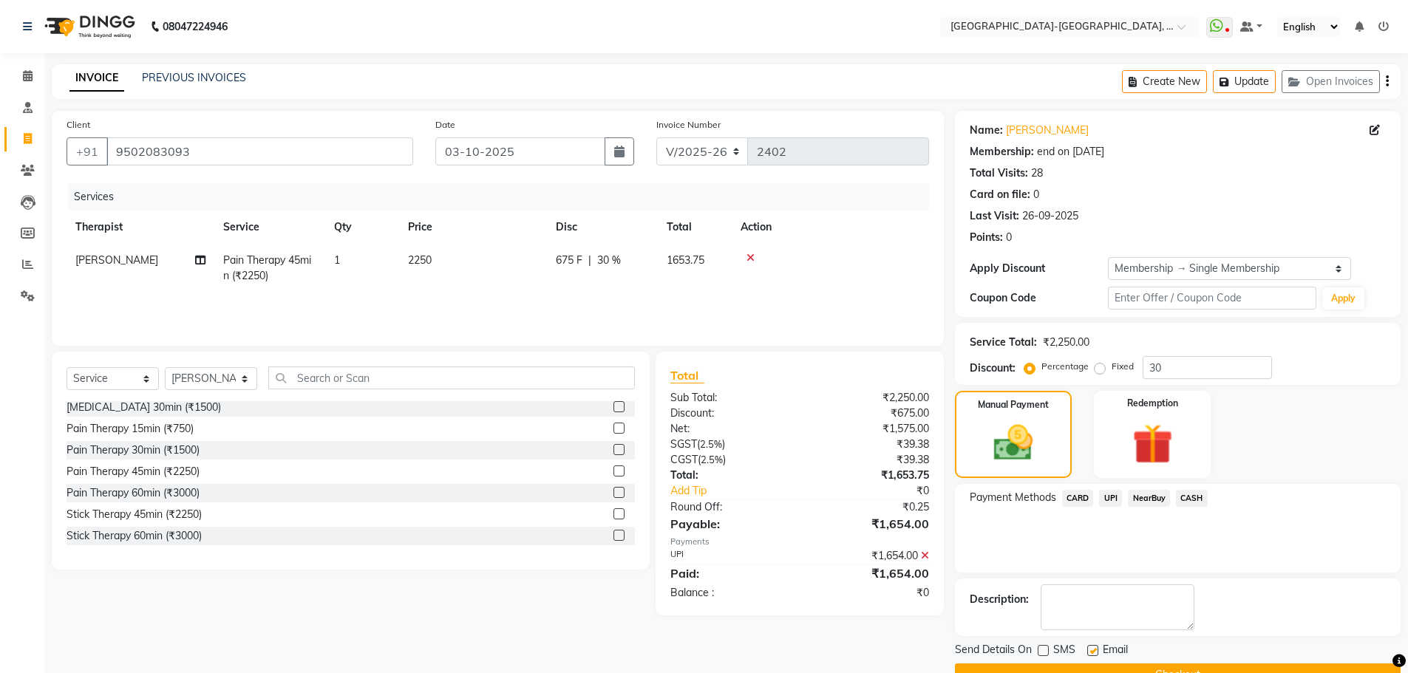
checkbox input "false"
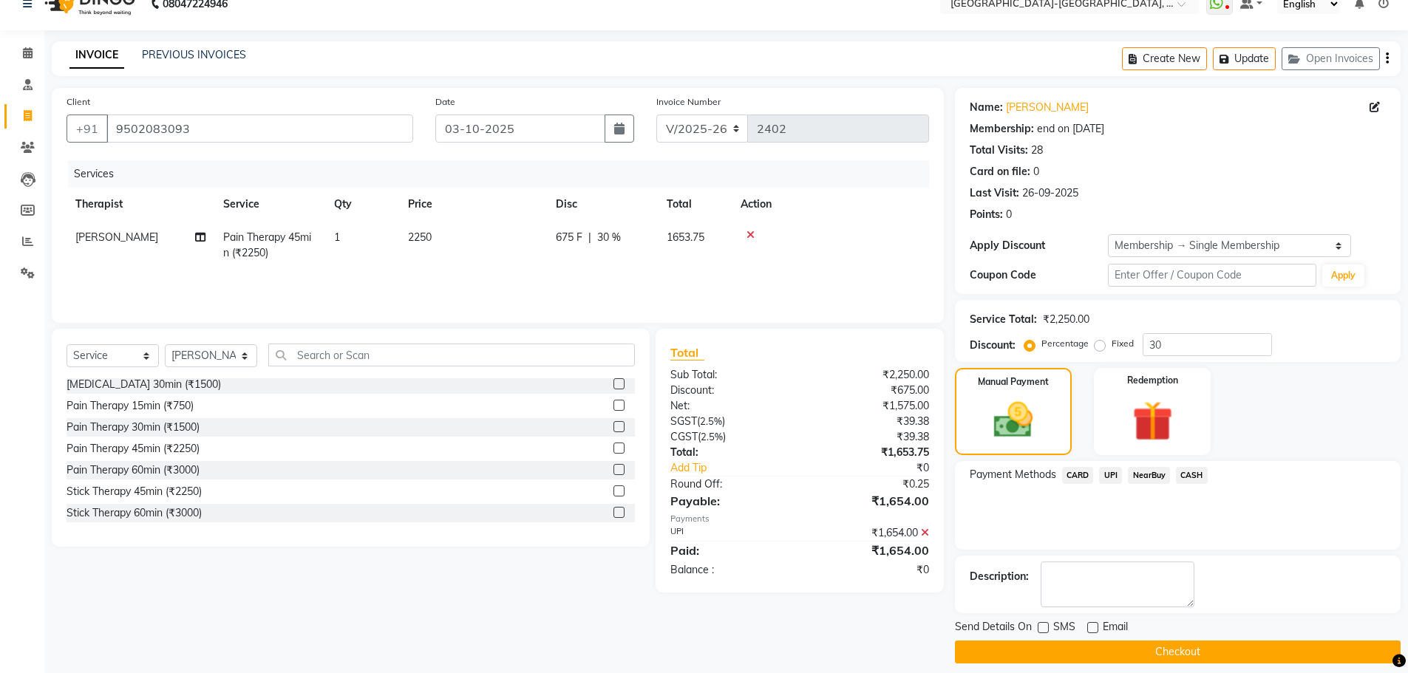
scroll to position [35, 0]
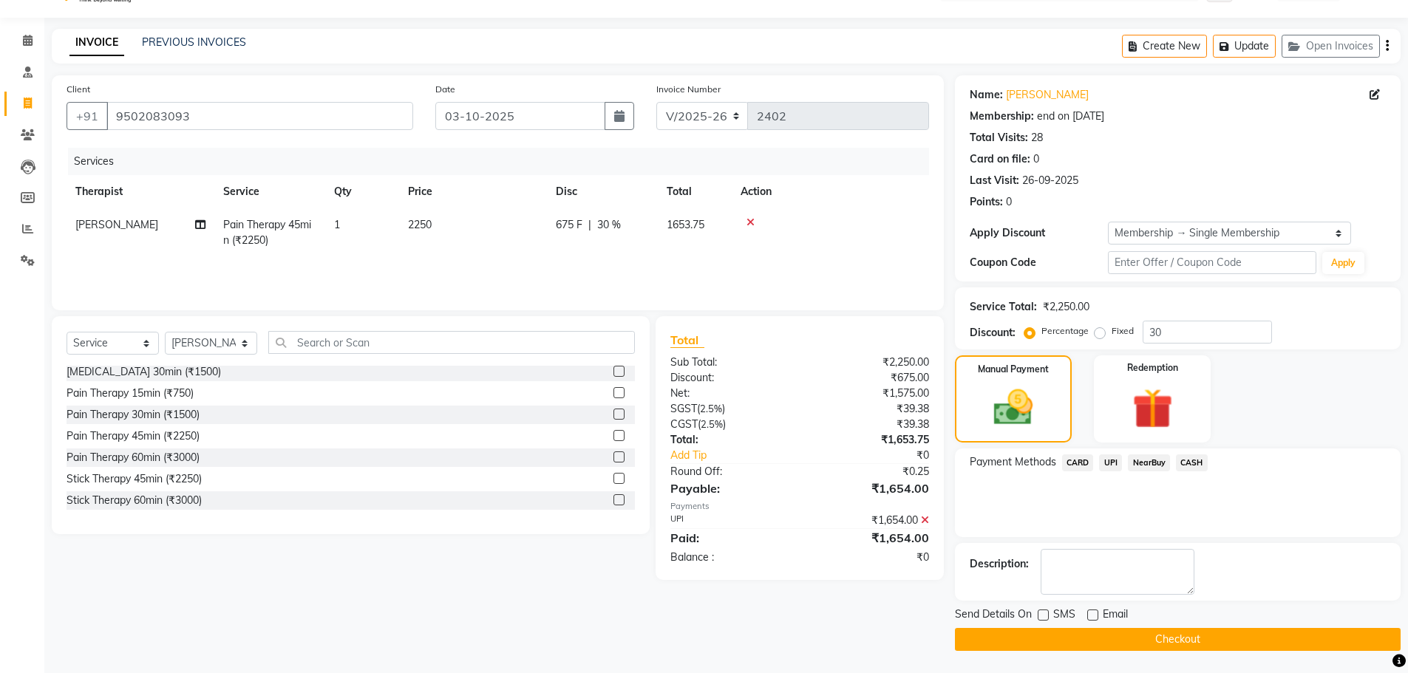
click at [1133, 638] on button "Checkout" at bounding box center [1178, 639] width 446 height 23
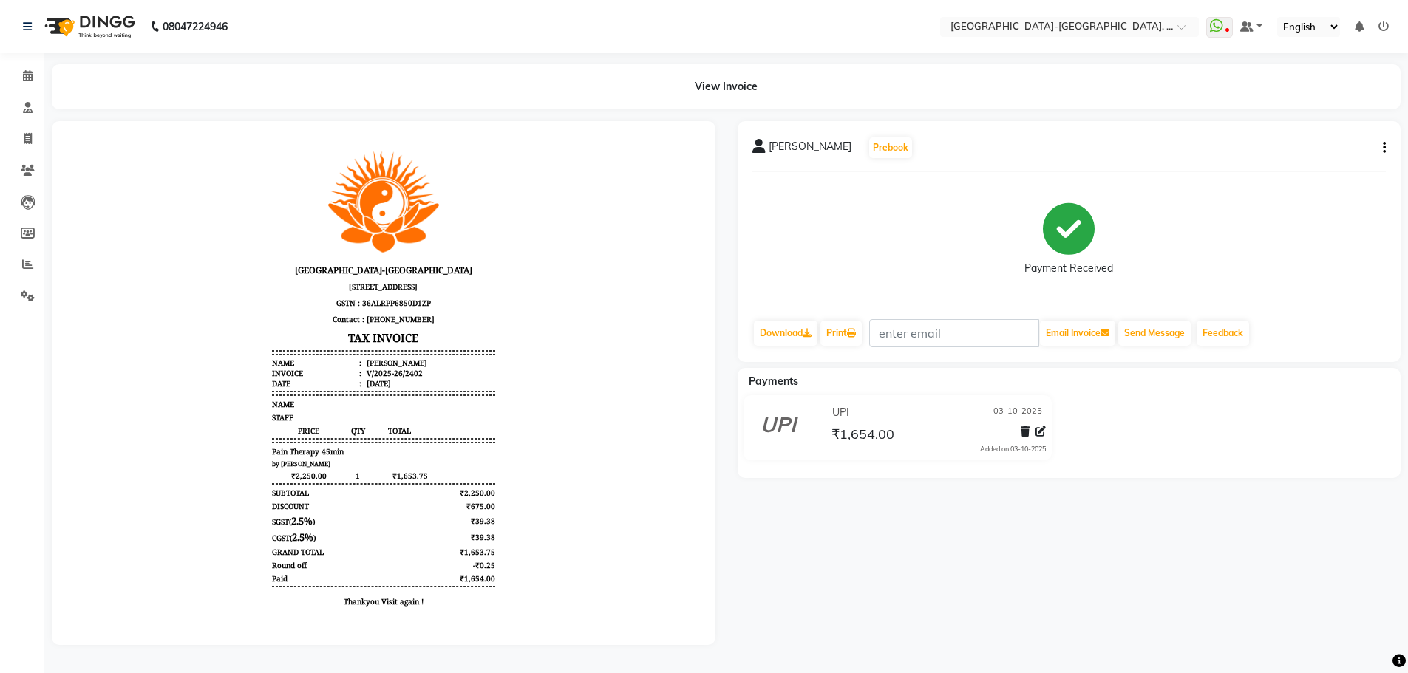
select select "service"
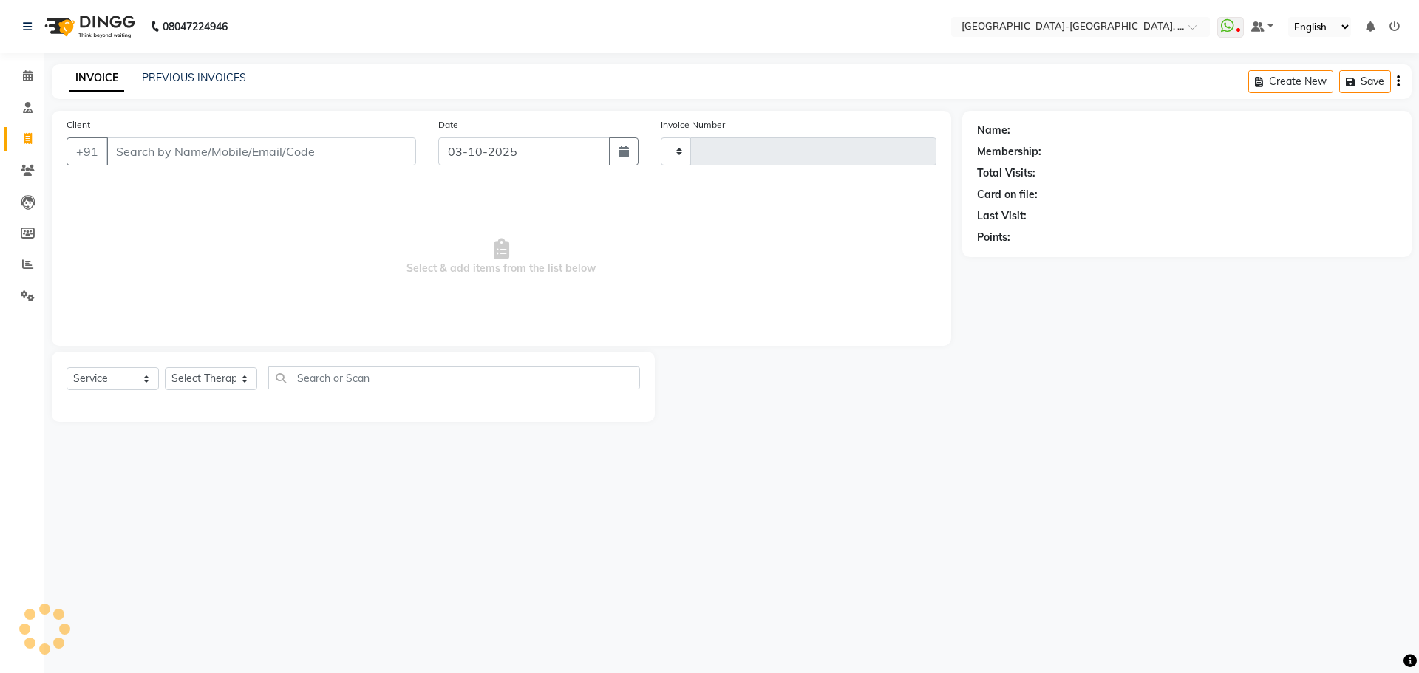
type input "2403"
select select "5851"
click at [147, 156] on input "Client" at bounding box center [261, 151] width 310 height 28
click at [127, 156] on input "Client" at bounding box center [261, 151] width 310 height 28
click at [243, 378] on select "Select Therapist Adakho Bone Hridziia Iris Katene Kholu Mayio Mohit Moru P Hrii…" at bounding box center [211, 378] width 92 height 23
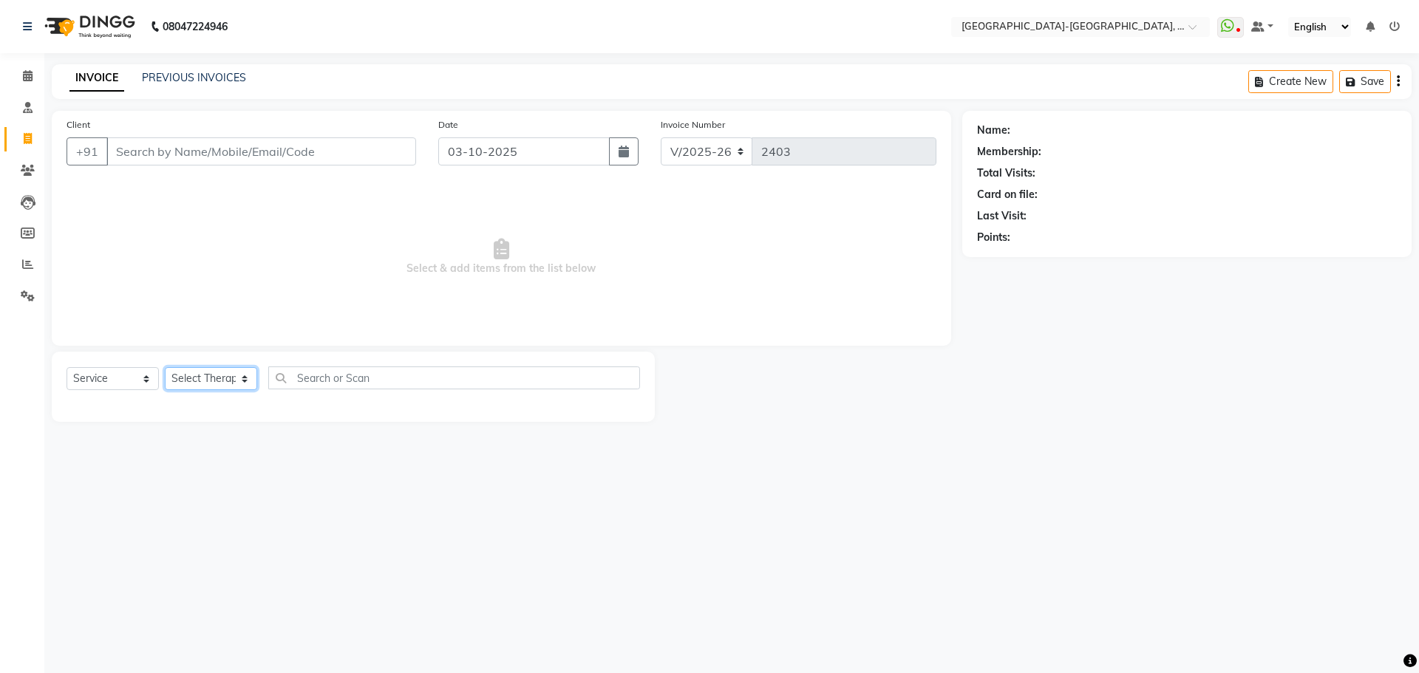
select select "66850"
click at [165, 367] on select "Select Therapist Adakho Bone Hridziia Iris Katene Kholu Mayio Mohit Moru P Hrii…" at bounding box center [211, 378] width 92 height 23
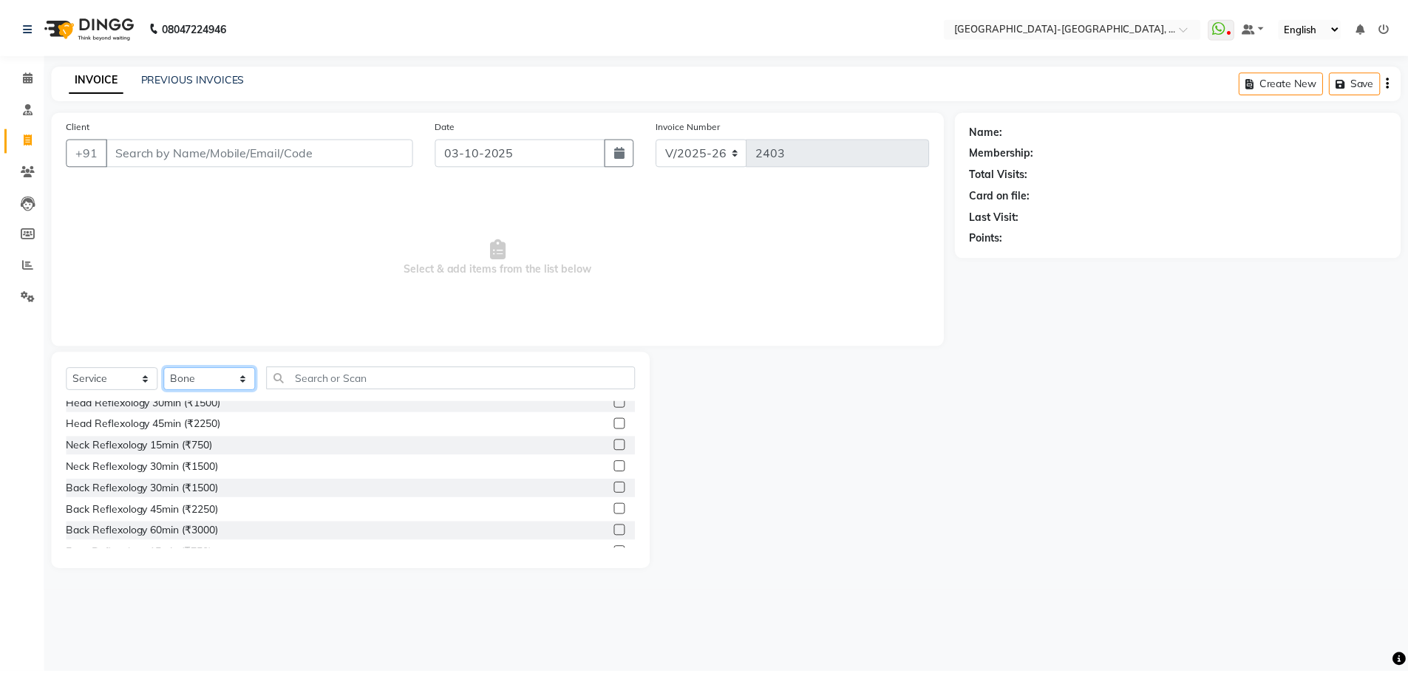
scroll to position [148, 0]
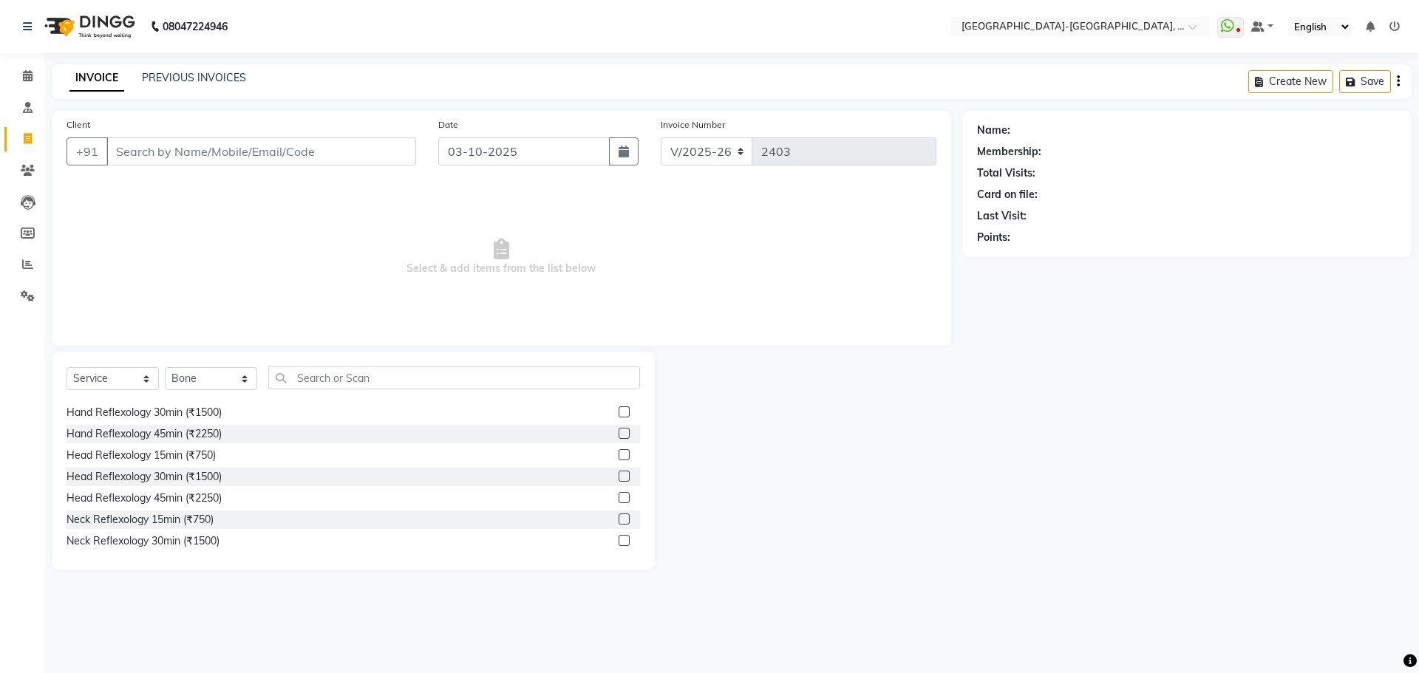
click at [619, 473] on label at bounding box center [624, 476] width 11 height 11
click at [619, 473] on input "checkbox" at bounding box center [624, 477] width 10 height 10
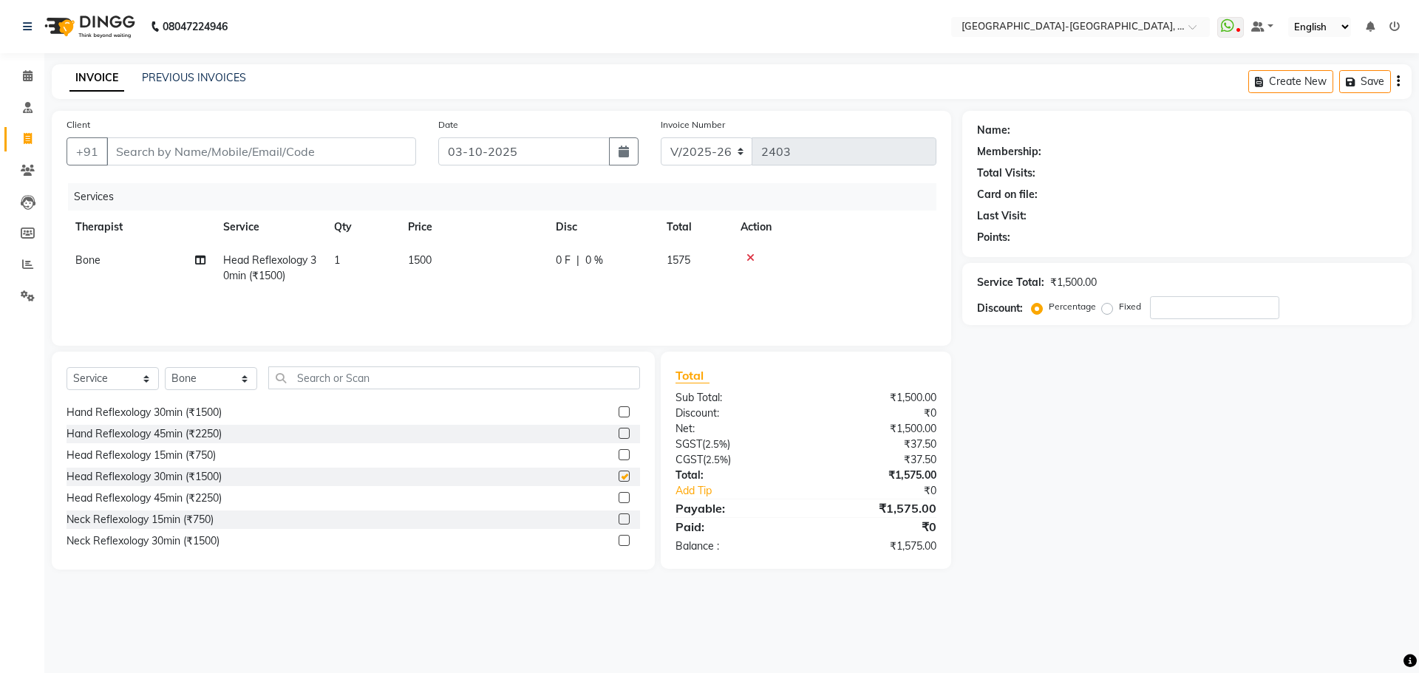
checkbox input "false"
click at [130, 148] on input "Client" at bounding box center [261, 151] width 310 height 28
type input "a"
type input "0"
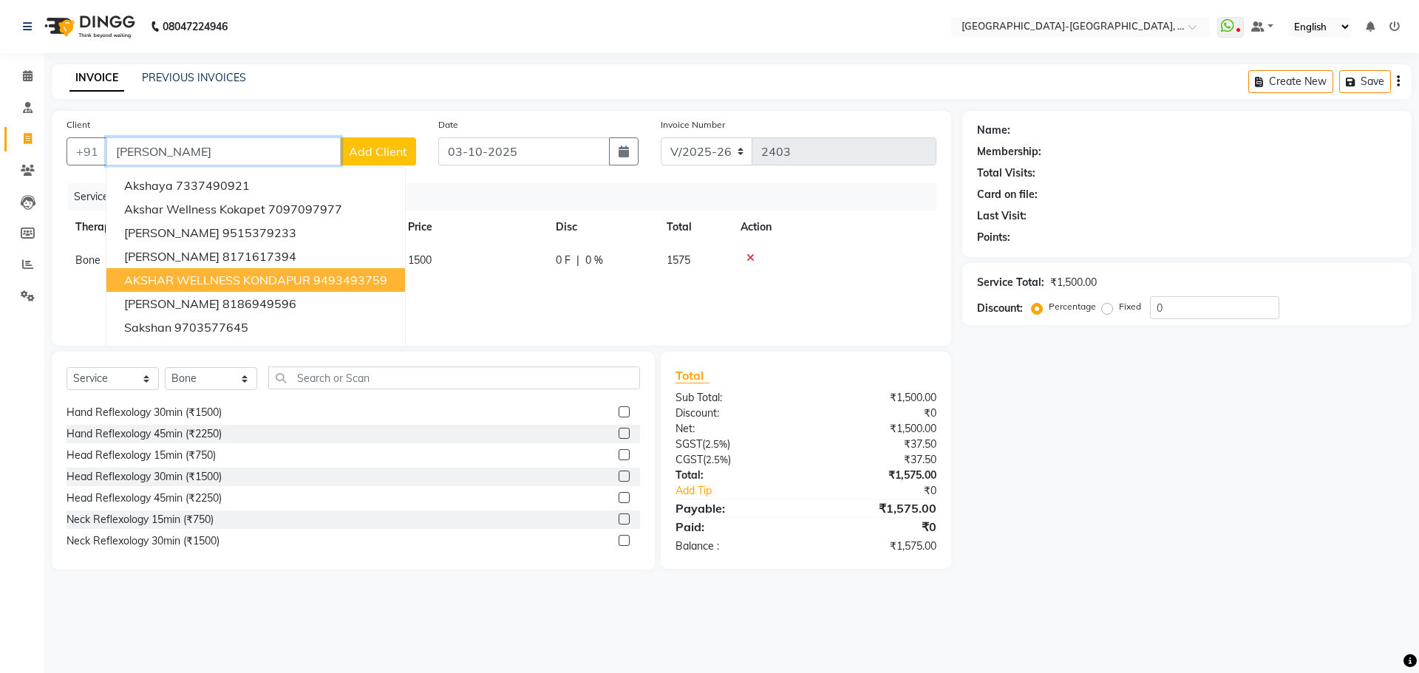
click at [206, 279] on span "AKSHAR WELLNESS KONDAPUR" at bounding box center [217, 280] width 186 height 15
type input "9493493759"
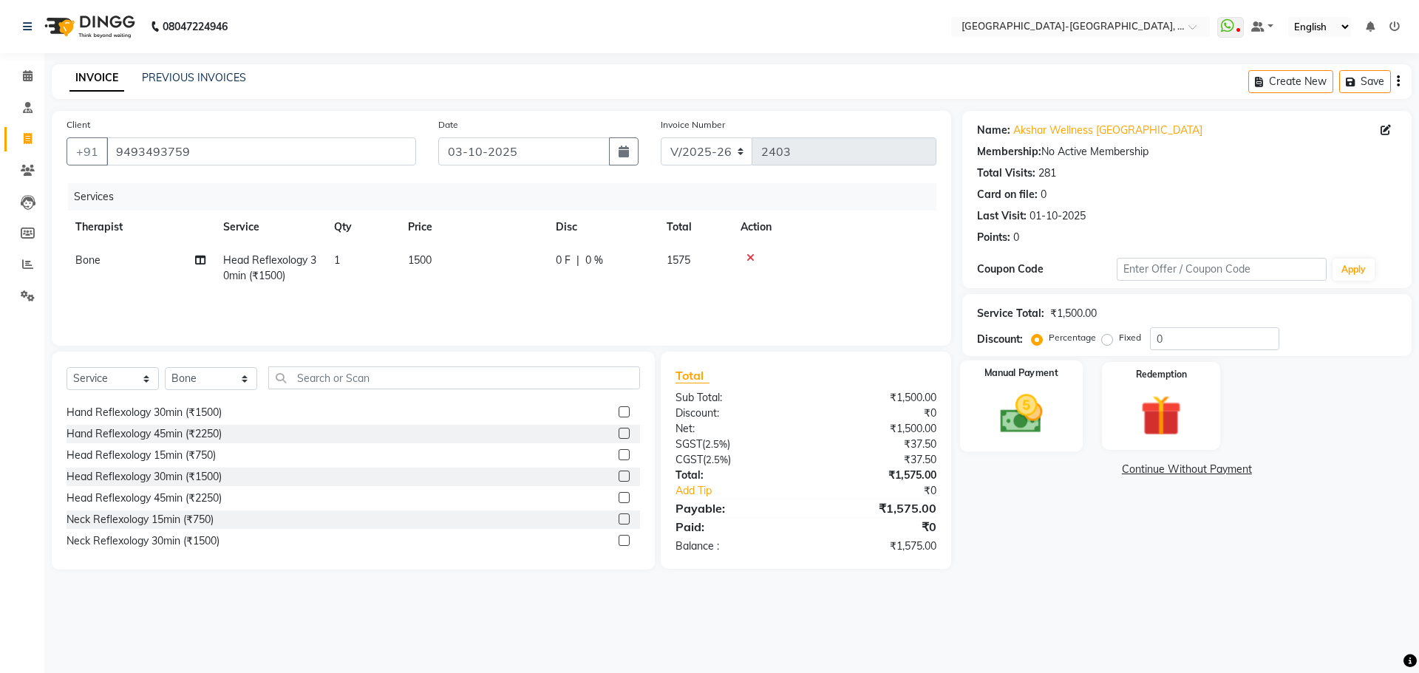
click at [1024, 408] on img at bounding box center [1021, 413] width 69 height 49
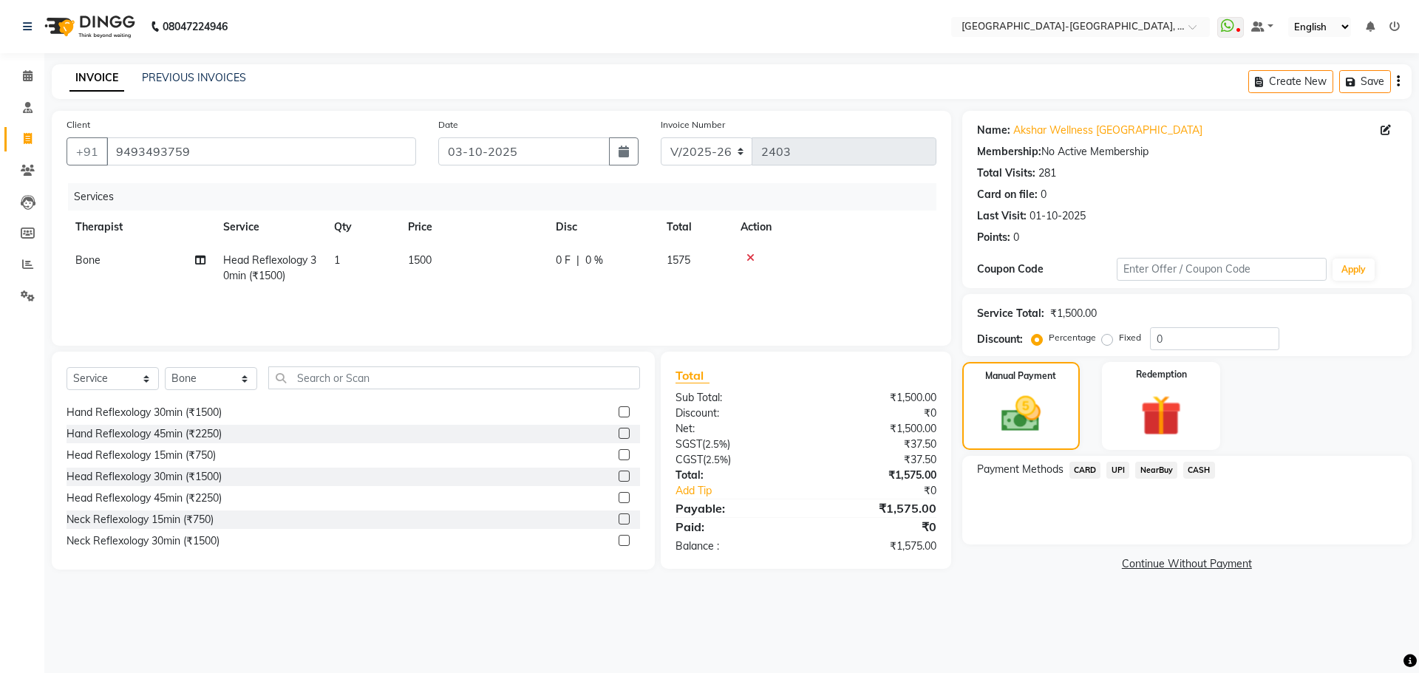
drag, startPoint x: 1117, startPoint y: 472, endPoint x: 1111, endPoint y: 484, distance: 13.2
click at [1116, 472] on span "UPI" at bounding box center [1117, 470] width 23 height 17
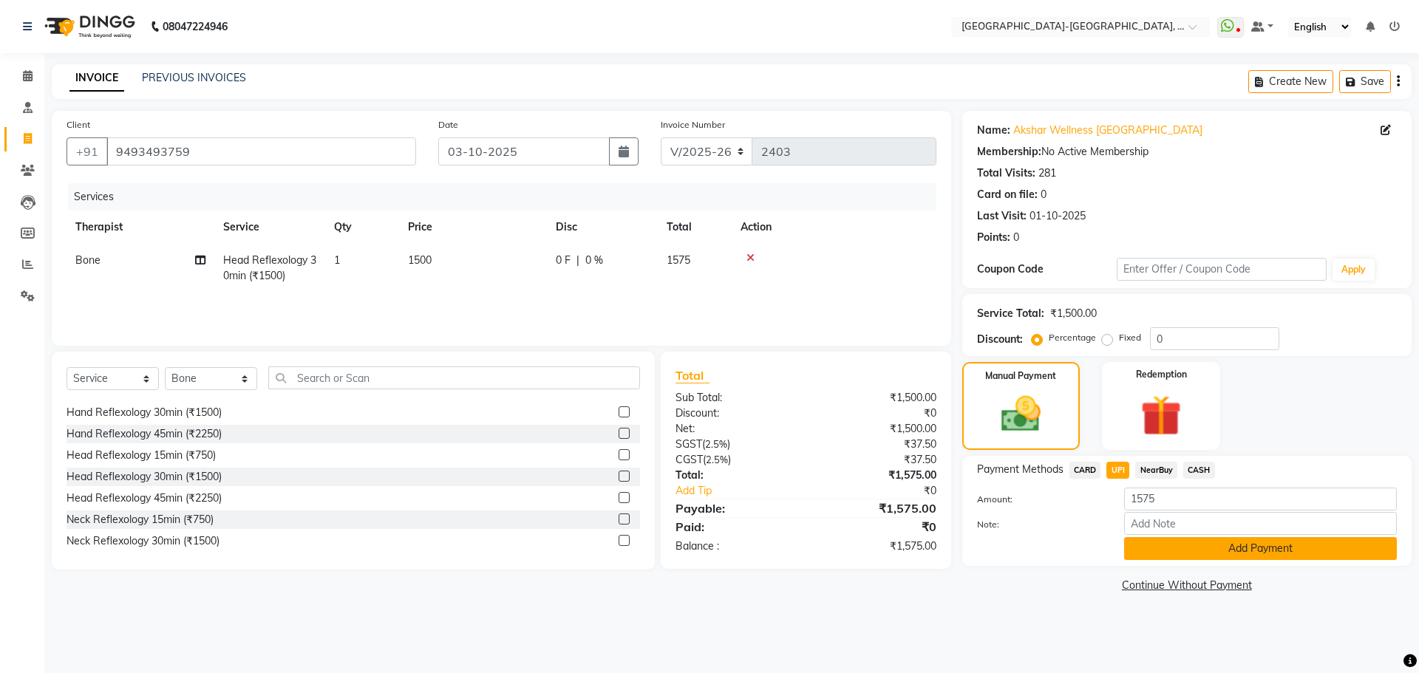
click at [1207, 552] on button "Add Payment" at bounding box center [1260, 548] width 273 height 23
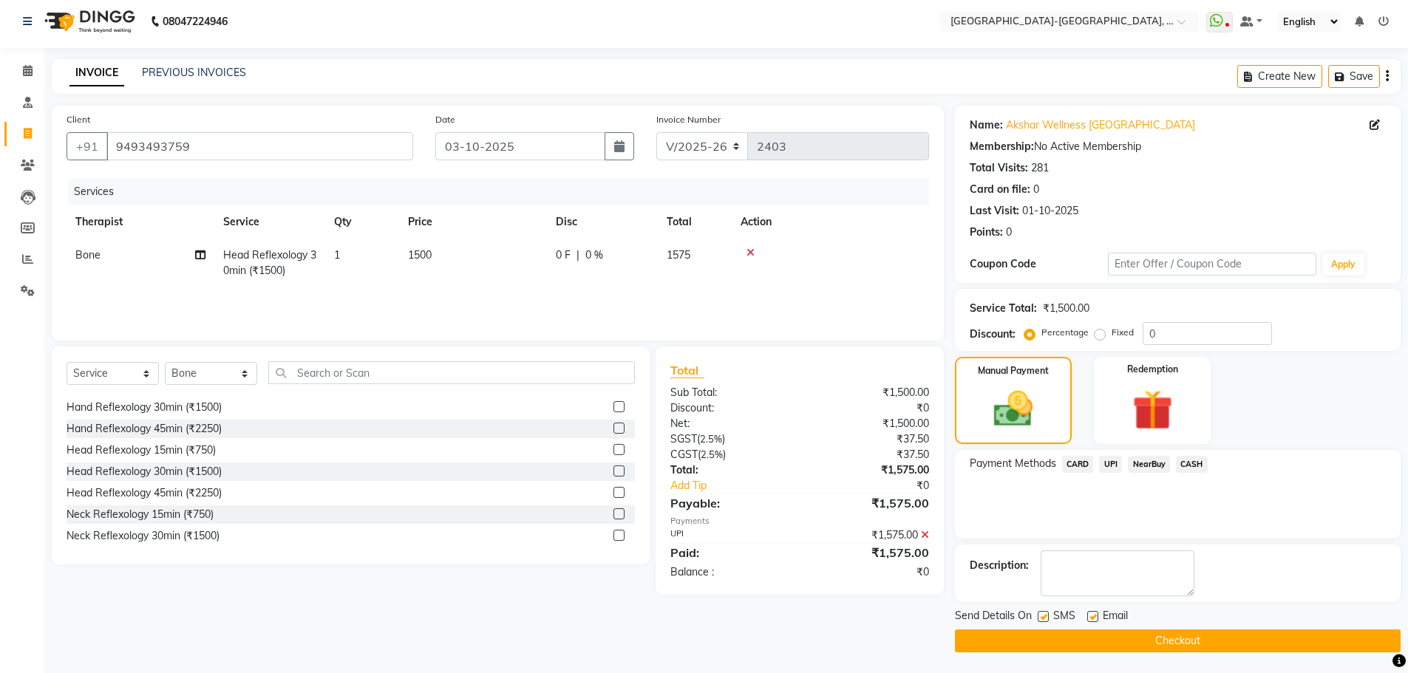
scroll to position [7, 0]
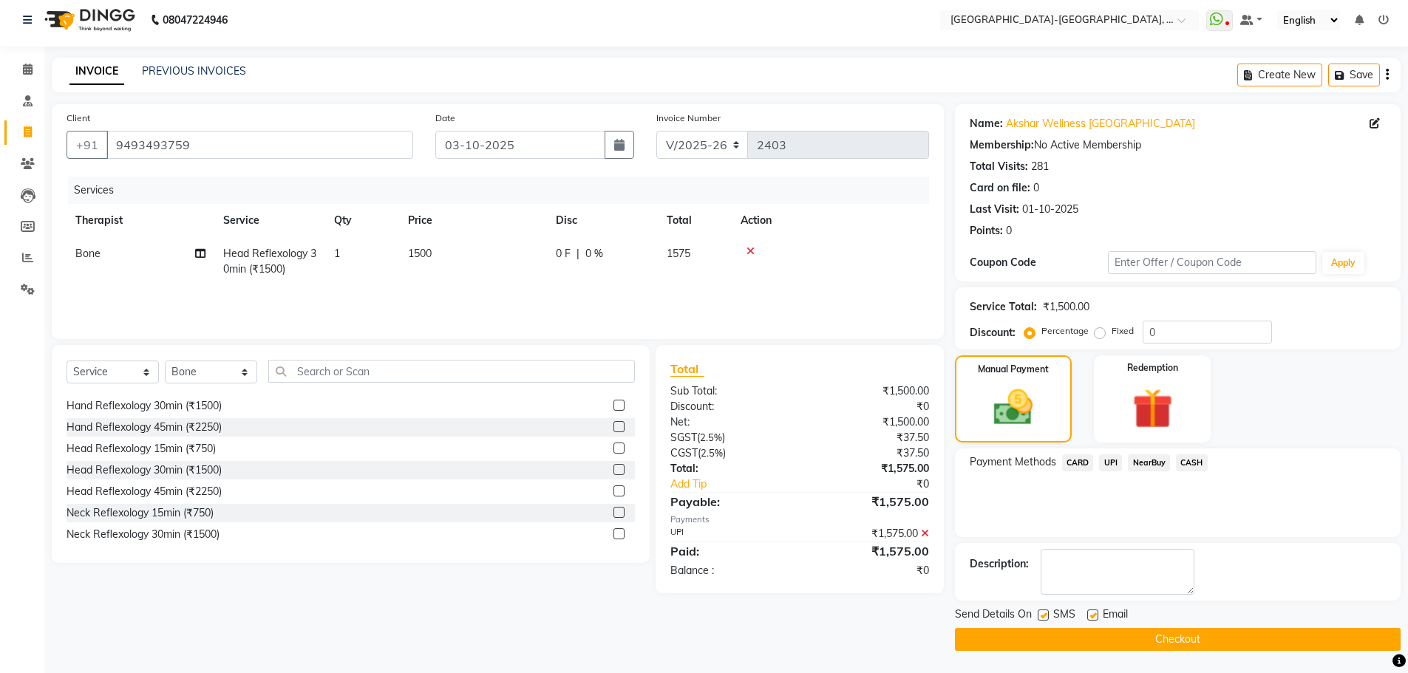
drag, startPoint x: 1046, startPoint y: 616, endPoint x: 1072, endPoint y: 617, distance: 26.6
click at [1046, 616] on label at bounding box center [1043, 615] width 11 height 11
click at [1046, 616] on input "checkbox" at bounding box center [1043, 616] width 10 height 10
checkbox input "false"
click at [1090, 610] on label at bounding box center [1092, 615] width 11 height 11
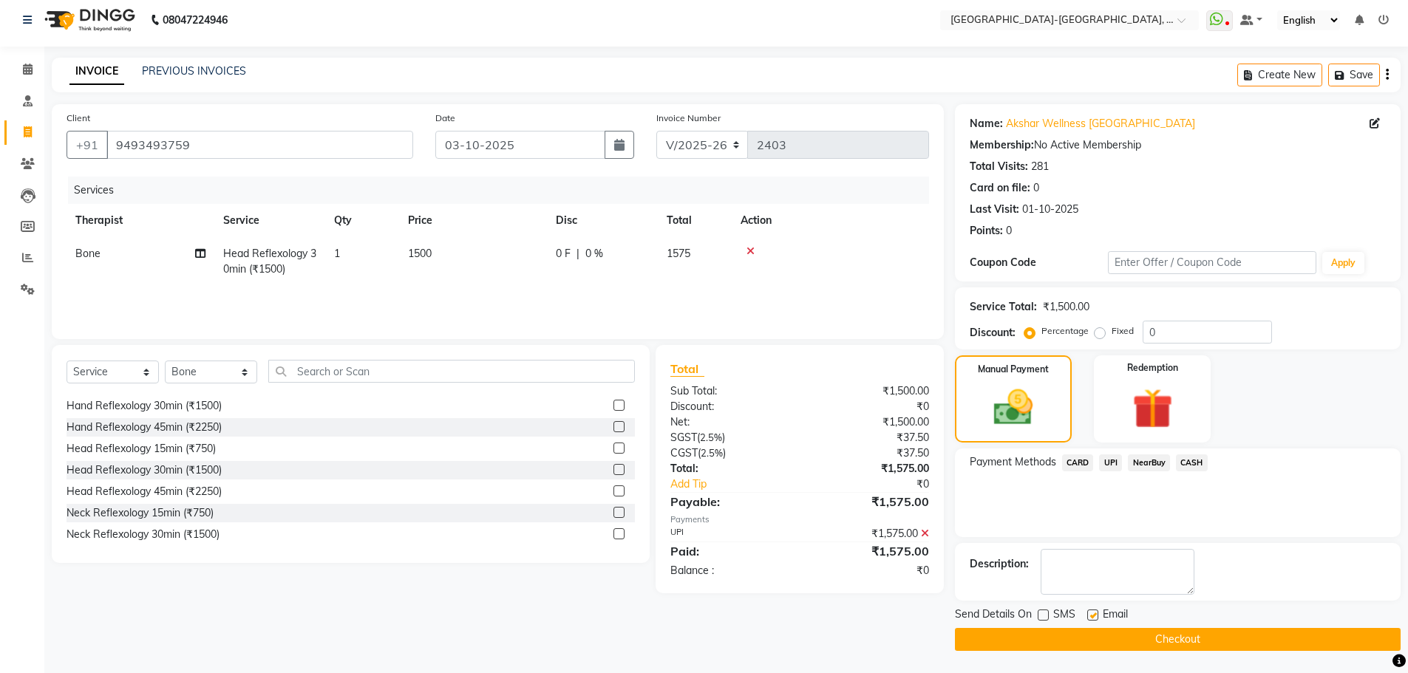
click at [1090, 611] on input "checkbox" at bounding box center [1092, 616] width 10 height 10
checkbox input "false"
click at [1117, 636] on button "Checkout" at bounding box center [1178, 639] width 446 height 23
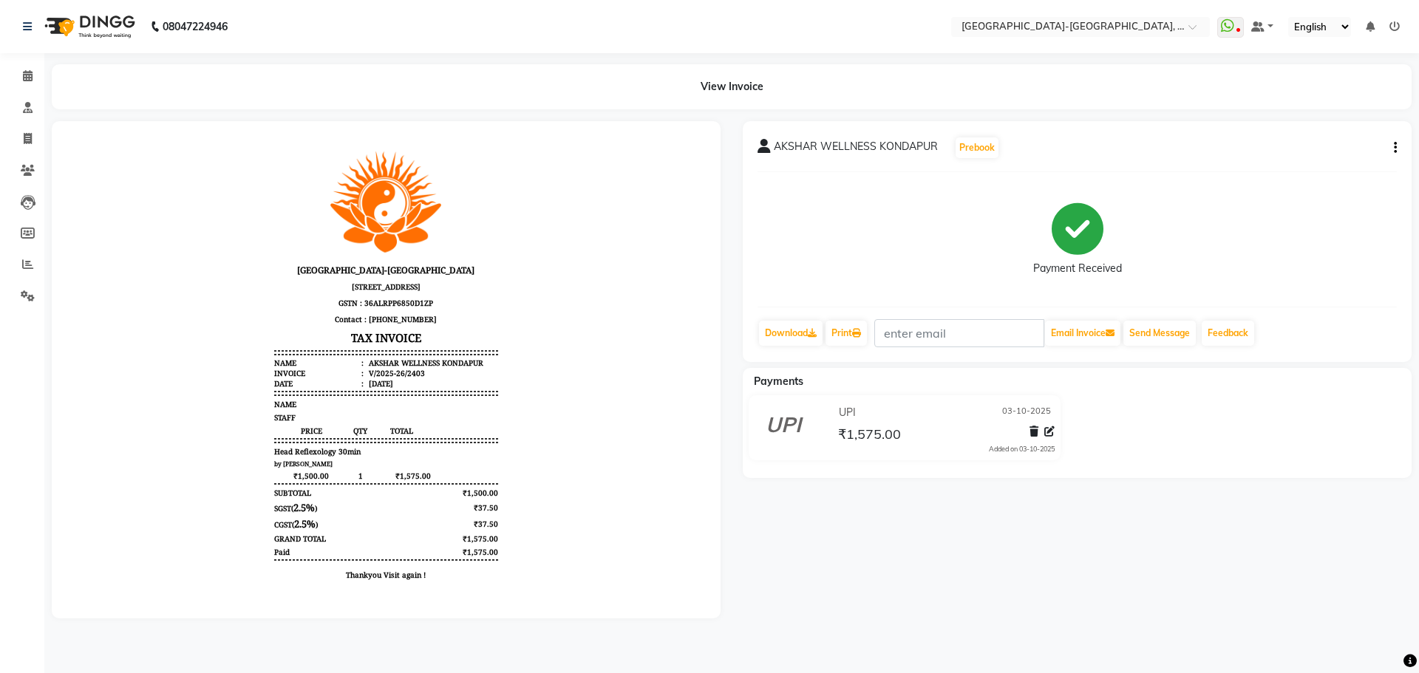
select select "service"
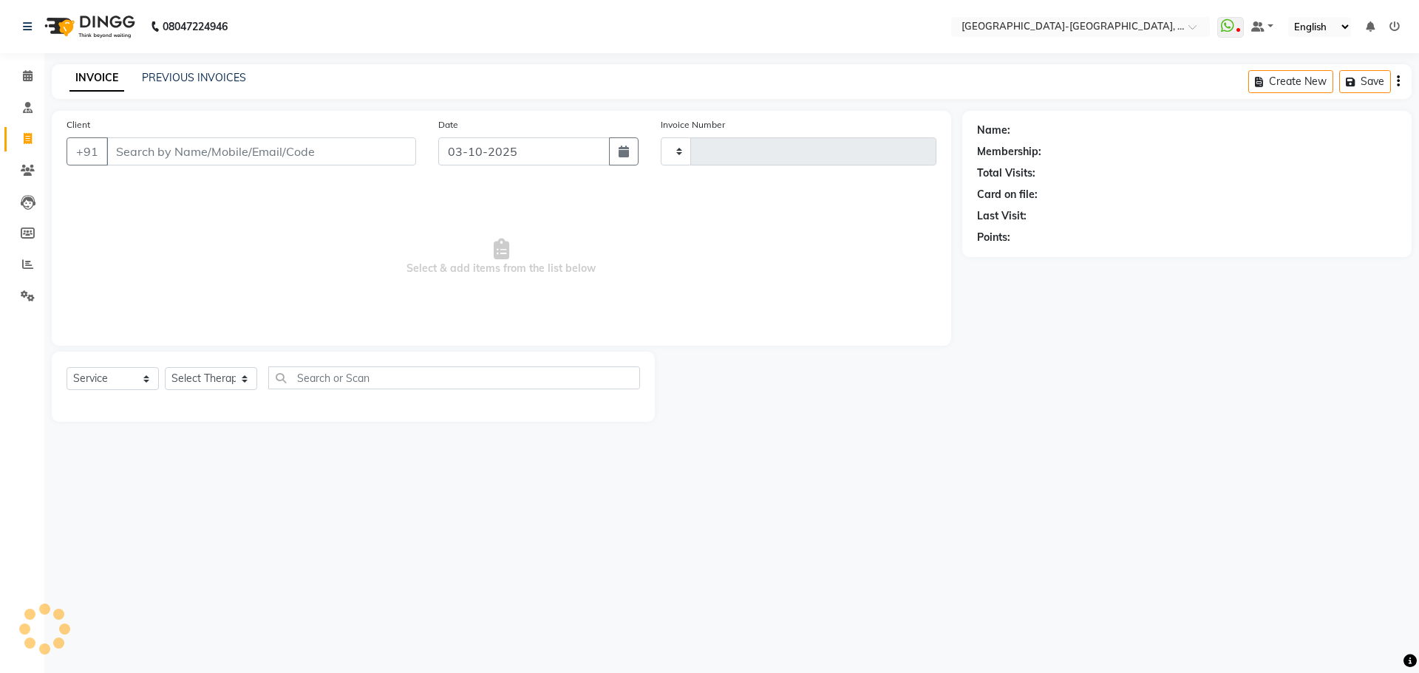
type input "2404"
select select "5851"
drag, startPoint x: 133, startPoint y: 150, endPoint x: 168, endPoint y: 284, distance: 138.2
click at [166, 279] on div "Client +91 Date 03-10-2025 Invoice Number V/2025 V/2025-26 2404 Select & add it…" at bounding box center [501, 228] width 899 height 235
click at [245, 380] on select "Select Therapist Adakho Bone Hridziia Iris Katene Kholu Mayio Mohit Moru P Hrii…" at bounding box center [211, 378] width 92 height 23
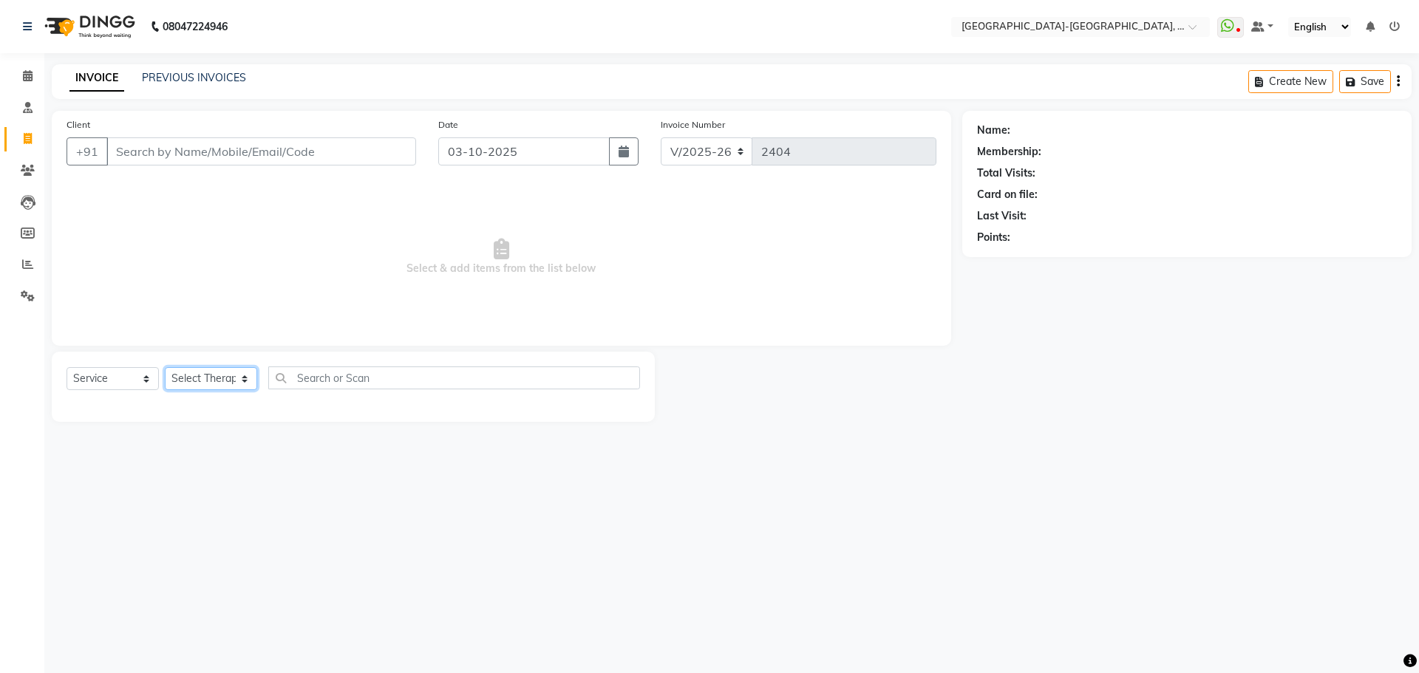
select select "66850"
click at [165, 367] on select "Select Therapist Adakho Bone Hridziia Iris Katene Kholu Mayio Mohit Moru P Hrii…" at bounding box center [211, 378] width 92 height 23
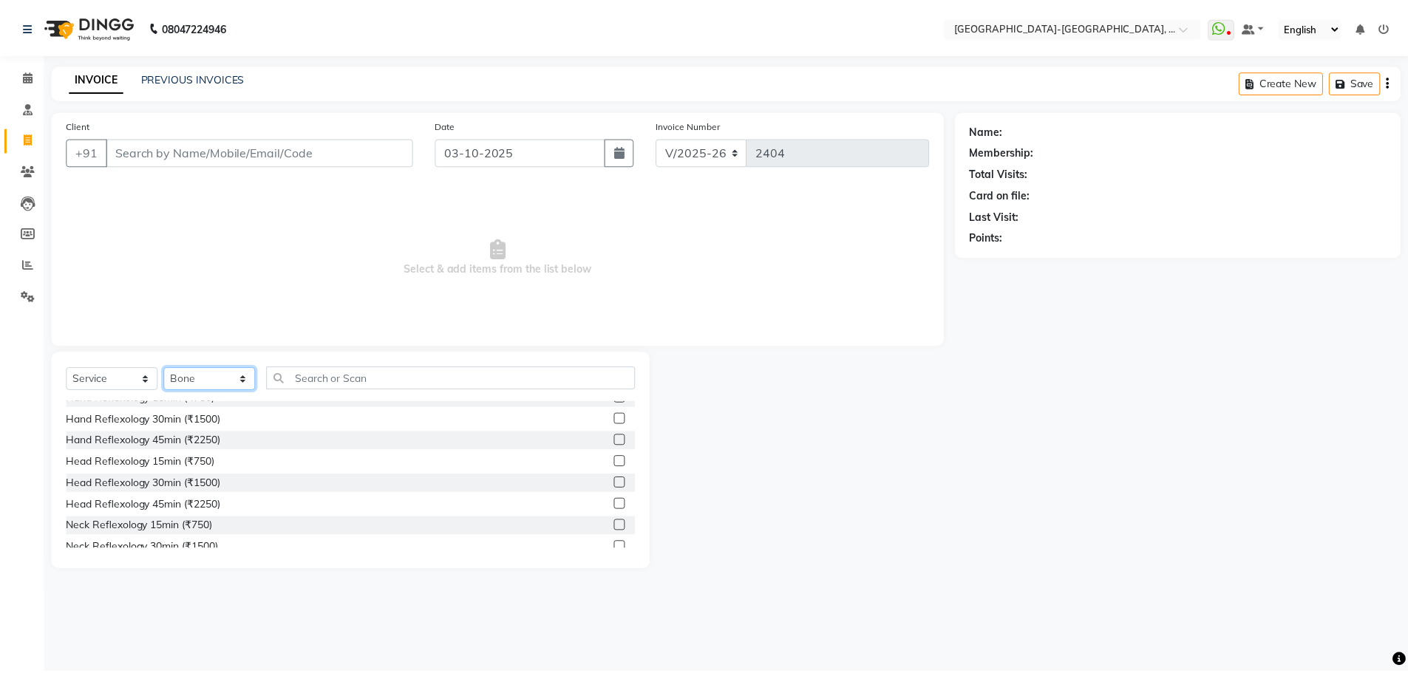
scroll to position [148, 0]
click at [619, 479] on label at bounding box center [624, 476] width 11 height 11
click at [619, 479] on input "checkbox" at bounding box center [624, 477] width 10 height 10
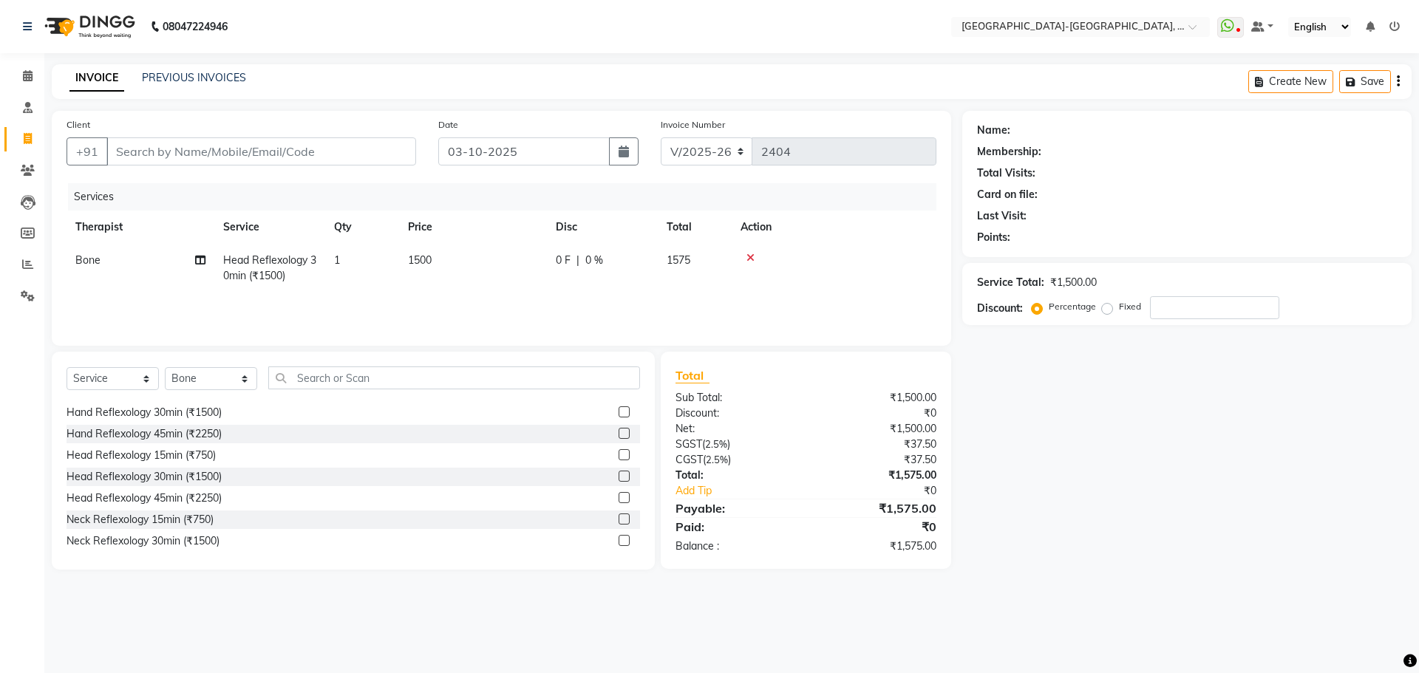
click at [619, 477] on label at bounding box center [624, 476] width 11 height 11
click at [619, 477] on input "checkbox" at bounding box center [624, 477] width 10 height 10
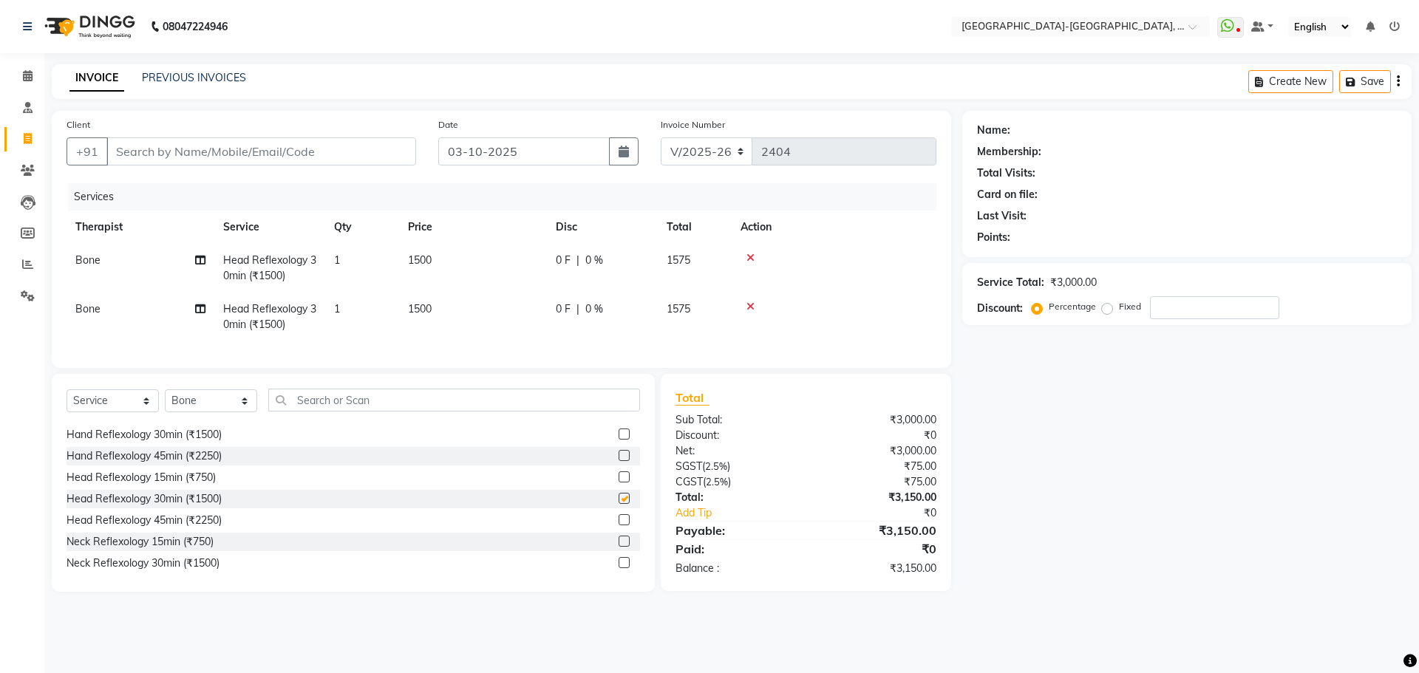
checkbox input "false"
click at [126, 156] on input "Client" at bounding box center [261, 151] width 310 height 28
type input "a"
type input "0"
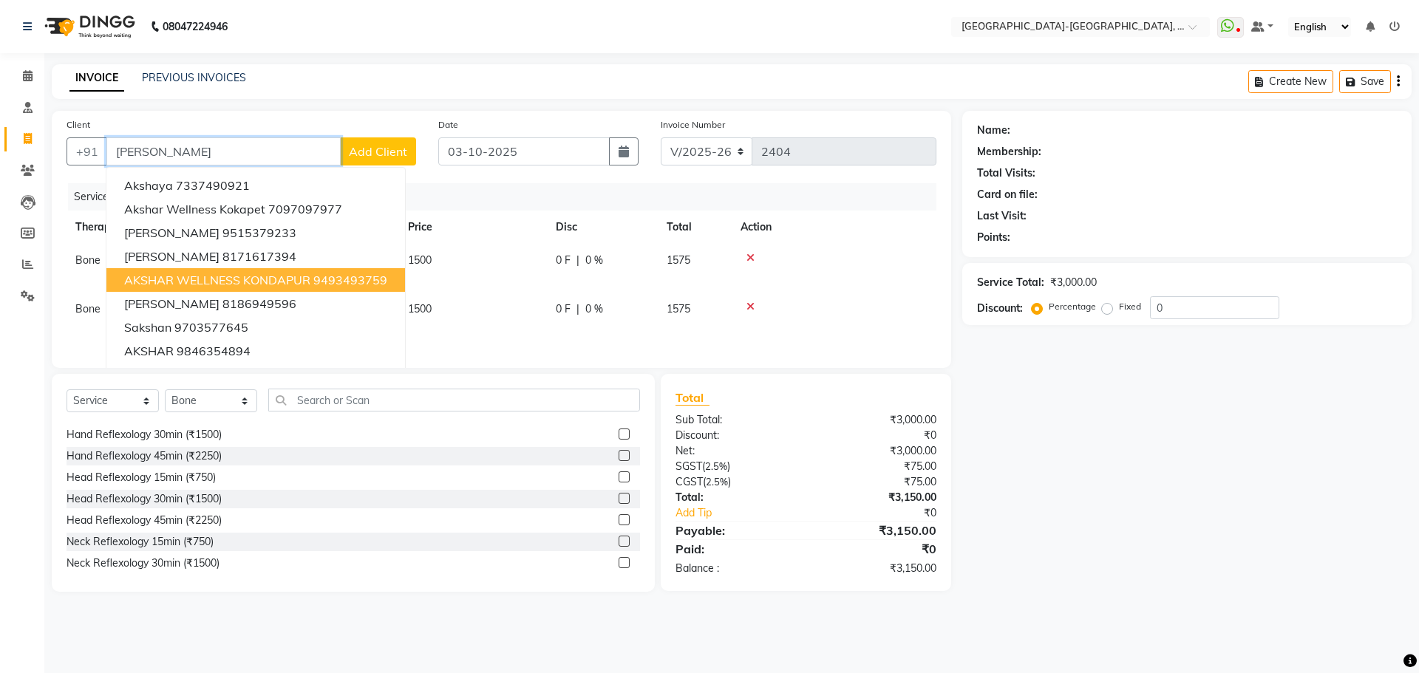
click at [242, 279] on span "AKSHAR WELLNESS KONDAPUR" at bounding box center [217, 280] width 186 height 15
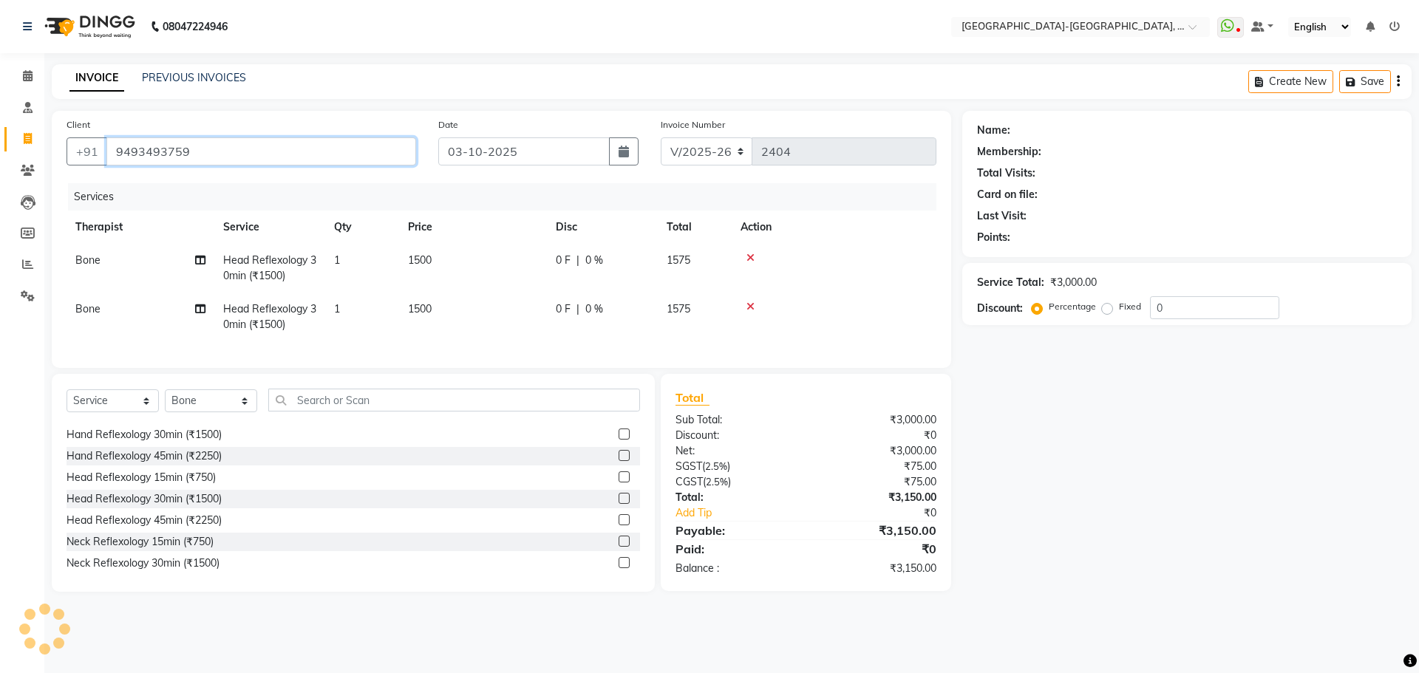
type input "9493493759"
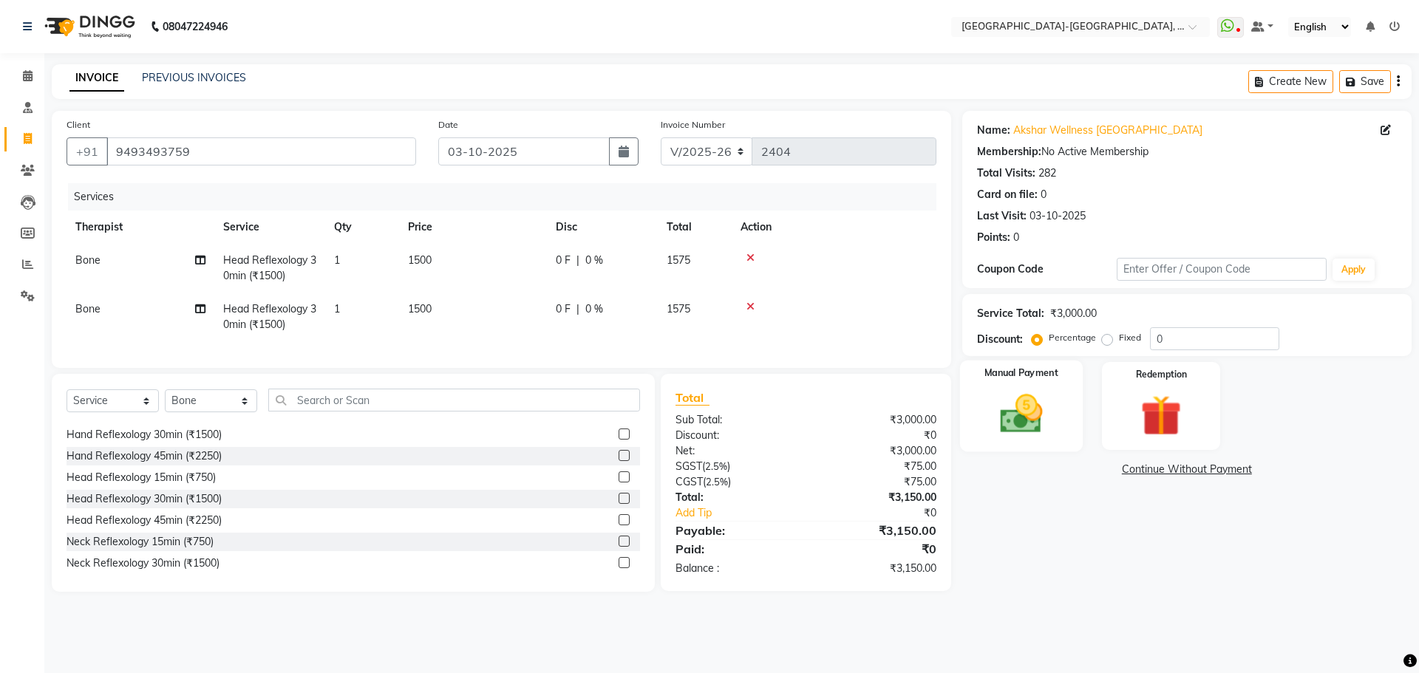
click at [1020, 412] on img at bounding box center [1021, 413] width 69 height 49
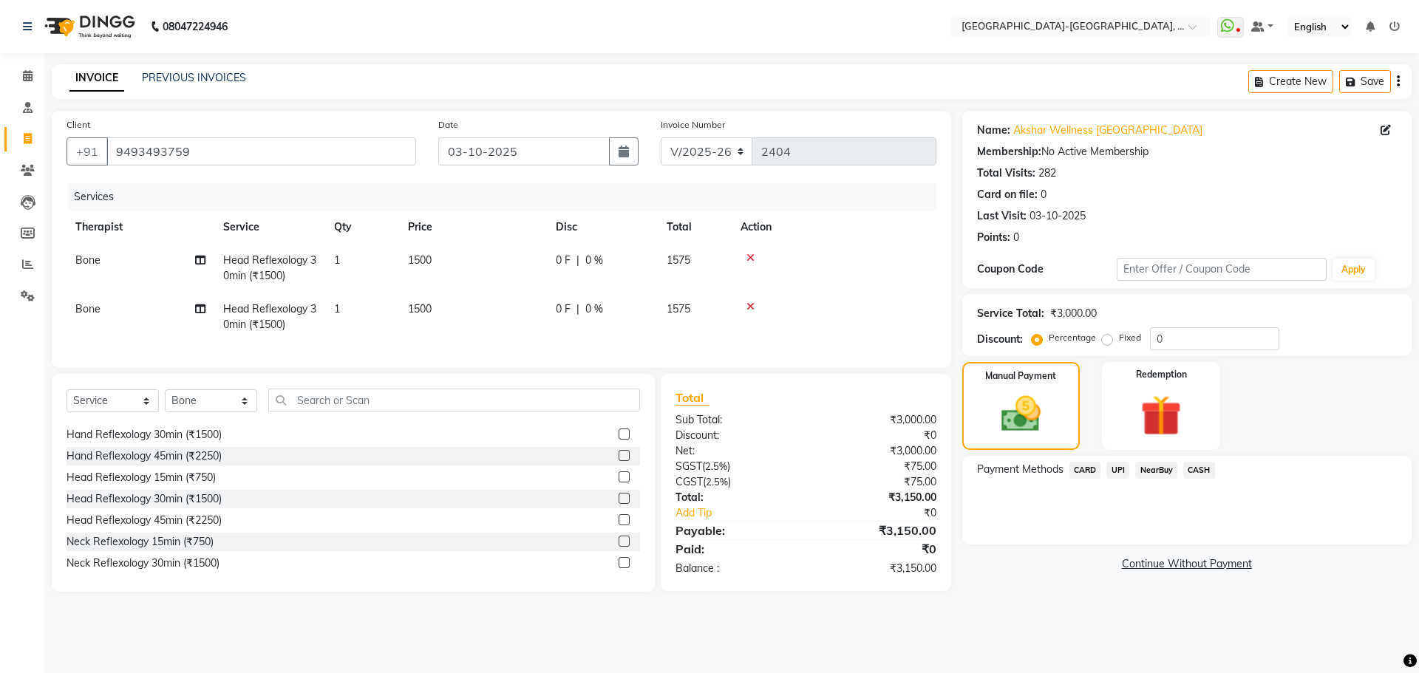
click at [1084, 467] on span "CARD" at bounding box center [1085, 470] width 32 height 17
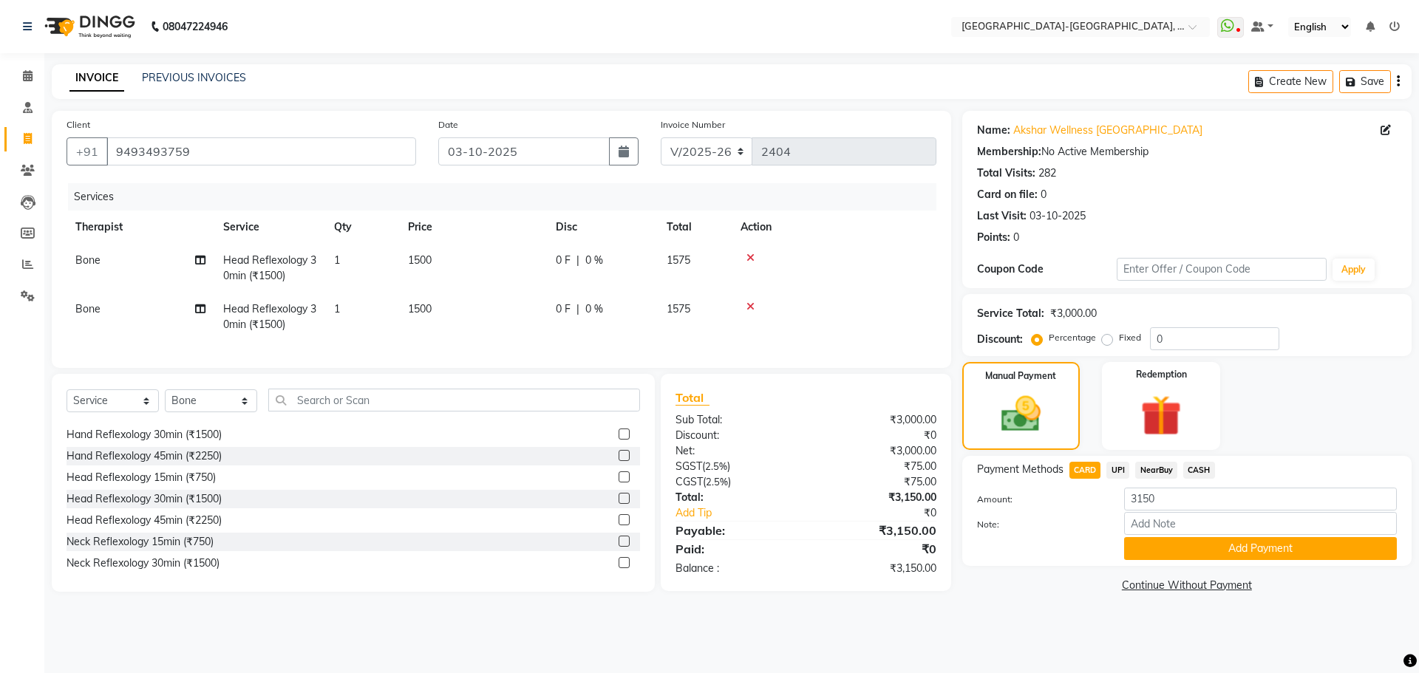
drag, startPoint x: 1164, startPoint y: 545, endPoint x: 1154, endPoint y: 548, distance: 10.1
click at [1168, 545] on button "Add Payment" at bounding box center [1260, 548] width 273 height 23
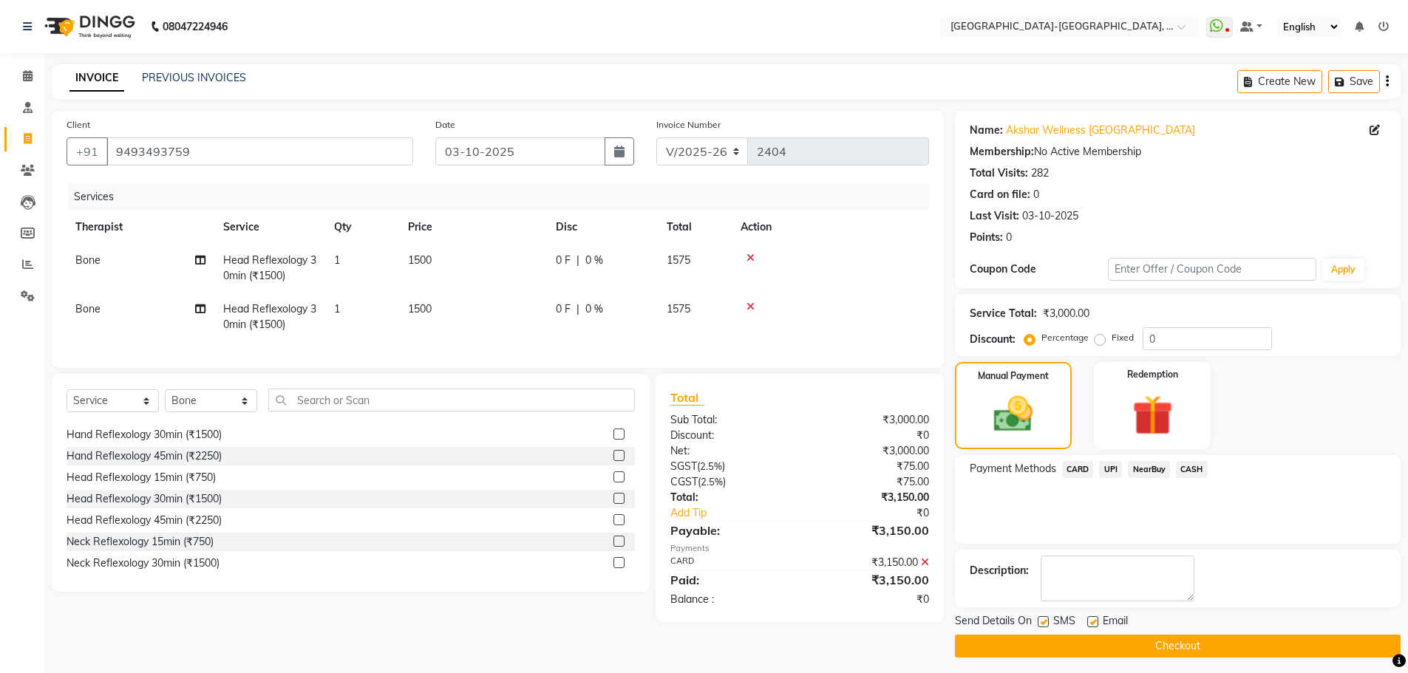
click at [1043, 619] on label at bounding box center [1043, 621] width 11 height 11
click at [1043, 619] on input "checkbox" at bounding box center [1043, 623] width 10 height 10
checkbox input "false"
click at [1091, 621] on label at bounding box center [1092, 621] width 11 height 11
click at [1091, 621] on input "checkbox" at bounding box center [1092, 623] width 10 height 10
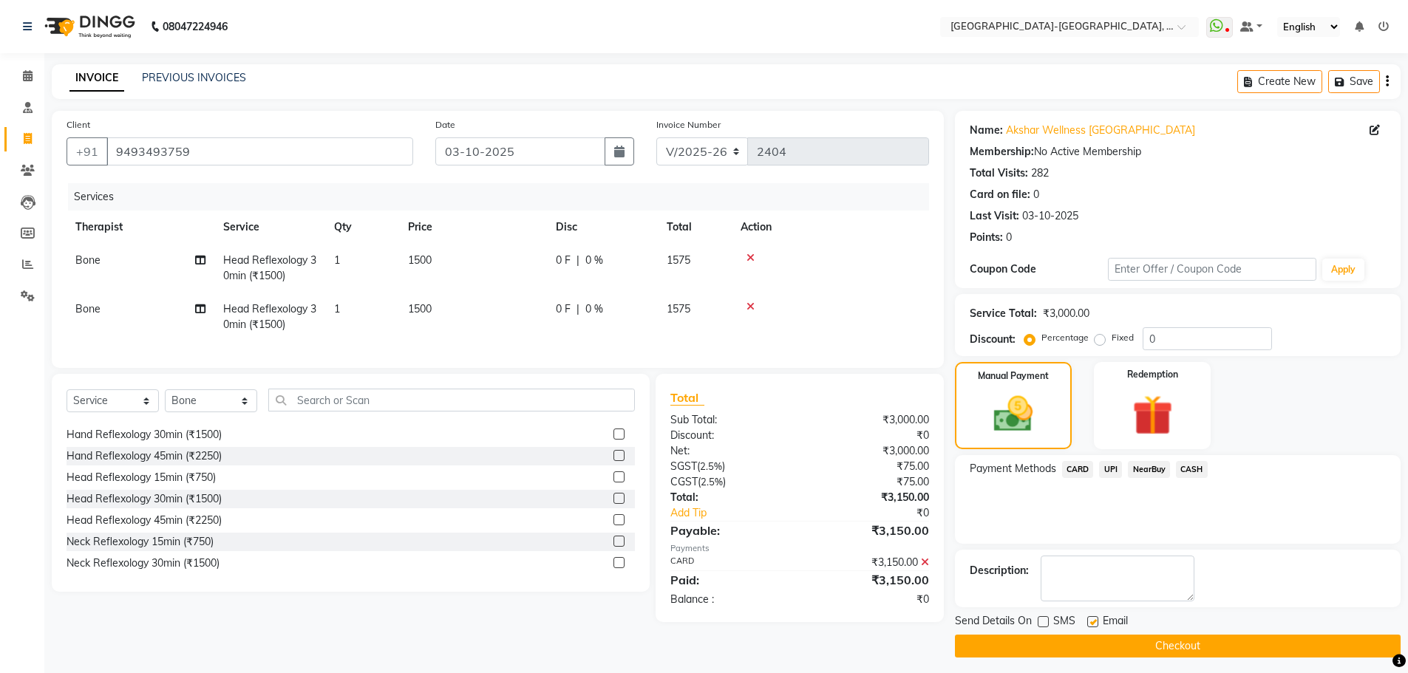
checkbox input "false"
click at [1100, 645] on button "Checkout" at bounding box center [1178, 646] width 446 height 23
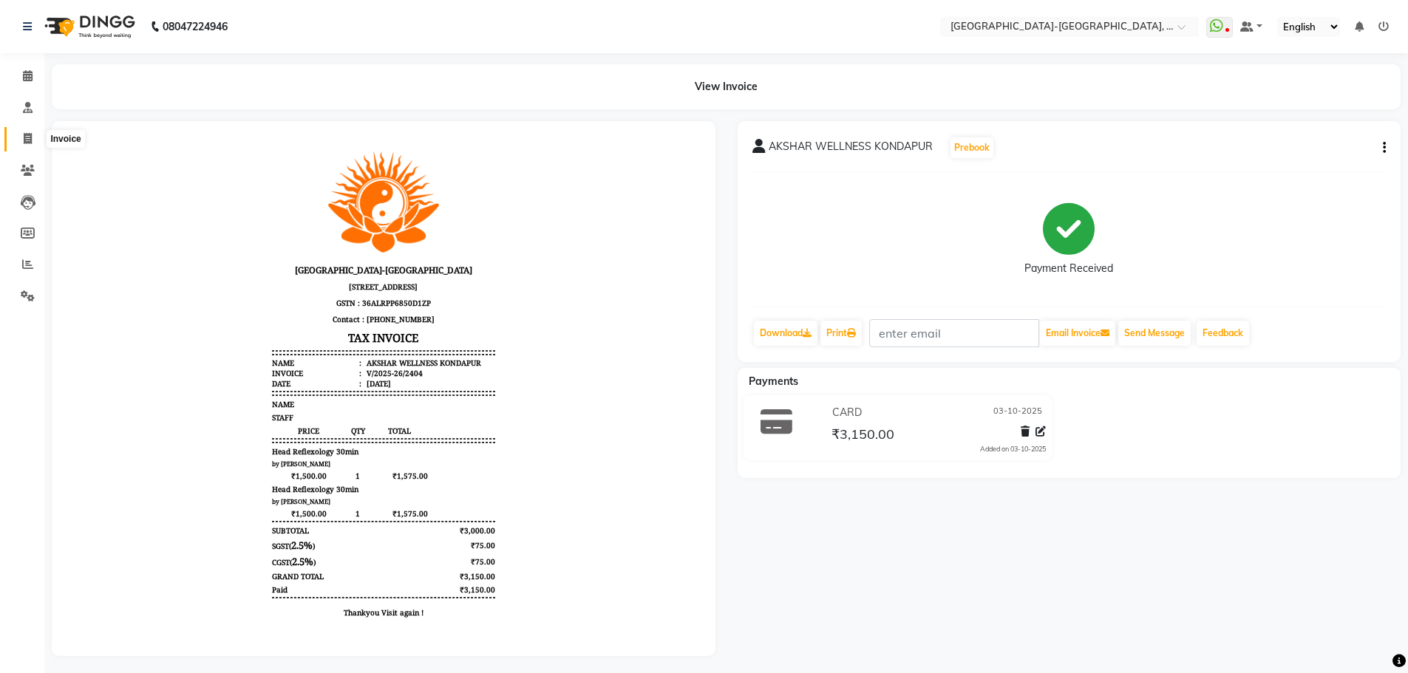
click at [24, 138] on icon at bounding box center [28, 138] width 8 height 11
select select "5851"
select select "service"
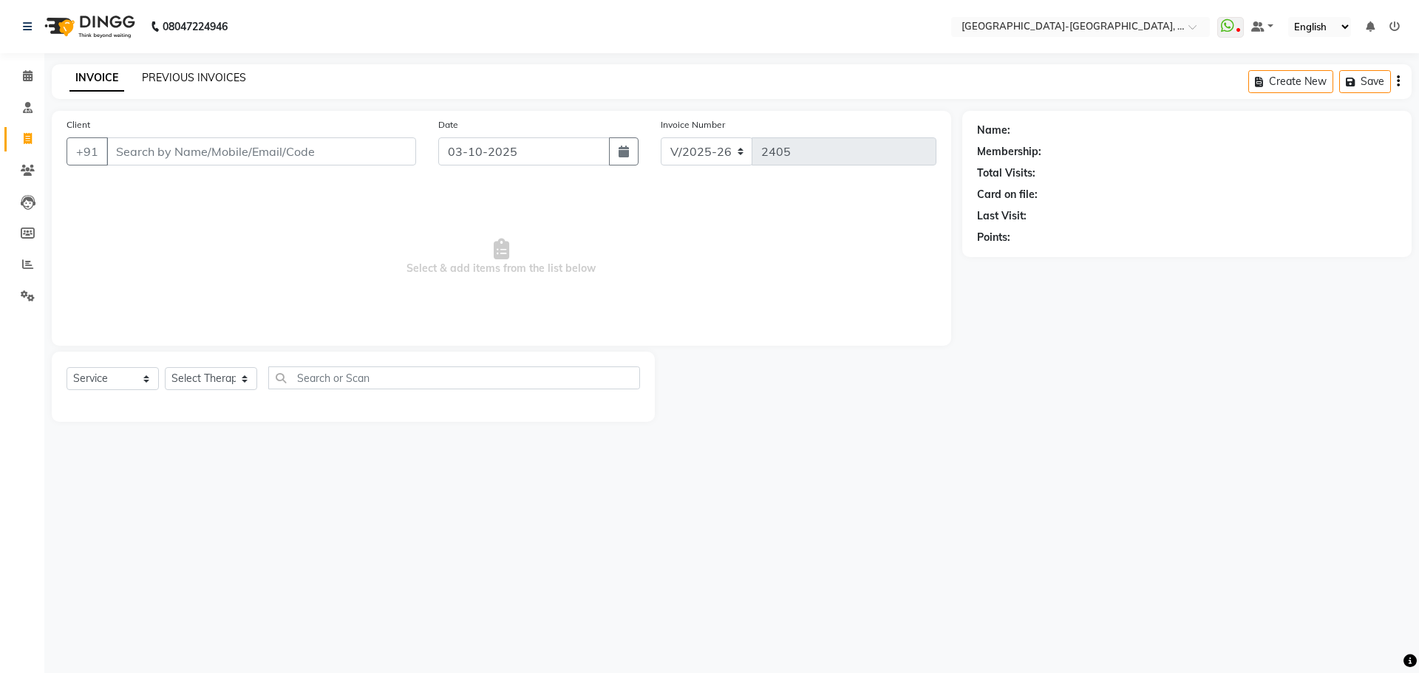
click at [183, 75] on link "PREVIOUS INVOICES" at bounding box center [194, 77] width 104 height 13
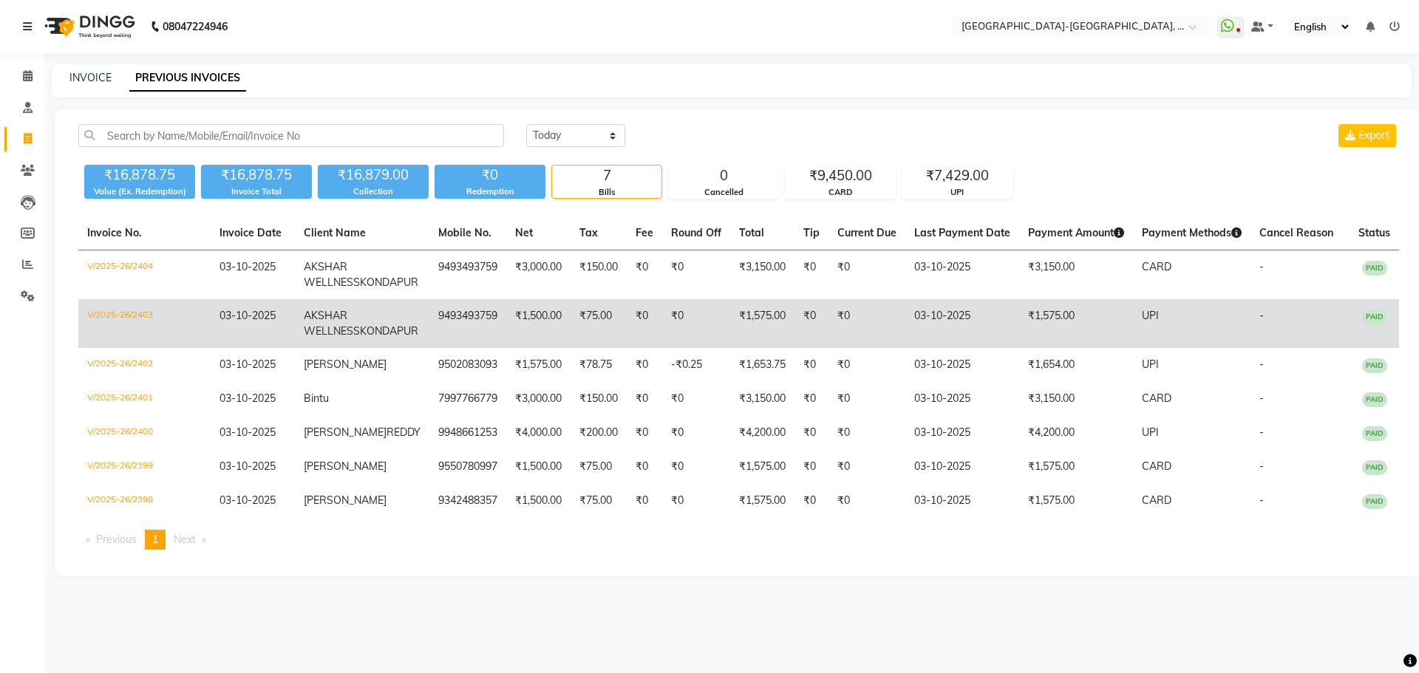
click at [356, 338] on span "AKSHAR WELLNESS" at bounding box center [332, 323] width 56 height 29
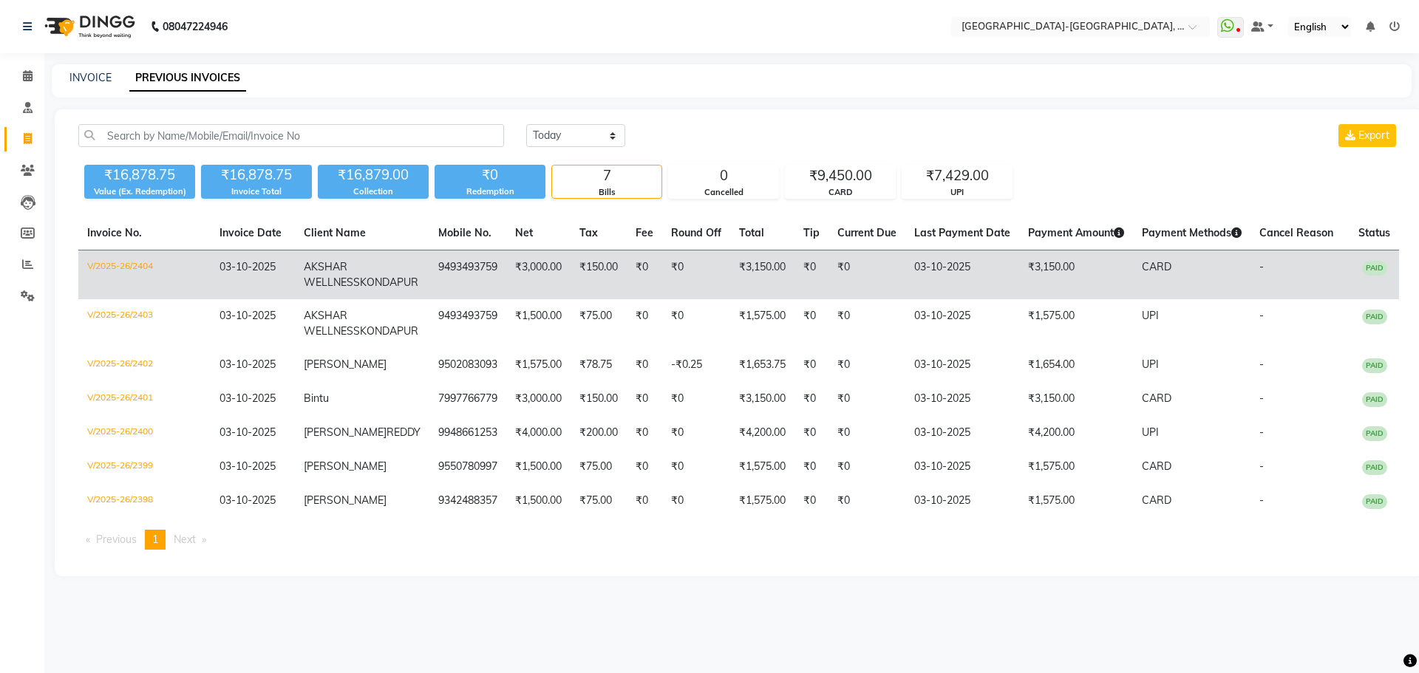
click at [317, 275] on td "AKSHAR WELLNESS KONDAPUR" at bounding box center [362, 276] width 134 height 50
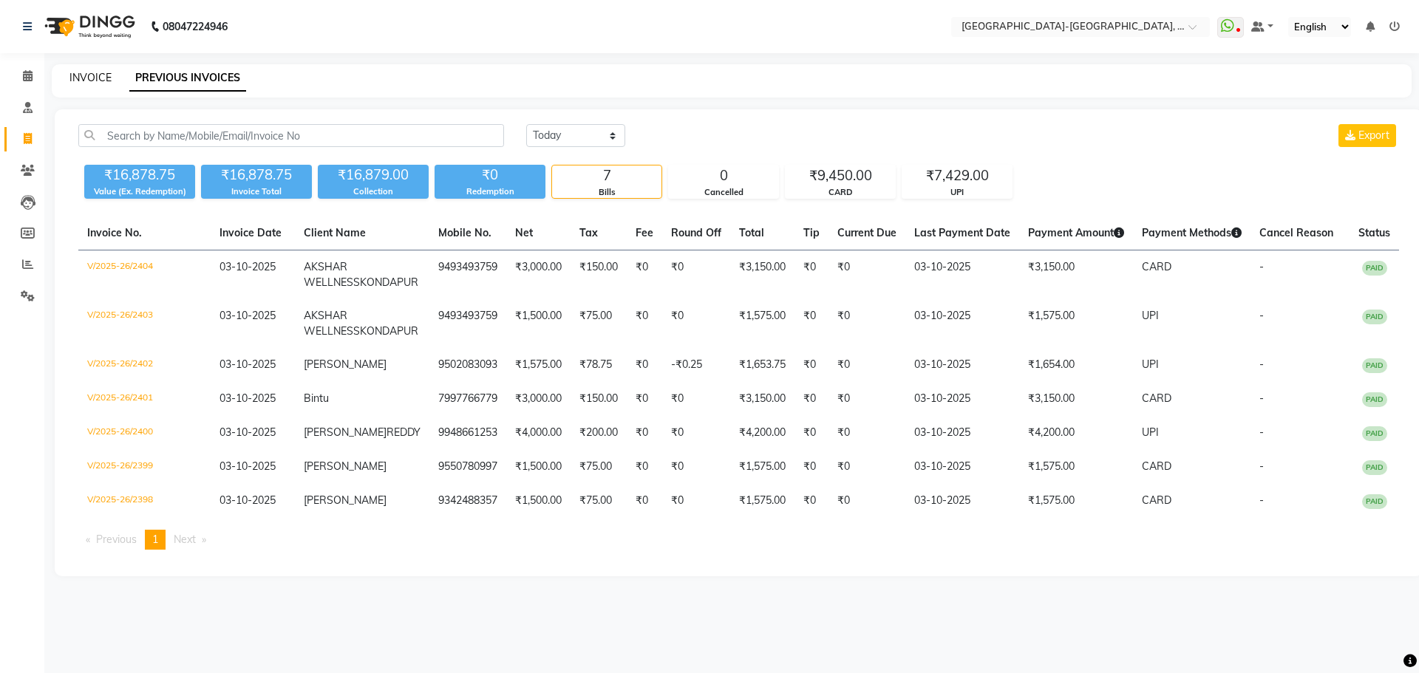
click at [85, 80] on link "INVOICE" at bounding box center [90, 77] width 42 height 13
select select "5851"
select select "service"
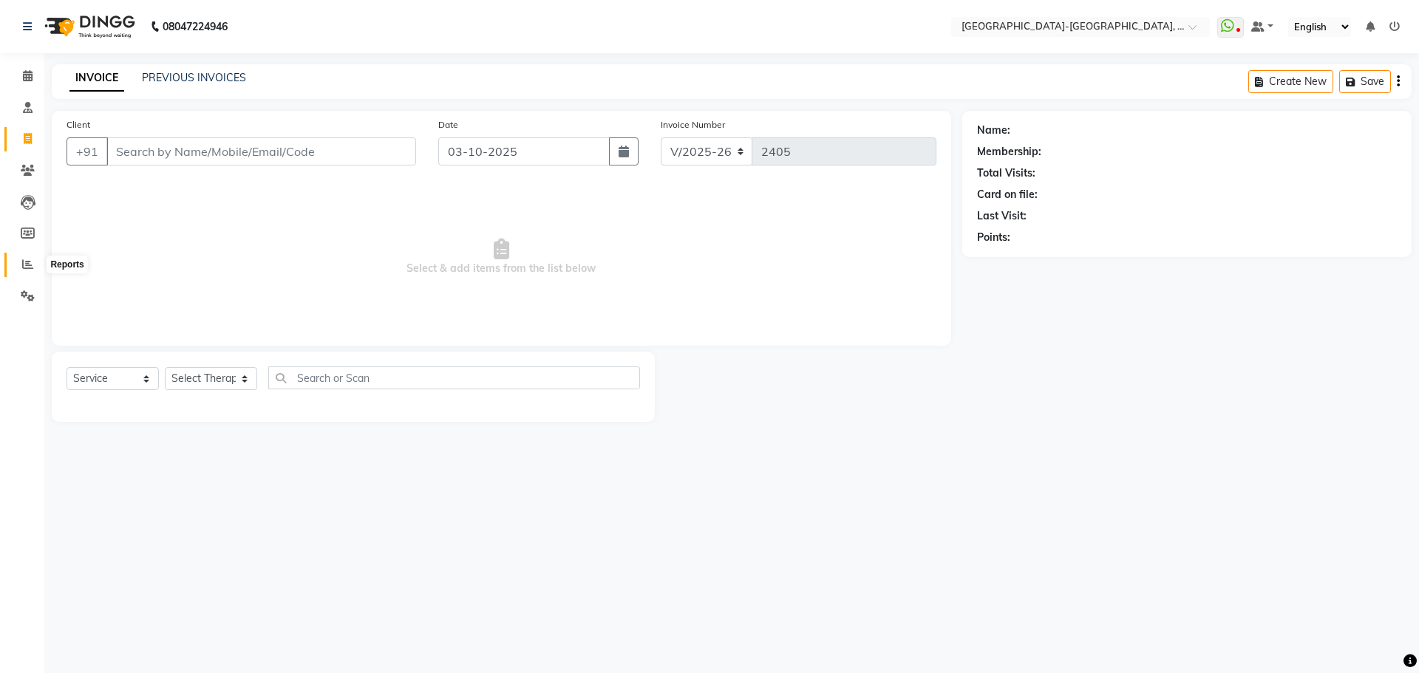
click at [21, 262] on span at bounding box center [28, 264] width 26 height 17
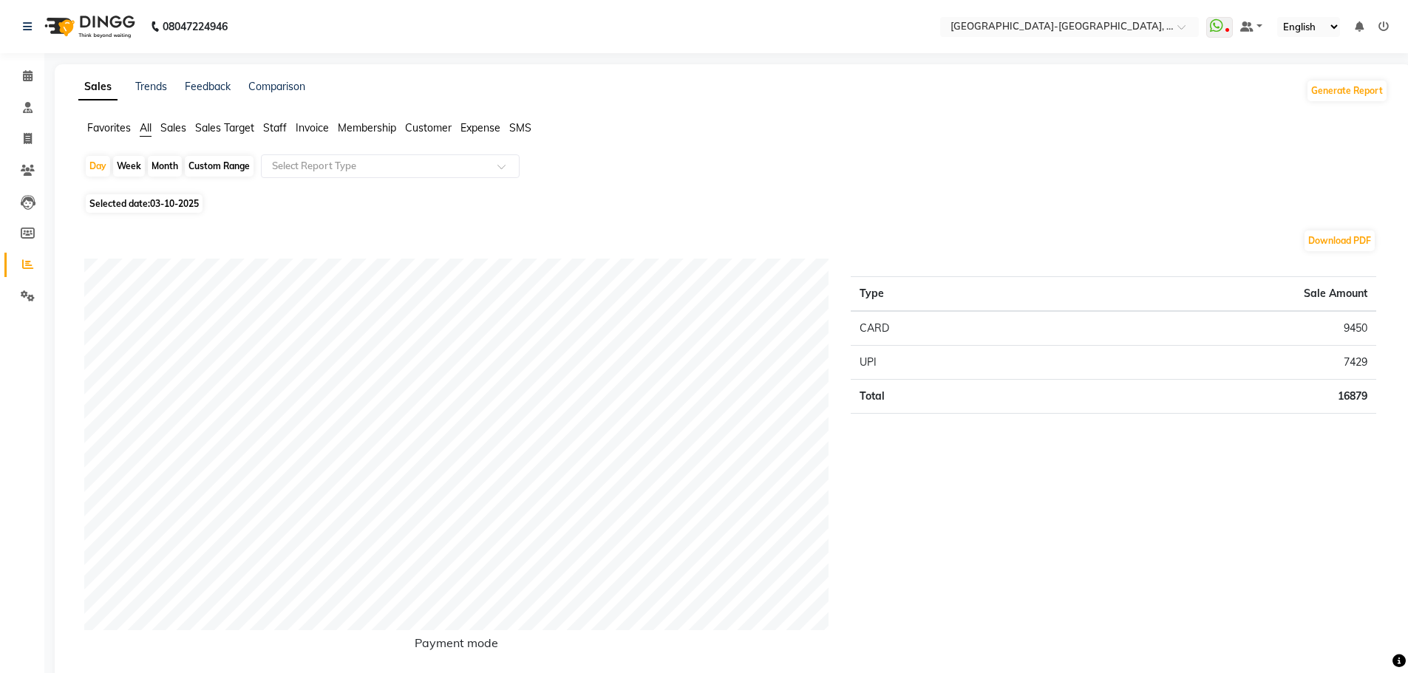
click at [279, 128] on span "Staff" at bounding box center [275, 127] width 24 height 13
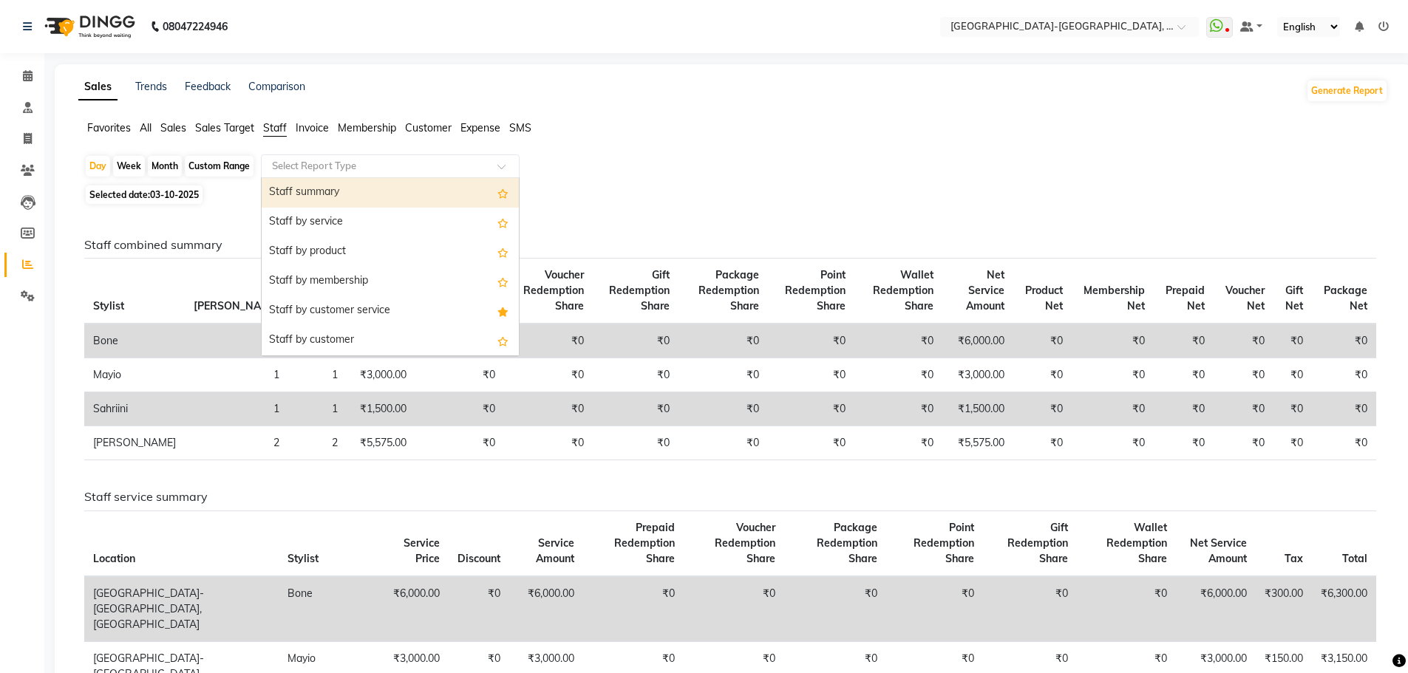
click at [299, 170] on input "text" at bounding box center [375, 166] width 213 height 15
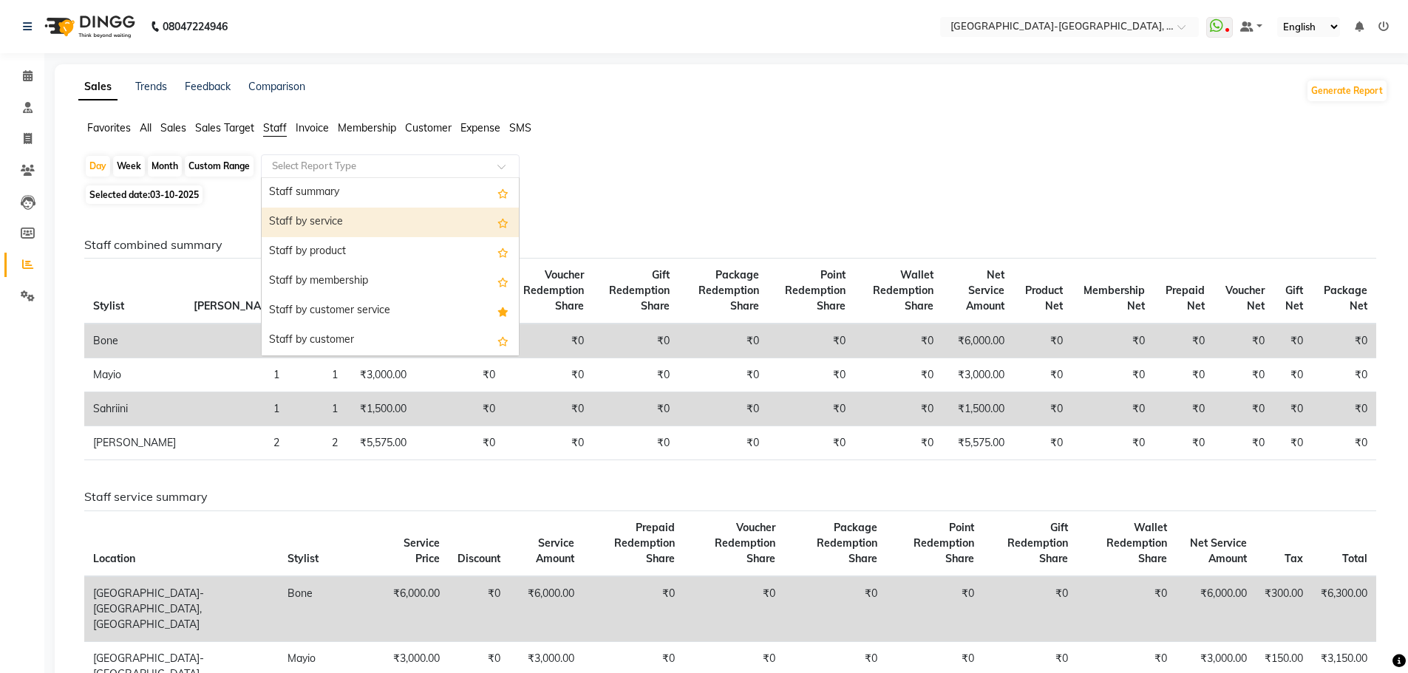
click at [301, 219] on div "Staff by service" at bounding box center [390, 223] width 257 height 30
select select "full_report"
select select "pdf"
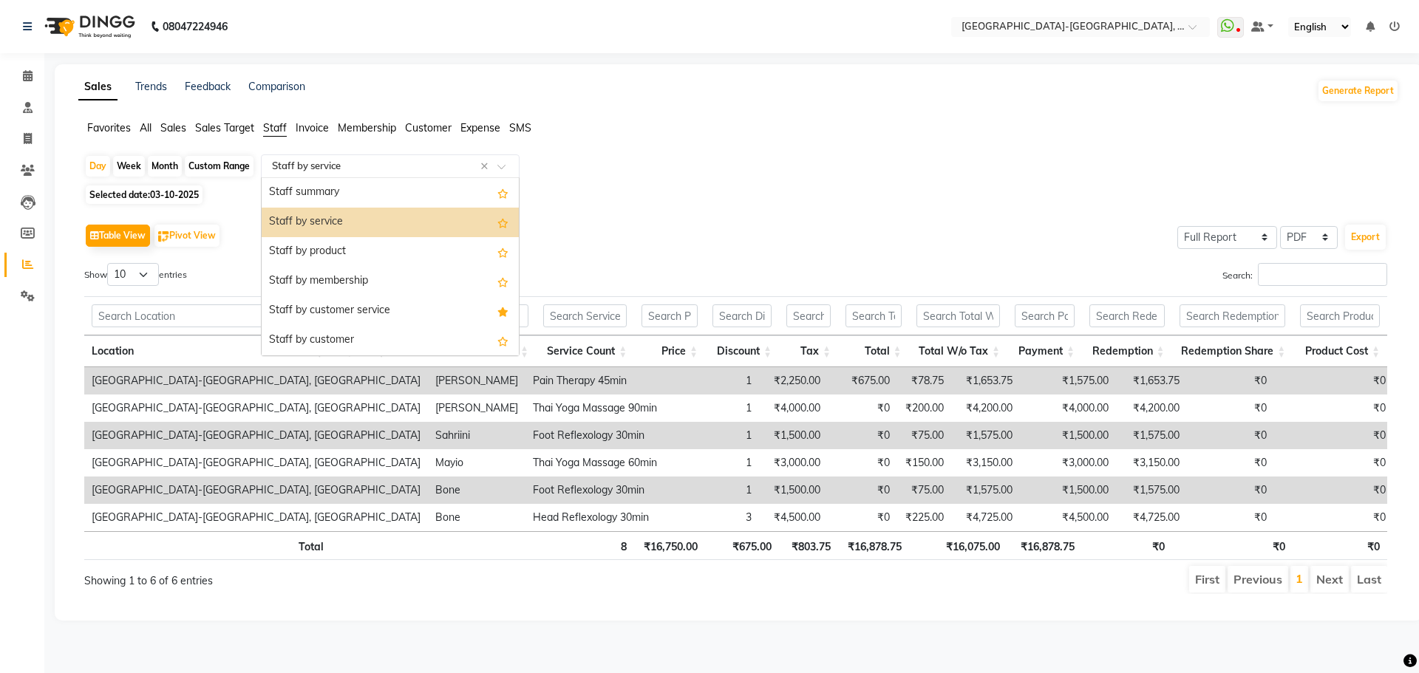
click at [327, 166] on input "text" at bounding box center [375, 166] width 213 height 15
click at [320, 188] on div "Staff summary" at bounding box center [390, 193] width 257 height 30
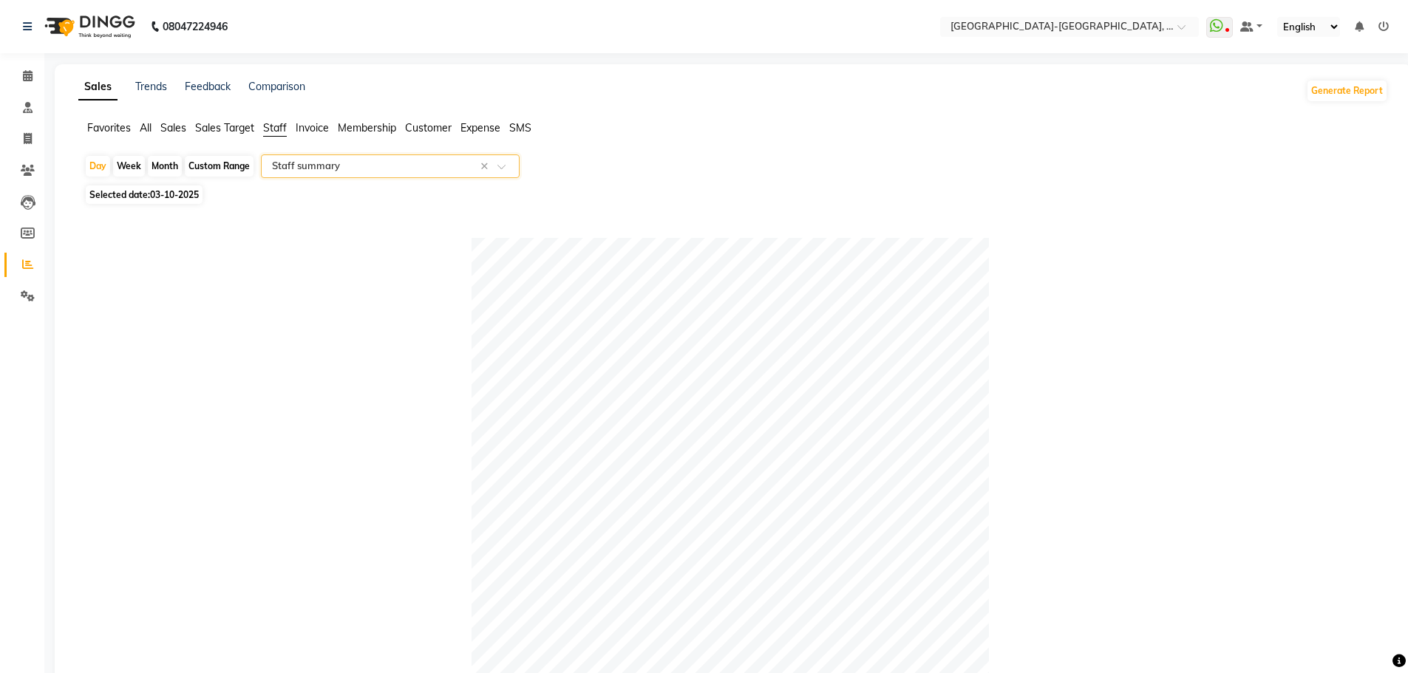
click at [166, 169] on div "Month" at bounding box center [165, 166] width 34 height 21
select select "10"
select select "2025"
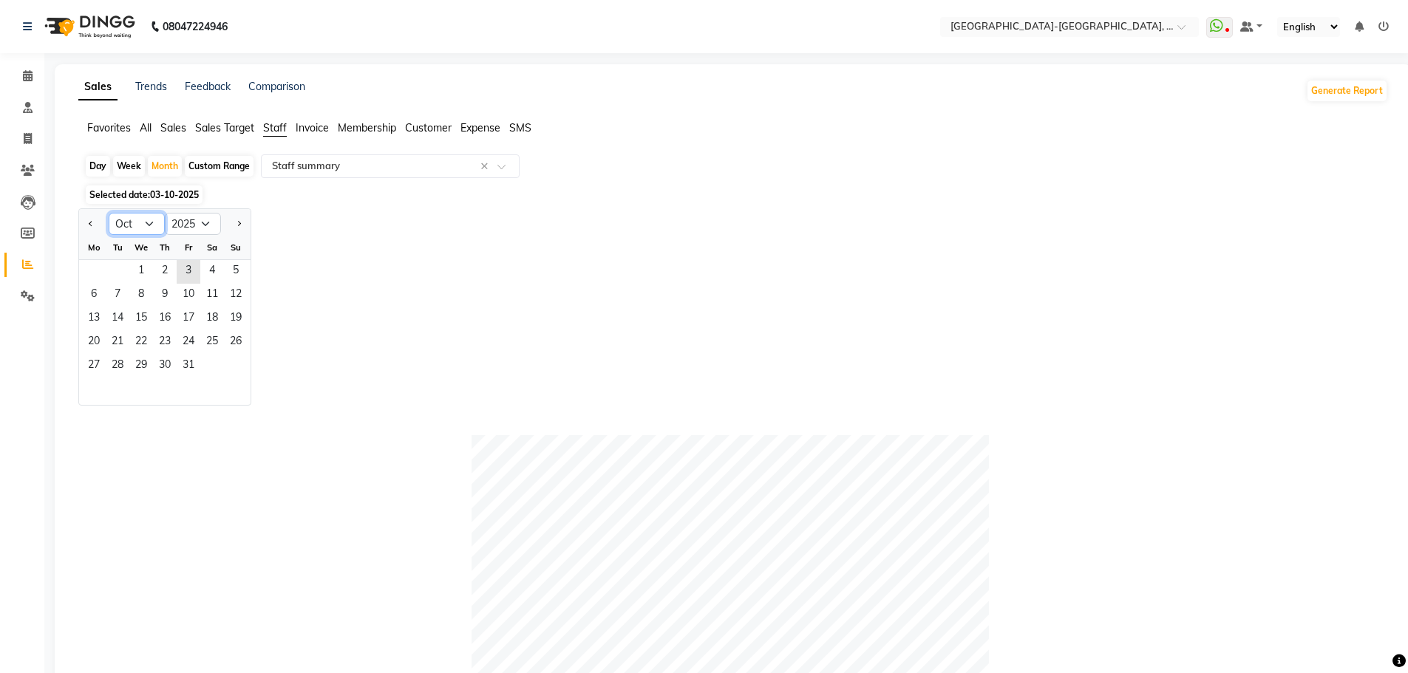
click at [147, 222] on select "Jan Feb Mar Apr May Jun Jul Aug Sep Oct Nov Dec" at bounding box center [137, 224] width 56 height 22
select select "9"
click at [109, 213] on select "Jan Feb Mar Apr May Jun Jul Aug Sep Oct Nov Dec" at bounding box center [137, 224] width 56 height 22
click at [113, 364] on span "30" at bounding box center [118, 367] width 24 height 24
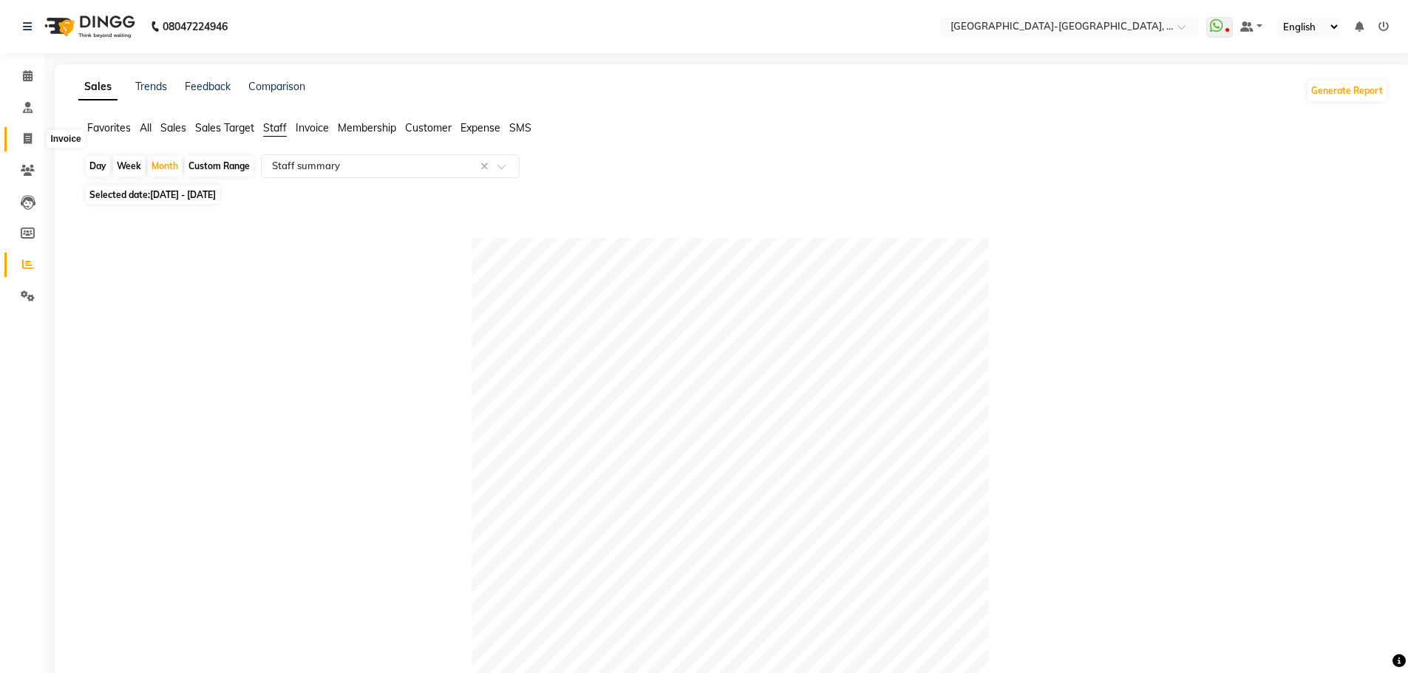
click at [25, 136] on icon at bounding box center [28, 138] width 8 height 11
select select "service"
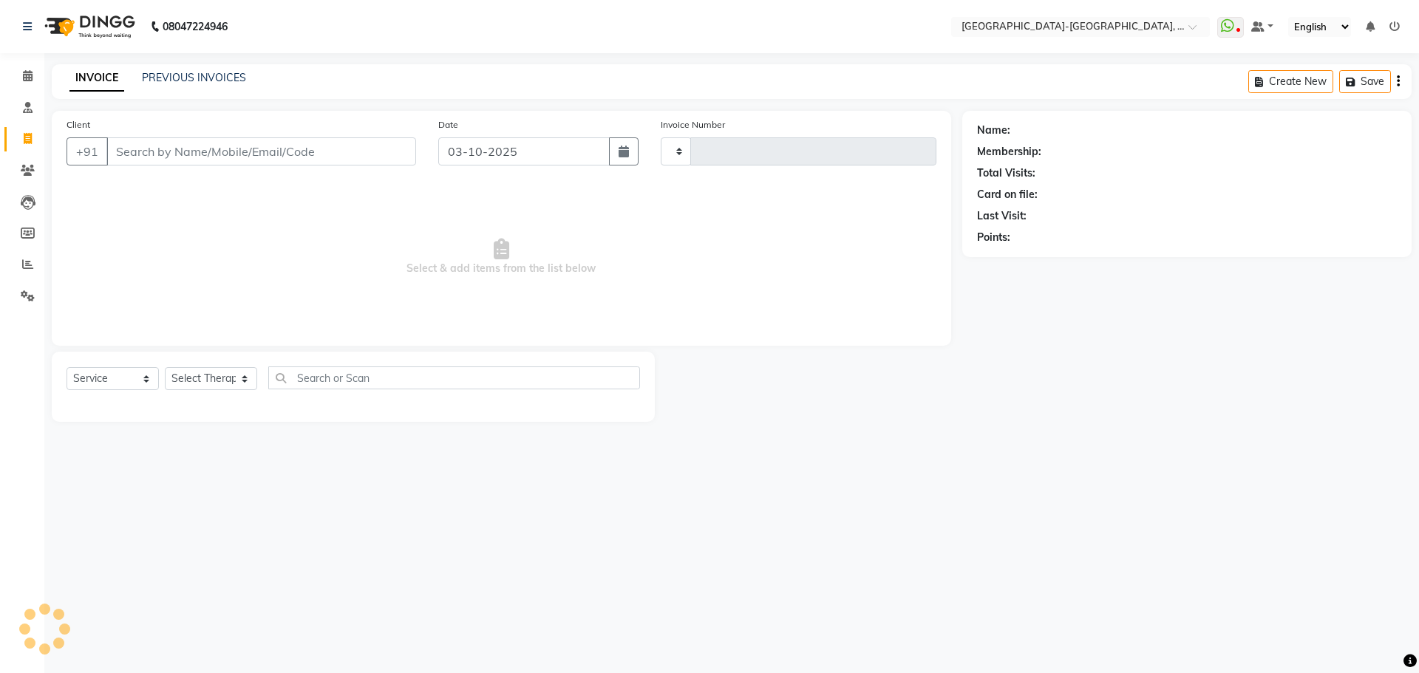
type input "2405"
select select "5851"
click at [238, 381] on select "Select Therapist Adakho Bone Hridziia Iris Katene Kholu Mayio Mohit Moru P Hrii…" at bounding box center [211, 378] width 92 height 23
select select "90645"
click at [165, 367] on select "Select Therapist Adakho Bone Hridziia Iris Katene Kholu Mayio Mohit Moru P Hrii…" at bounding box center [211, 378] width 92 height 23
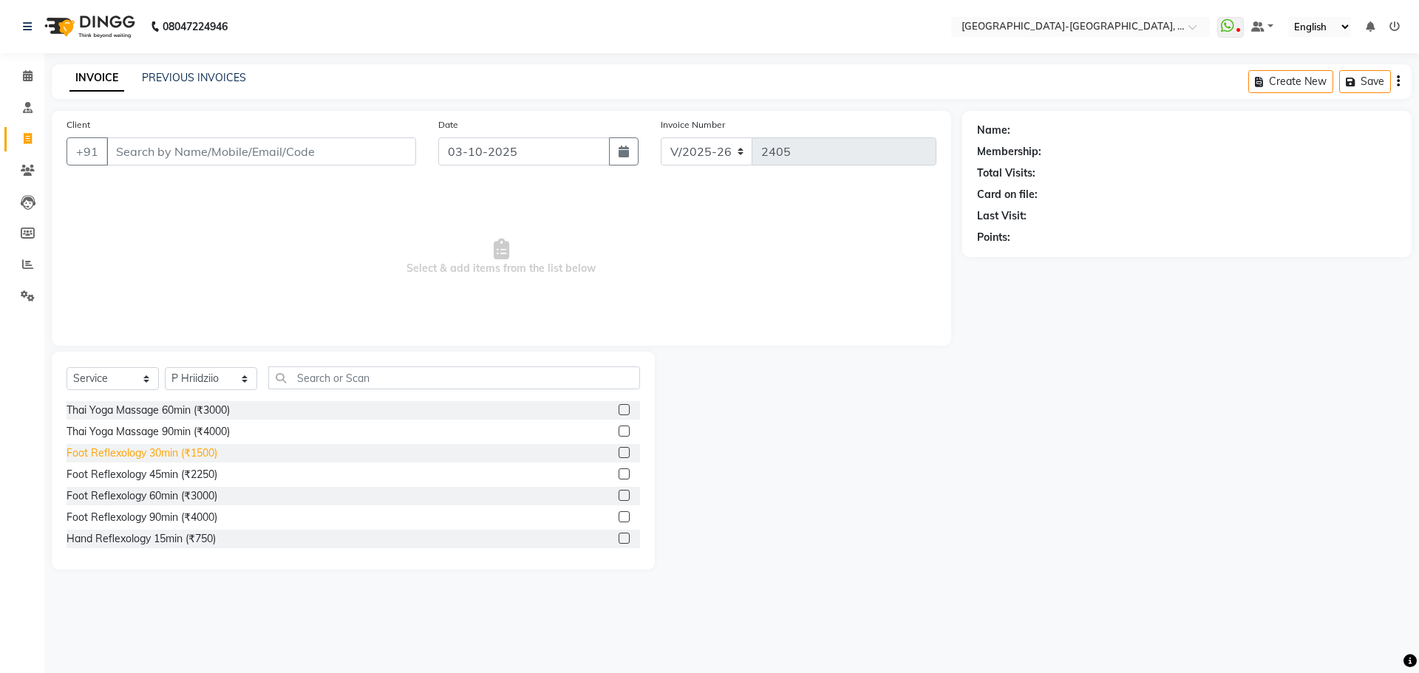
click at [162, 451] on div "Foot Reflexology 30min (₹1500)" at bounding box center [142, 454] width 151 height 16
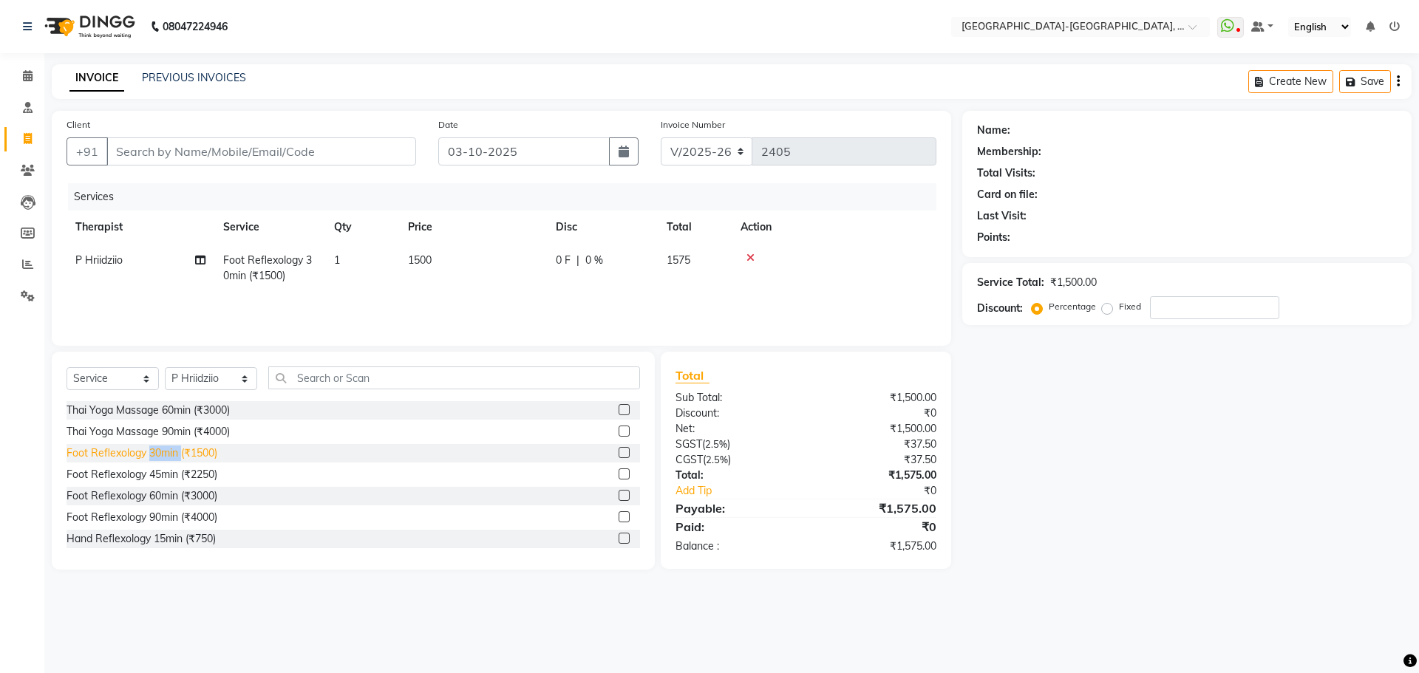
click at [162, 451] on div "Foot Reflexology 30min (₹1500)" at bounding box center [142, 454] width 151 height 16
checkbox input "false"
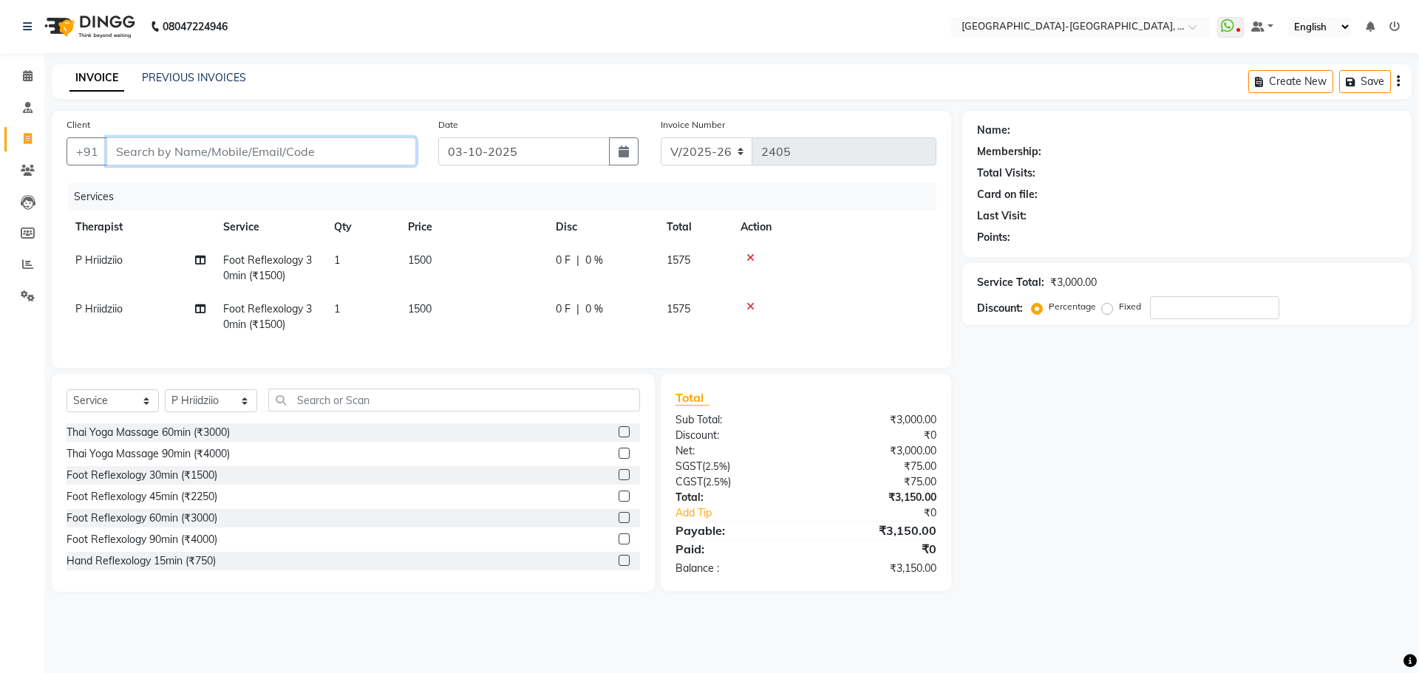
click at [209, 142] on input "Client" at bounding box center [261, 151] width 310 height 28
type input "7"
type input "0"
type input "7010001230"
click at [363, 154] on span "Add Client" at bounding box center [378, 151] width 58 height 15
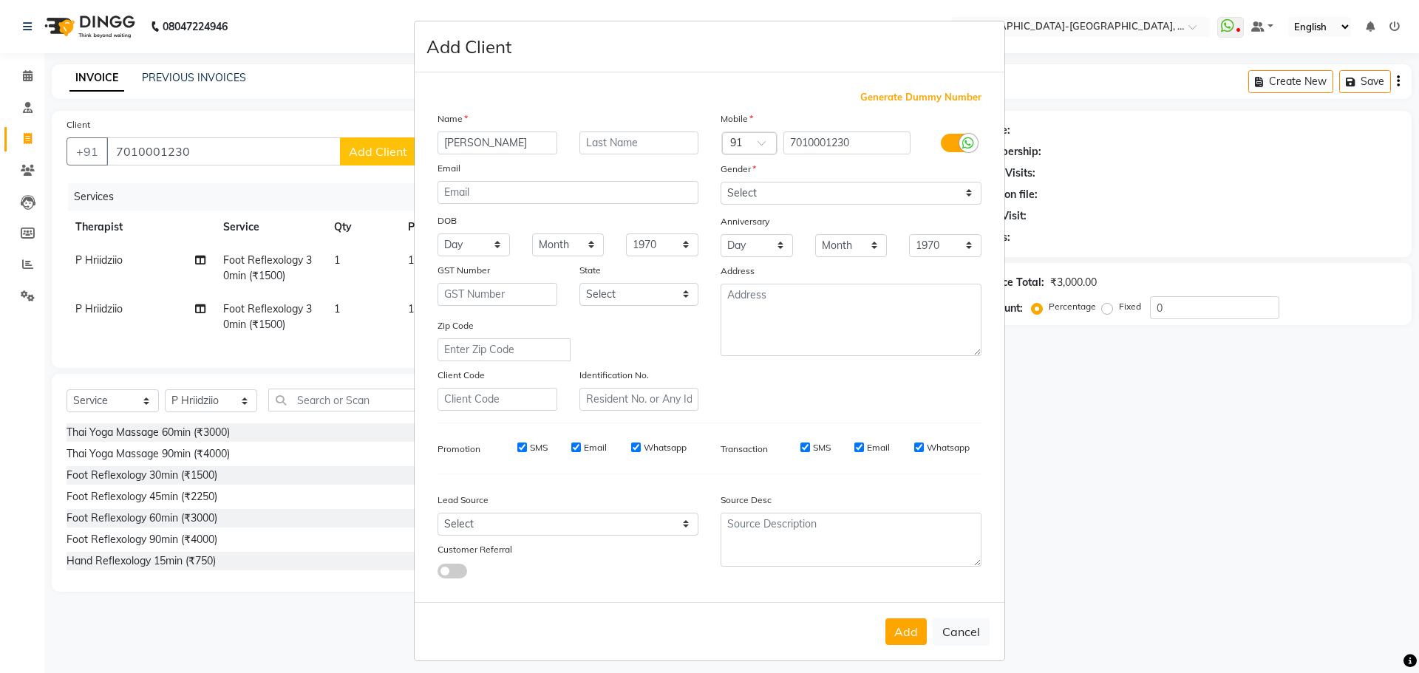
type input "neil"
click at [771, 191] on select "Select Male Female Other Prefer Not To Say" at bounding box center [851, 193] width 261 height 23
select select "male"
click at [721, 182] on select "Select Male Female Other Prefer Not To Say" at bounding box center [851, 193] width 261 height 23
click at [902, 628] on button "Add" at bounding box center [905, 632] width 41 height 27
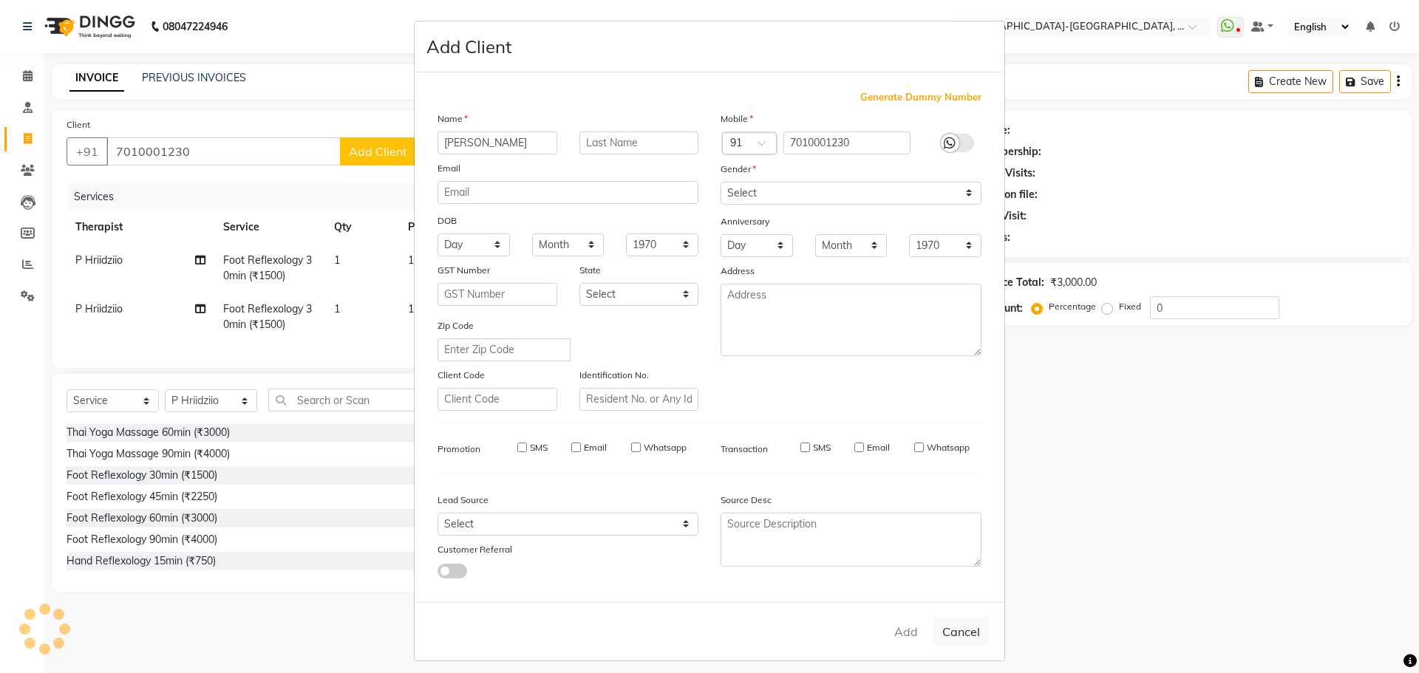
select select
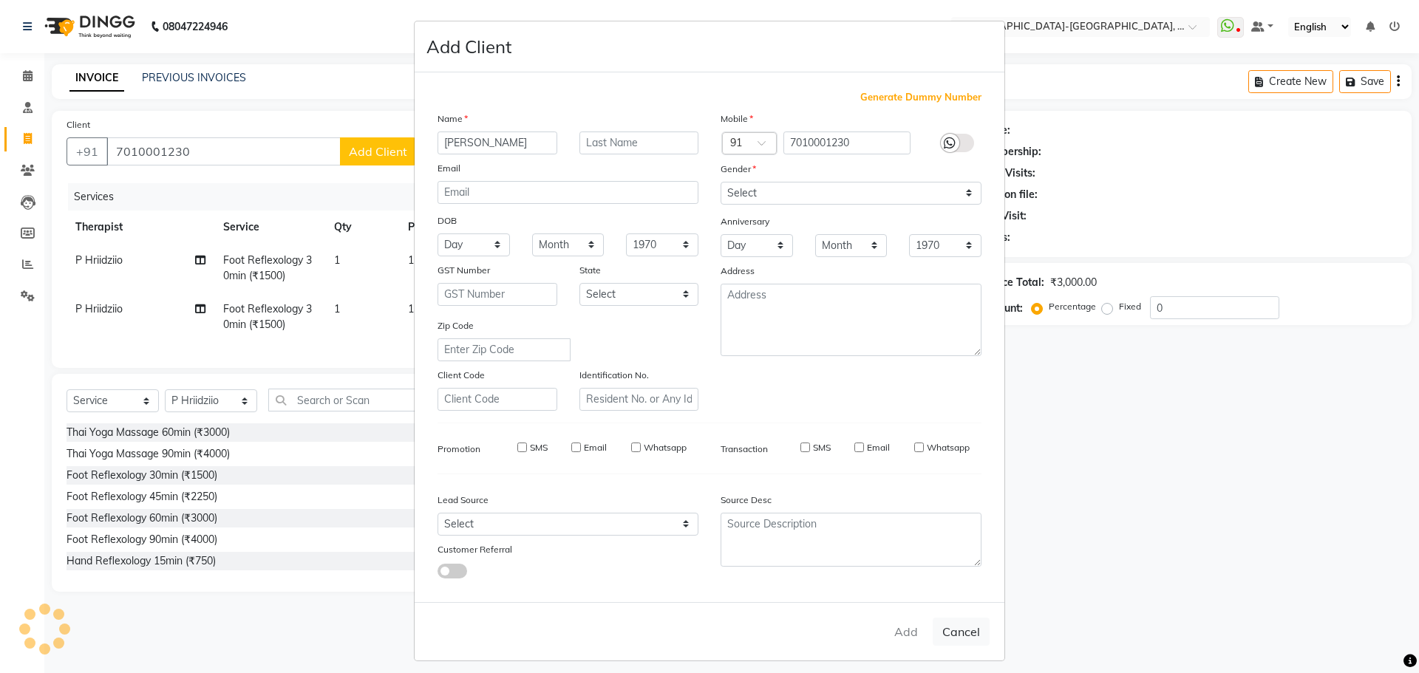
select select
checkbox input "false"
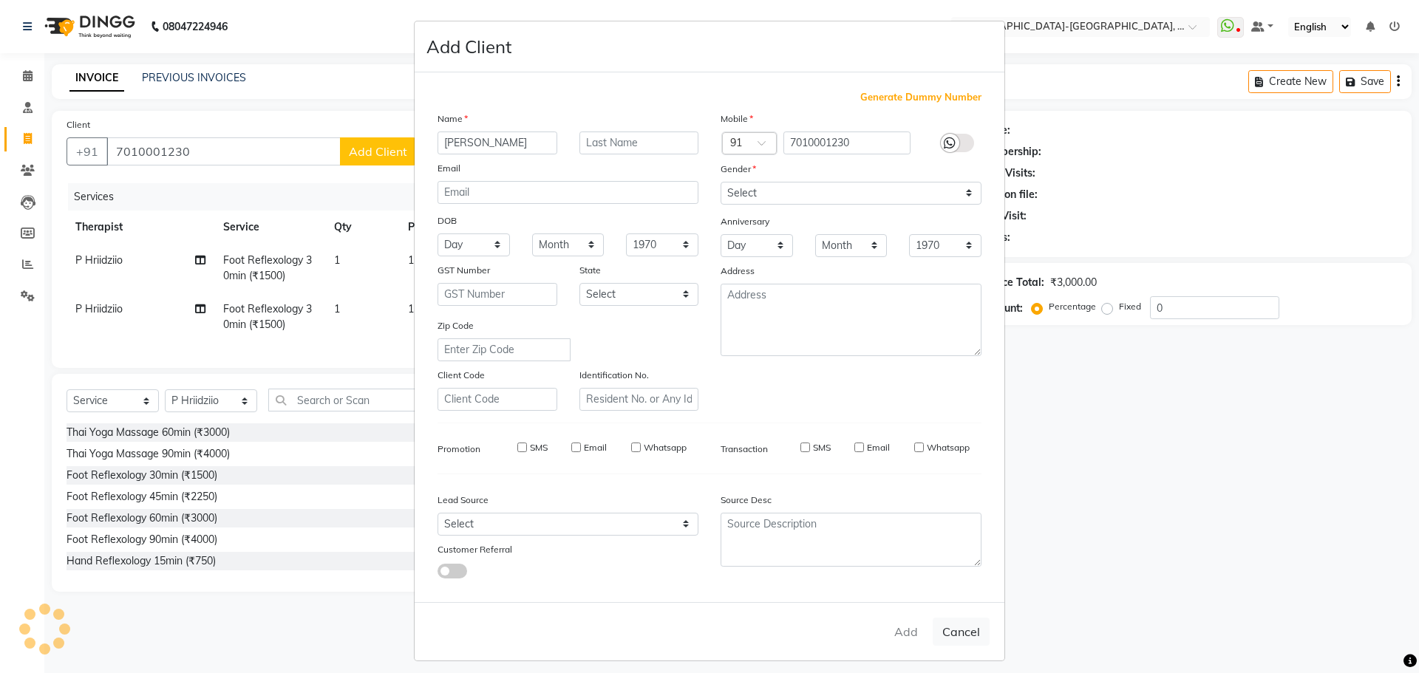
checkbox input "false"
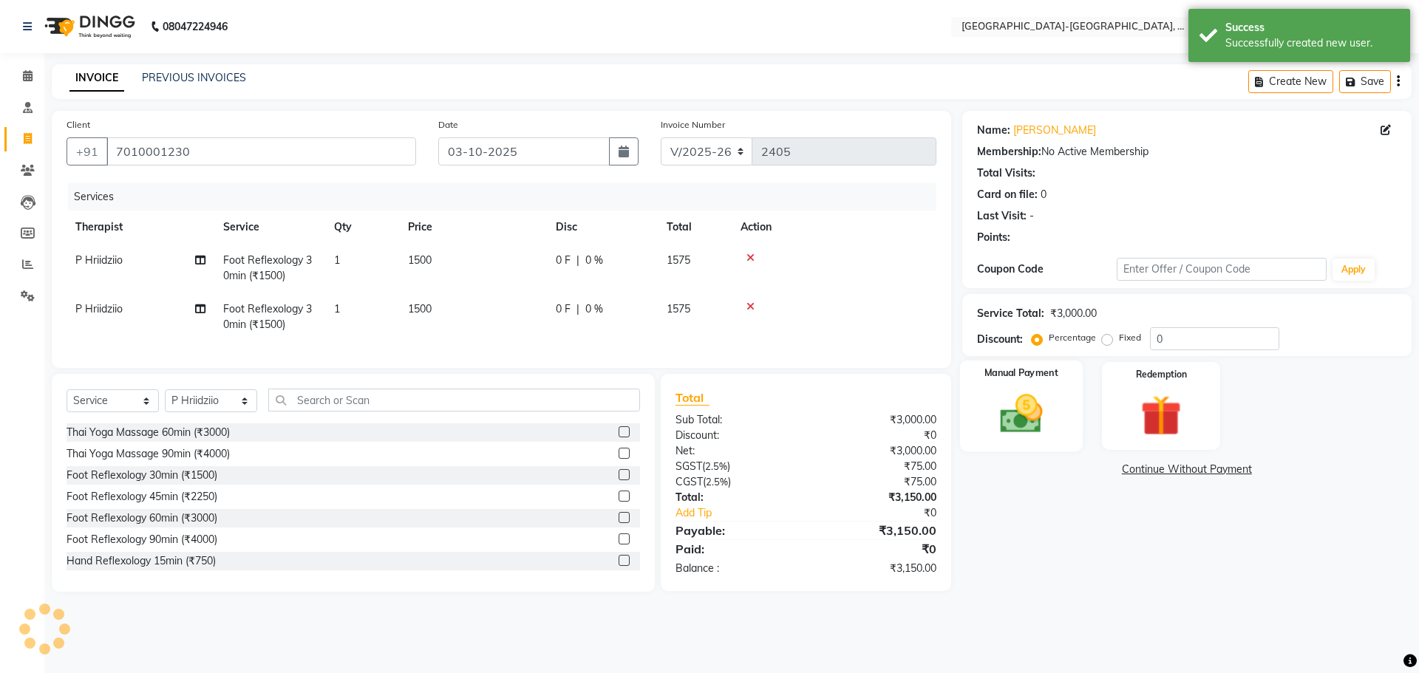
click at [1028, 413] on img at bounding box center [1021, 413] width 69 height 49
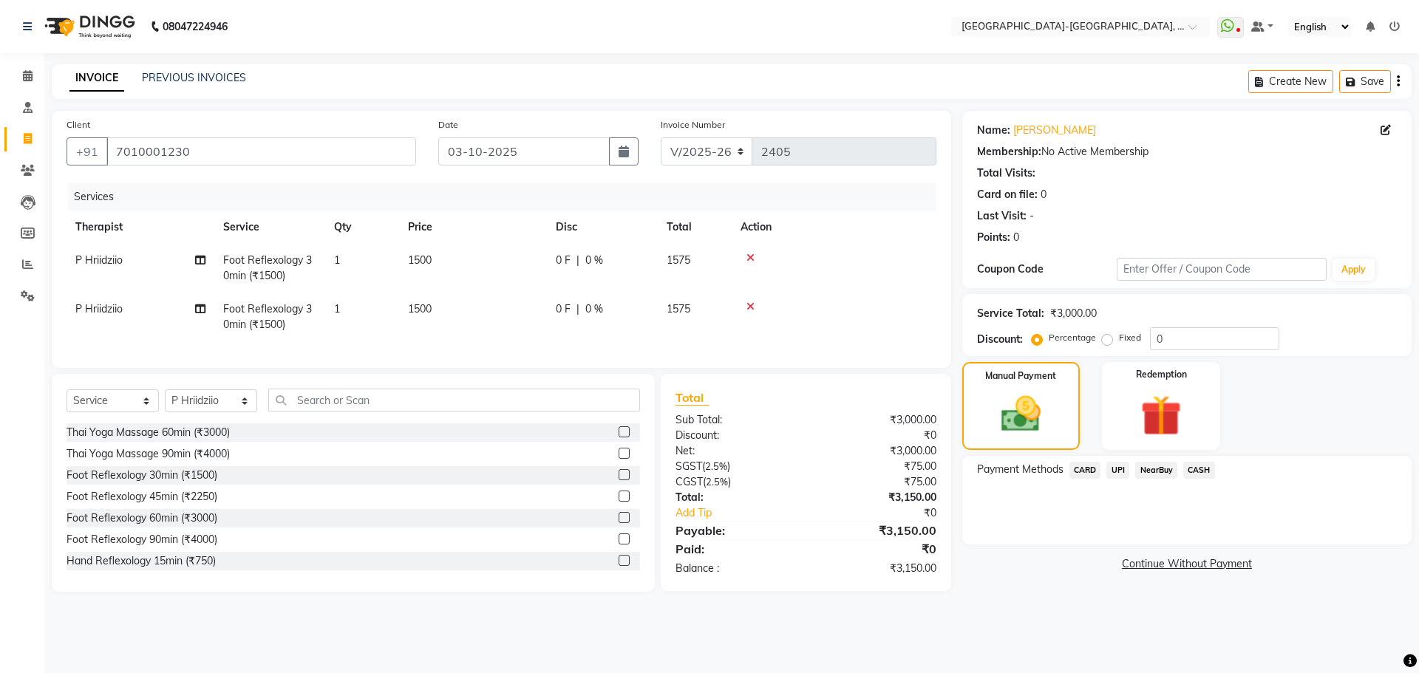
click at [1088, 471] on span "CARD" at bounding box center [1085, 470] width 32 height 17
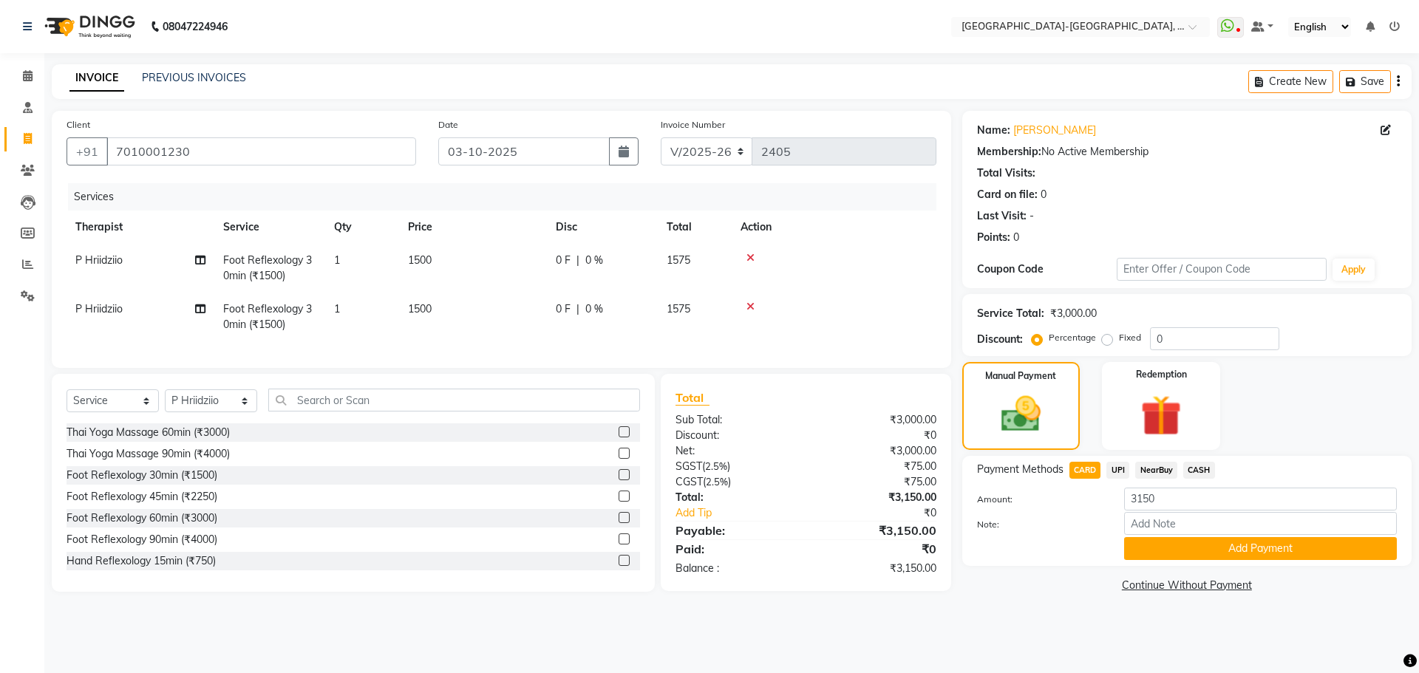
click at [1117, 468] on span "UPI" at bounding box center [1117, 470] width 23 height 17
click at [1158, 550] on button "Add Payment" at bounding box center [1260, 548] width 273 height 23
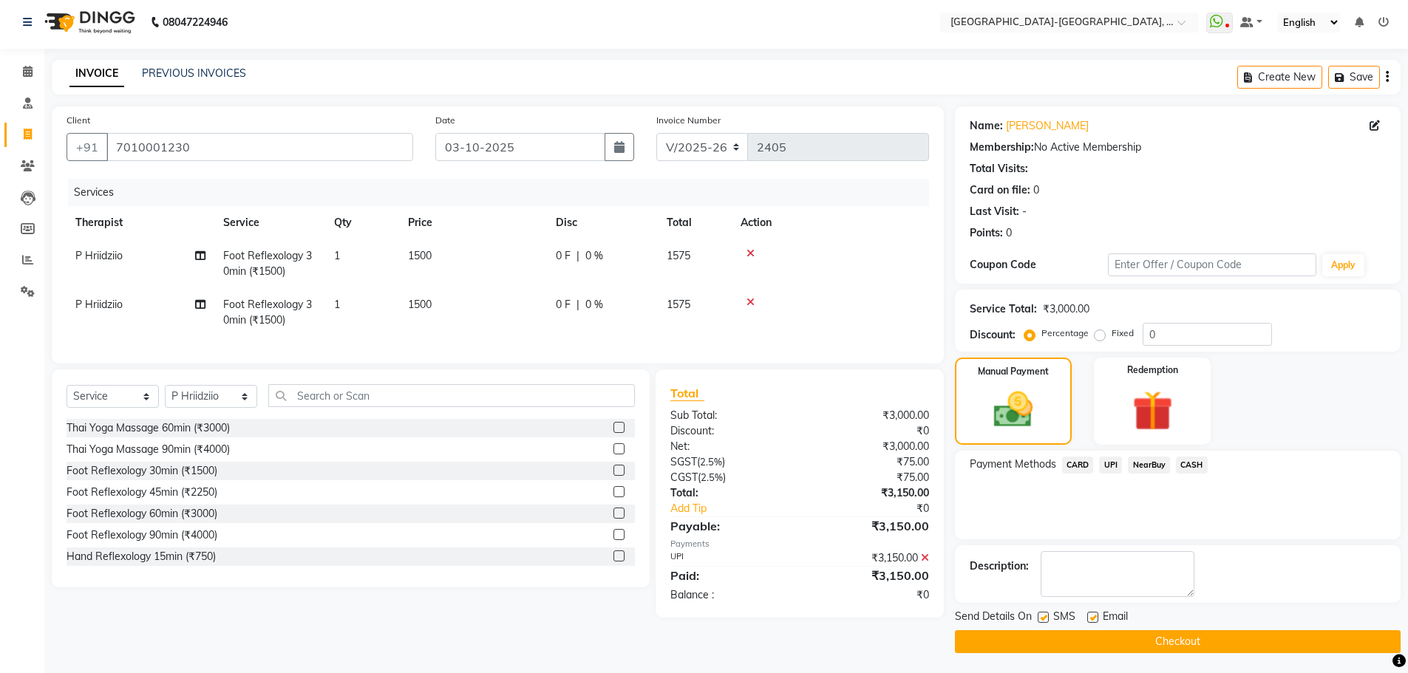
scroll to position [7, 0]
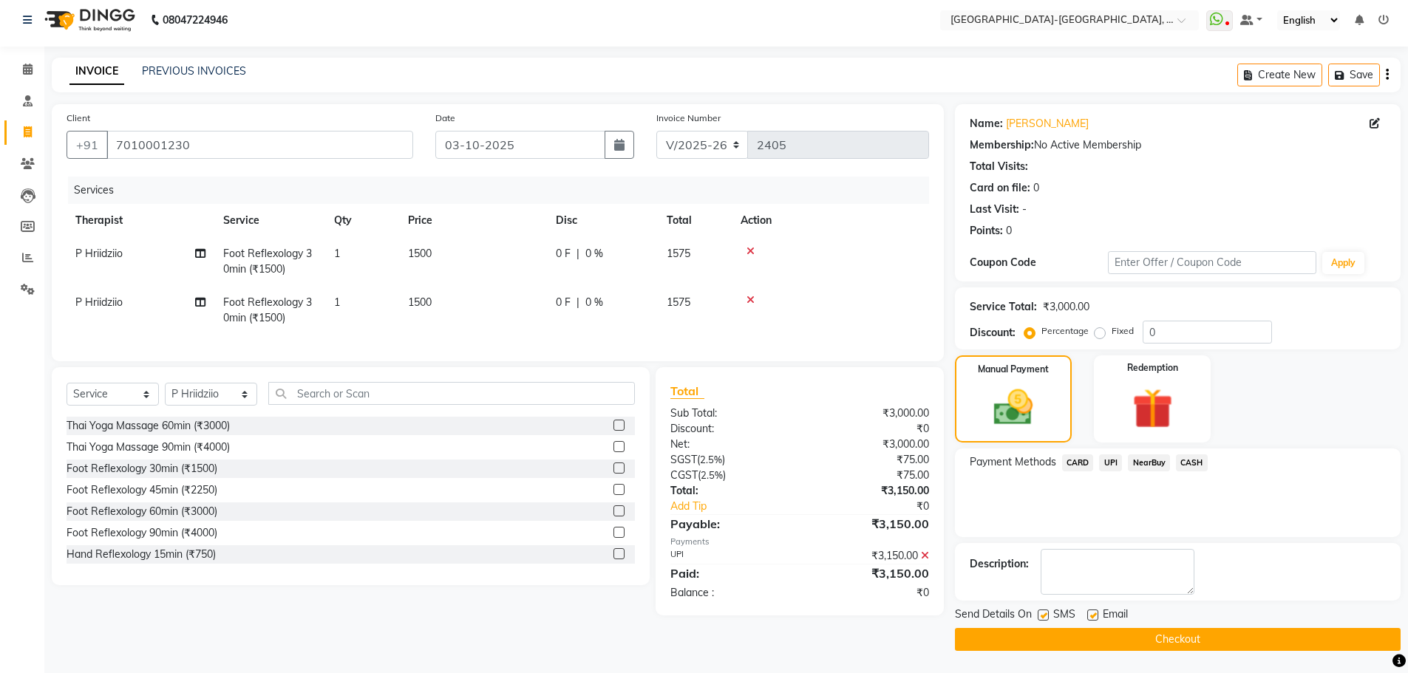
click at [126, 302] on td "P Hriidziio" at bounding box center [141, 310] width 148 height 49
select select "90645"
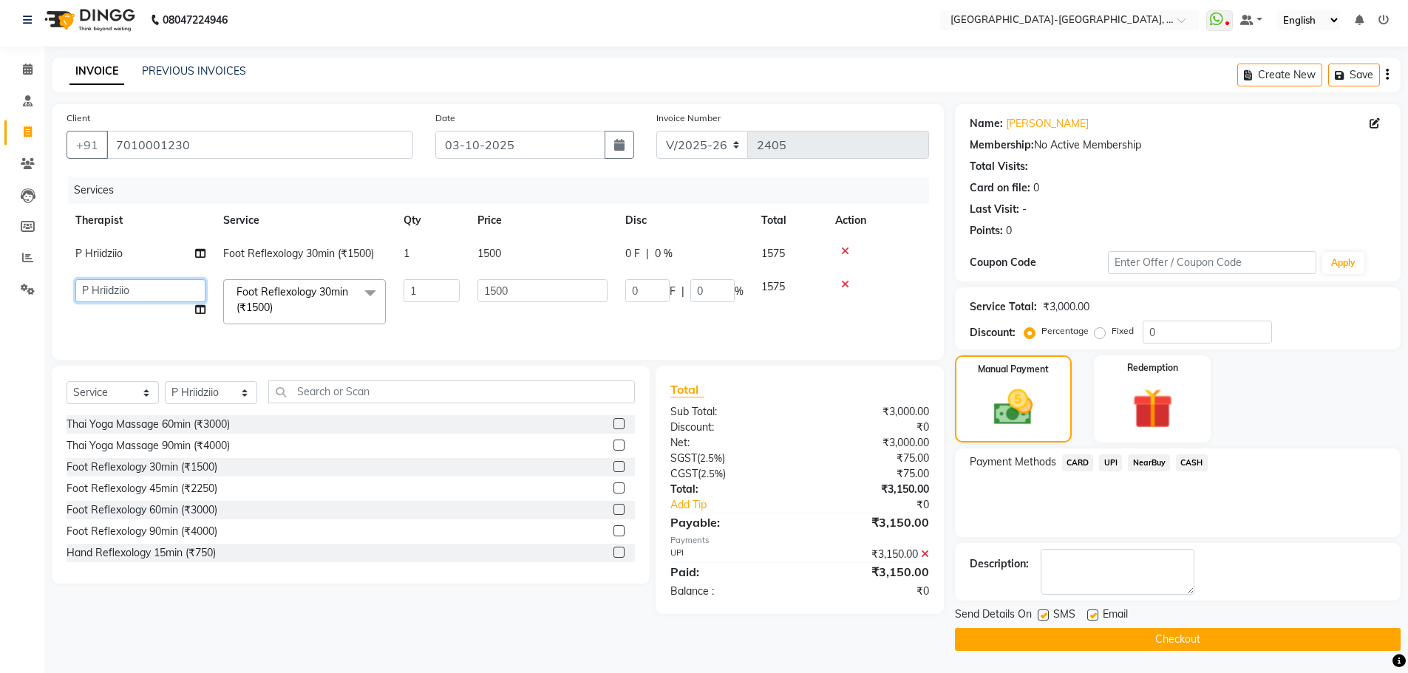
click at [145, 298] on select "Adakho Bone Hridziia Iris Katene Kholu Mayio Mohit Moru P Hriidziio Sahriini Sa…" at bounding box center [140, 290] width 130 height 23
select select "90648"
click at [986, 638] on button "Checkout" at bounding box center [1178, 639] width 446 height 23
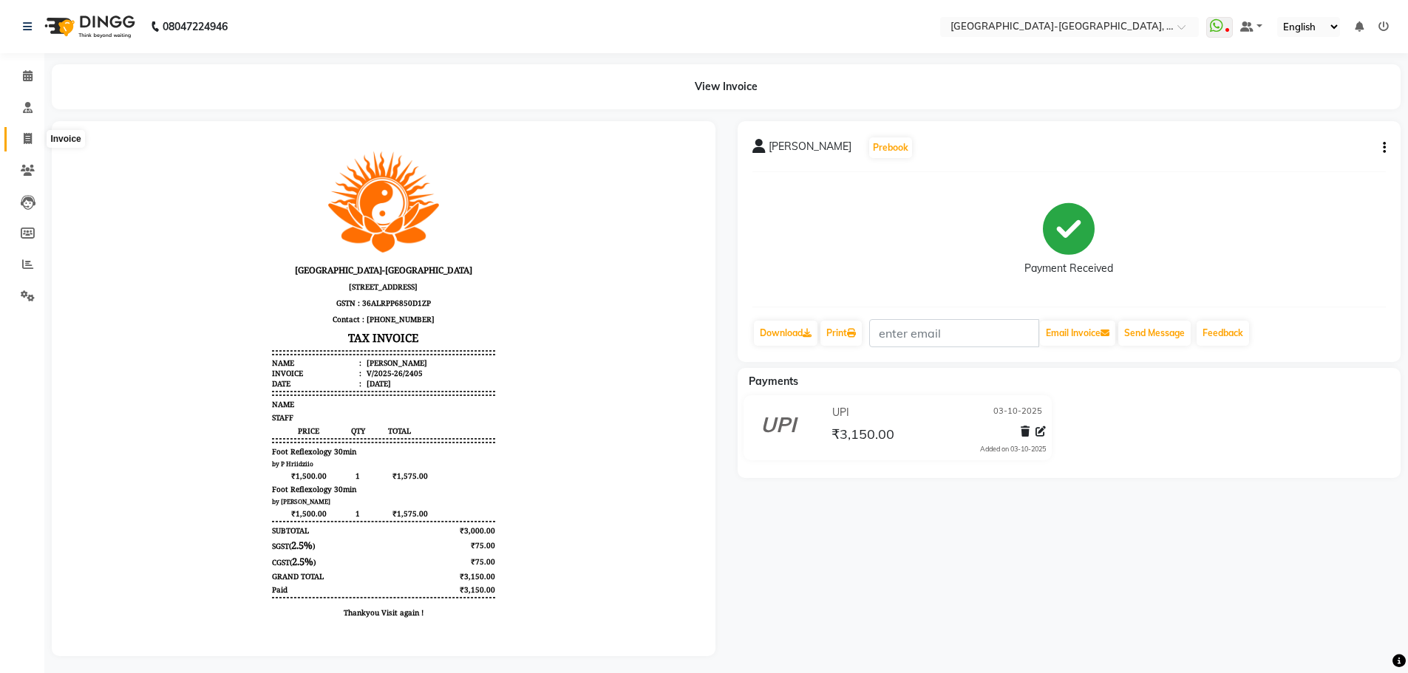
click at [24, 135] on icon at bounding box center [28, 138] width 8 height 11
select select "5851"
select select "service"
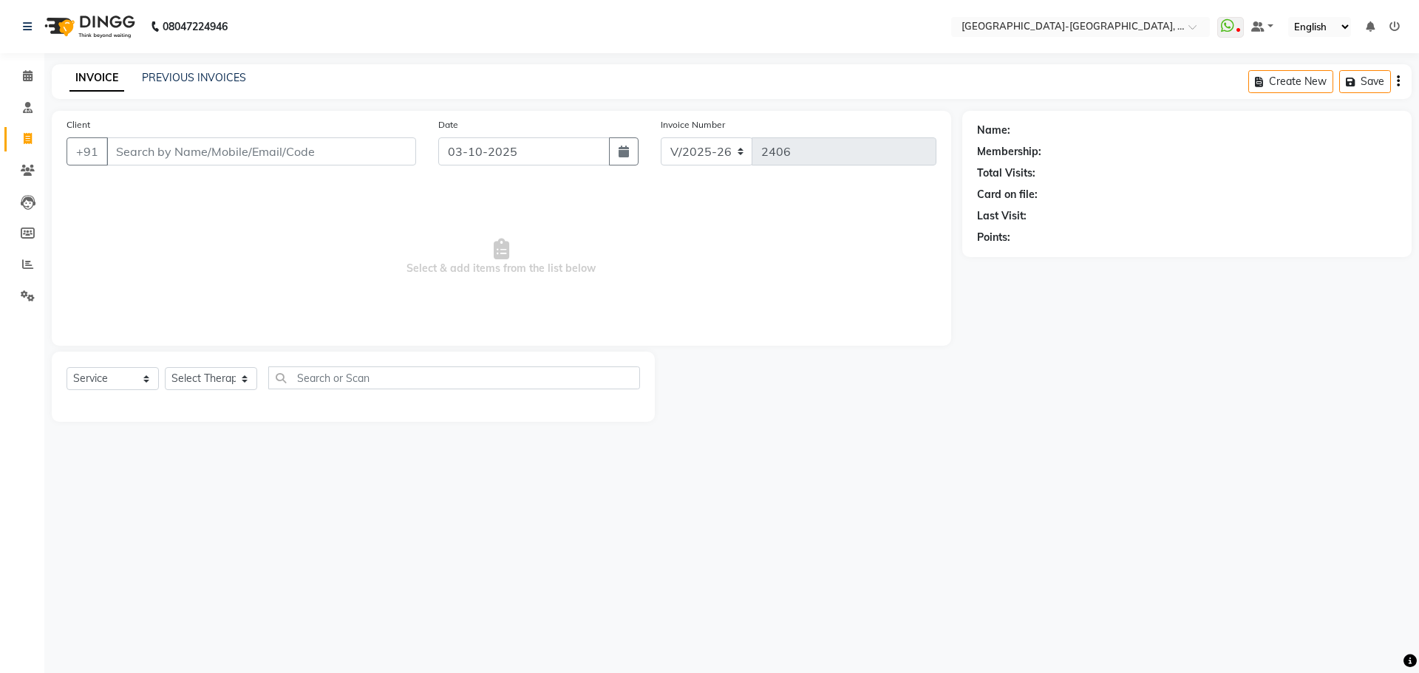
click at [195, 84] on div "PREVIOUS INVOICES" at bounding box center [194, 78] width 104 height 16
click at [194, 78] on link "PREVIOUS INVOICES" at bounding box center [194, 77] width 104 height 13
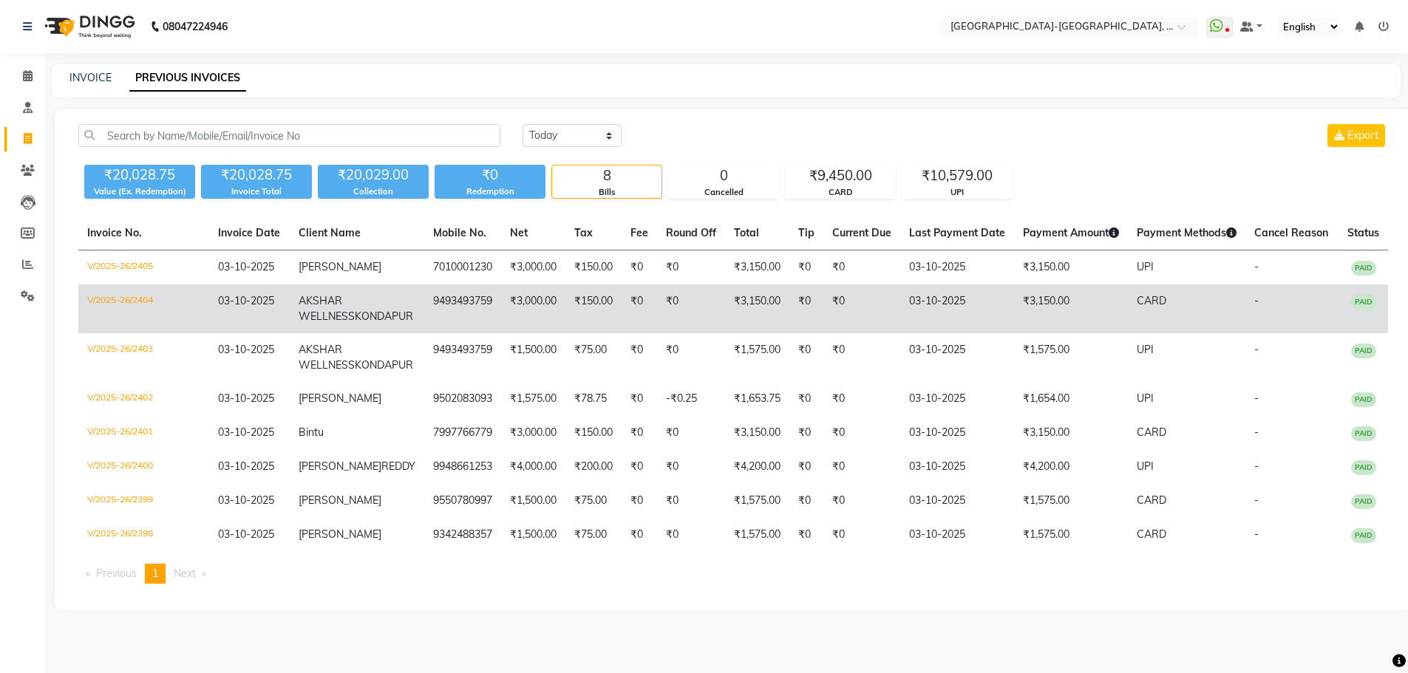
click at [346, 317] on span "AKSHAR WELLNESS" at bounding box center [327, 308] width 56 height 29
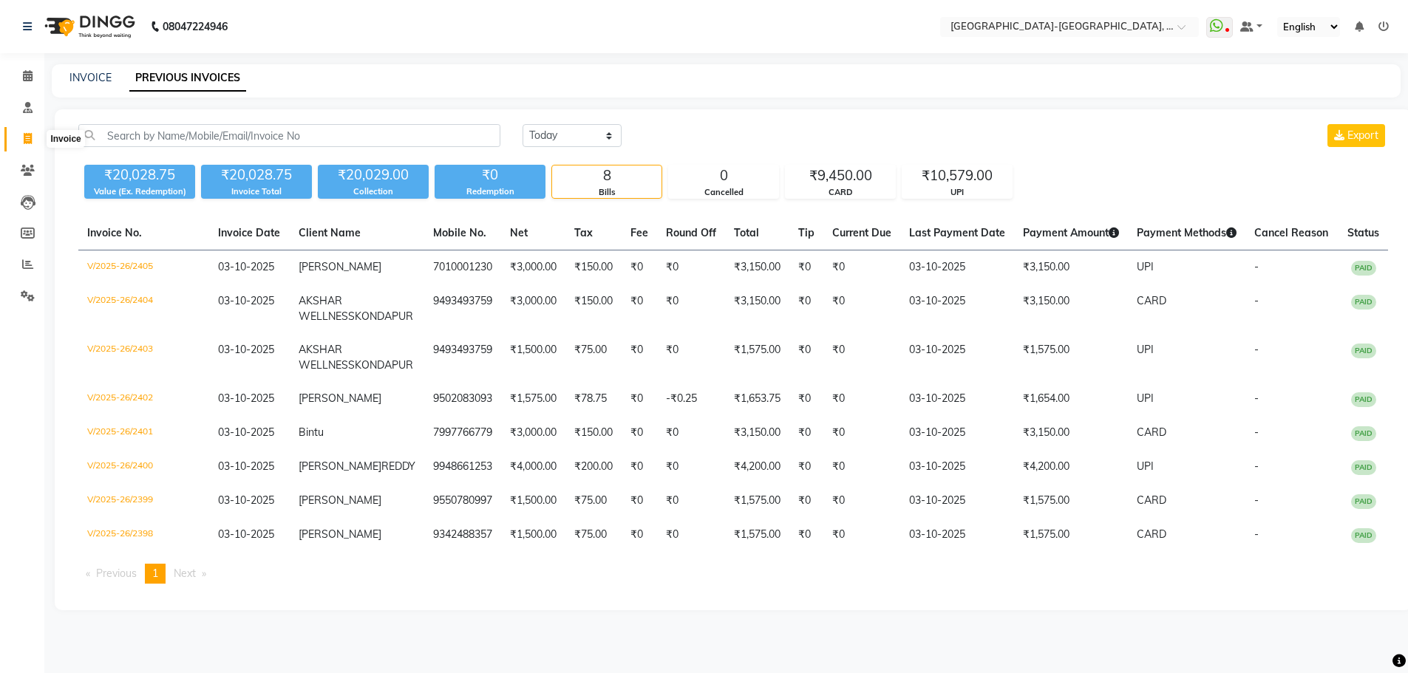
click at [25, 140] on icon at bounding box center [28, 138] width 8 height 11
select select "5851"
select select "service"
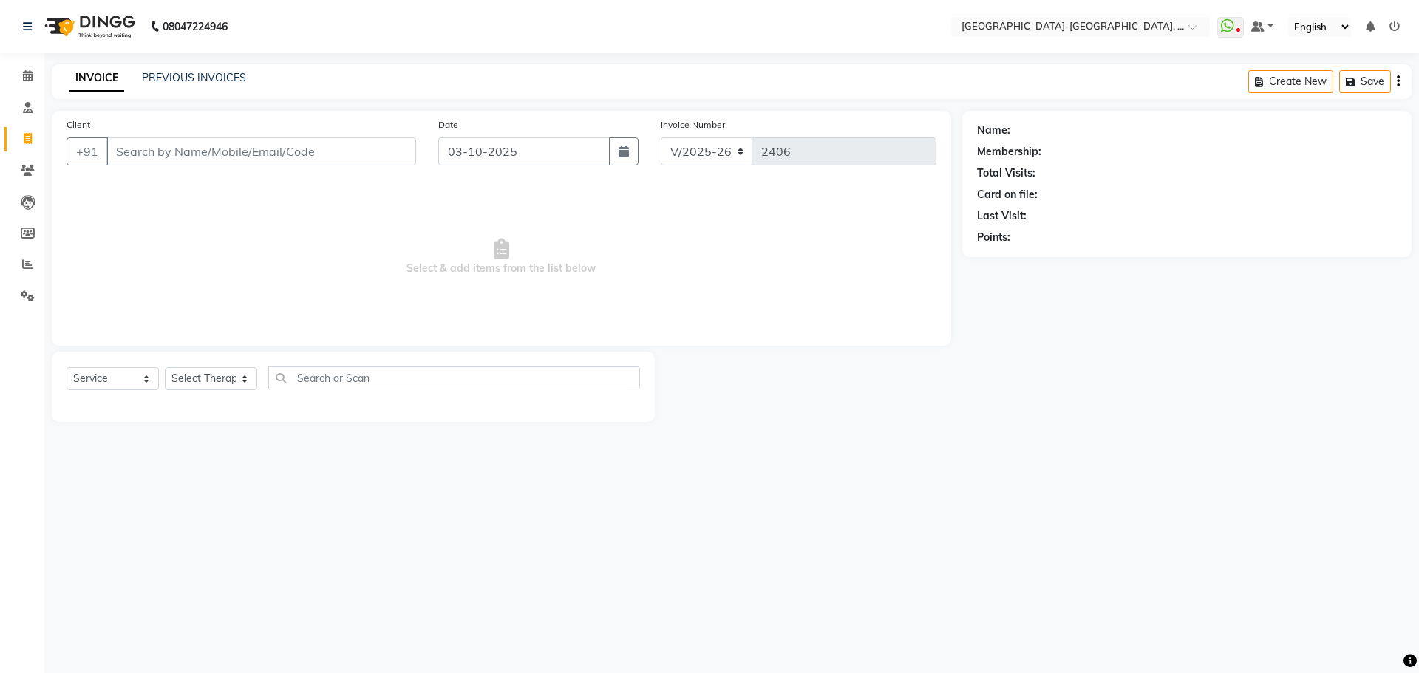
click at [206, 87] on div "INVOICE PREVIOUS INVOICES Create New Save" at bounding box center [732, 81] width 1360 height 35
click at [202, 81] on link "PREVIOUS INVOICES" at bounding box center [194, 77] width 104 height 13
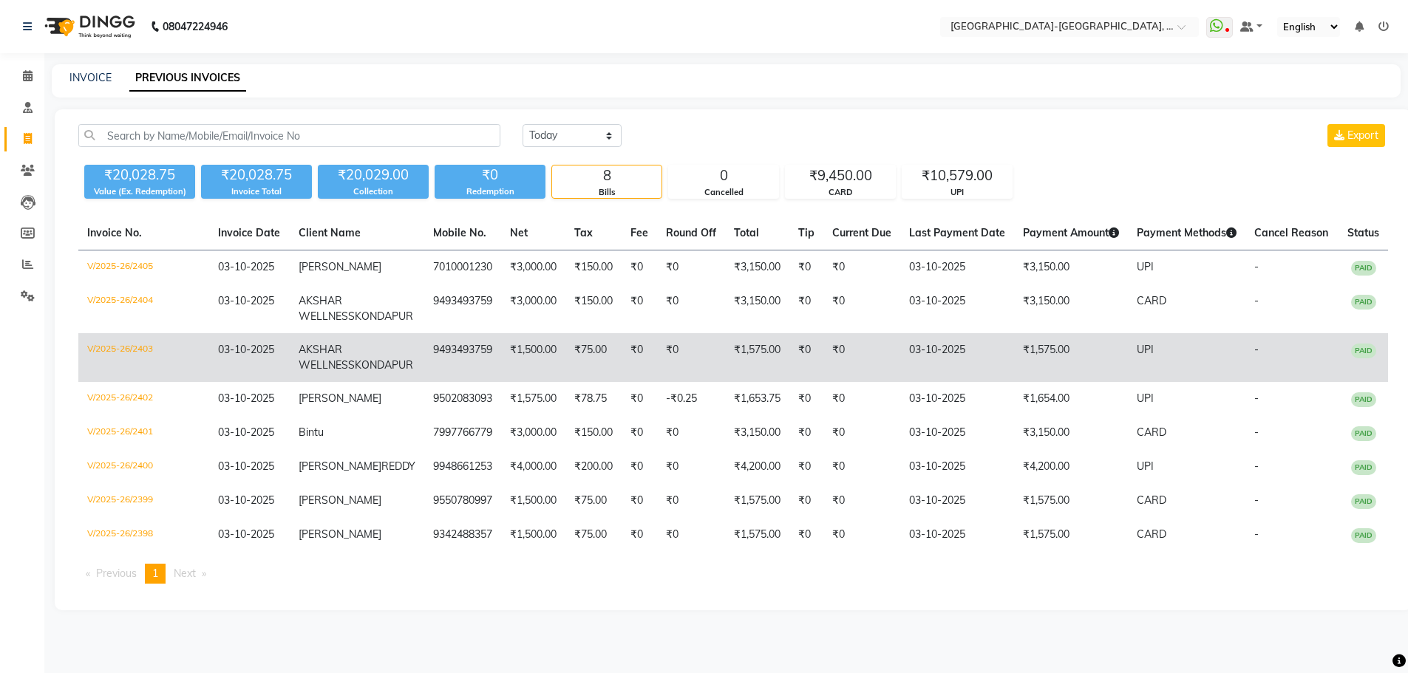
click at [350, 382] on td "AKSHAR WELLNESS KONDAPUR" at bounding box center [357, 357] width 134 height 49
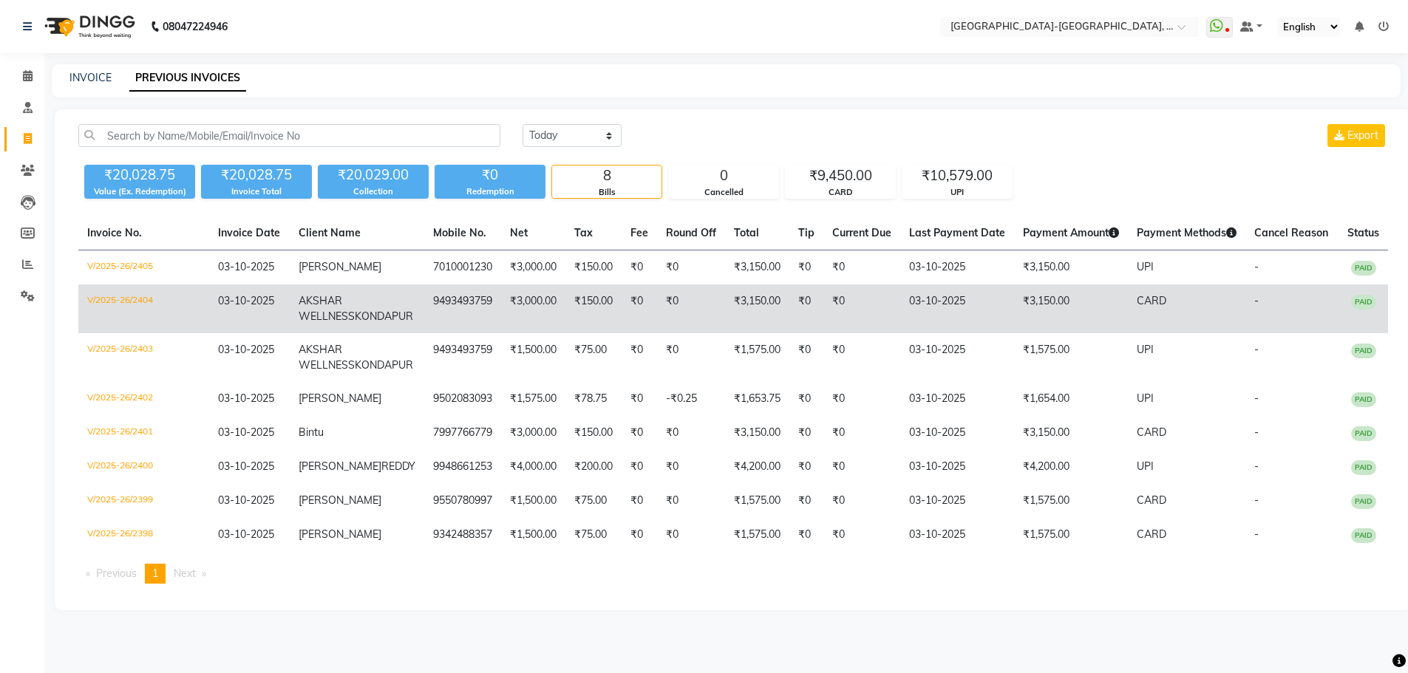
click at [355, 315] on span "AKSHAR WELLNESS" at bounding box center [327, 308] width 56 height 29
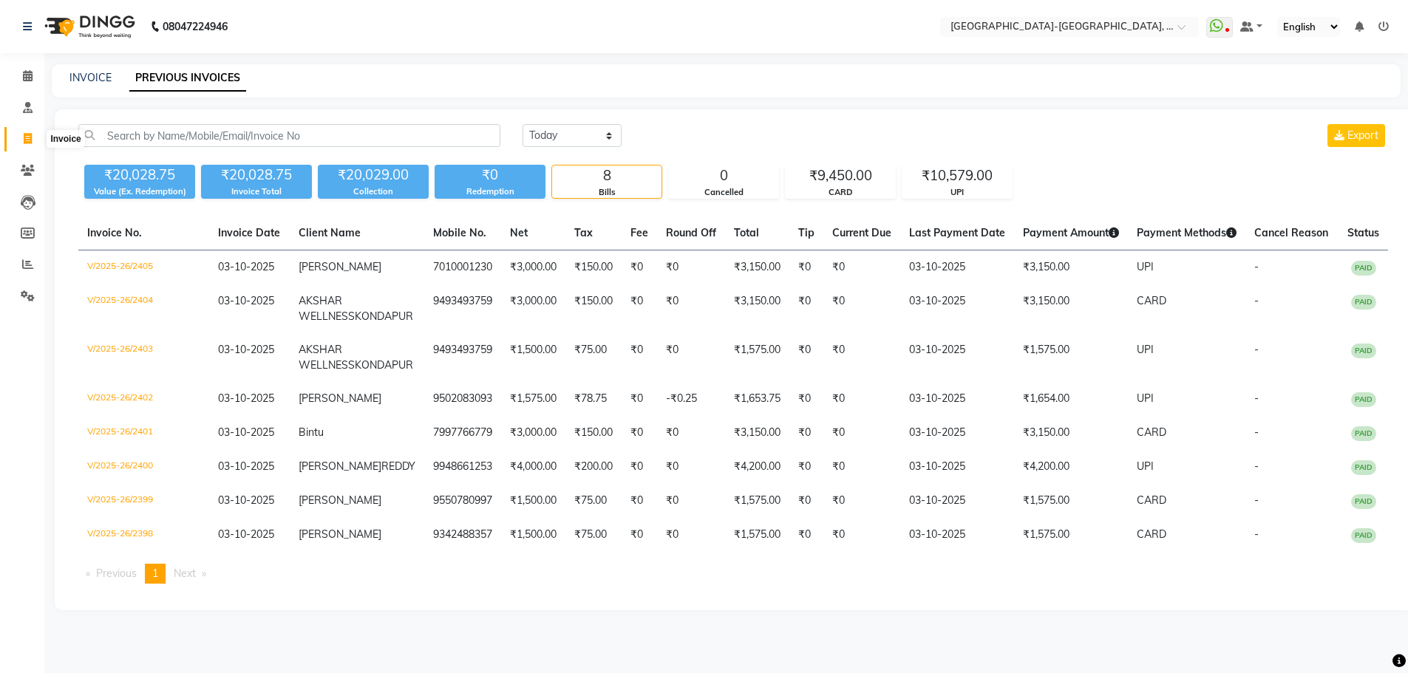
click at [37, 141] on span at bounding box center [28, 139] width 26 height 17
select select "5851"
select select "service"
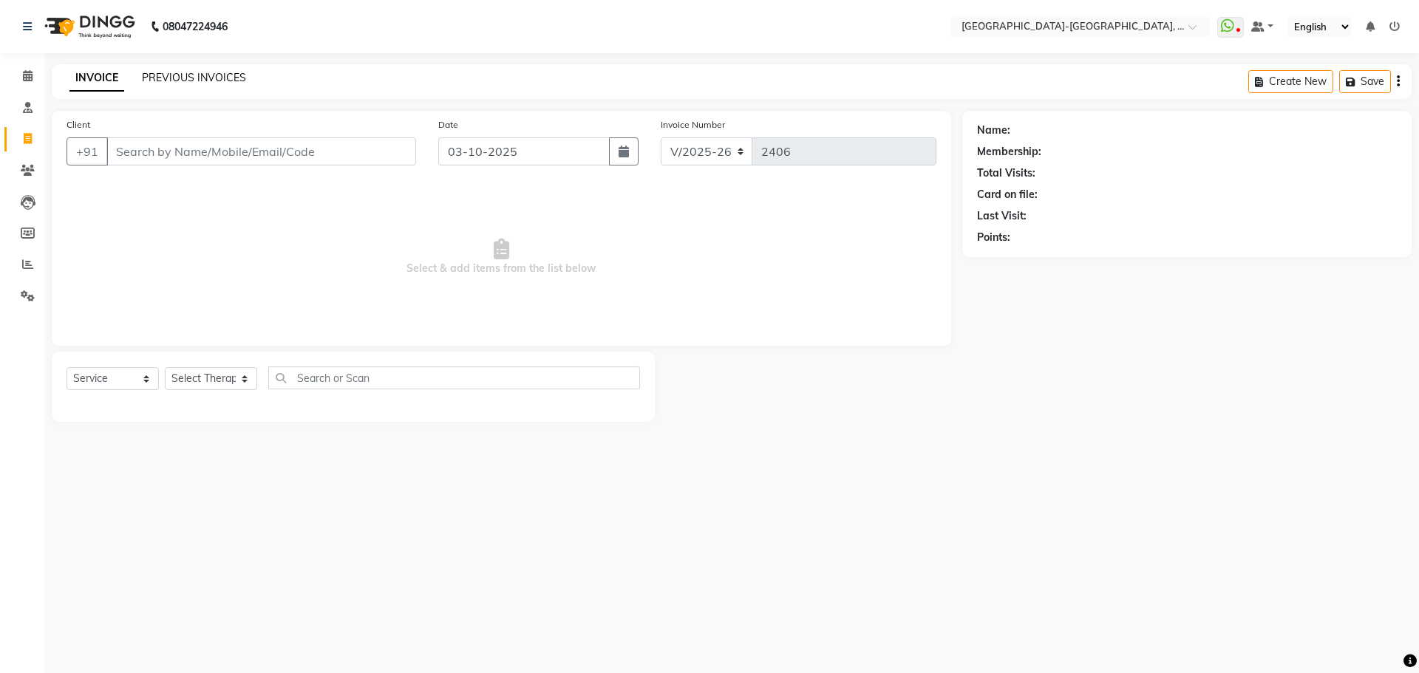
click at [171, 81] on link "PREVIOUS INVOICES" at bounding box center [194, 77] width 104 height 13
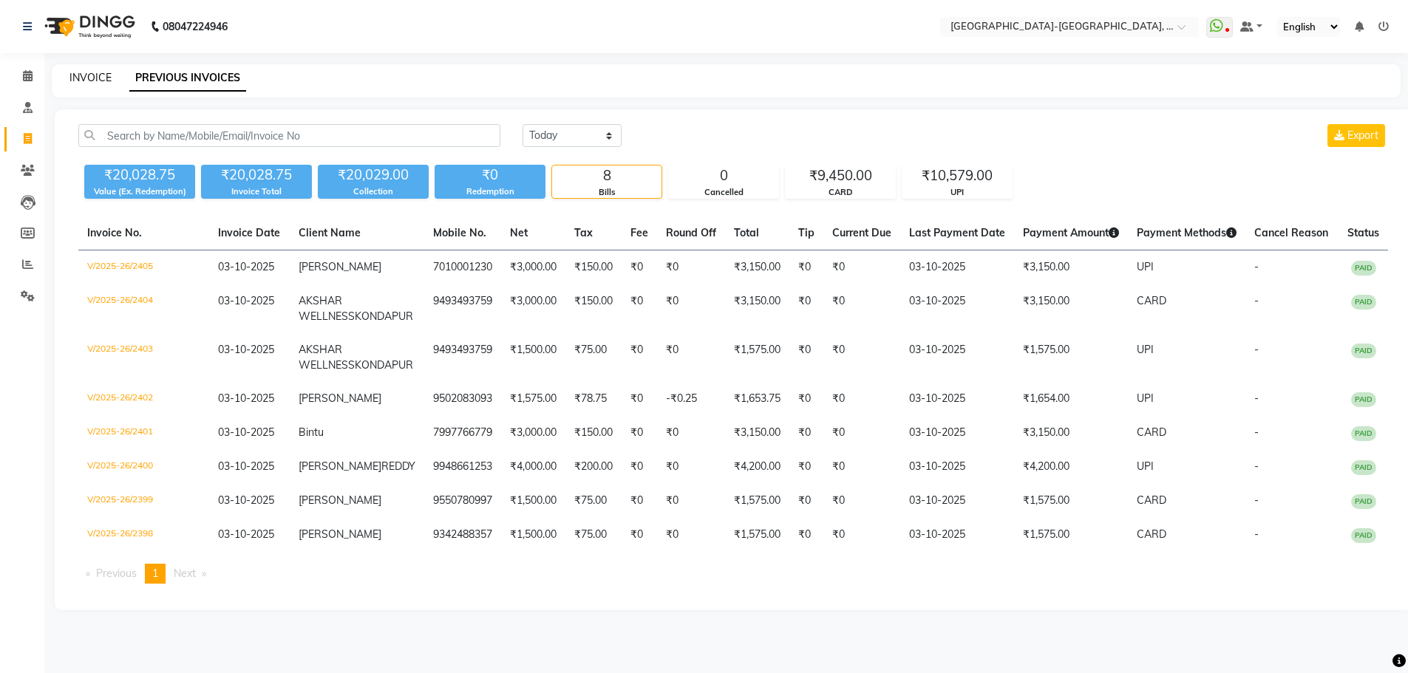
click at [104, 82] on link "INVOICE" at bounding box center [90, 77] width 42 height 13
select select "5851"
select select "service"
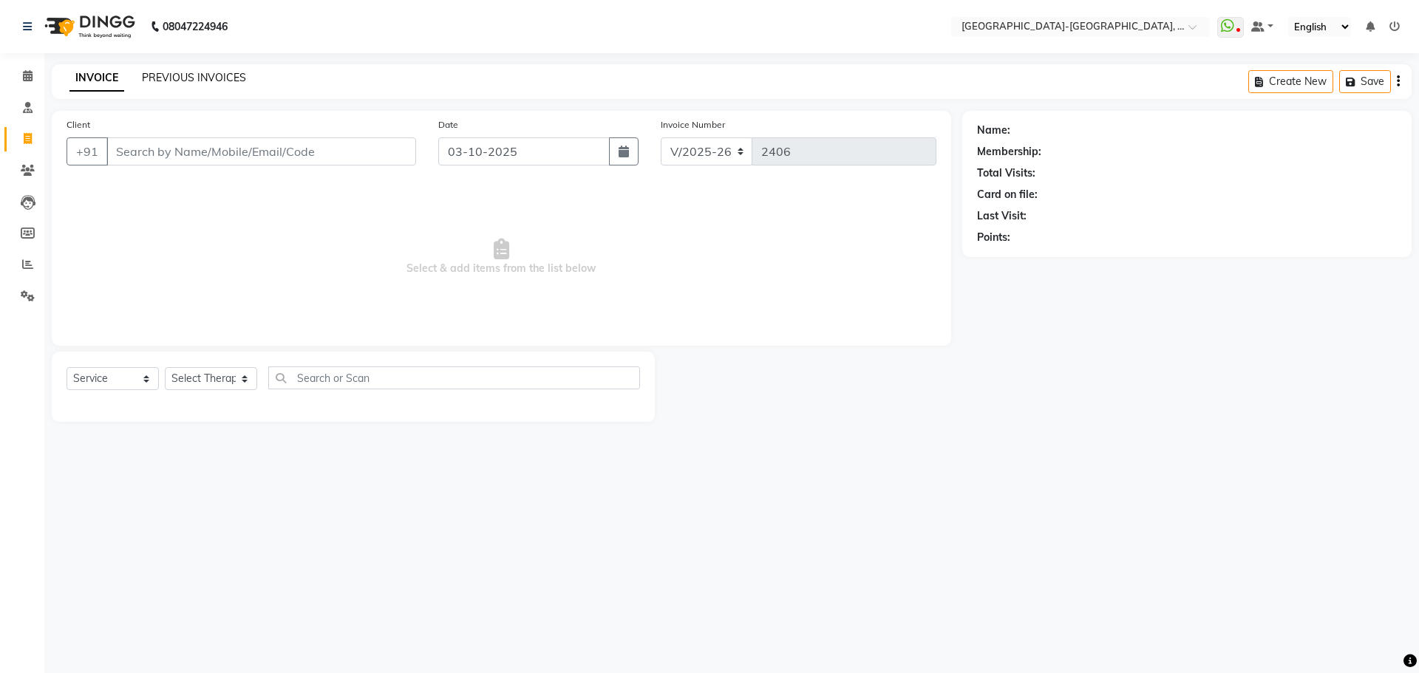
click at [185, 75] on link "PREVIOUS INVOICES" at bounding box center [194, 77] width 104 height 13
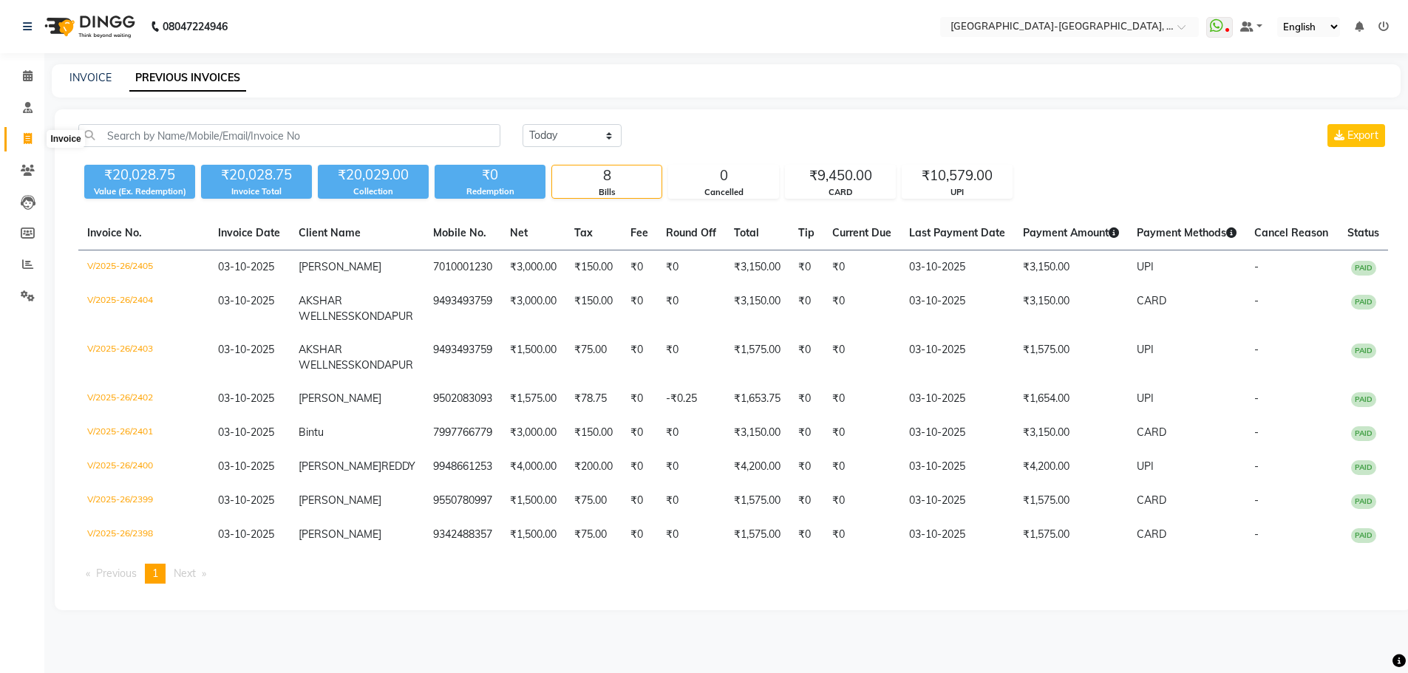
click at [29, 134] on icon at bounding box center [28, 138] width 8 height 11
select select "service"
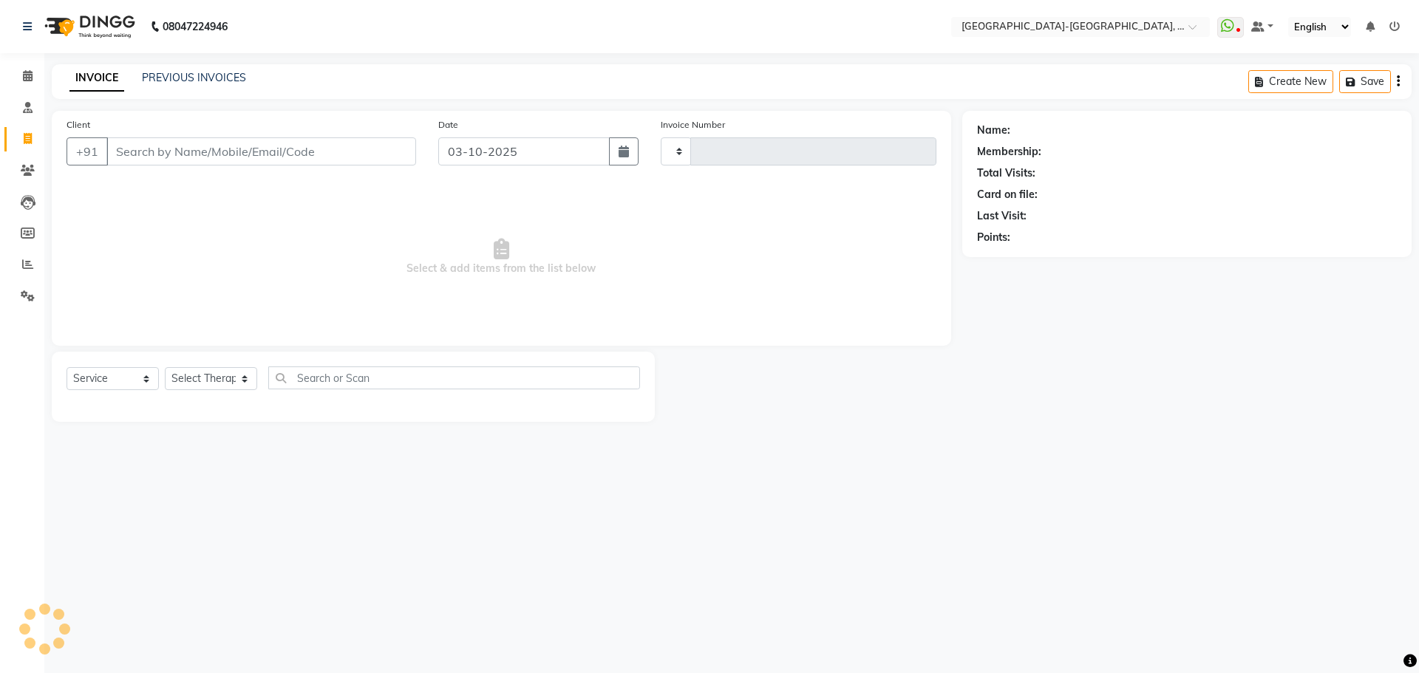
type input "2406"
select select "5851"
click at [176, 162] on input "Client" at bounding box center [261, 151] width 310 height 28
click at [174, 153] on input "Client" at bounding box center [261, 151] width 310 height 28
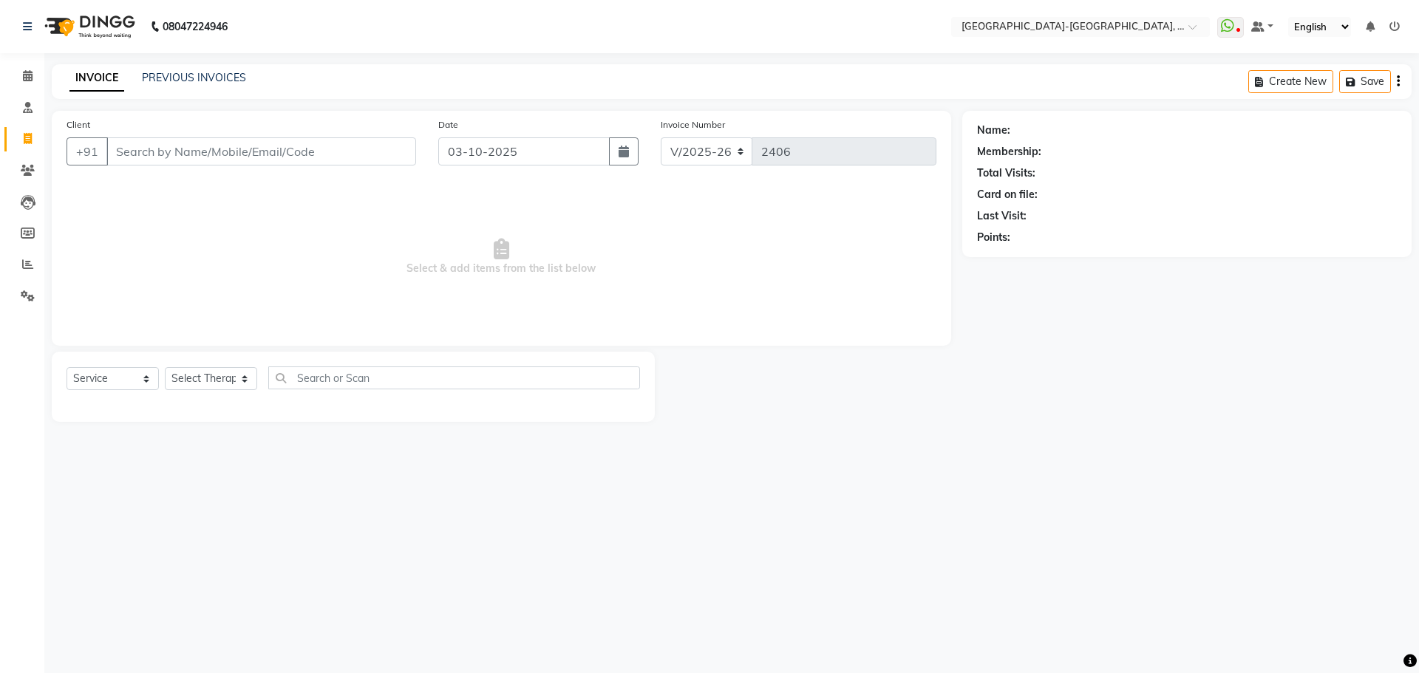
click at [174, 153] on input "Client" at bounding box center [261, 151] width 310 height 28
click at [248, 165] on input "Client" at bounding box center [261, 151] width 310 height 28
click at [248, 160] on input "Client" at bounding box center [261, 151] width 310 height 28
click at [170, 78] on link "PREVIOUS INVOICES" at bounding box center [194, 77] width 104 height 13
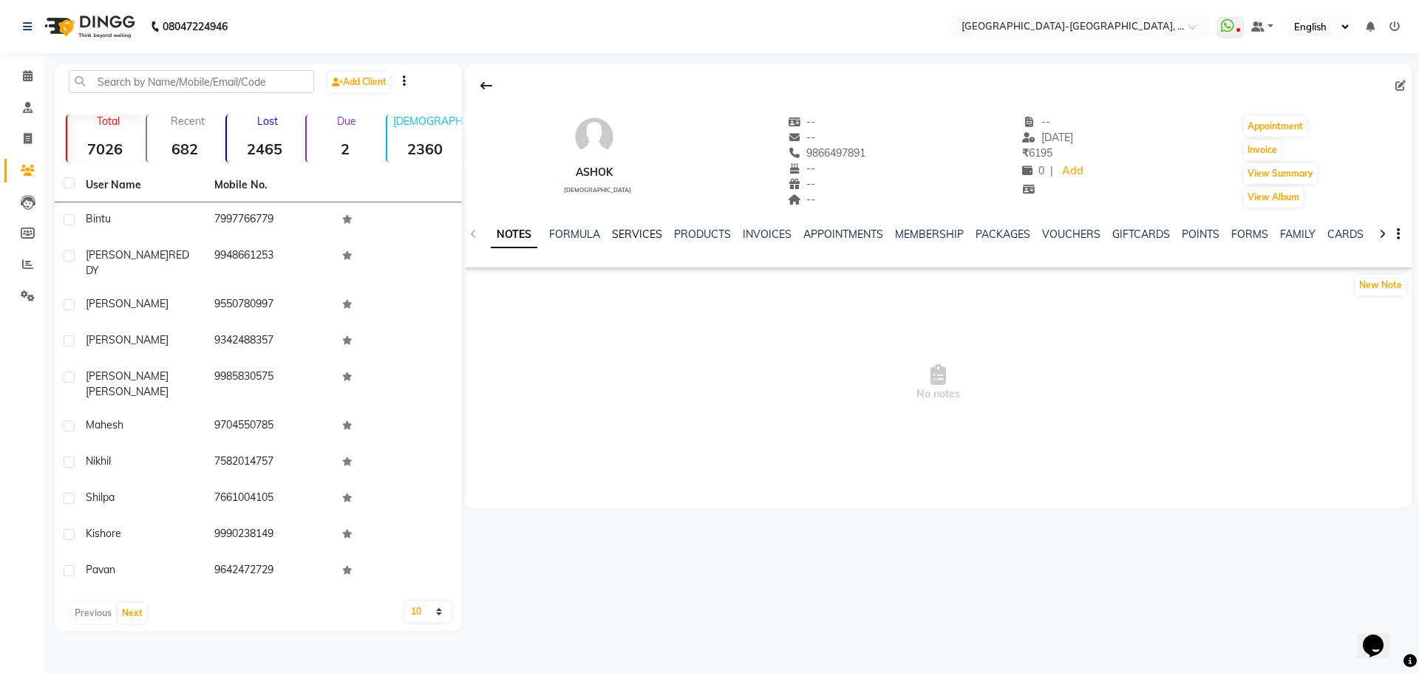
click at [630, 233] on link "SERVICES" at bounding box center [637, 234] width 50 height 13
click at [641, 233] on link "SERVICES" at bounding box center [637, 234] width 50 height 13
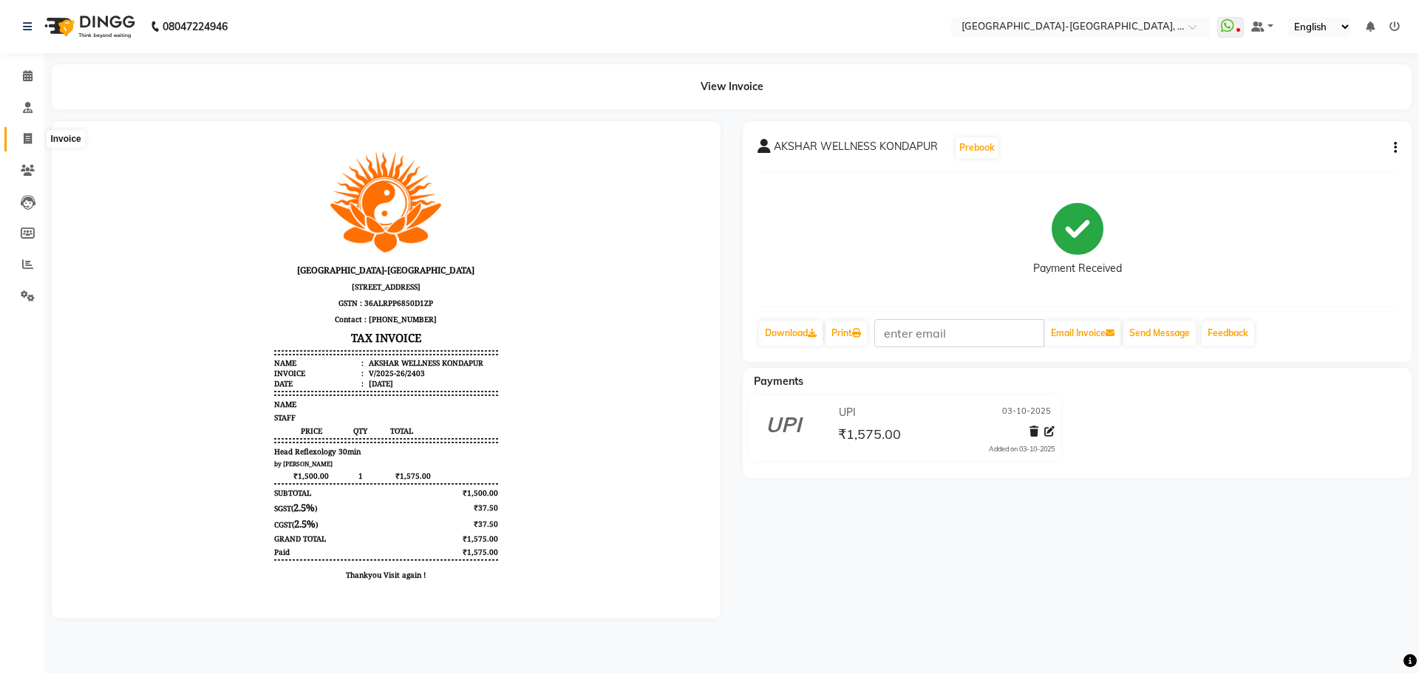
click at [27, 140] on icon at bounding box center [28, 138] width 8 height 11
select select "5851"
select select "service"
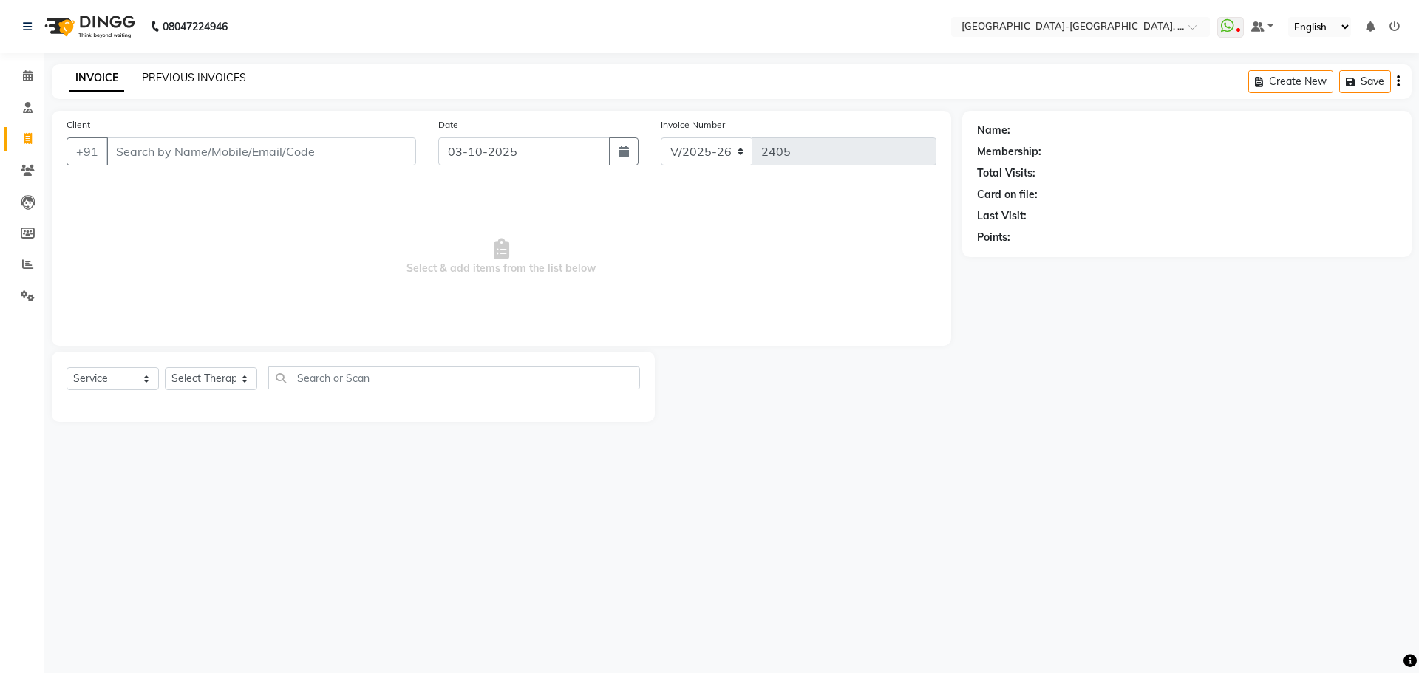
click at [165, 79] on link "PREVIOUS INVOICES" at bounding box center [194, 77] width 104 height 13
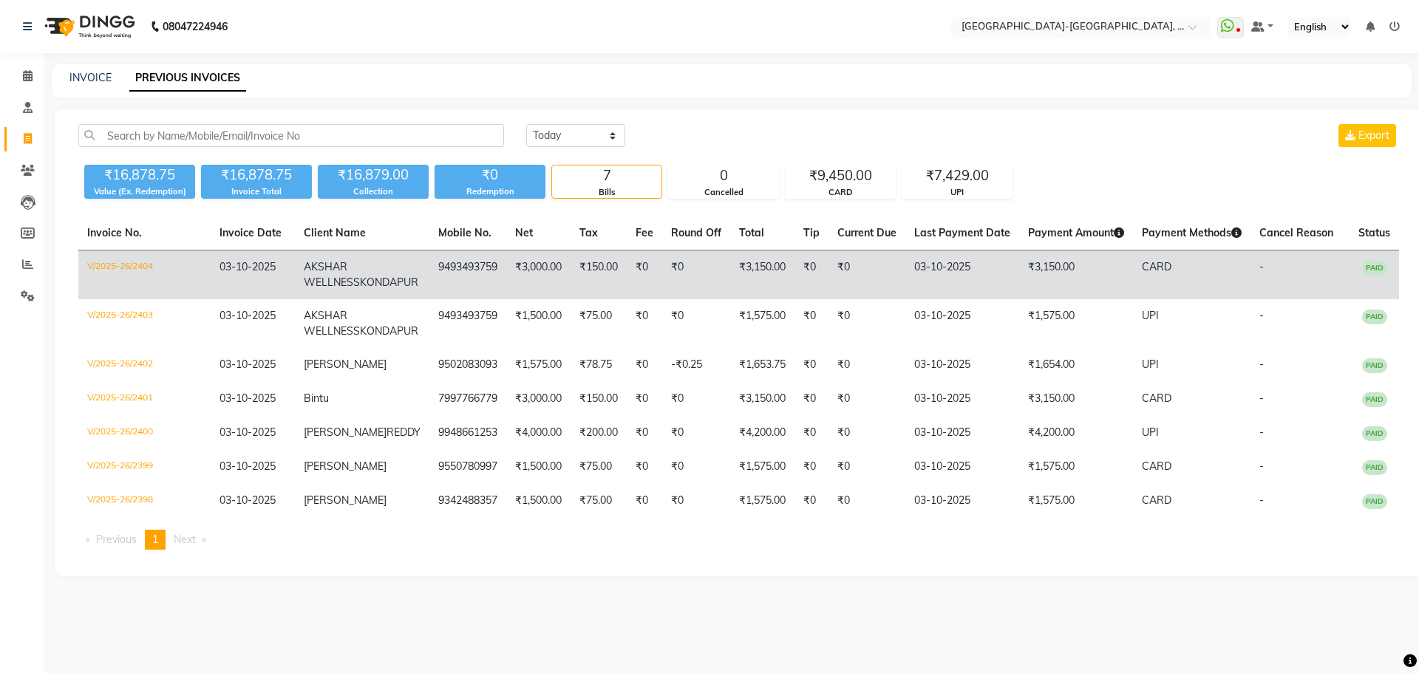
click at [355, 282] on span "AKSHAR WELLNESS" at bounding box center [332, 274] width 56 height 29
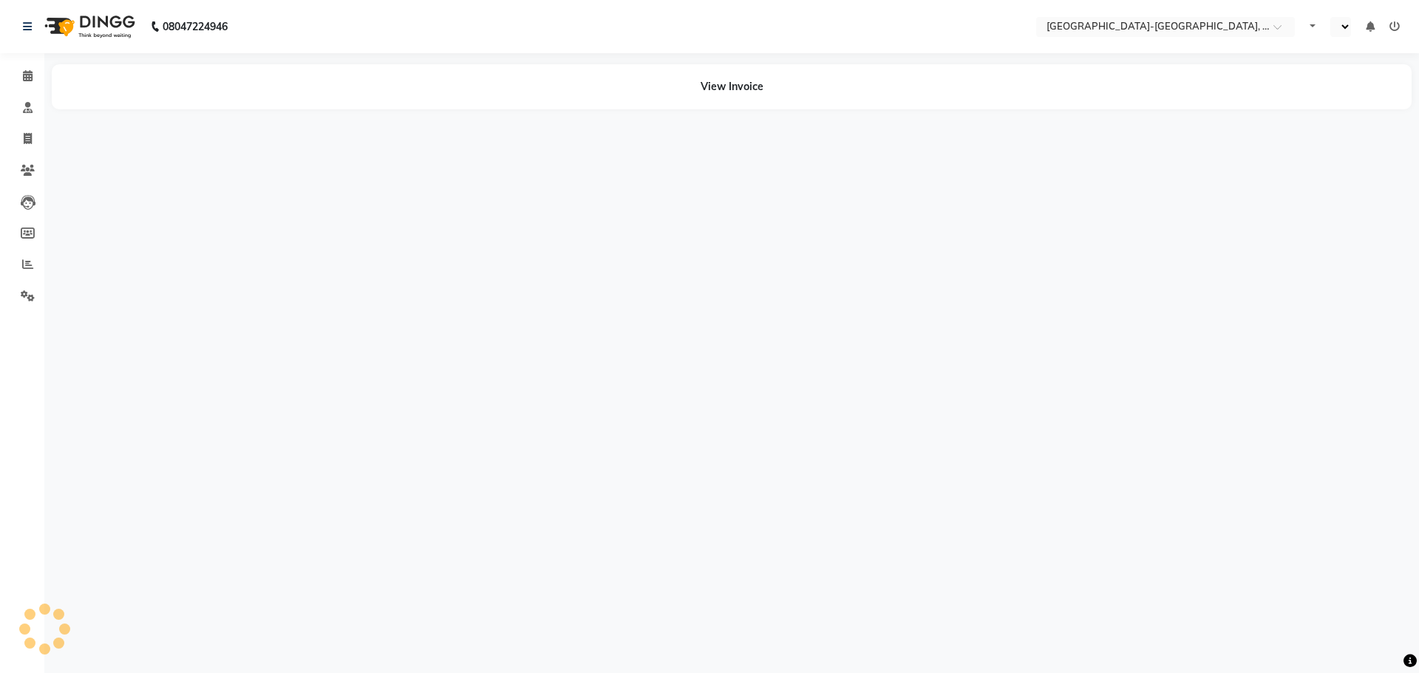
select select "en"
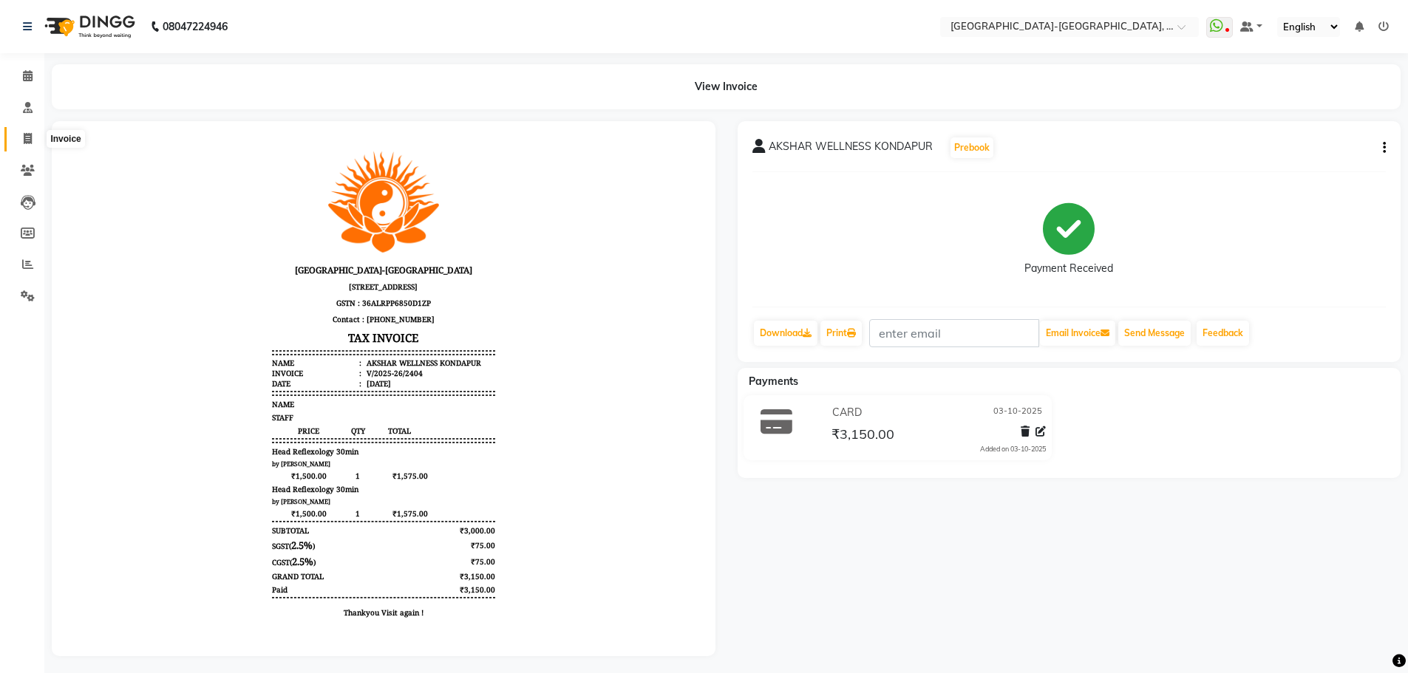
click at [29, 136] on icon at bounding box center [28, 138] width 8 height 11
select select "5851"
select select "service"
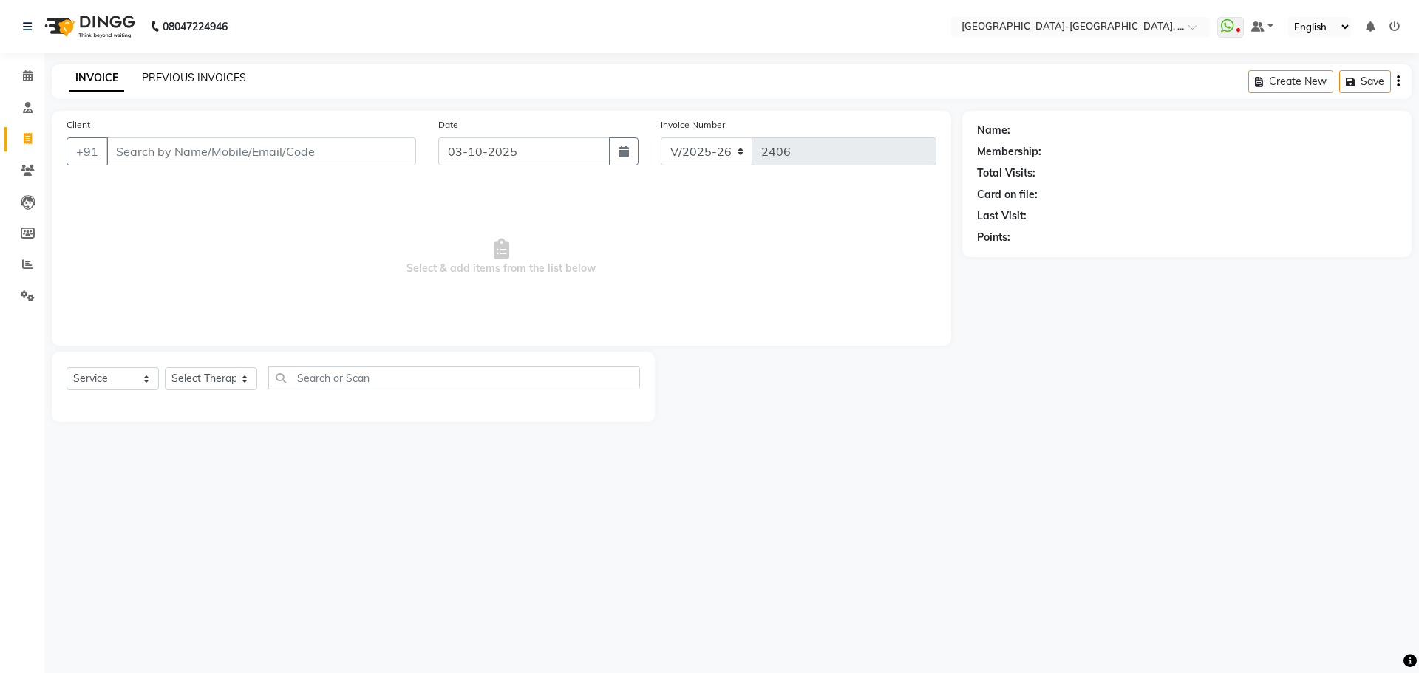
click at [208, 73] on link "PREVIOUS INVOICES" at bounding box center [194, 77] width 104 height 13
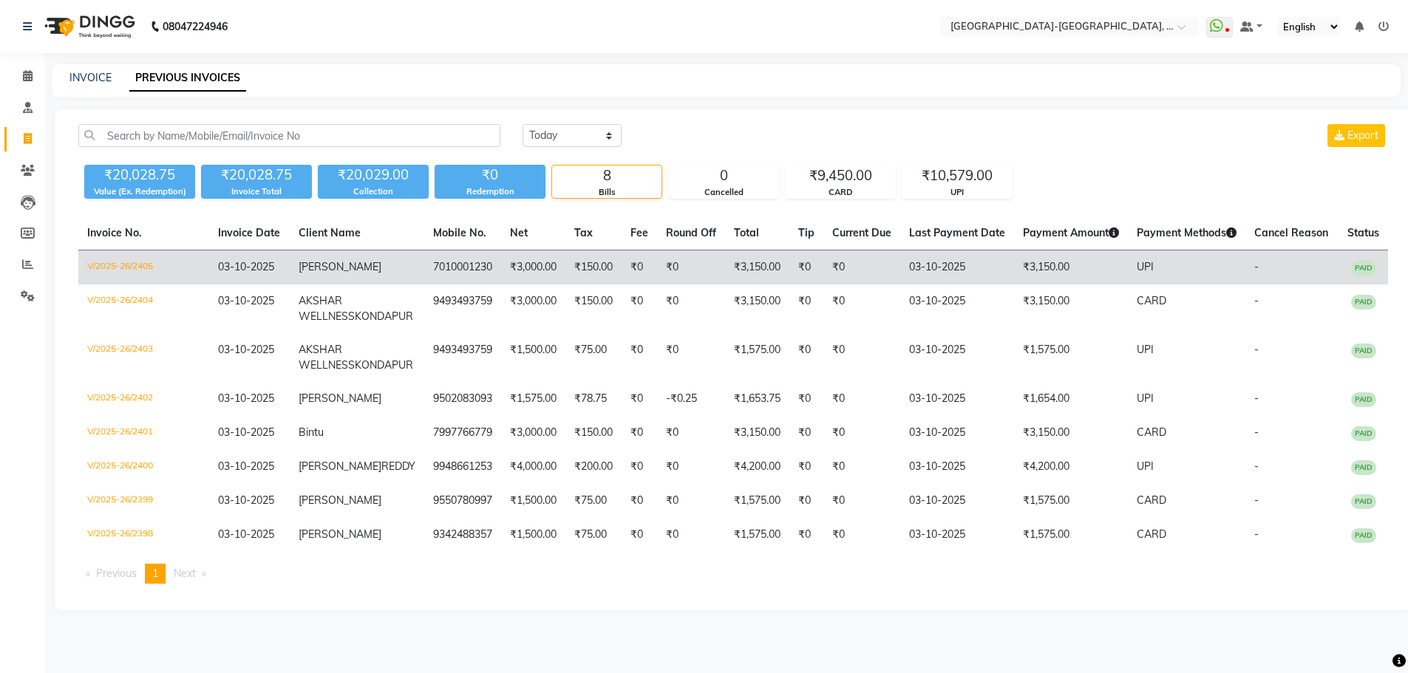
click at [330, 271] on span "[PERSON_NAME]" at bounding box center [340, 266] width 83 height 13
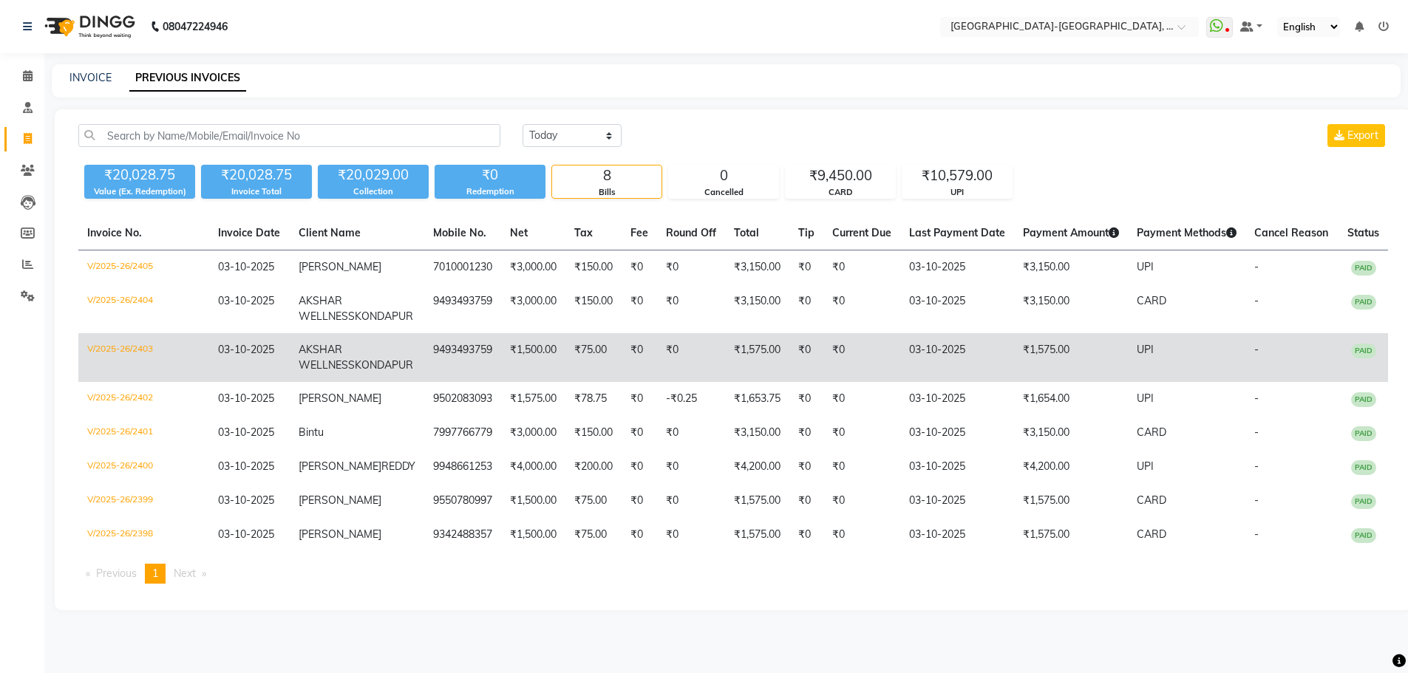
click at [336, 367] on span "AKSHAR WELLNESS" at bounding box center [327, 357] width 56 height 29
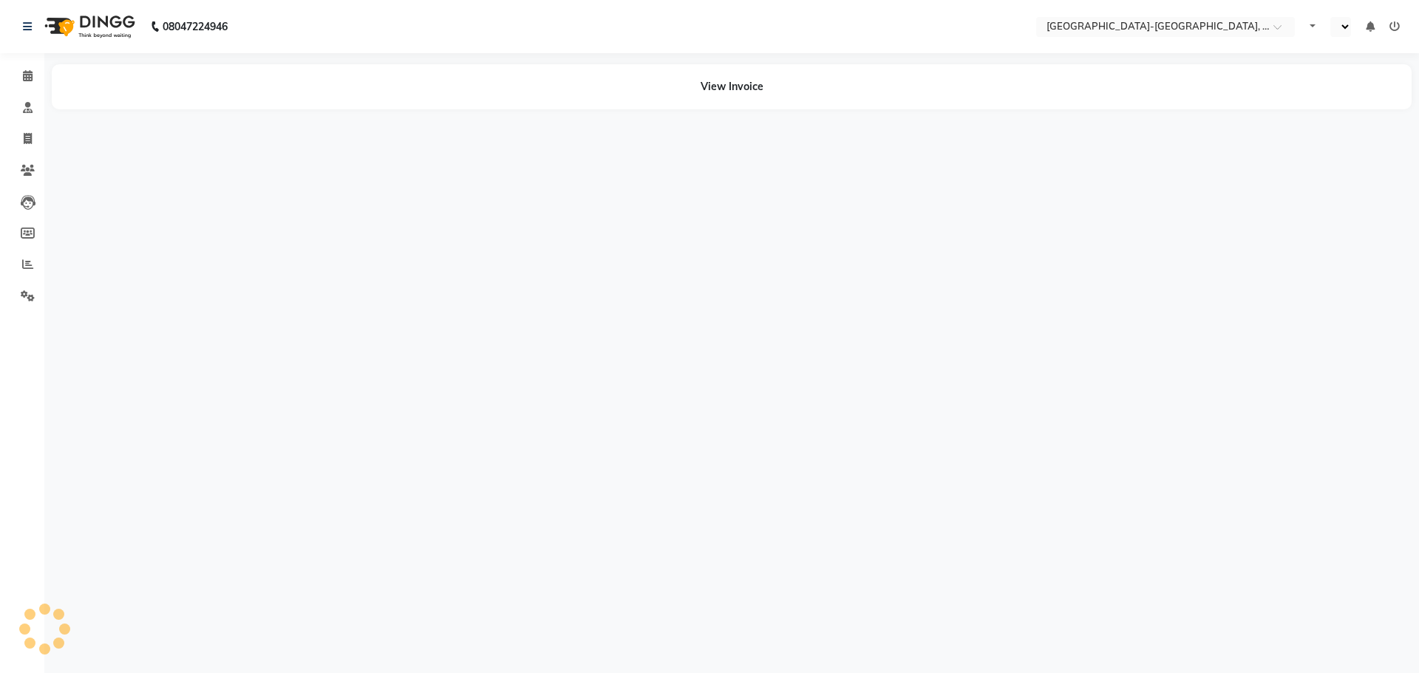
select select "en"
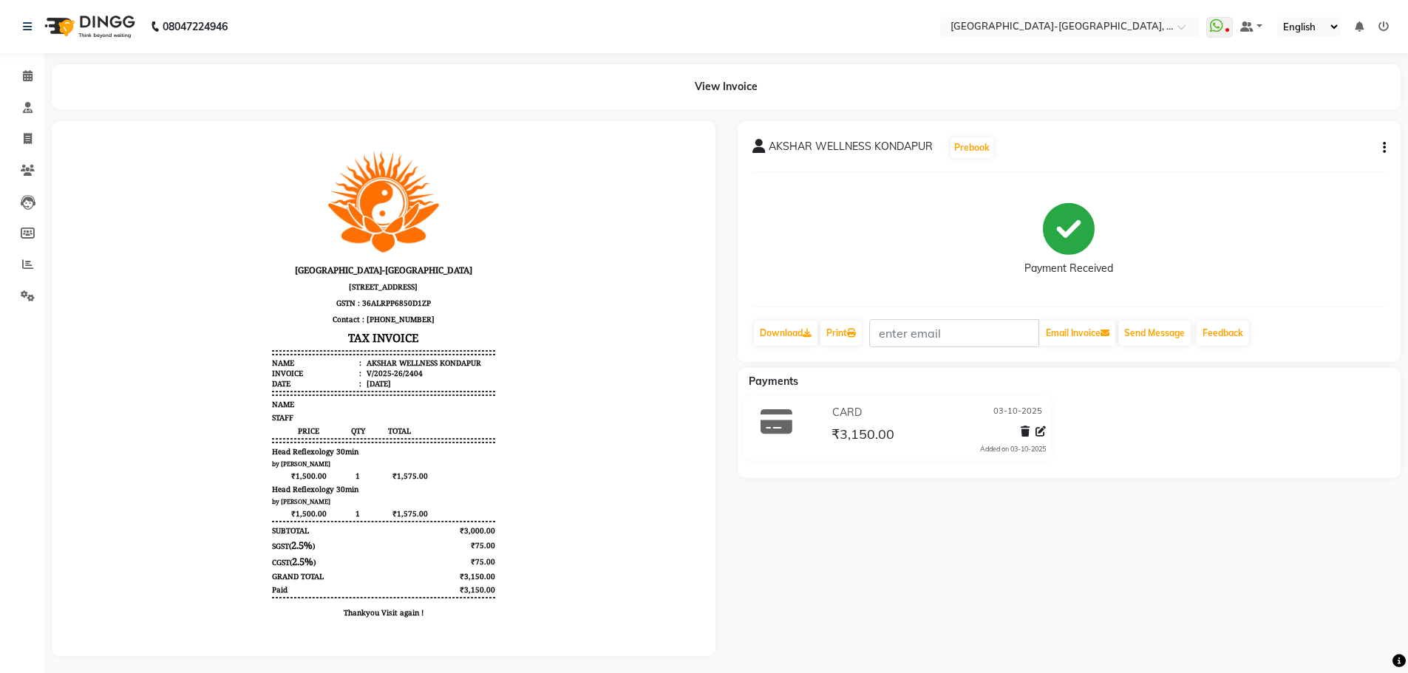
click at [1383, 148] on icon "button" at bounding box center [1384, 148] width 3 height 1
click at [1295, 172] on div "Edit Invoice" at bounding box center [1310, 175] width 101 height 18
select select "service"
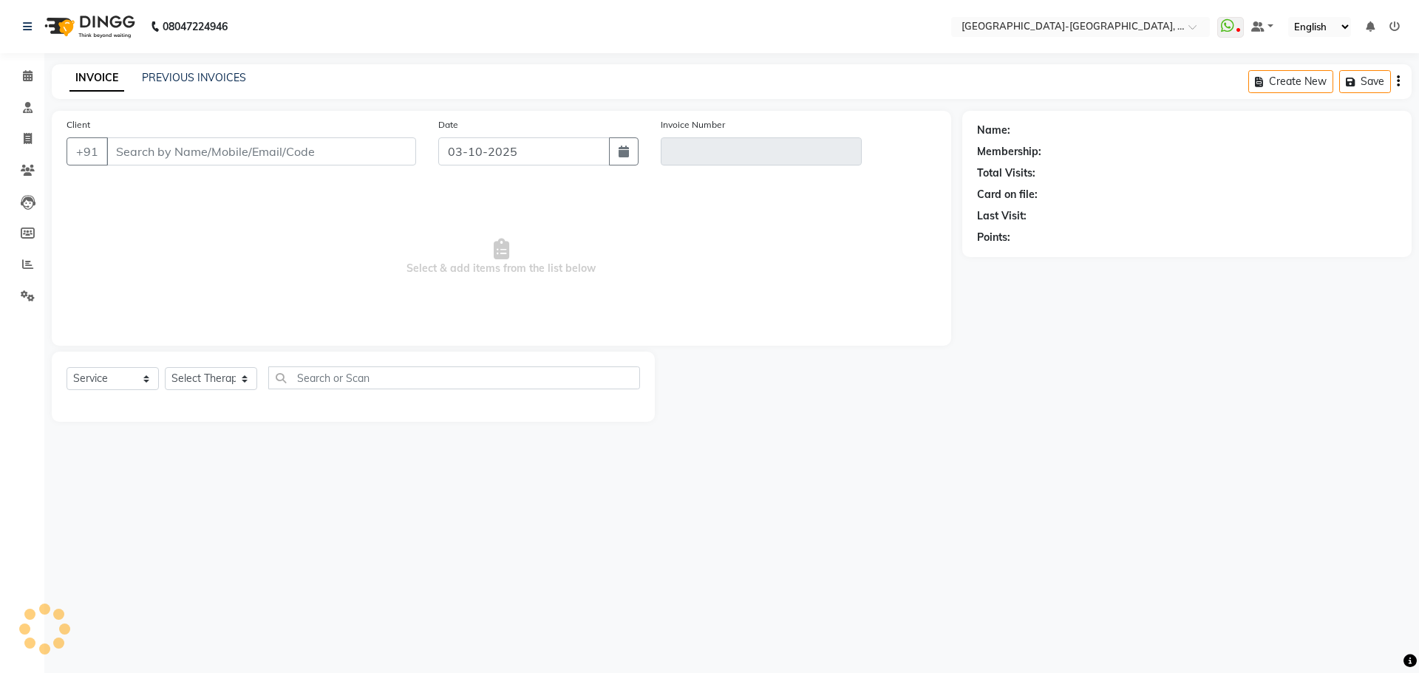
type input "9493493759"
type input "V/2025-26/2404"
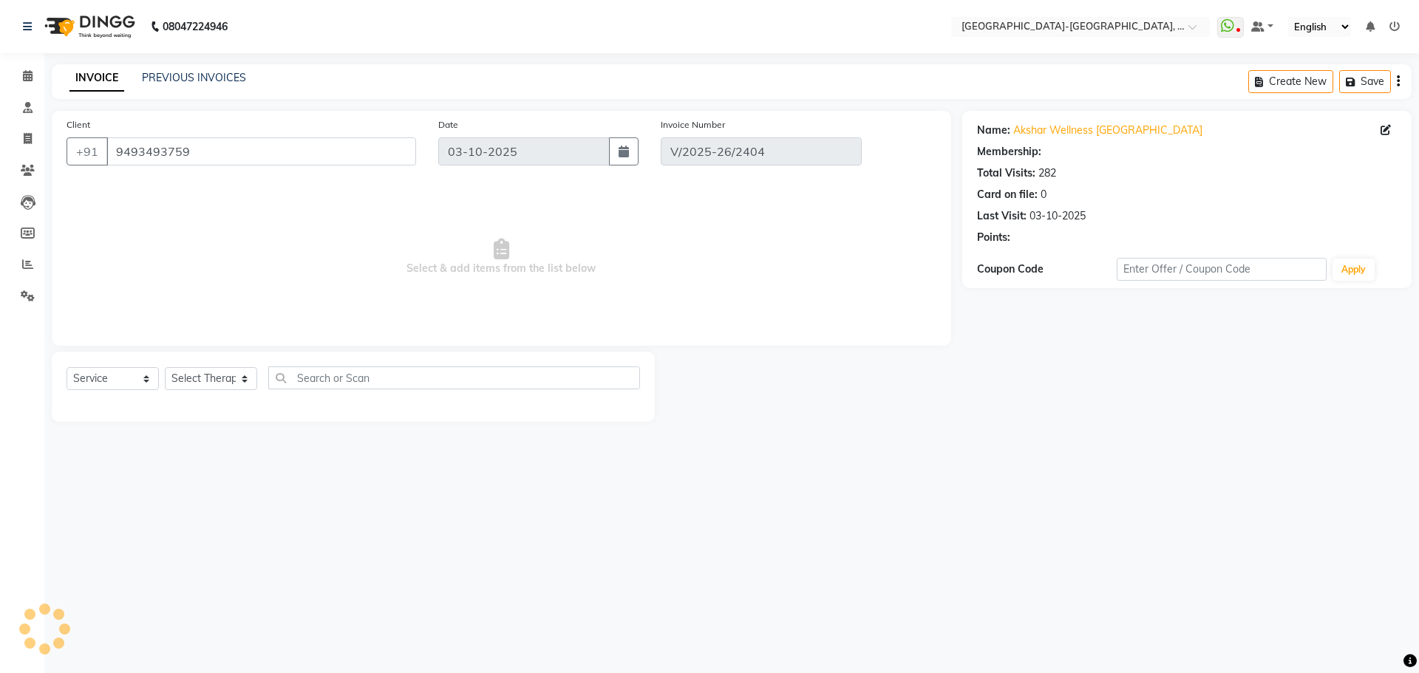
select select "select"
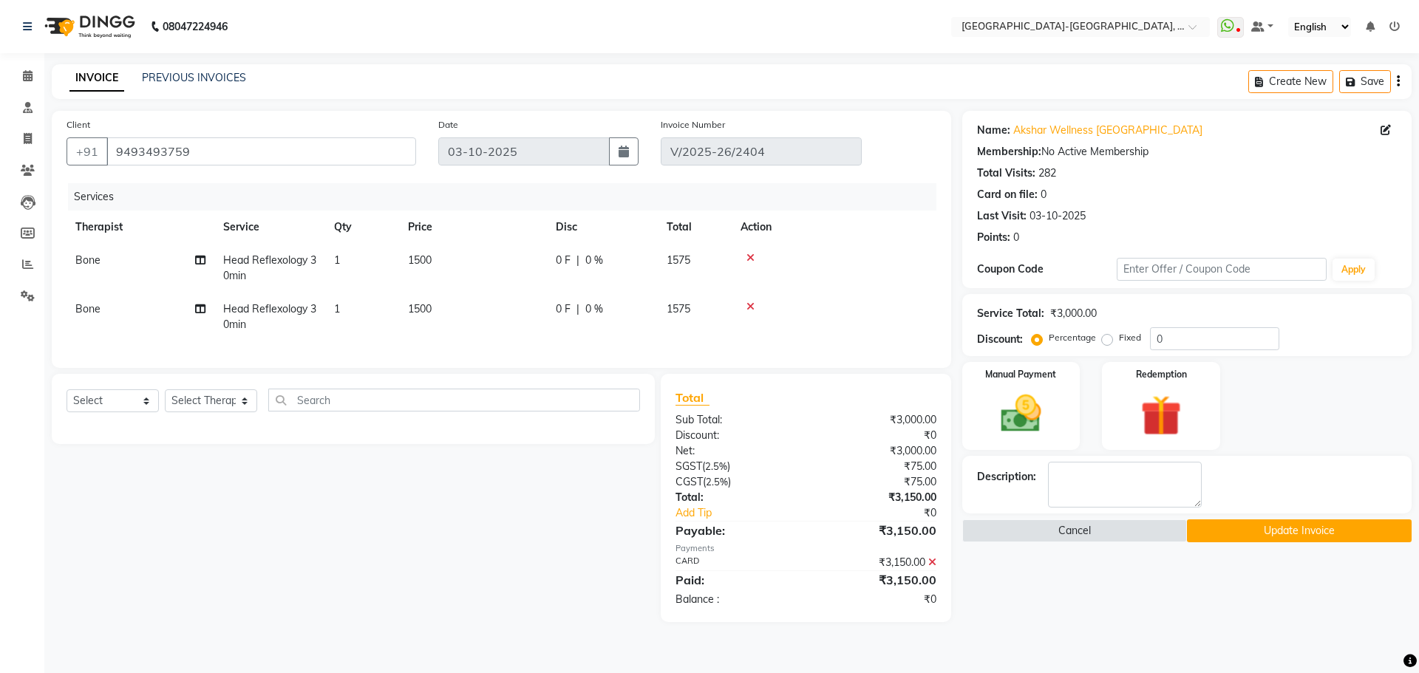
click at [89, 259] on span "Bone" at bounding box center [87, 259] width 25 height 13
select select "66850"
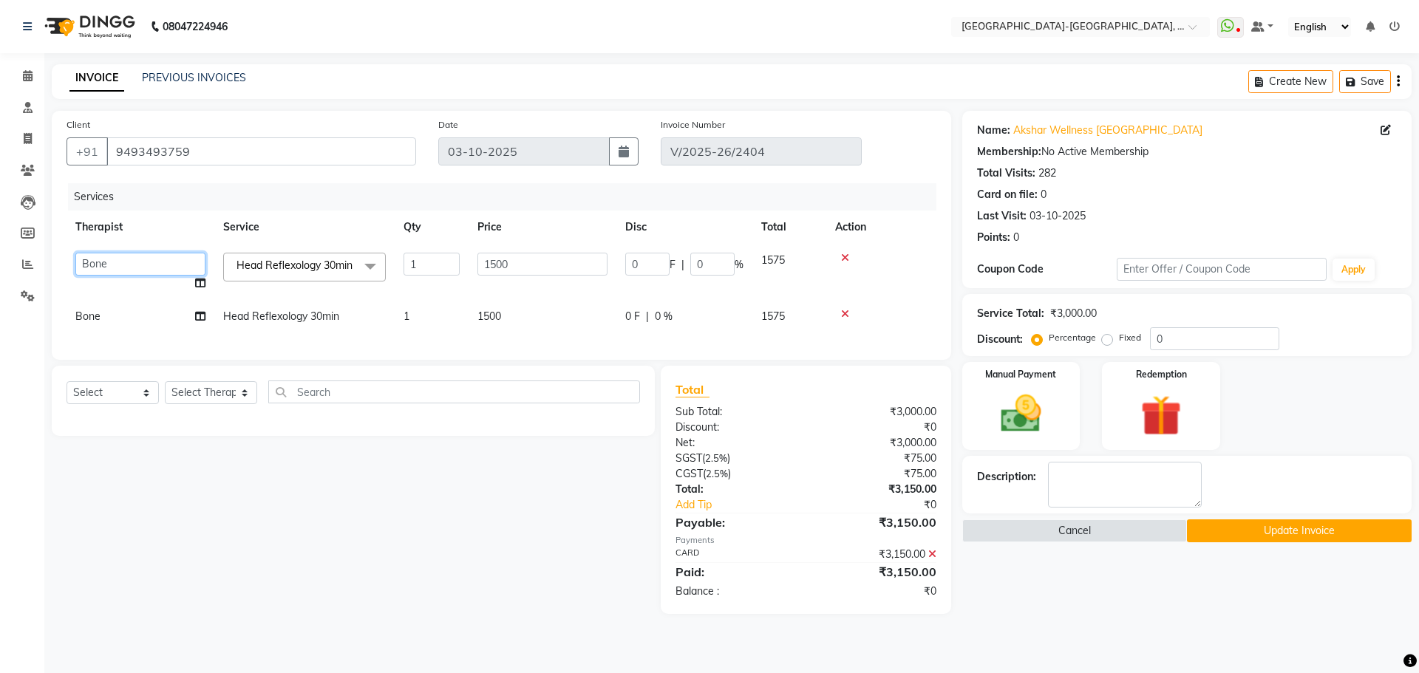
click at [90, 259] on select "Adakho Bone Hridziia Iris Katene Kholu Mayio Mohit Moru P Hriidziio Sahriini Sa…" at bounding box center [140, 264] width 130 height 23
select select "49851"
click at [244, 323] on span "Head Reflexology 30min" at bounding box center [281, 316] width 116 height 13
select select "66850"
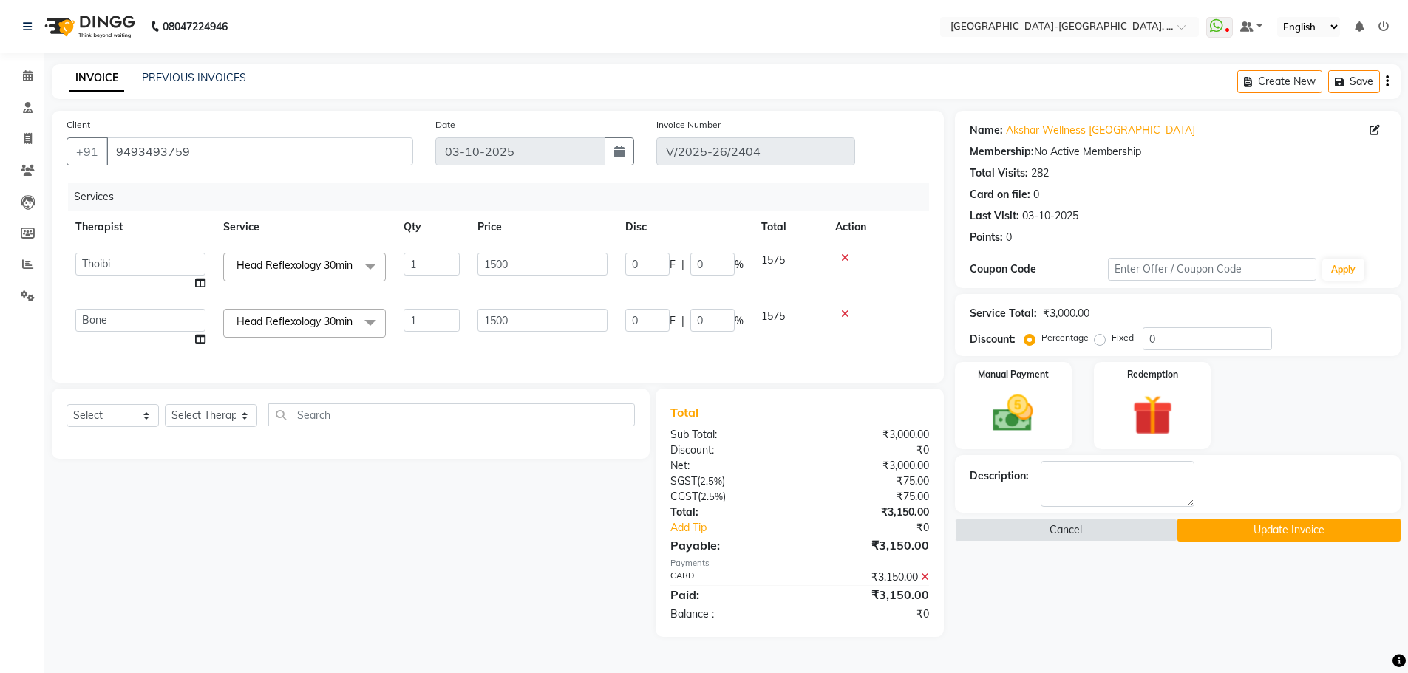
click at [248, 326] on span "Head Reflexology 30min" at bounding box center [294, 321] width 116 height 13
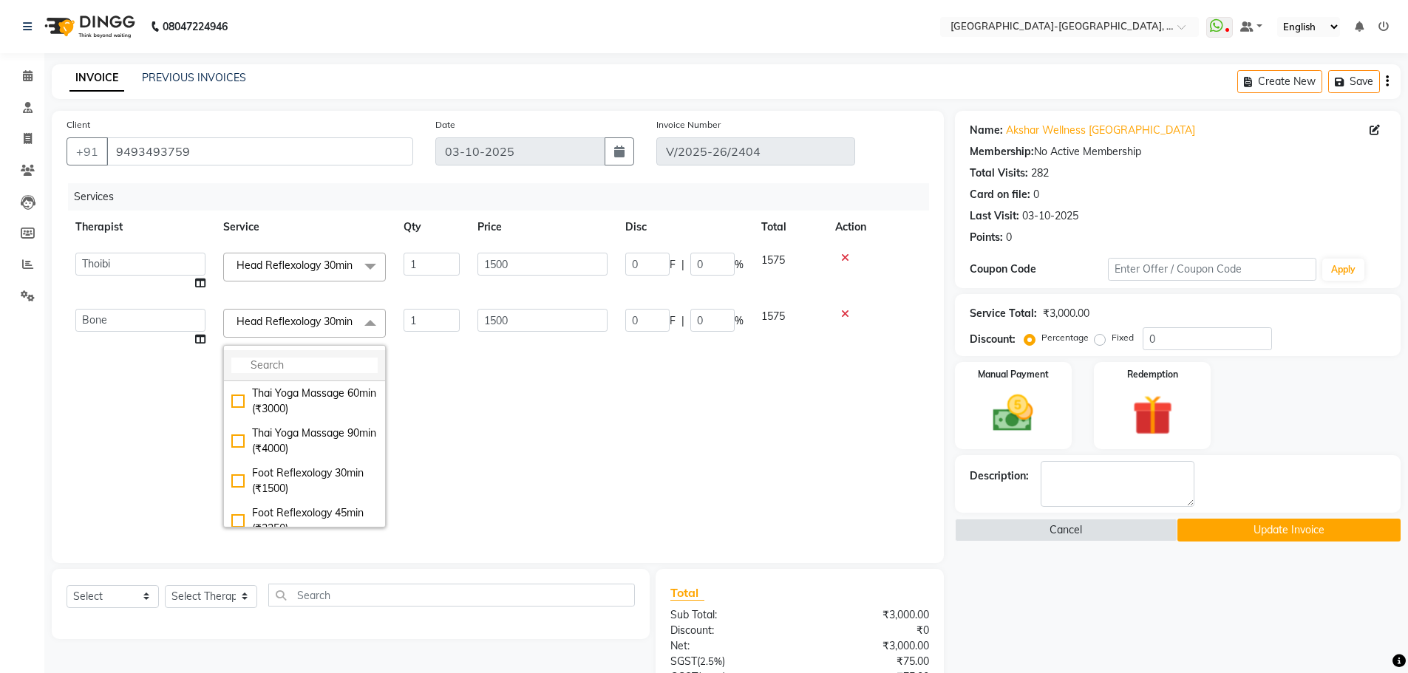
click at [274, 373] on input "multiselect-search" at bounding box center [304, 366] width 146 height 16
type input "ba"
click at [272, 415] on div "Back Reflexology 30min (₹1500)" at bounding box center [304, 401] width 146 height 31
checkbox input "true"
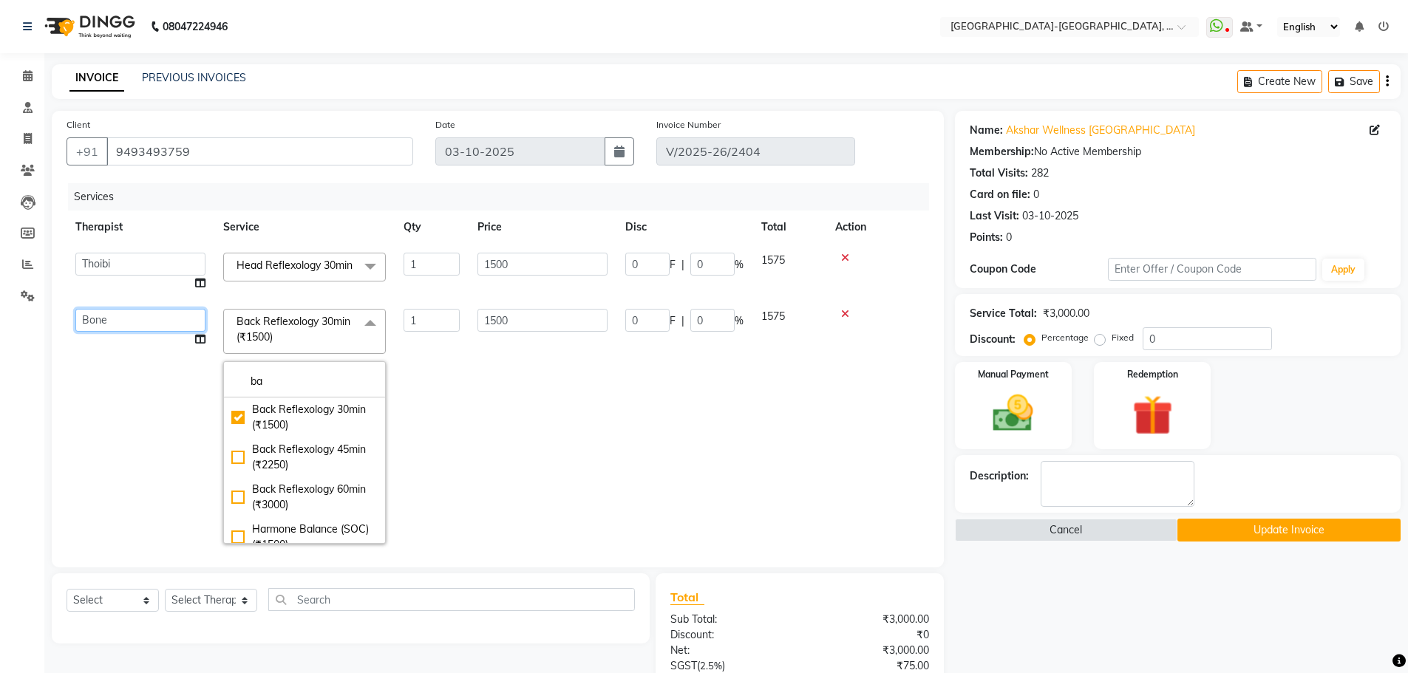
drag, startPoint x: 131, startPoint y: 328, endPoint x: 136, endPoint y: 335, distance: 8.4
click at [131, 328] on select "Adakho Bone Hridziia Iris Katene Kholu Mayio Mohit Moru P Hriidziio Sahriini Sa…" at bounding box center [140, 320] width 130 height 23
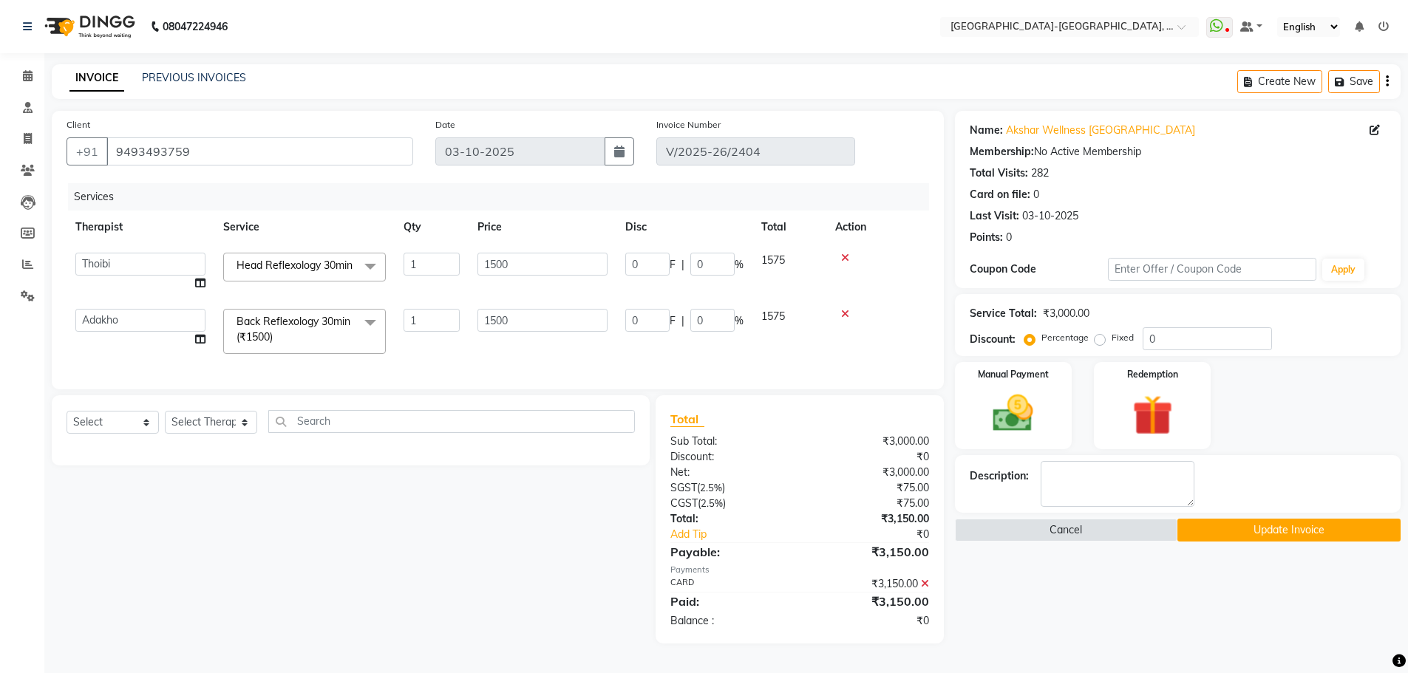
scroll to position [10, 0]
click at [1256, 528] on button "Update Invoice" at bounding box center [1288, 530] width 223 height 23
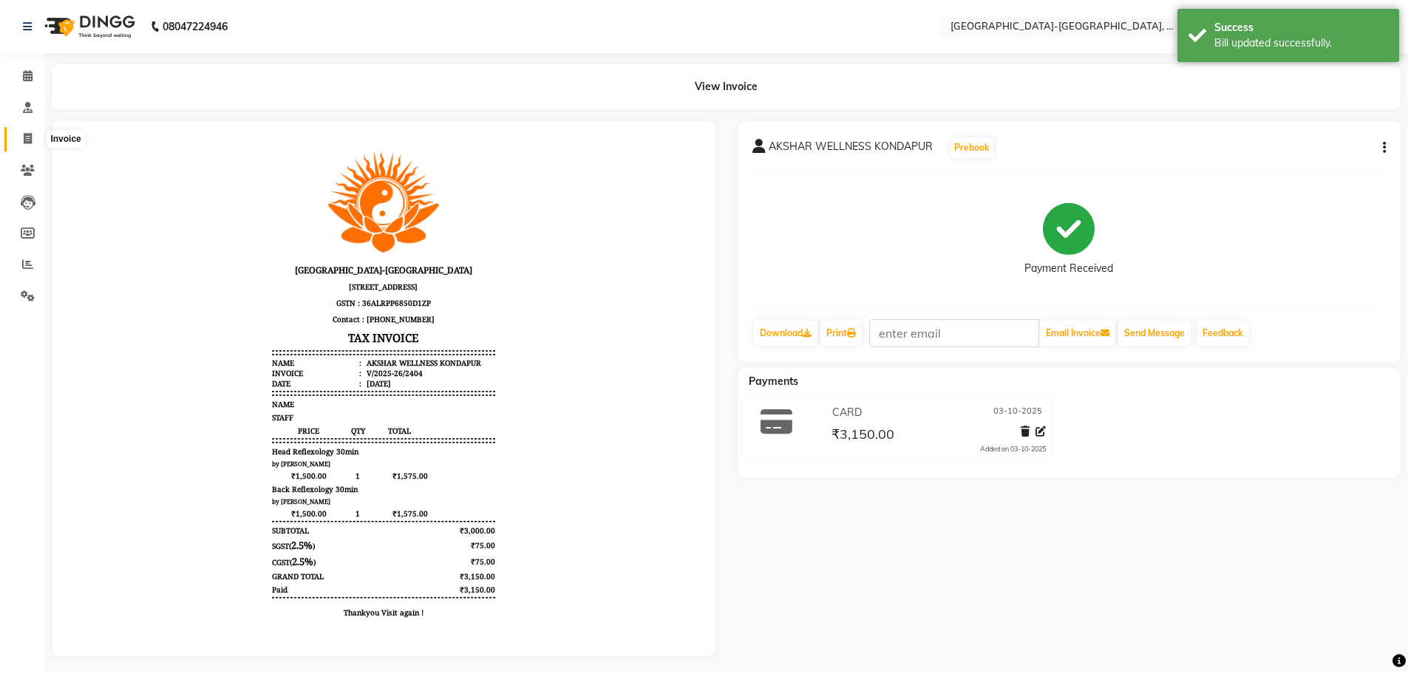
drag, startPoint x: 30, startPoint y: 139, endPoint x: 44, endPoint y: 136, distance: 13.6
click at [30, 139] on icon at bounding box center [28, 138] width 8 height 11
select select "5851"
select select "service"
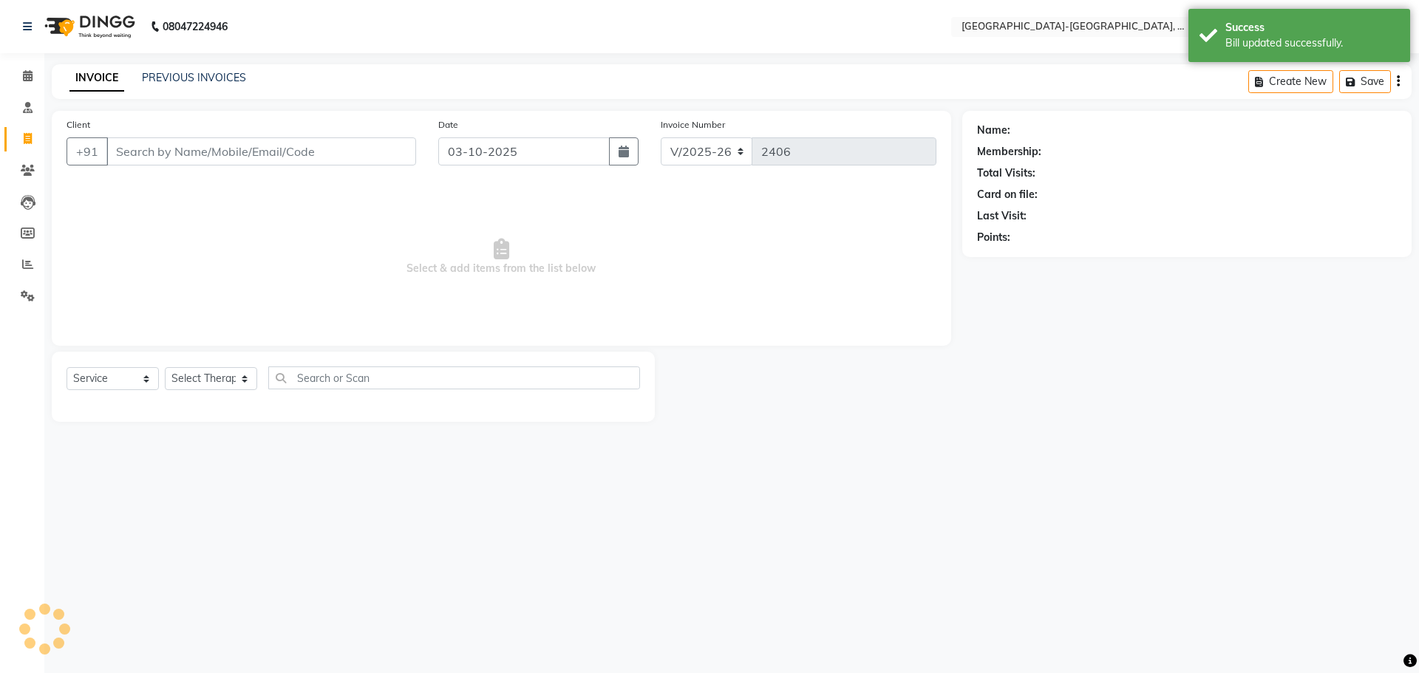
click at [196, 66] on div "INVOICE PREVIOUS INVOICES Create New Save" at bounding box center [732, 81] width 1360 height 35
click at [200, 72] on link "PREVIOUS INVOICES" at bounding box center [194, 77] width 104 height 13
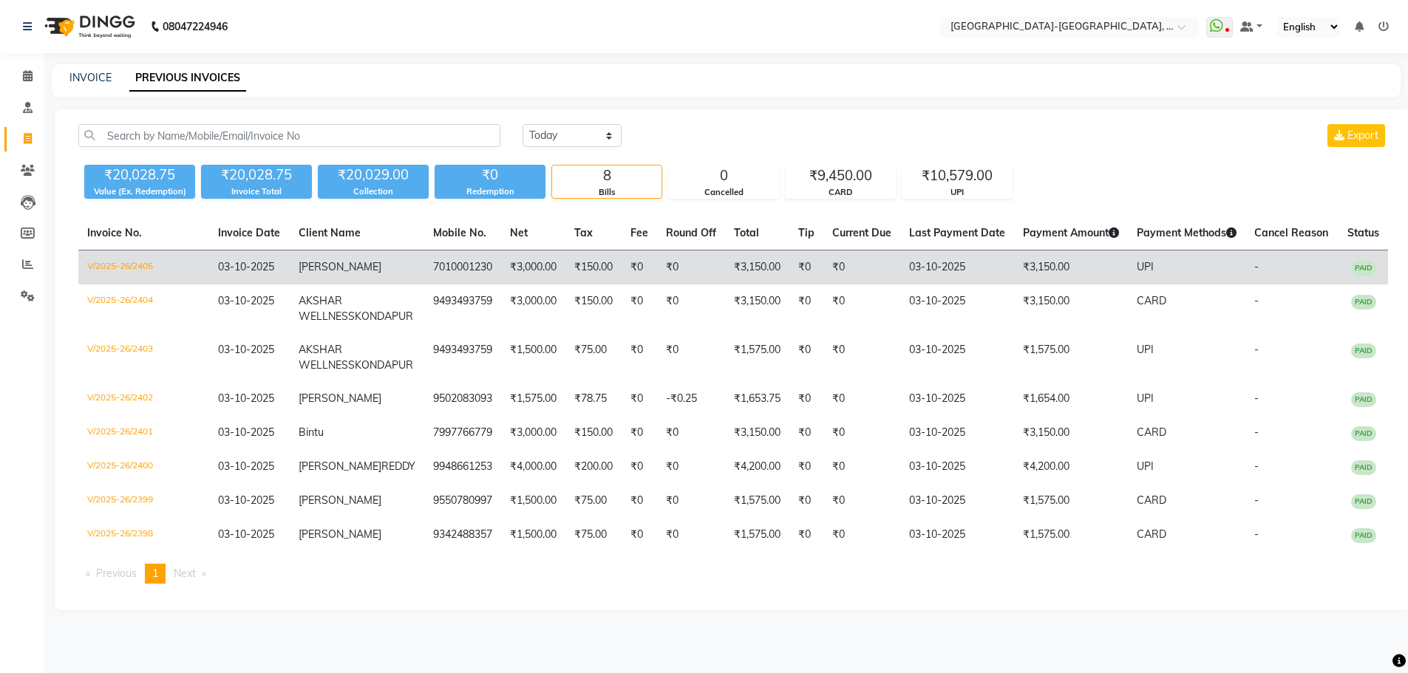
click at [317, 262] on span "neil" at bounding box center [340, 266] width 83 height 13
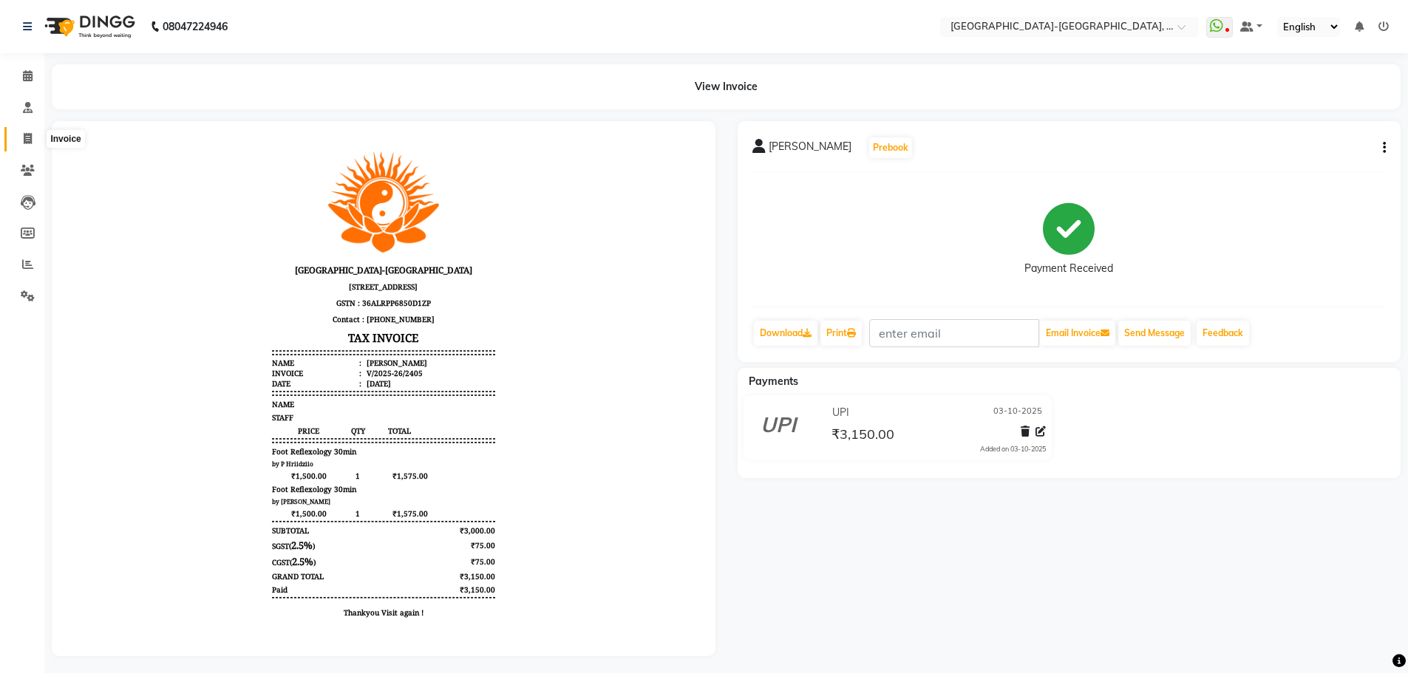
click at [27, 132] on span at bounding box center [28, 139] width 26 height 17
select select "5851"
select select "service"
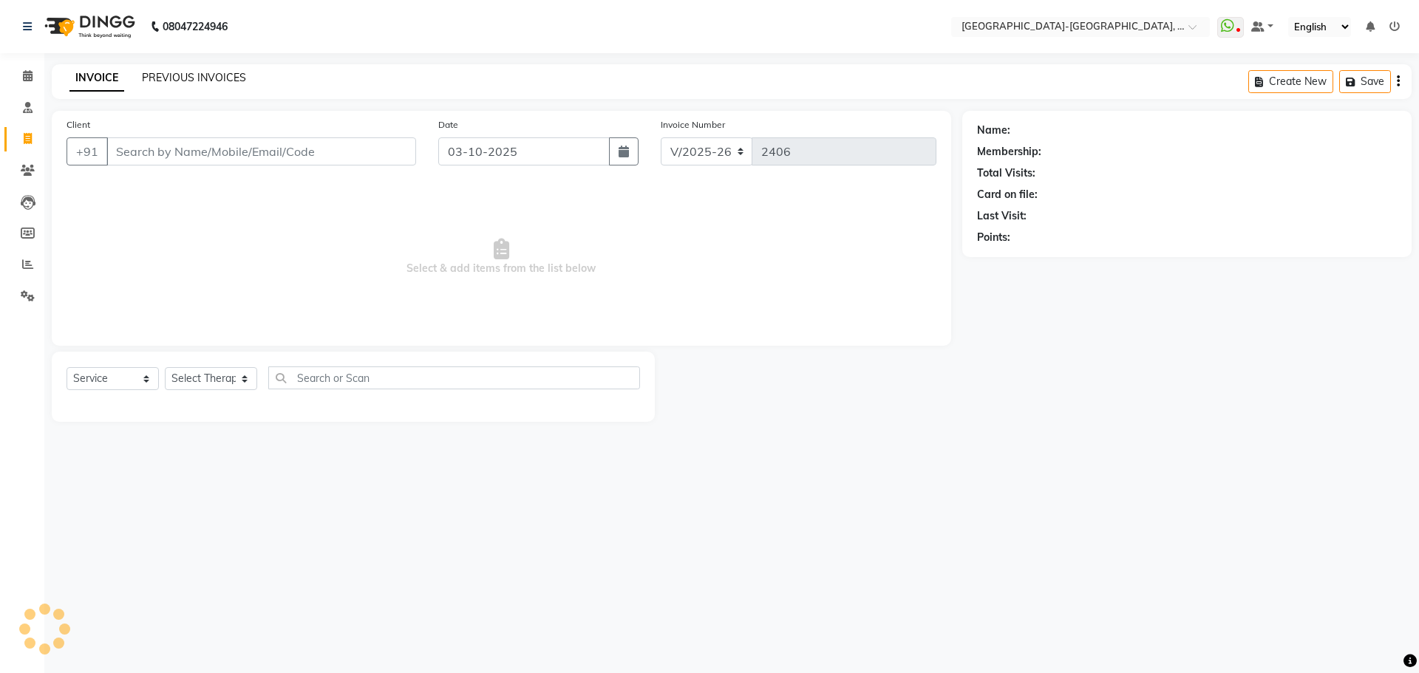
click at [212, 80] on link "PREVIOUS INVOICES" at bounding box center [194, 77] width 104 height 13
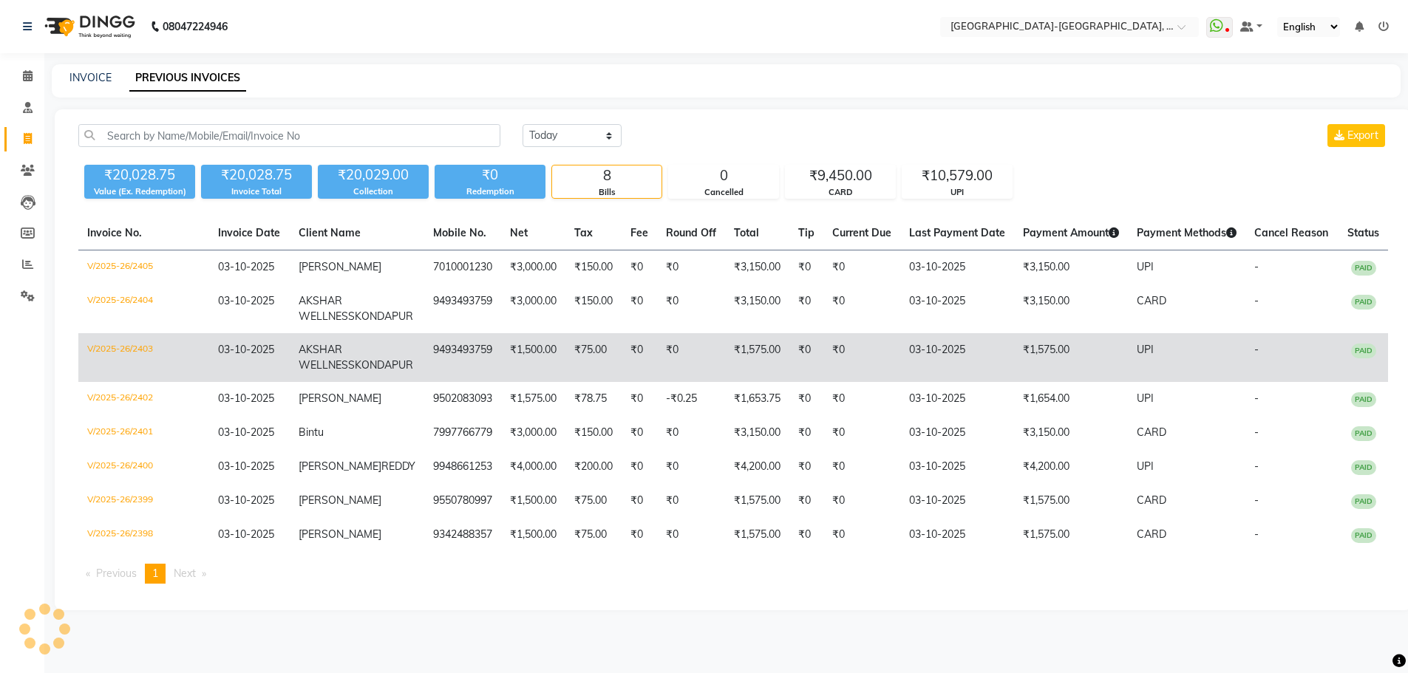
click at [355, 372] on span "KONDAPUR" at bounding box center [384, 364] width 58 height 13
